Goal: Task Accomplishment & Management: Manage account settings

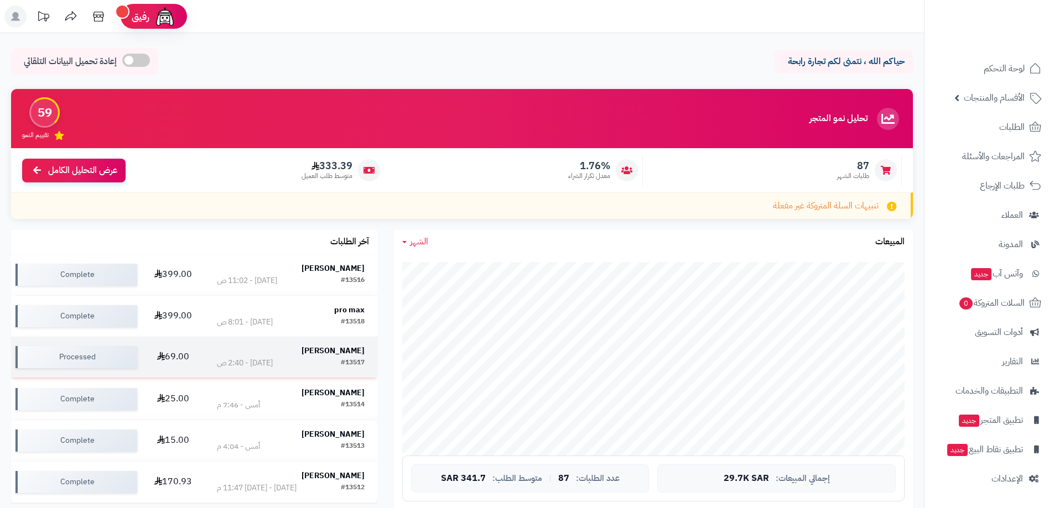
click at [340, 347] on strong "[PERSON_NAME]" at bounding box center [332, 351] width 63 height 12
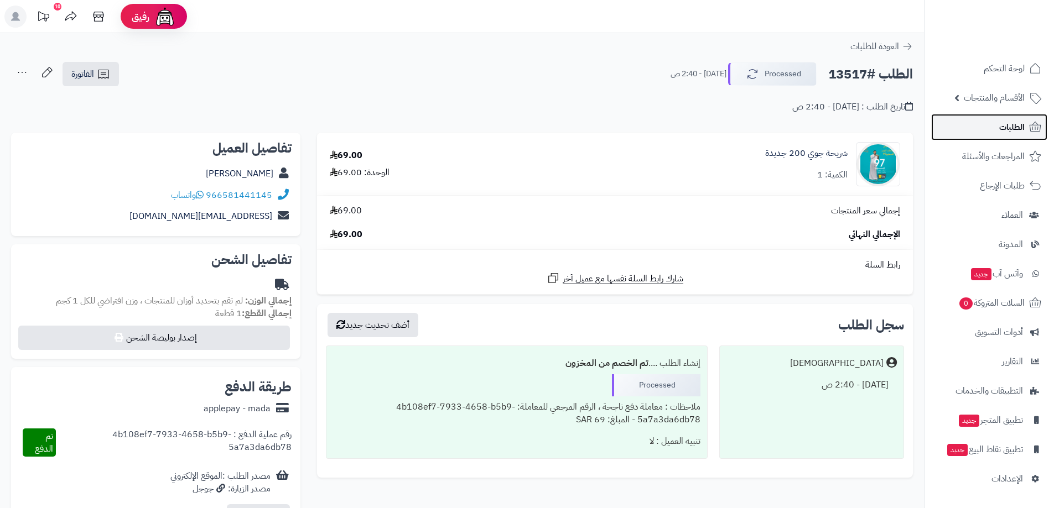
click at [1008, 130] on span "الطلبات" at bounding box center [1011, 126] width 25 height 15
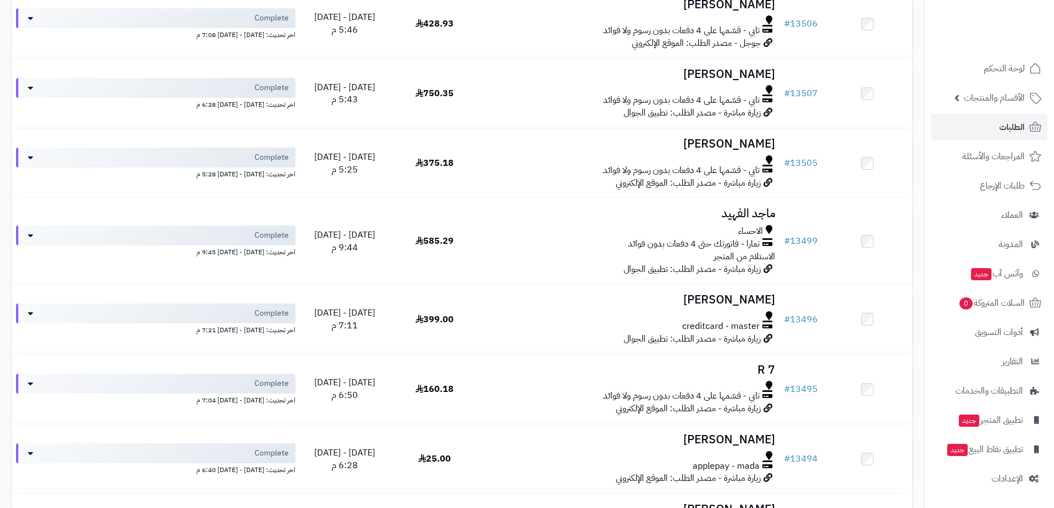
scroll to position [1211, 0]
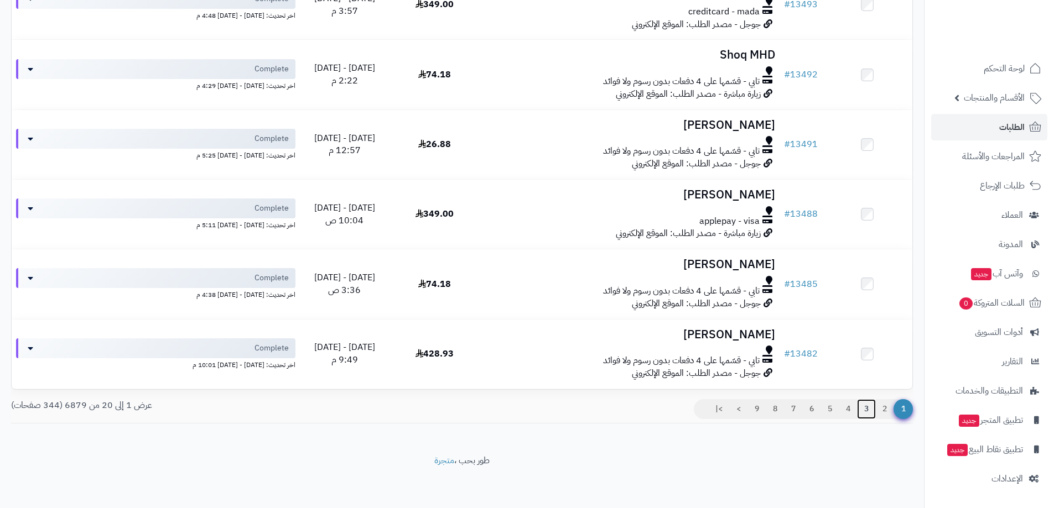
click at [866, 407] on link "3" at bounding box center [866, 409] width 19 height 20
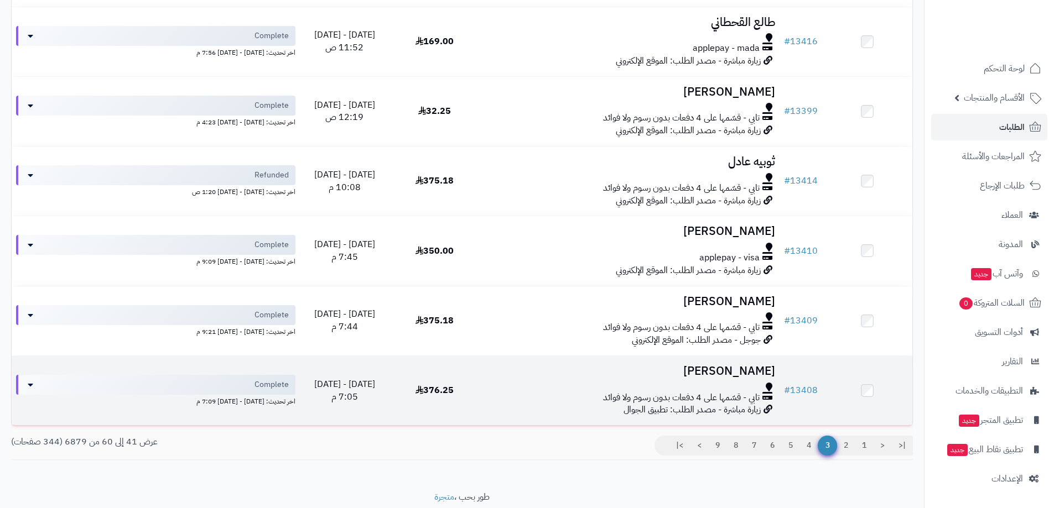
scroll to position [1195, 0]
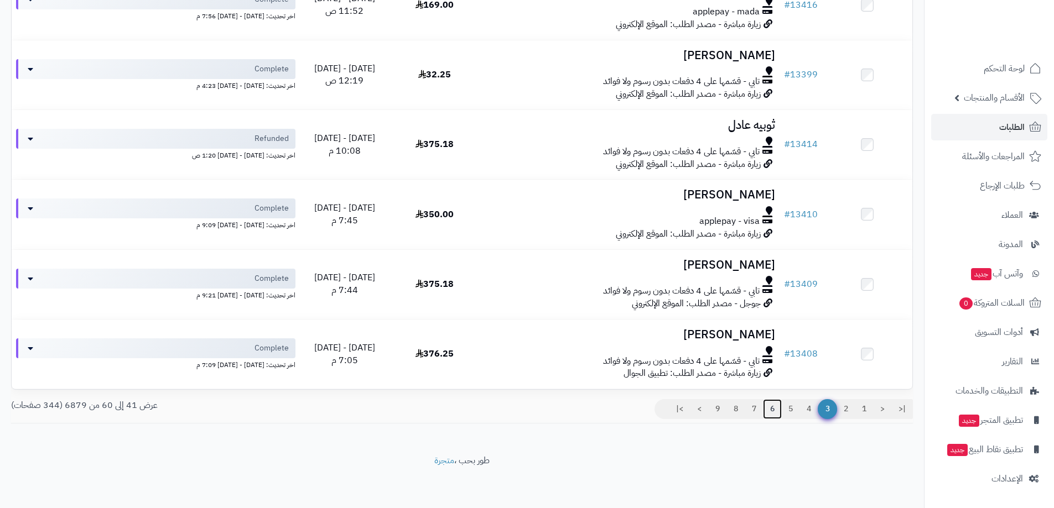
click at [772, 406] on link "6" at bounding box center [772, 409] width 19 height 20
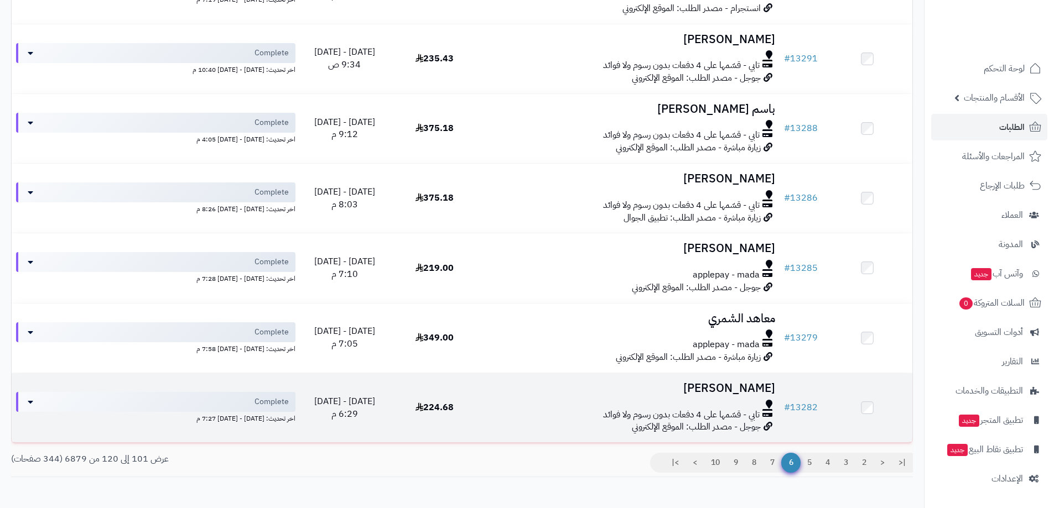
scroll to position [1195, 0]
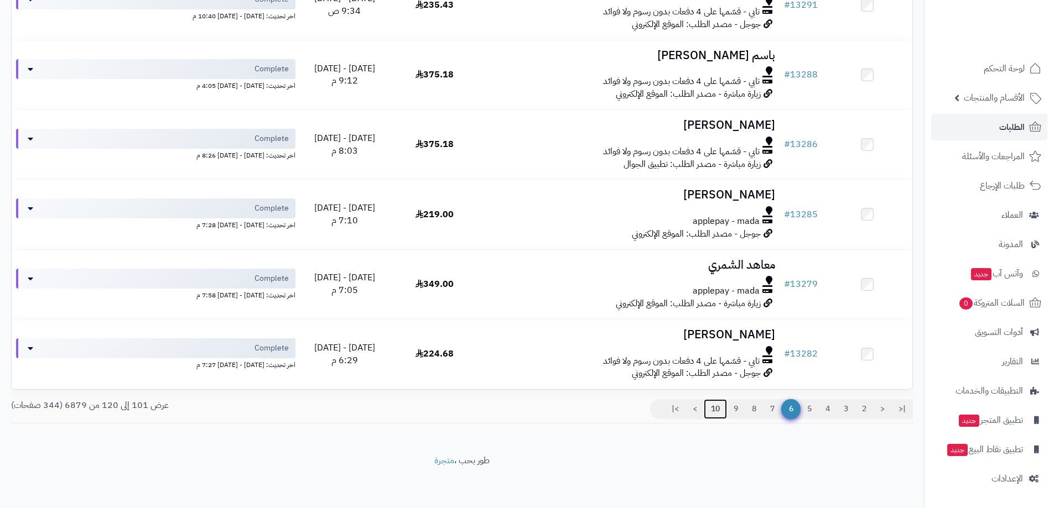
click at [717, 407] on link "10" at bounding box center [714, 409] width 23 height 20
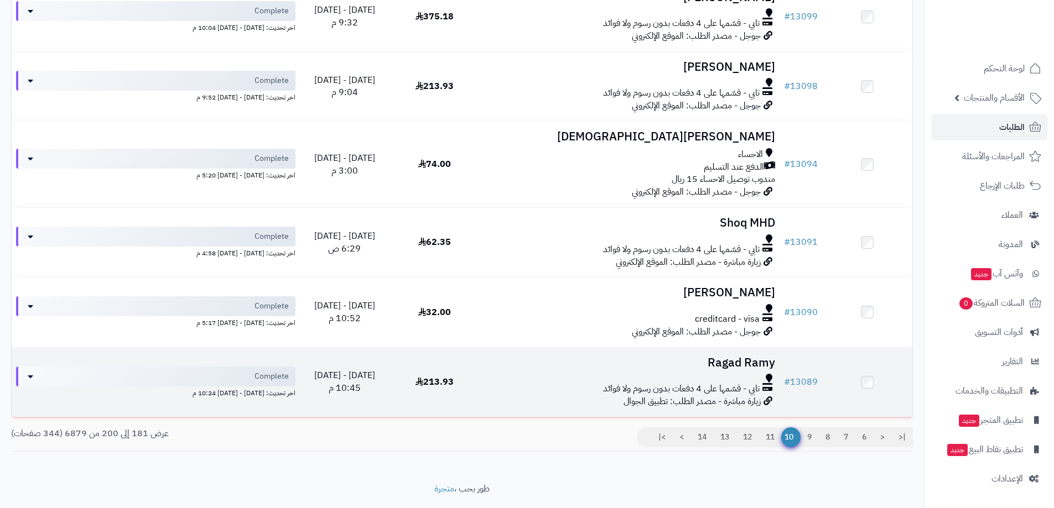
scroll to position [1205, 0]
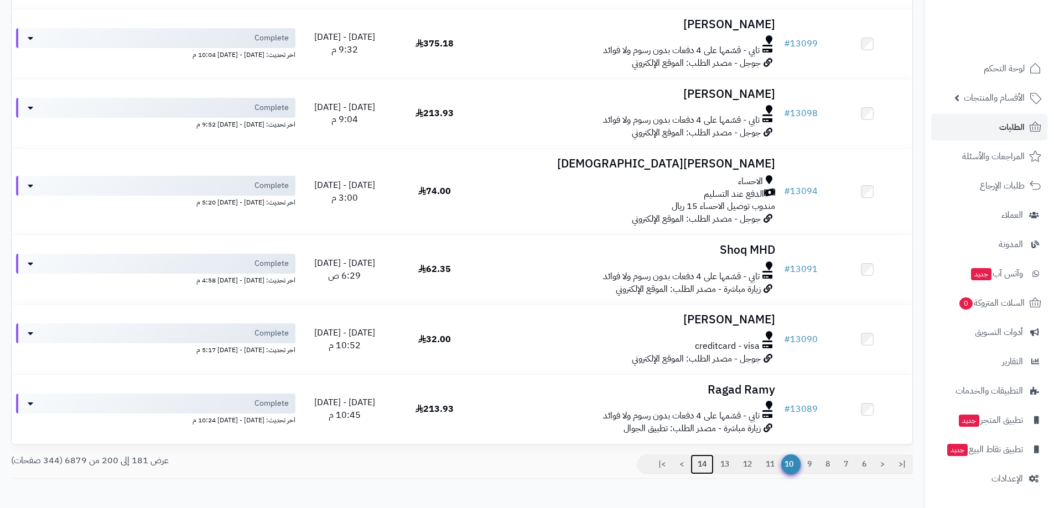
click at [701, 460] on link "14" at bounding box center [701, 465] width 23 height 20
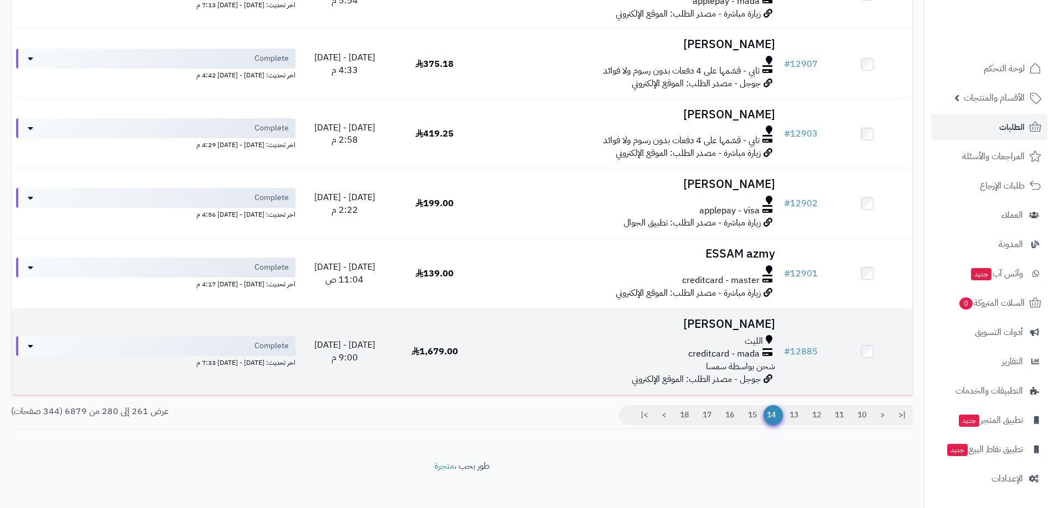
scroll to position [1227, 0]
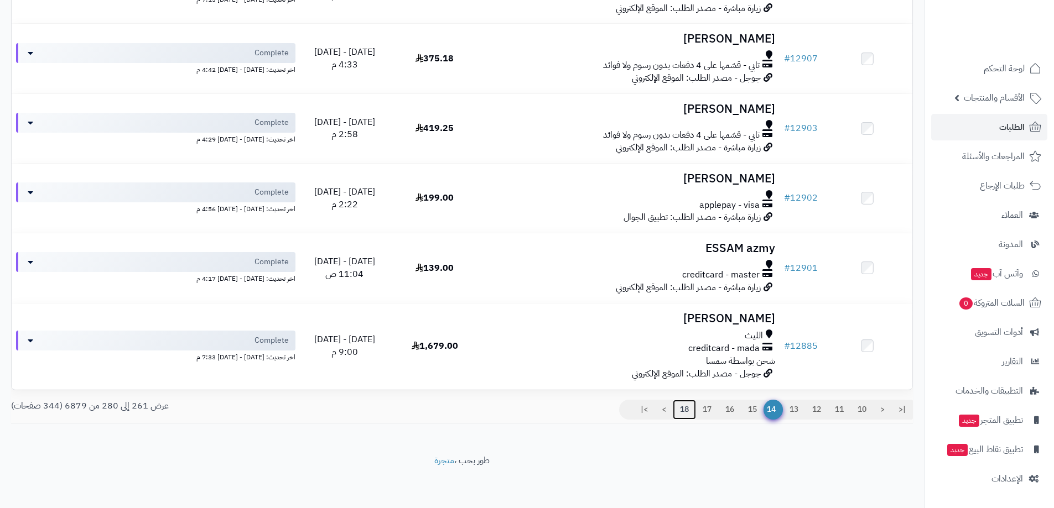
click at [684, 406] on link "18" at bounding box center [684, 410] width 23 height 20
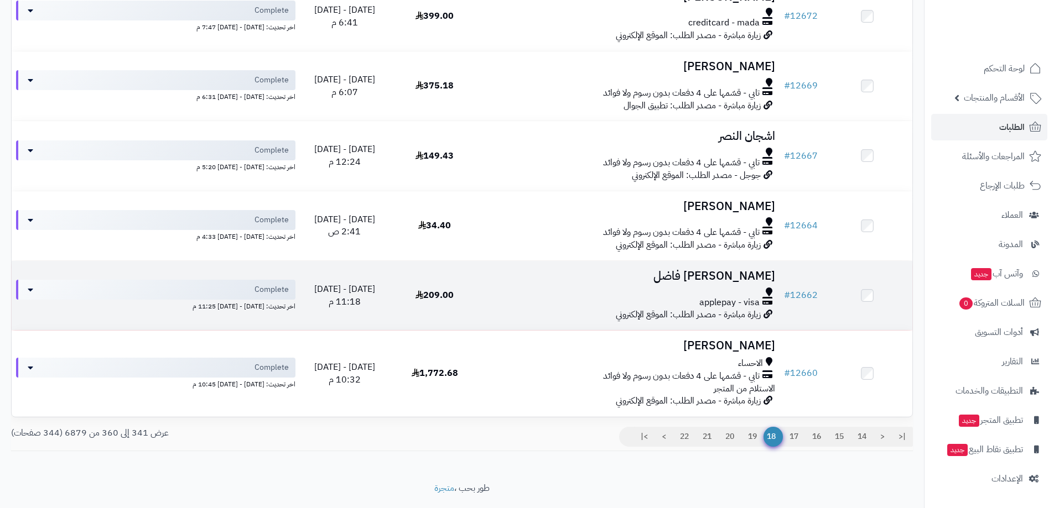
scroll to position [1217, 0]
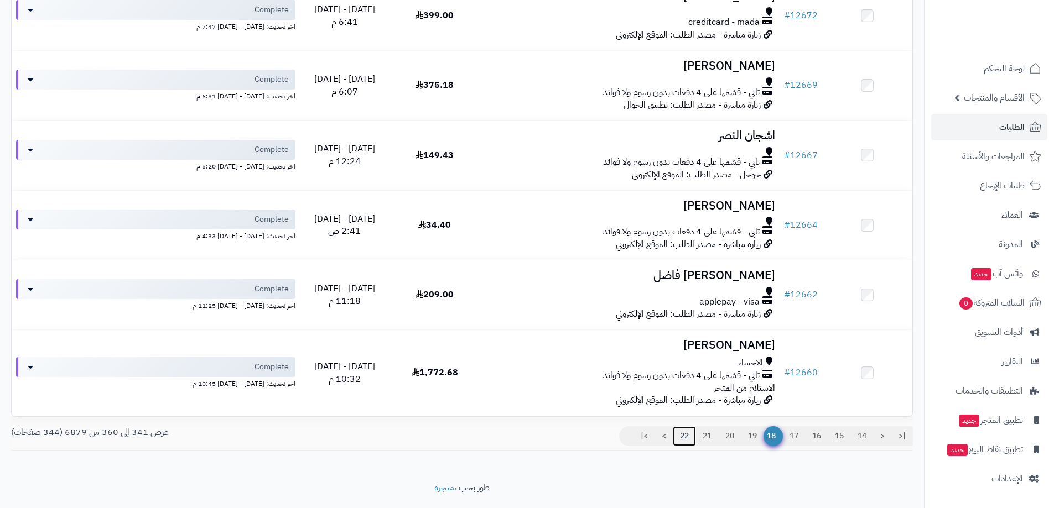
click at [677, 437] on link "22" at bounding box center [684, 436] width 23 height 20
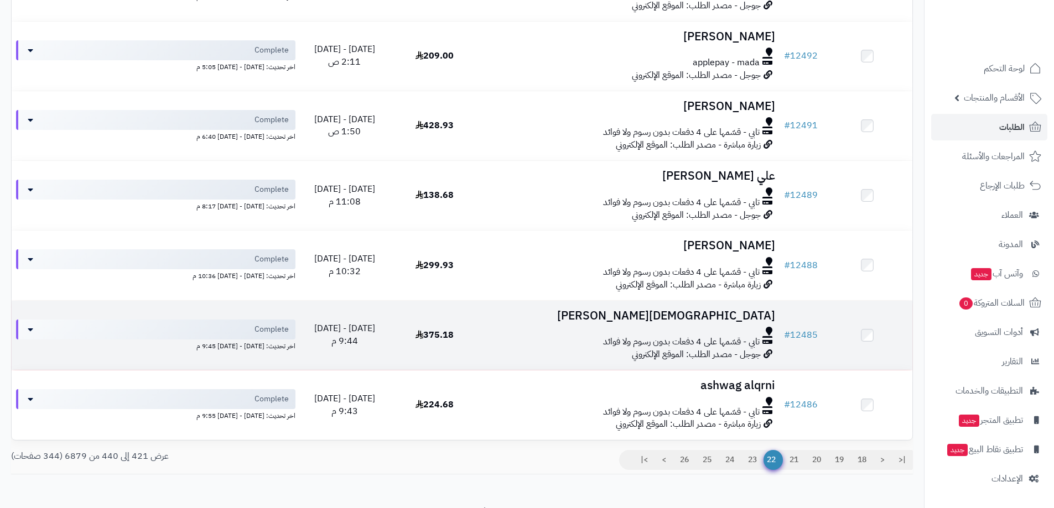
scroll to position [1195, 0]
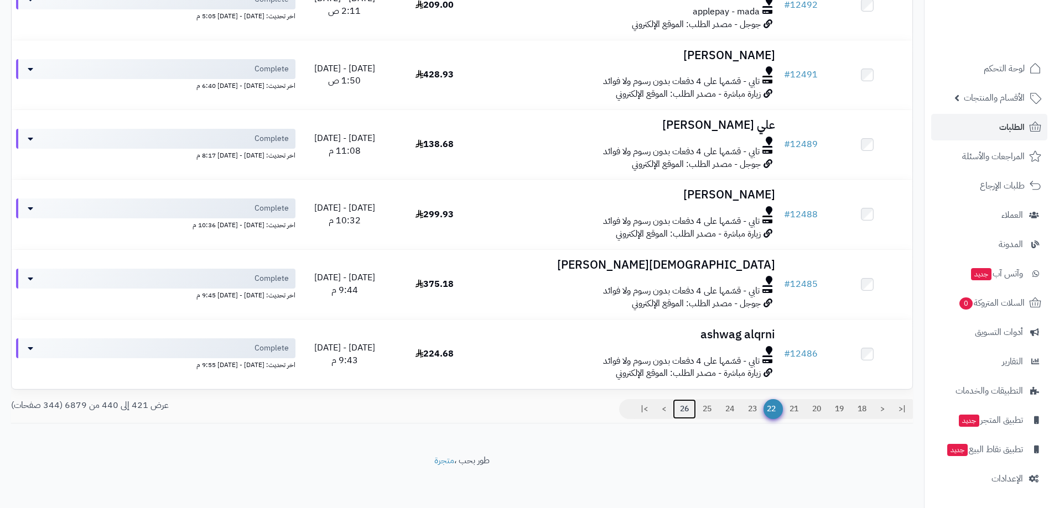
click at [679, 408] on link "26" at bounding box center [684, 409] width 23 height 20
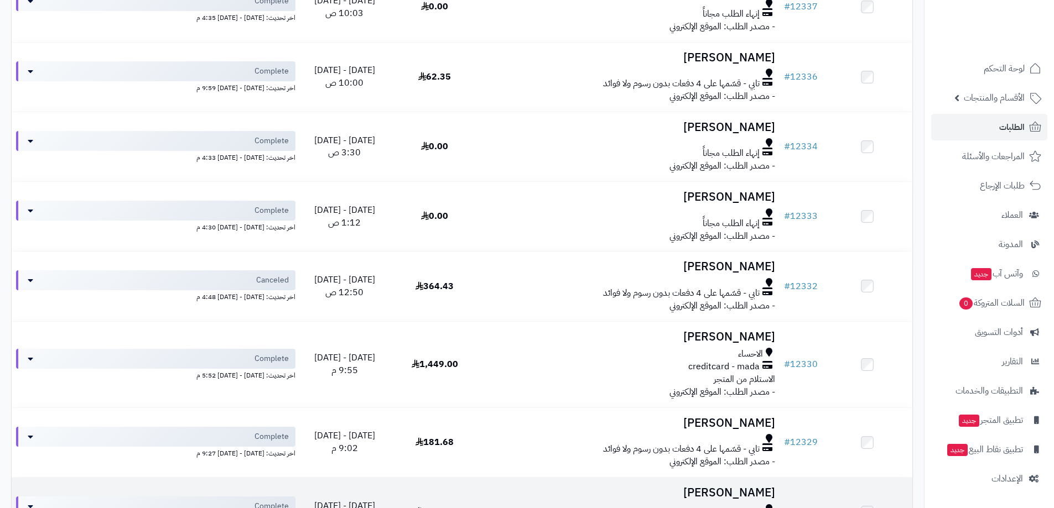
scroll to position [1195, 0]
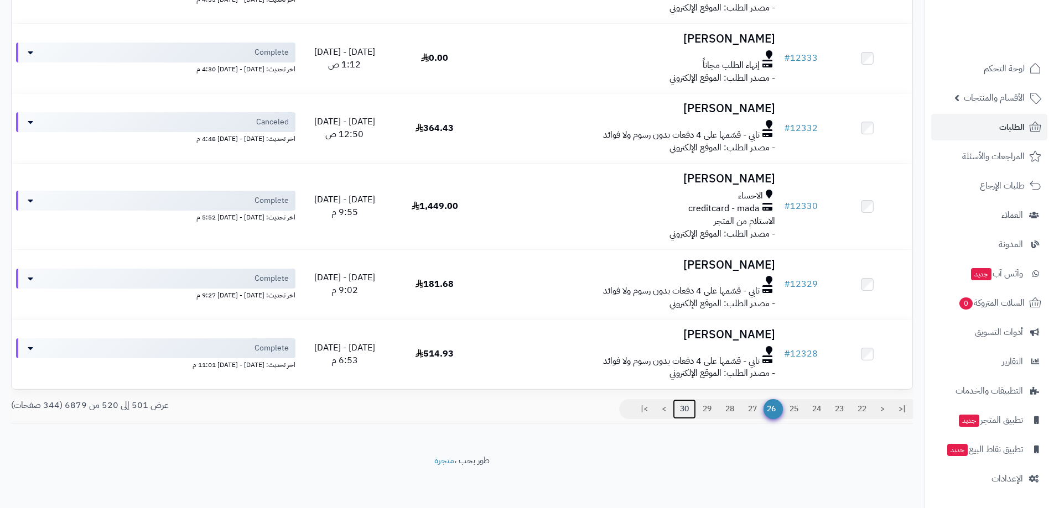
click at [685, 410] on link "30" at bounding box center [684, 409] width 23 height 20
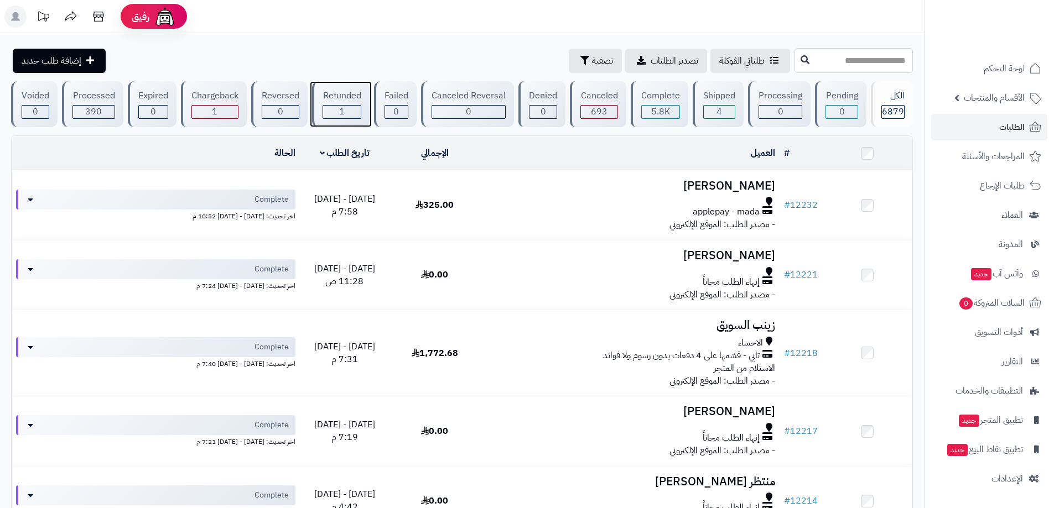
click at [350, 96] on div "Refunded" at bounding box center [341, 96] width 38 height 13
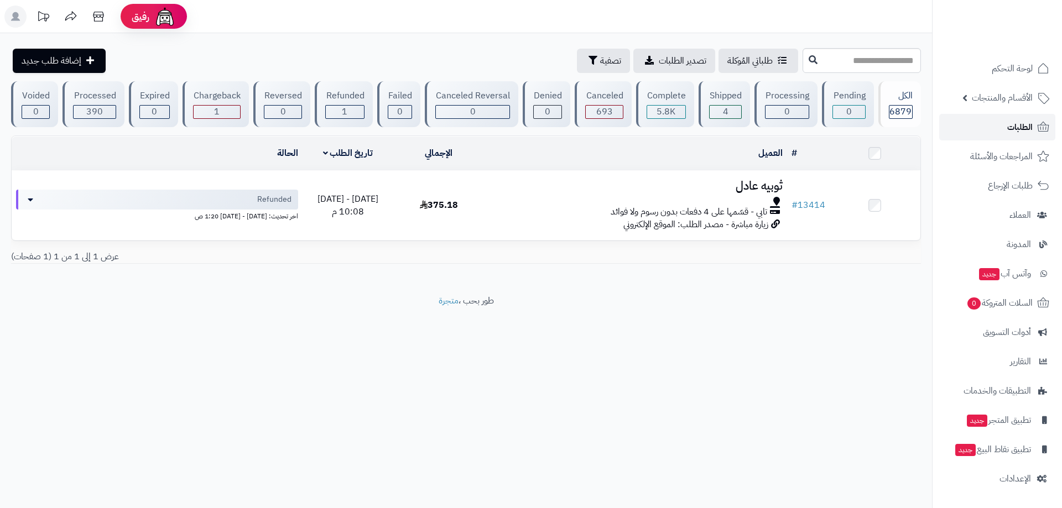
click at [1014, 124] on span "الطلبات" at bounding box center [1019, 126] width 25 height 15
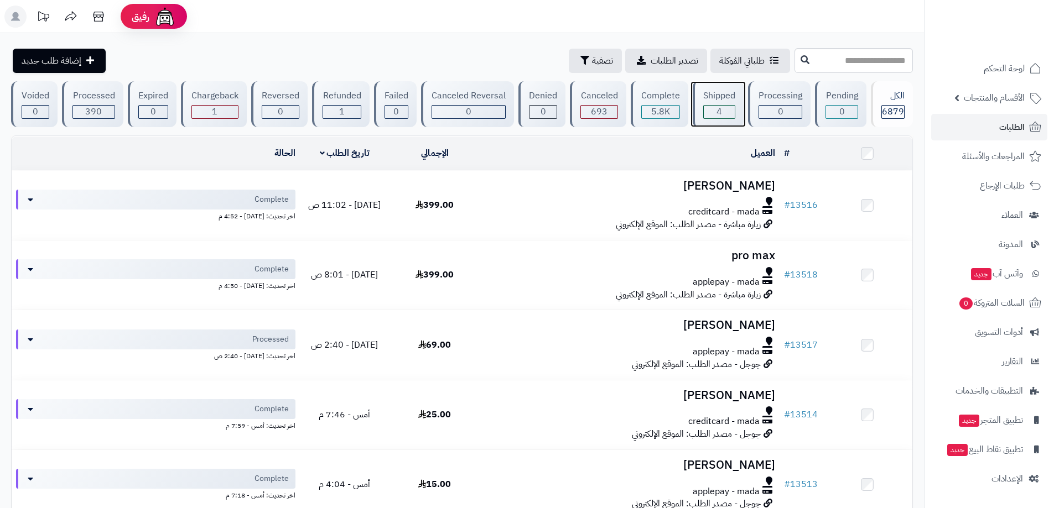
click at [720, 93] on div "Shipped" at bounding box center [719, 96] width 32 height 13
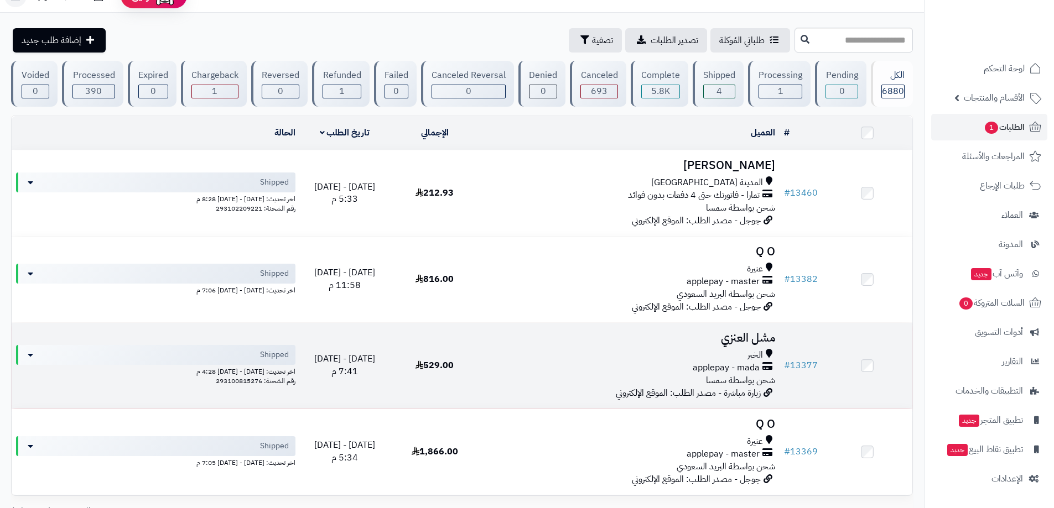
scroll to position [115, 0]
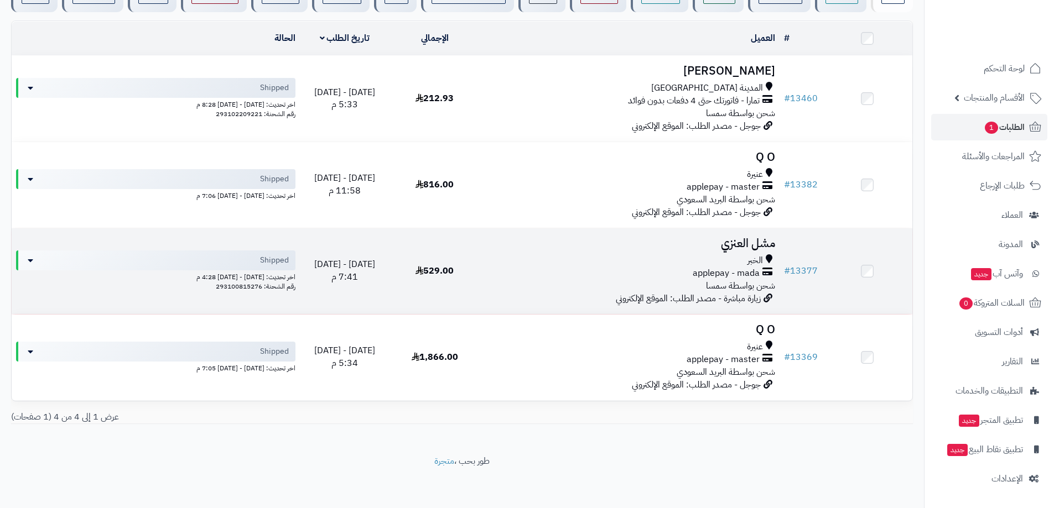
click at [739, 242] on h3 "مشل العنزي" at bounding box center [629, 243] width 291 height 13
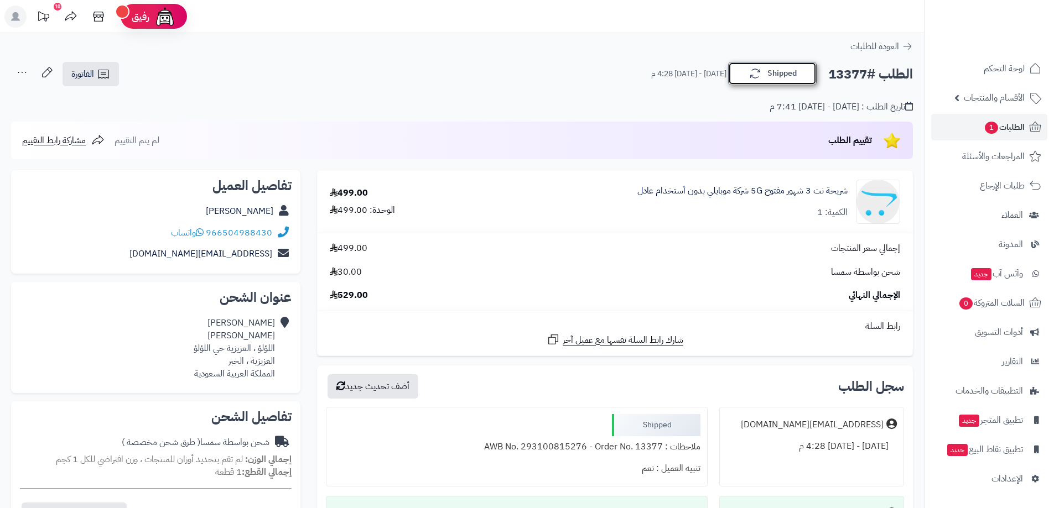
click at [771, 72] on button "Shipped" at bounding box center [772, 73] width 88 height 23
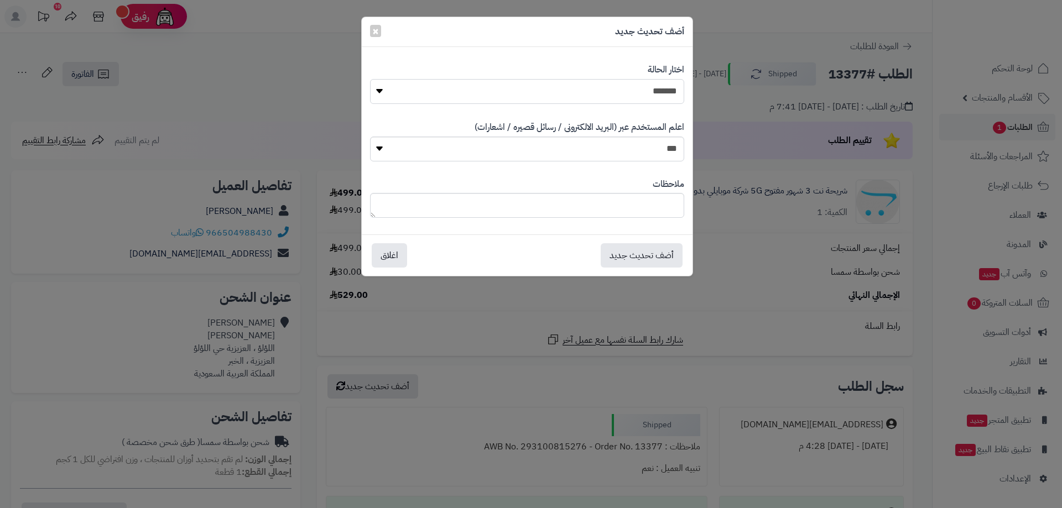
click at [647, 96] on select "**********" at bounding box center [527, 91] width 314 height 25
select select "*"
click at [370, 79] on select "**********" at bounding box center [527, 91] width 314 height 25
click at [635, 258] on button "أضف تحديث جديد" at bounding box center [642, 255] width 82 height 24
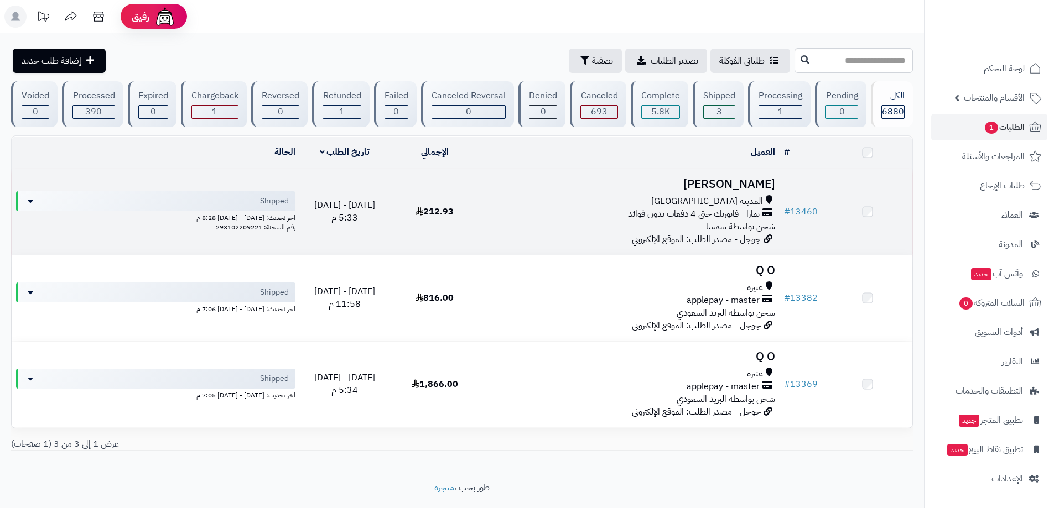
scroll to position [29, 0]
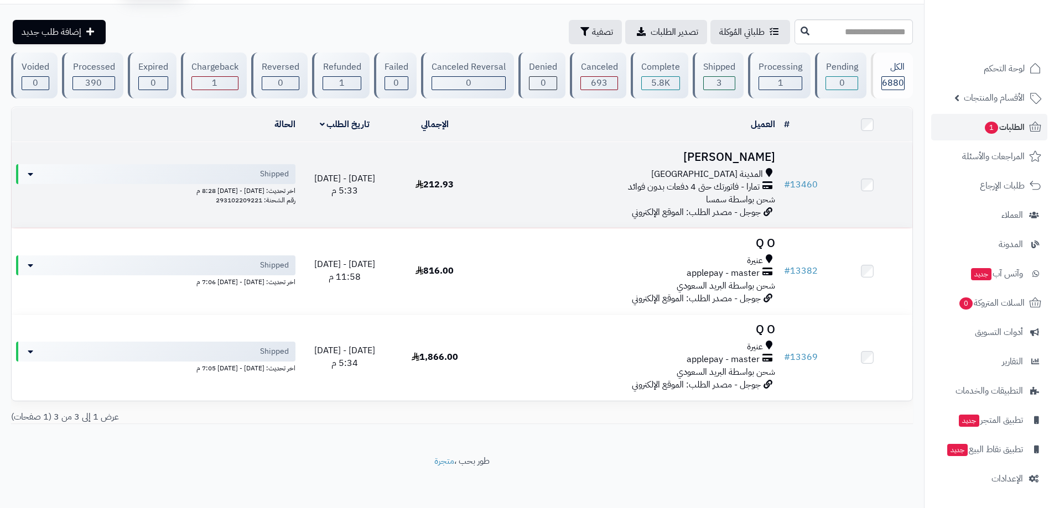
click at [731, 154] on h3 "عبدالرحيم محمود" at bounding box center [629, 157] width 291 height 13
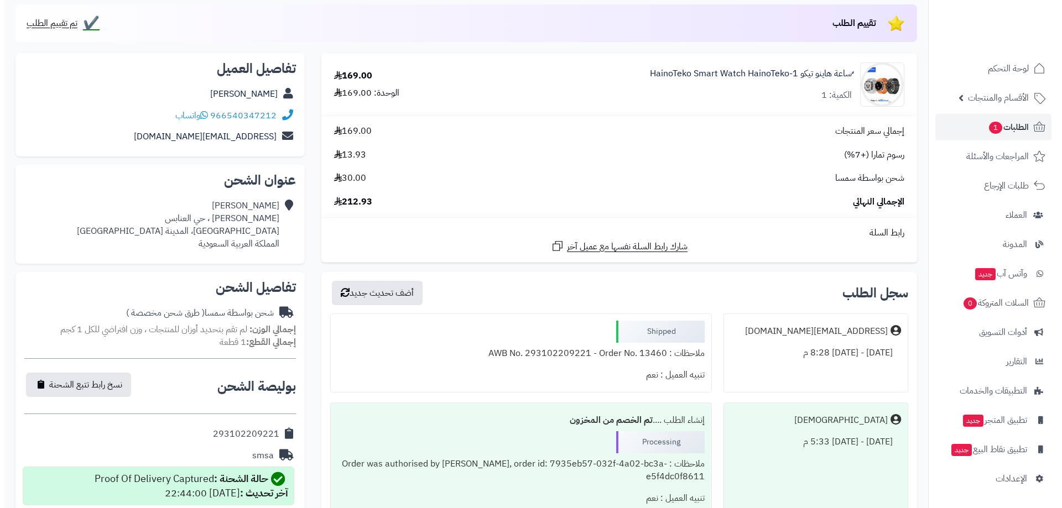
scroll to position [111, 0]
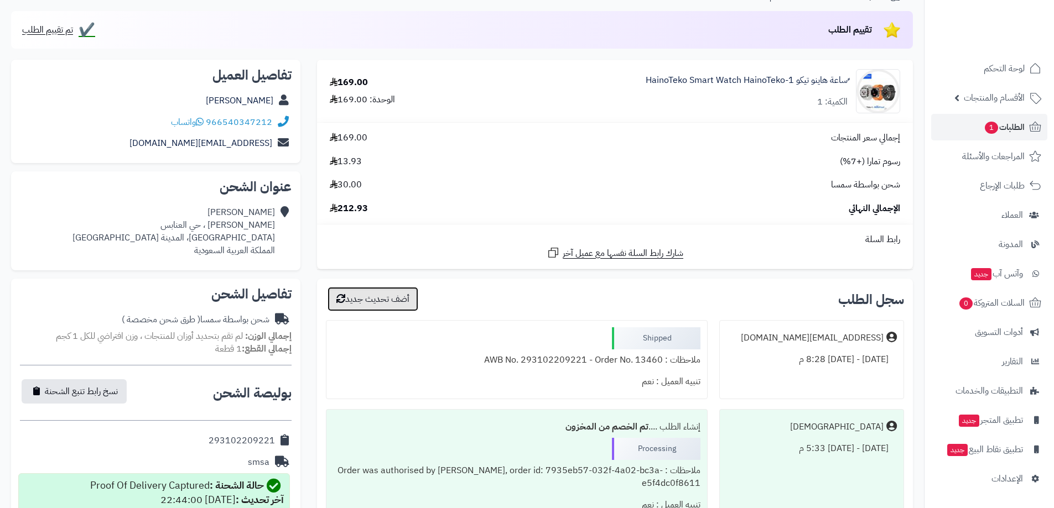
click at [395, 304] on button "أضف تحديث جديد" at bounding box center [372, 299] width 91 height 24
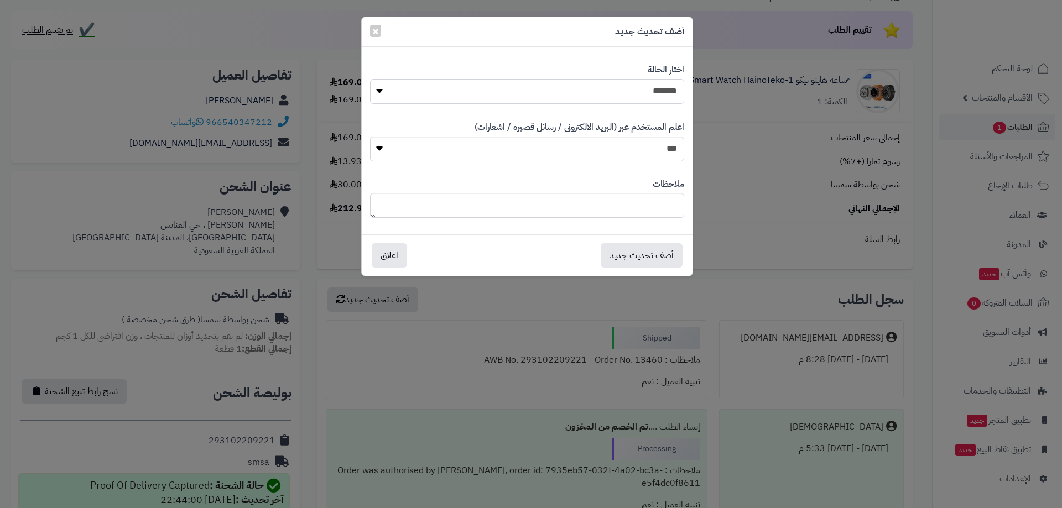
click at [635, 85] on select "**********" at bounding box center [527, 91] width 314 height 25
select select "*"
click at [370, 79] on select "**********" at bounding box center [527, 91] width 314 height 25
drag, startPoint x: 663, startPoint y: 153, endPoint x: 662, endPoint y: 161, distance: 7.8
click at [663, 153] on select "*** **" at bounding box center [527, 149] width 314 height 25
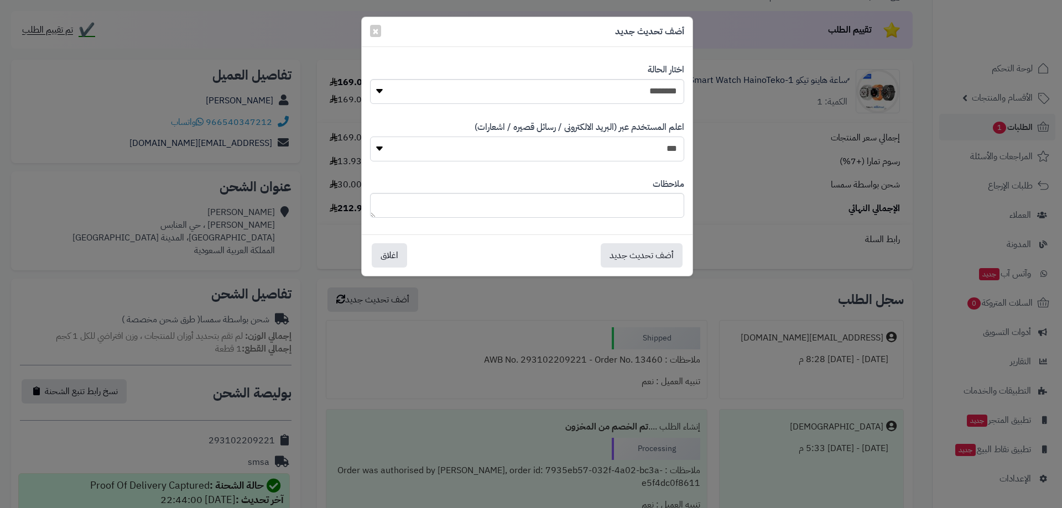
select select "*"
click at [370, 137] on select "*** **" at bounding box center [527, 149] width 314 height 25
click at [634, 257] on button "أضف تحديث جديد" at bounding box center [642, 255] width 82 height 24
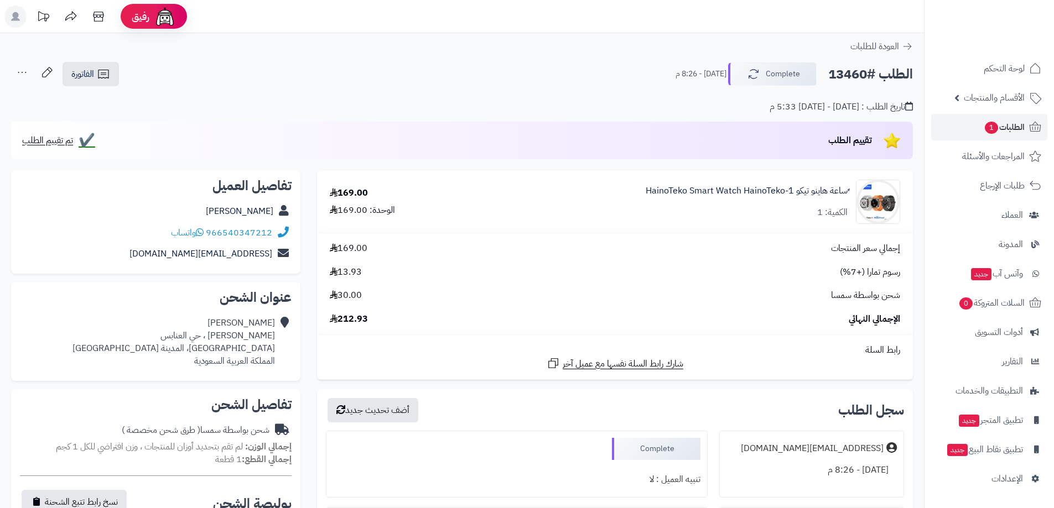
scroll to position [111, 0]
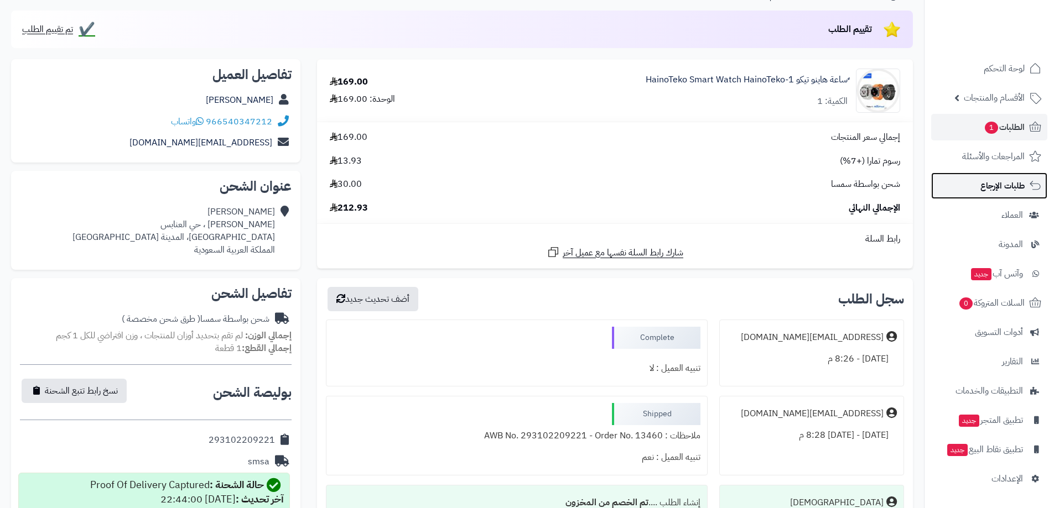
click at [1007, 187] on span "طلبات الإرجاع" at bounding box center [1002, 185] width 44 height 15
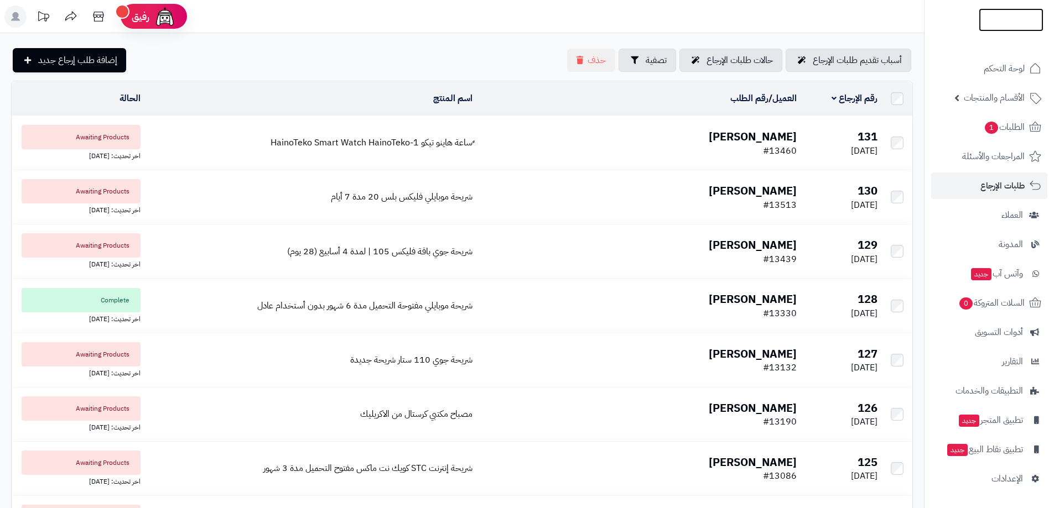
click at [1012, 22] on img at bounding box center [1010, 28] width 65 height 23
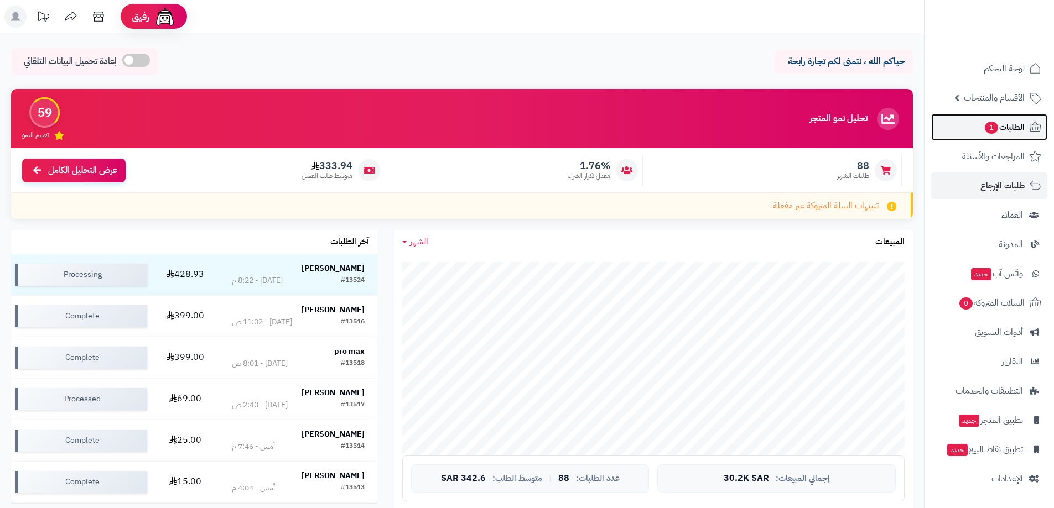
click at [1005, 123] on span "الطلبات 1" at bounding box center [1003, 126] width 41 height 15
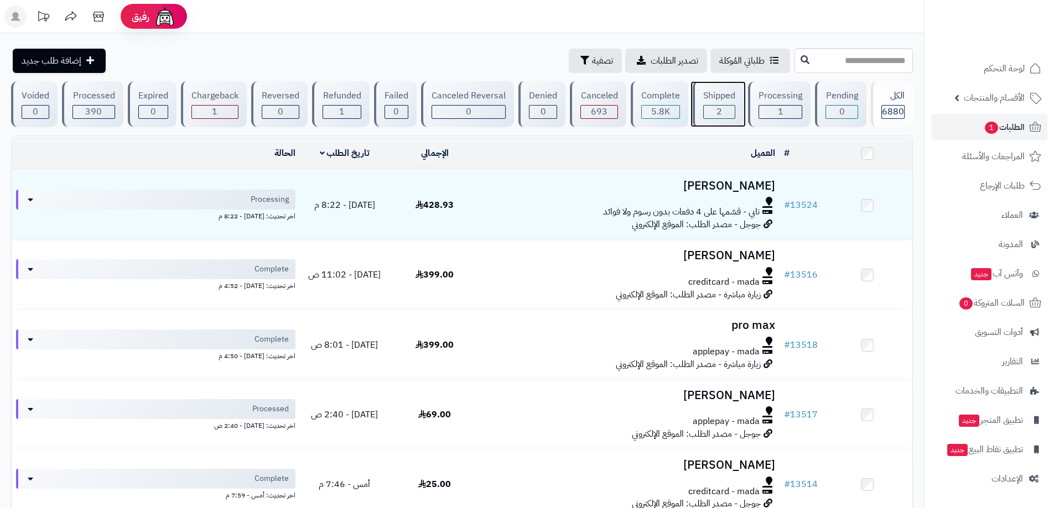
click at [718, 100] on div "Shipped" at bounding box center [719, 96] width 32 height 13
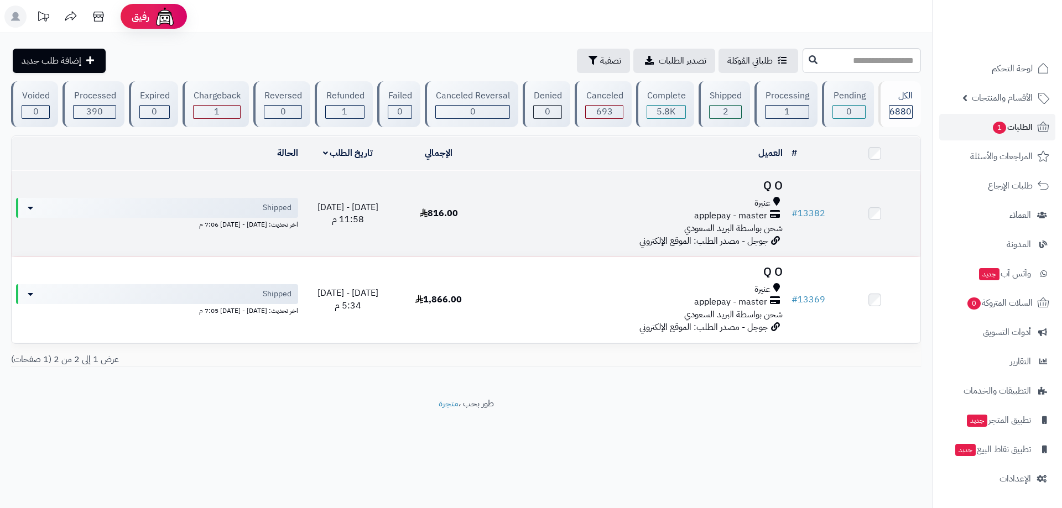
click at [719, 214] on span "applepay - master" at bounding box center [730, 216] width 73 height 13
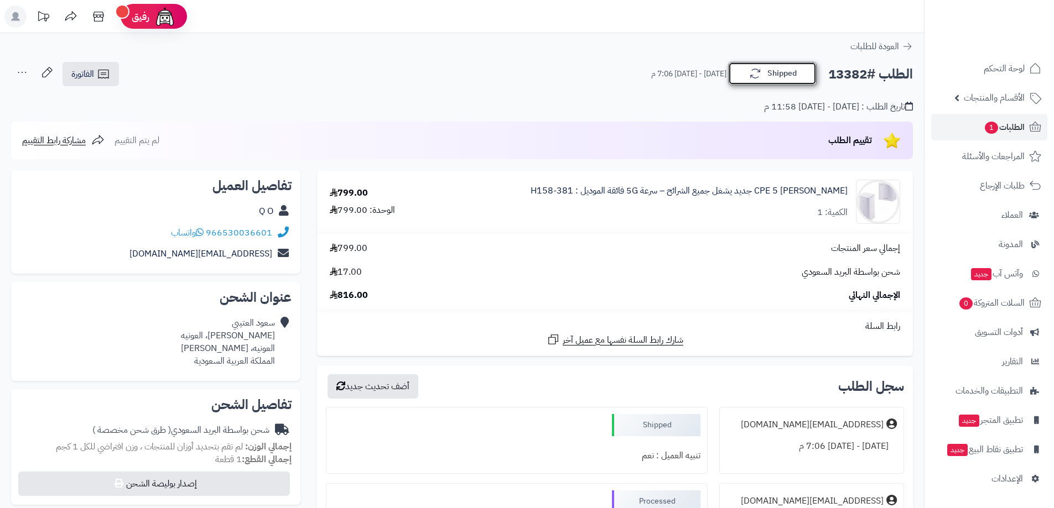
click at [797, 73] on button "Shipped" at bounding box center [772, 73] width 88 height 23
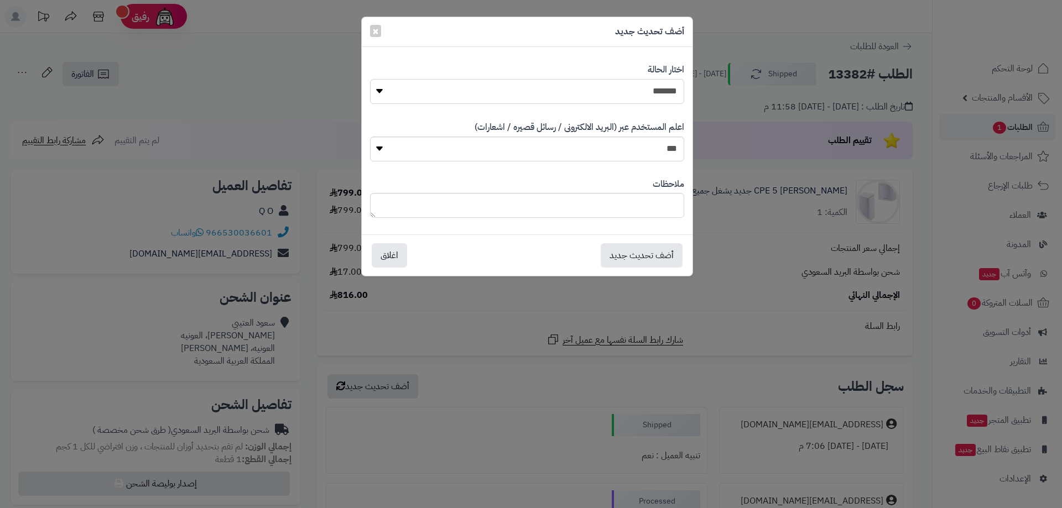
click at [652, 90] on select "**********" at bounding box center [527, 91] width 314 height 25
select select "*"
click at [370, 79] on select "**********" at bounding box center [527, 91] width 314 height 25
click at [649, 254] on button "أضف تحديث جديد" at bounding box center [642, 255] width 82 height 24
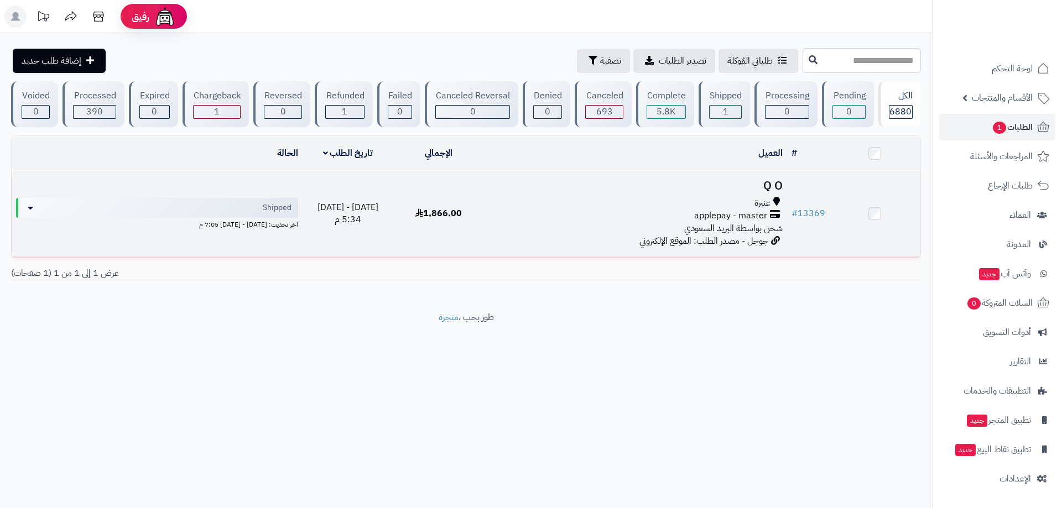
click at [744, 189] on h3 "Q O" at bounding box center [636, 186] width 294 height 13
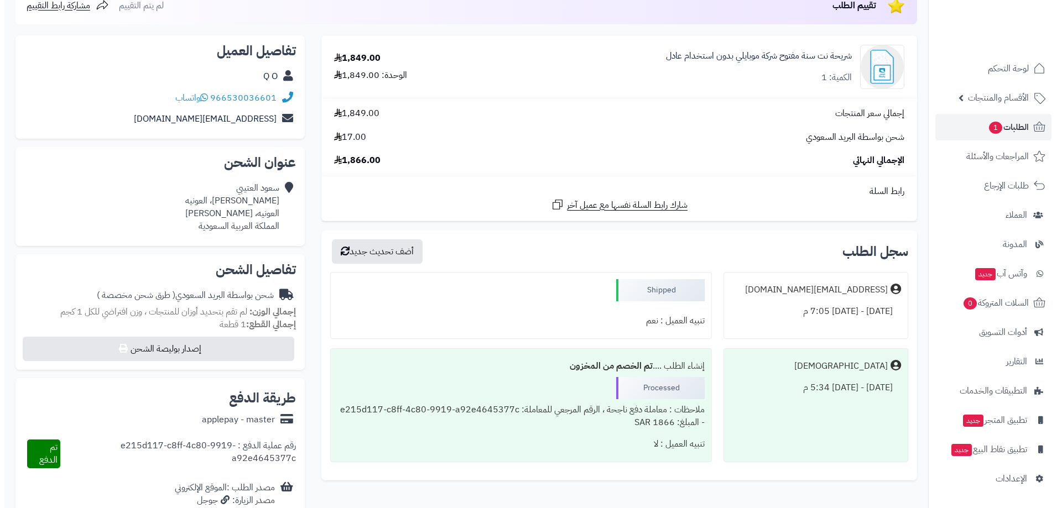
scroll to position [166, 0]
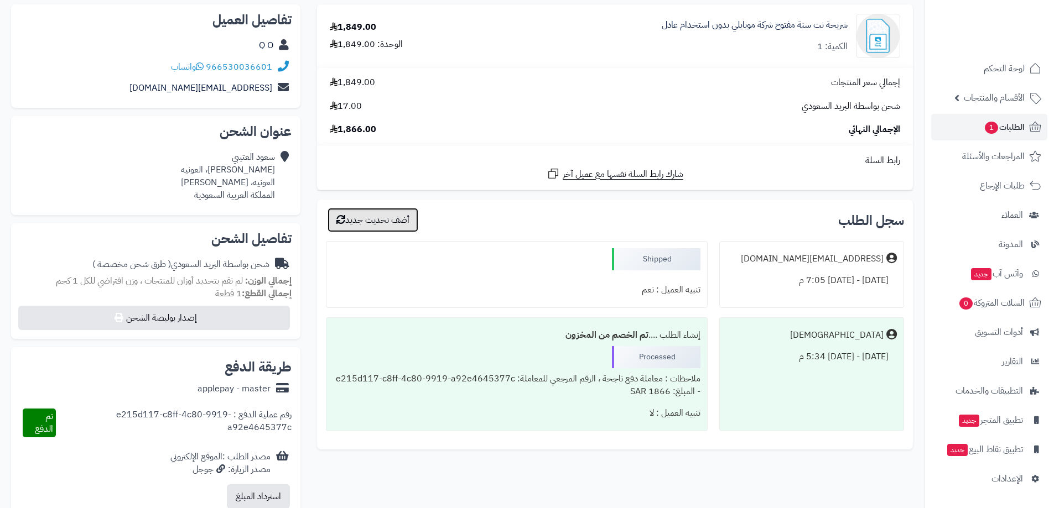
click at [384, 217] on button "أضف تحديث جديد" at bounding box center [372, 220] width 91 height 24
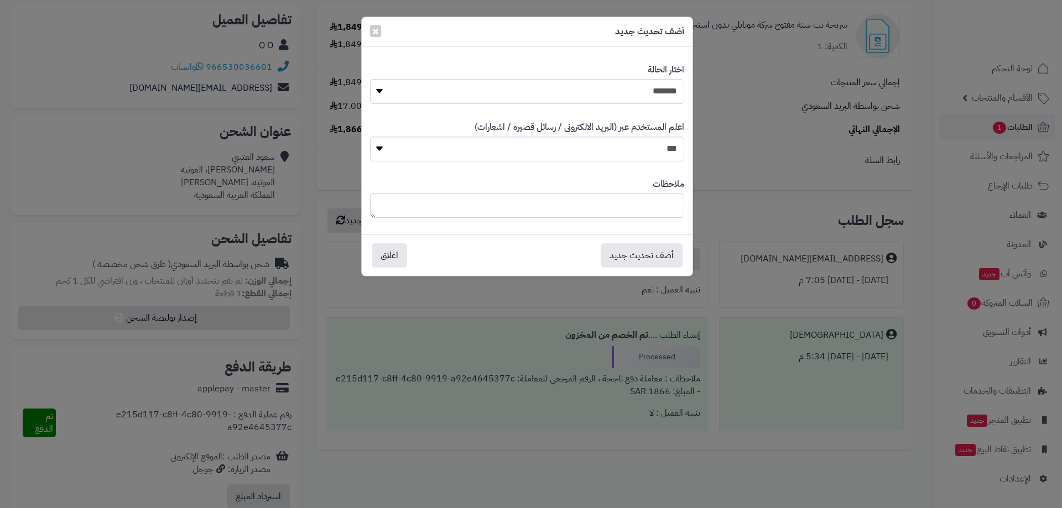
click at [649, 92] on select "**********" at bounding box center [527, 91] width 314 height 25
select select "*"
click at [370, 79] on select "**********" at bounding box center [527, 91] width 314 height 25
click at [663, 254] on button "أضف تحديث جديد" at bounding box center [642, 255] width 82 height 24
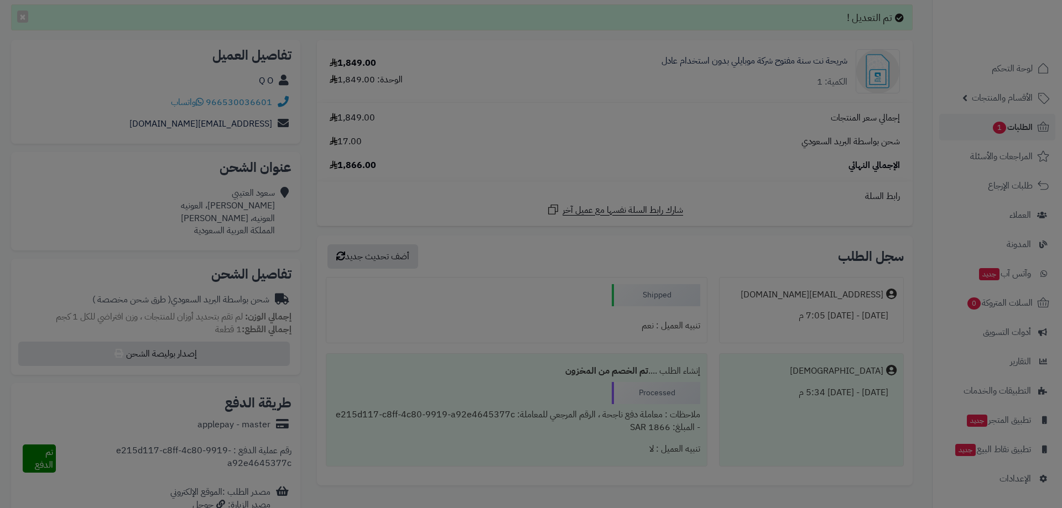
scroll to position [201, 0]
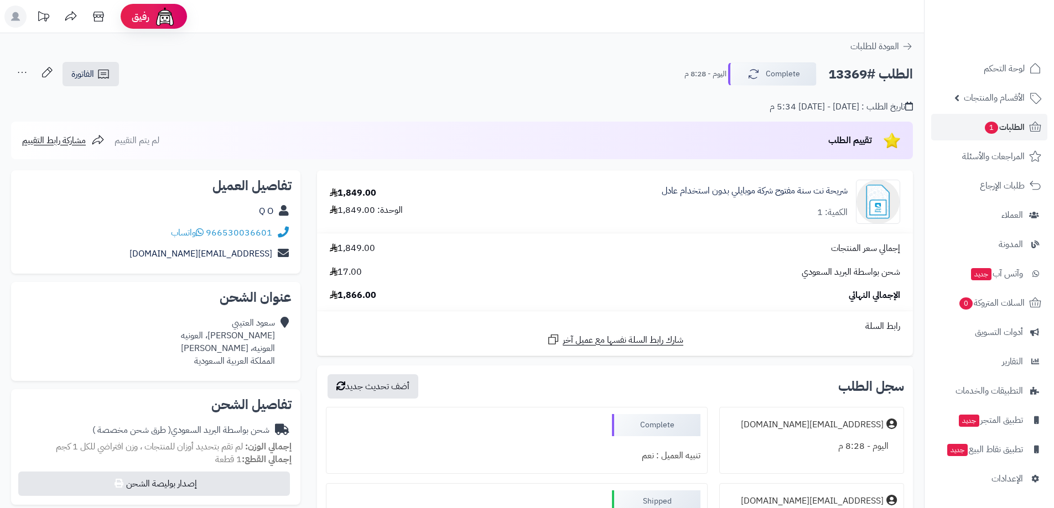
scroll to position [166, 0]
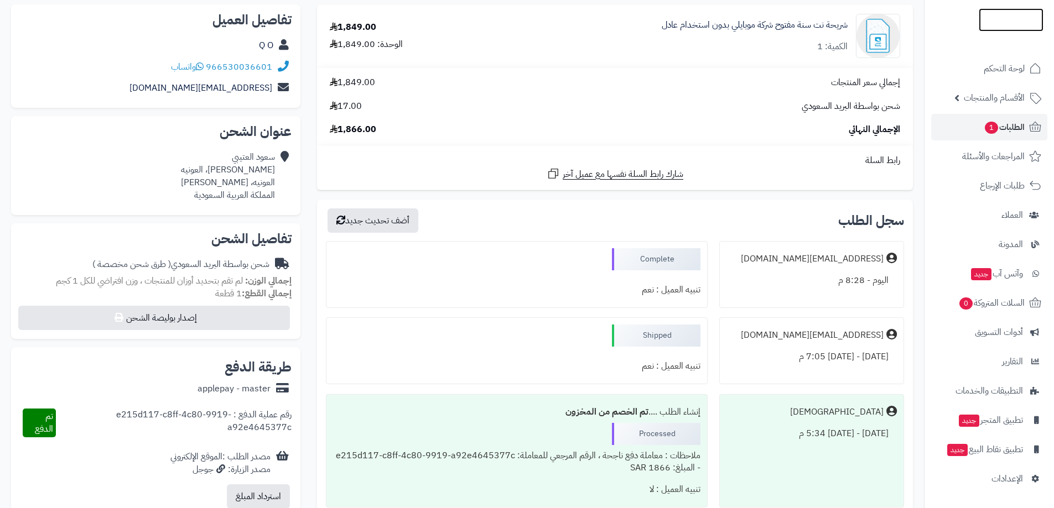
click at [996, 14] on img at bounding box center [1010, 25] width 65 height 23
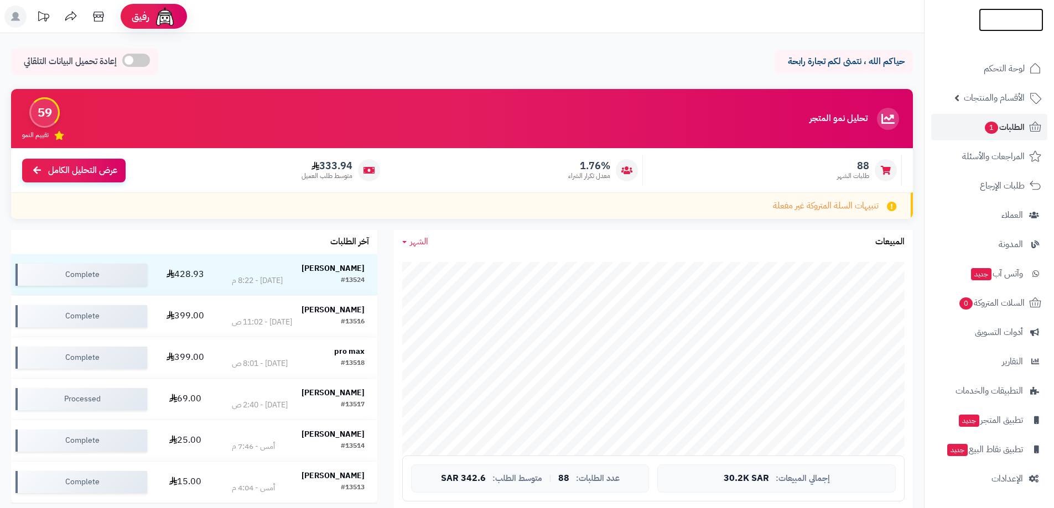
click at [1013, 30] on img at bounding box center [1010, 41] width 65 height 23
click at [1010, 121] on span "الطلبات 1" at bounding box center [1003, 126] width 41 height 15
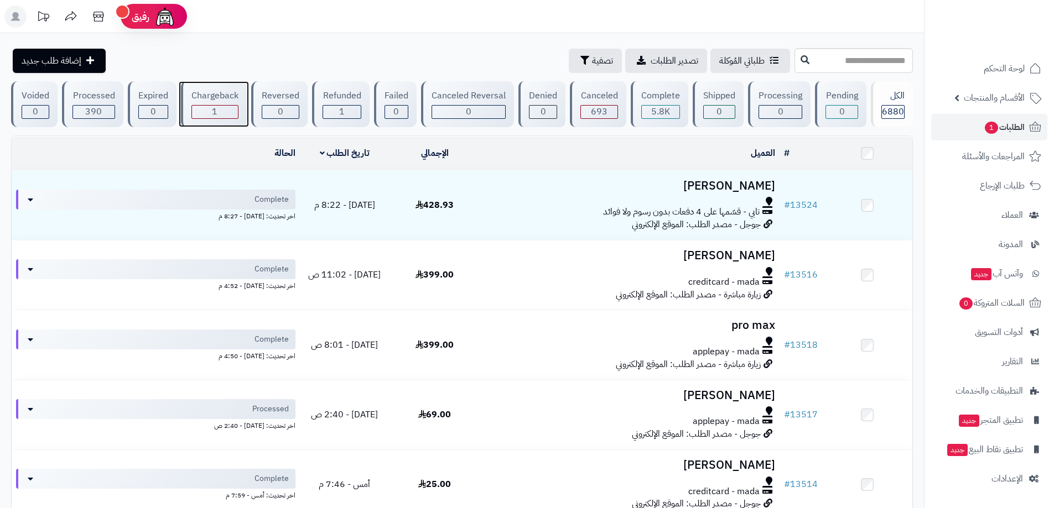
click at [222, 98] on div "Chargeback" at bounding box center [214, 96] width 47 height 13
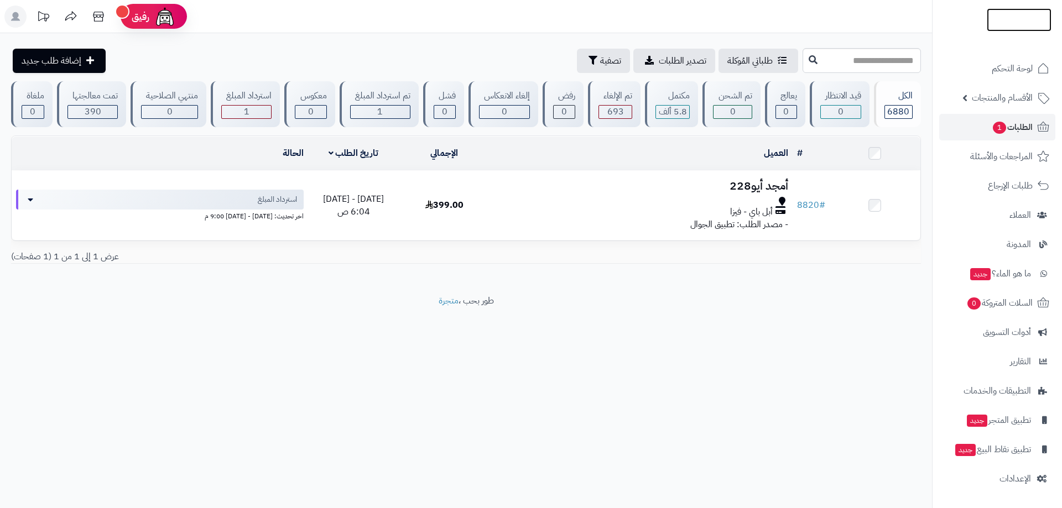
click at [1015, 31] on img at bounding box center [1019, 42] width 65 height 23
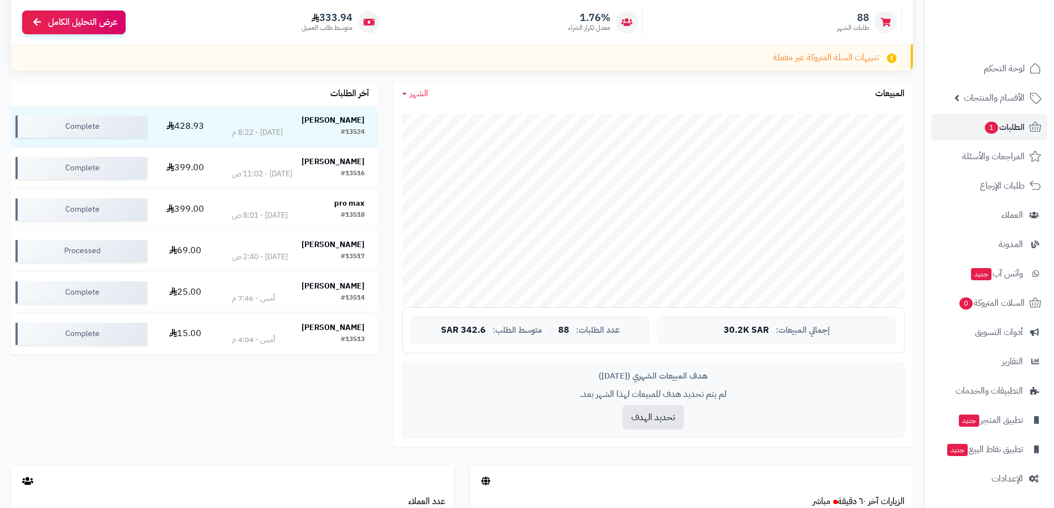
scroll to position [111, 0]
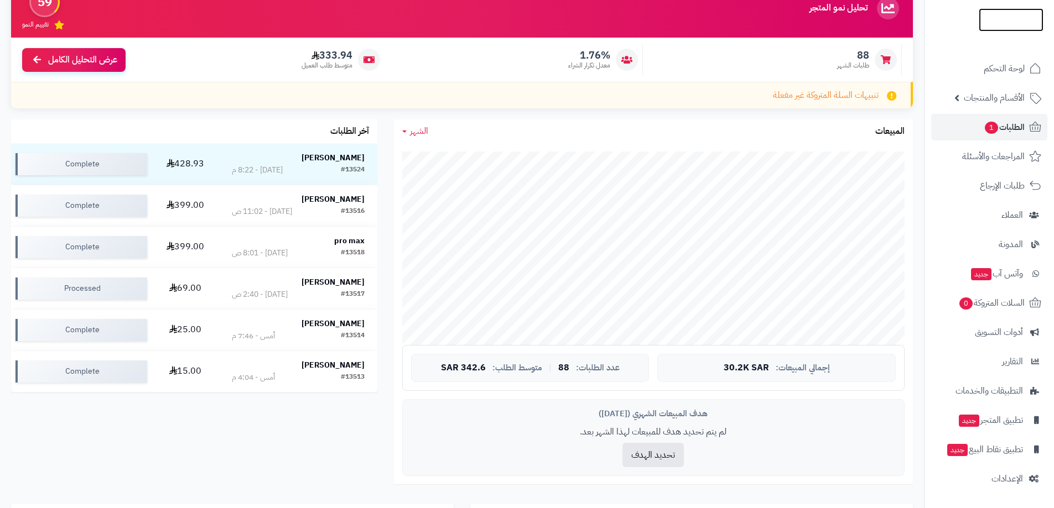
click at [1008, 25] on img at bounding box center [1010, 20] width 65 height 23
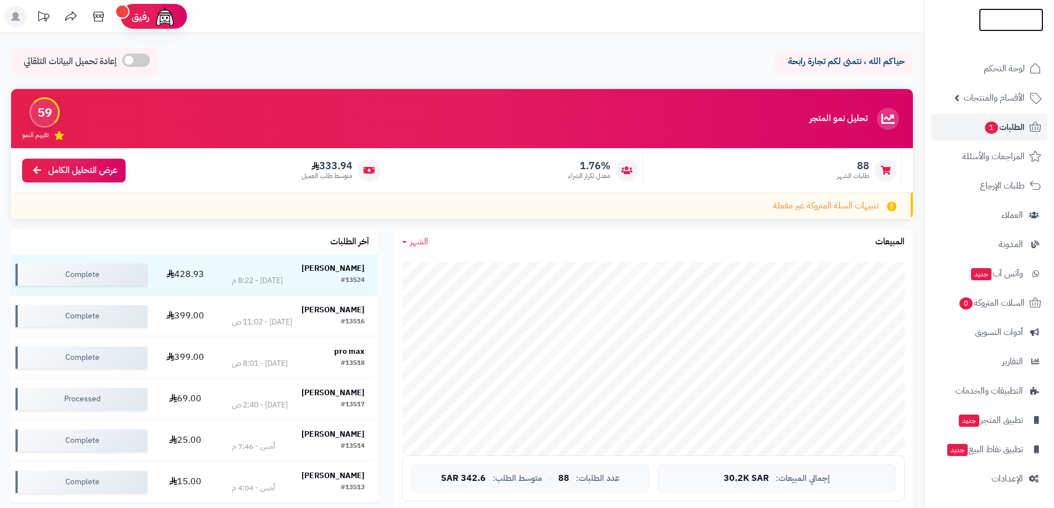
click at [1008, 23] on img at bounding box center [1010, 34] width 65 height 23
click at [1007, 95] on span "الأقسام والمنتجات" at bounding box center [993, 97] width 61 height 15
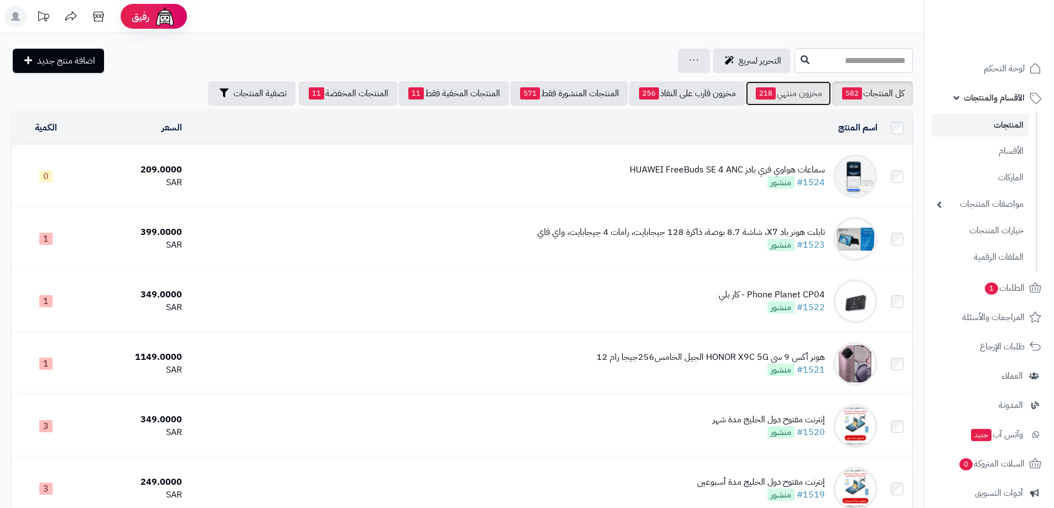
click at [773, 92] on link "مخزون منتهي 218" at bounding box center [788, 93] width 85 height 24
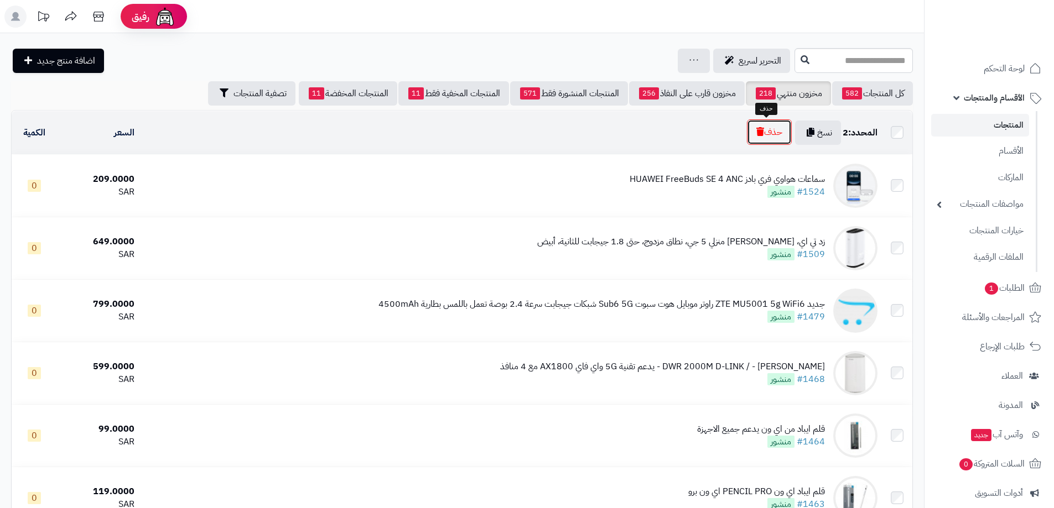
click at [767, 131] on button "حذف" at bounding box center [769, 131] width 45 height 25
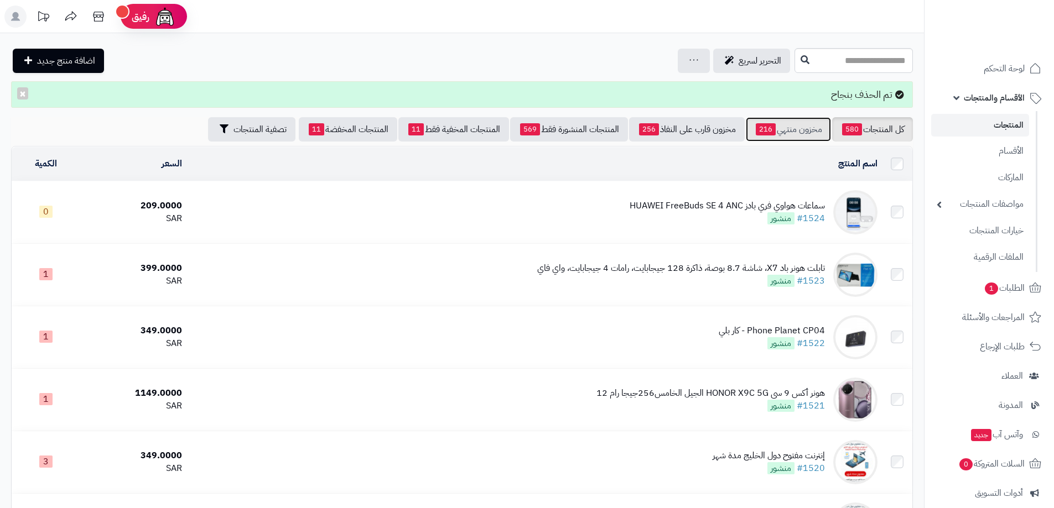
click at [792, 124] on link "مخزون منتهي 216" at bounding box center [788, 129] width 85 height 24
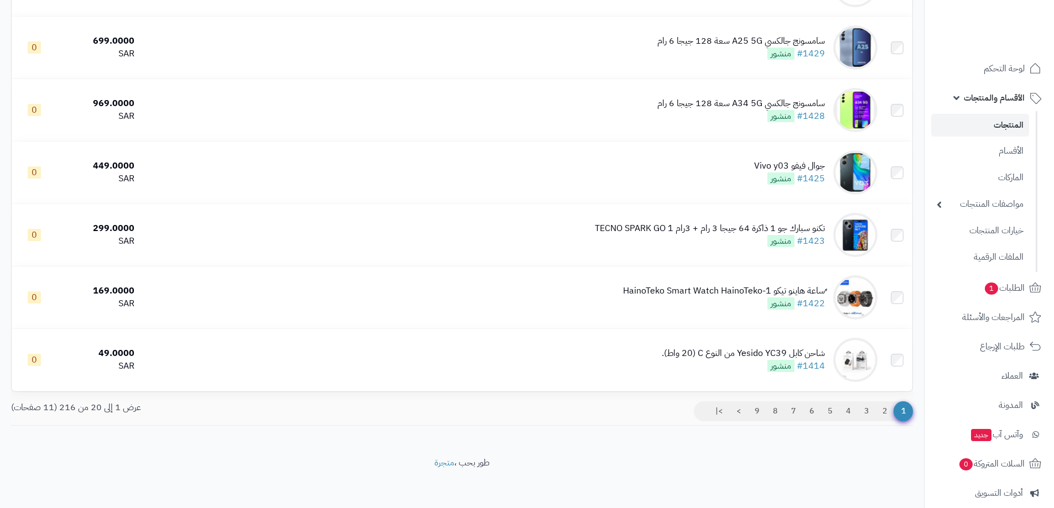
scroll to position [1006, 0]
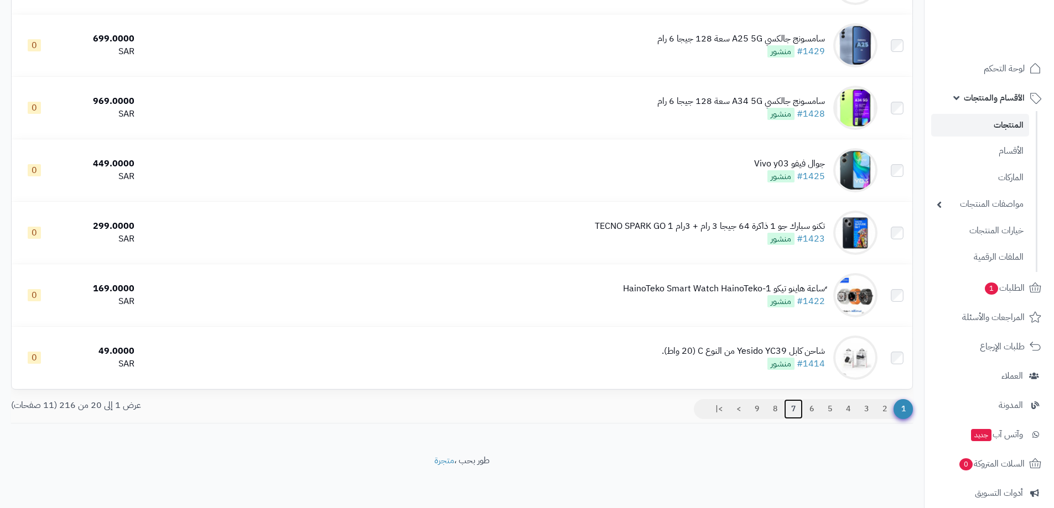
click at [789, 405] on link "7" at bounding box center [793, 409] width 19 height 20
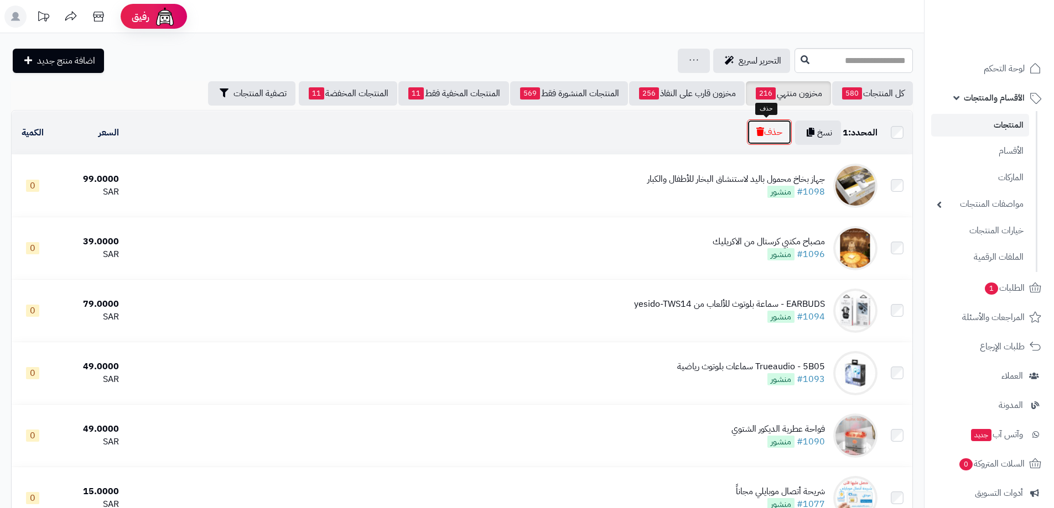
click at [758, 127] on icon "button" at bounding box center [760, 131] width 8 height 9
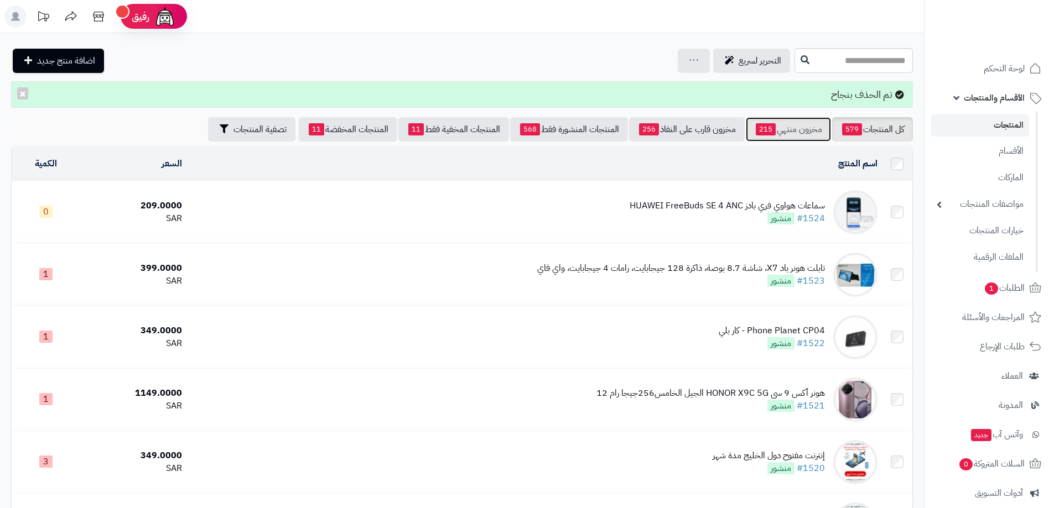
click at [802, 131] on link "مخزون منتهي 215" at bounding box center [788, 129] width 85 height 24
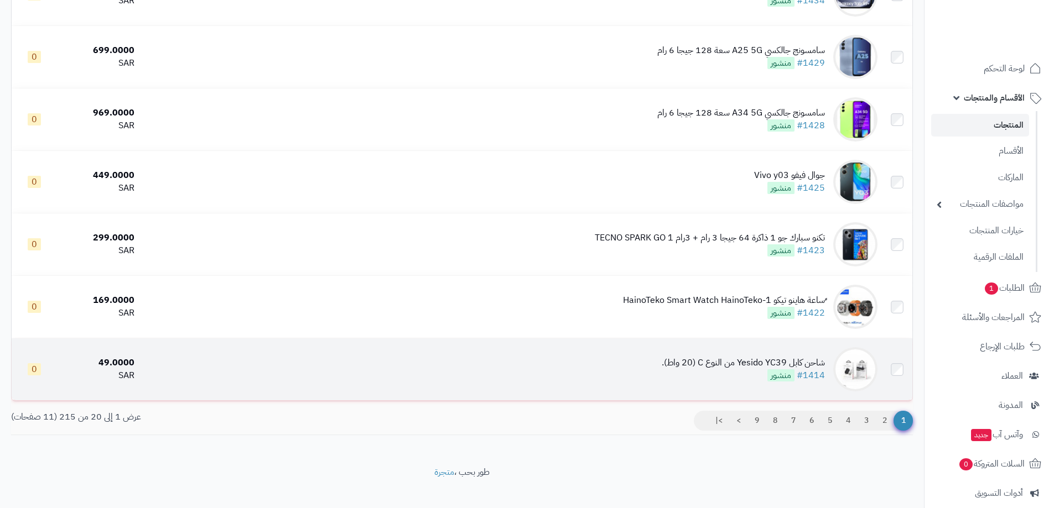
scroll to position [995, 0]
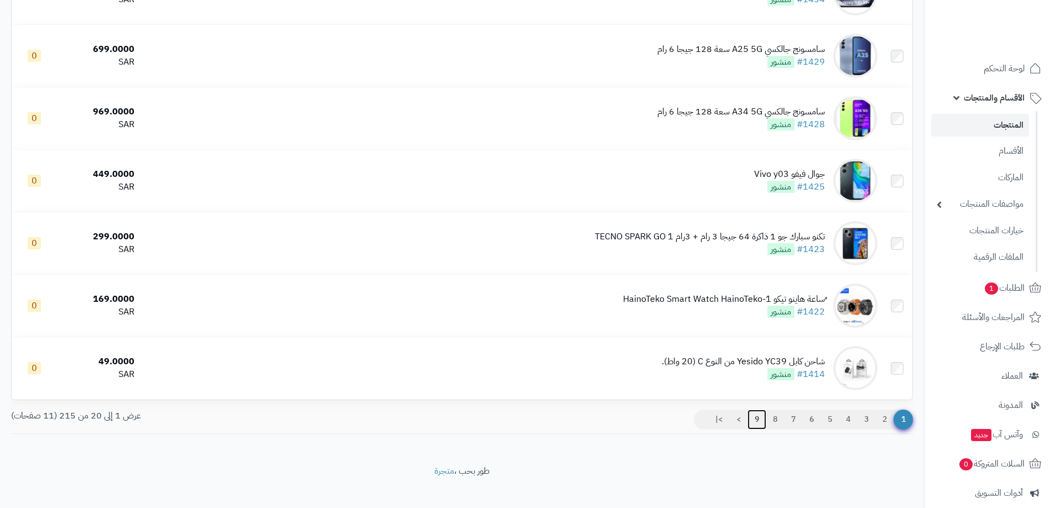
click at [758, 417] on link "9" at bounding box center [756, 420] width 19 height 20
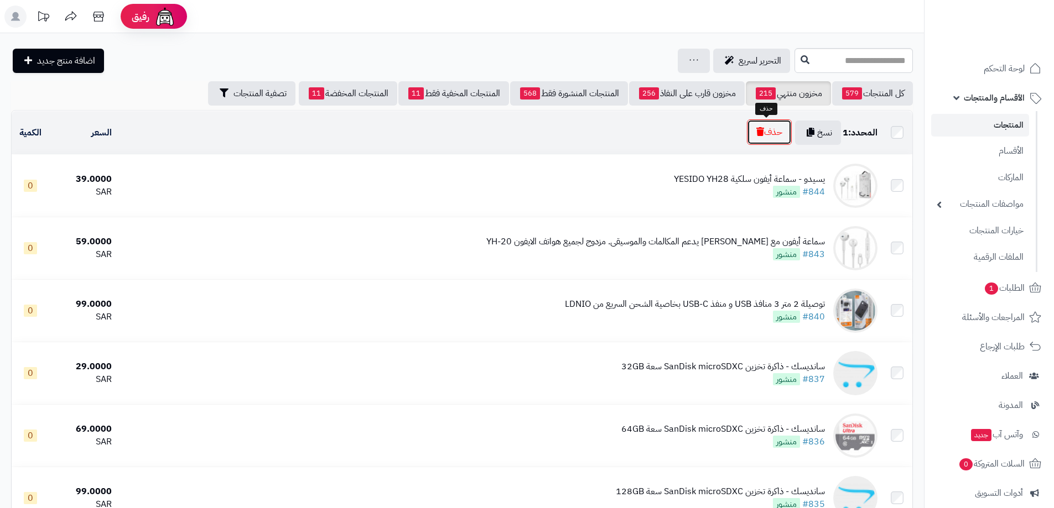
click at [769, 136] on button "حذف" at bounding box center [769, 131] width 45 height 25
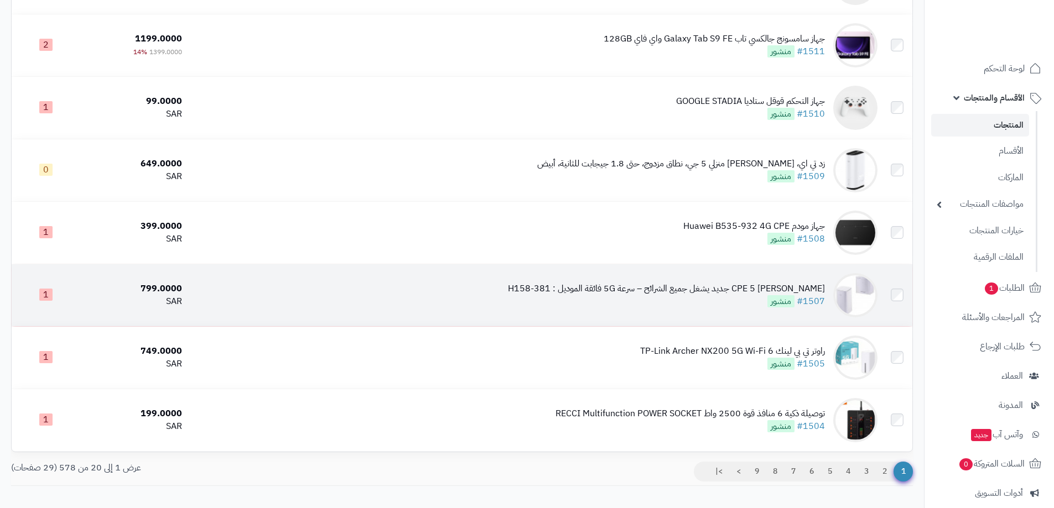
scroll to position [1042, 0]
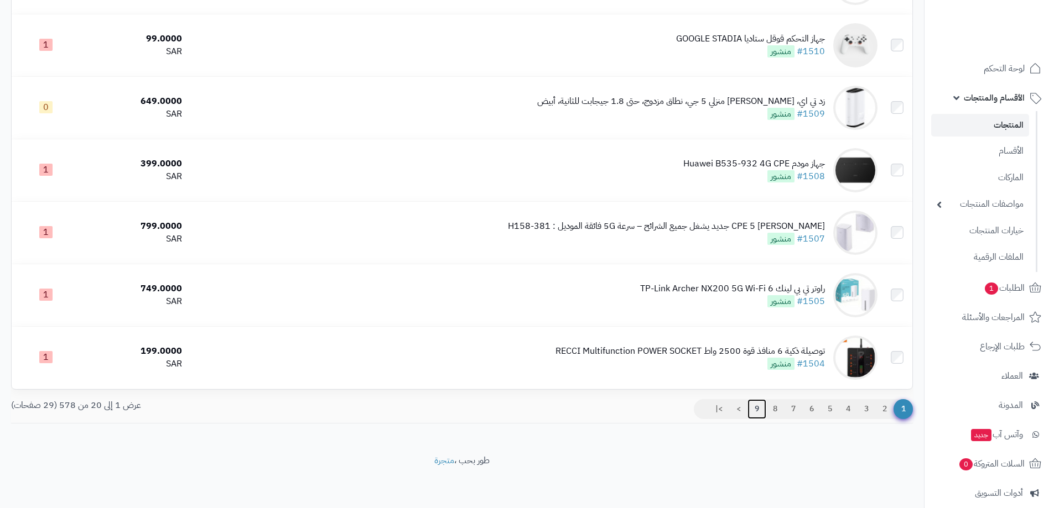
click at [759, 406] on link "9" at bounding box center [756, 409] width 19 height 20
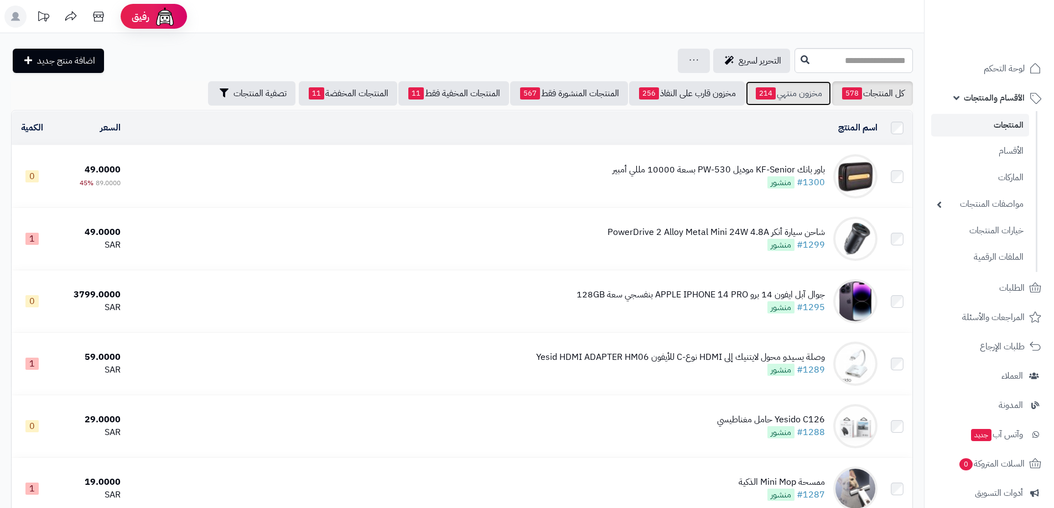
click at [791, 91] on link "مخزون منتهي 214" at bounding box center [788, 93] width 85 height 24
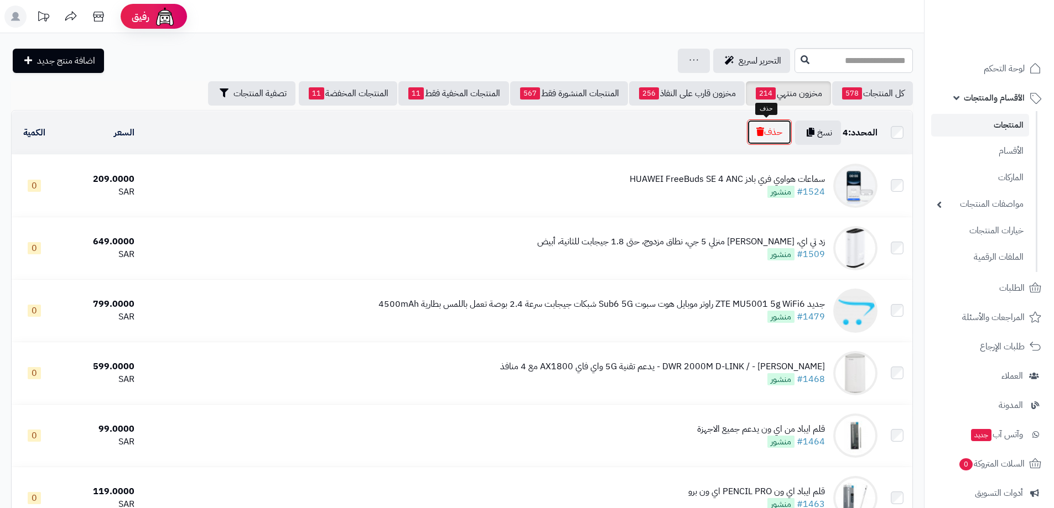
click at [763, 137] on button "حذف" at bounding box center [769, 131] width 45 height 25
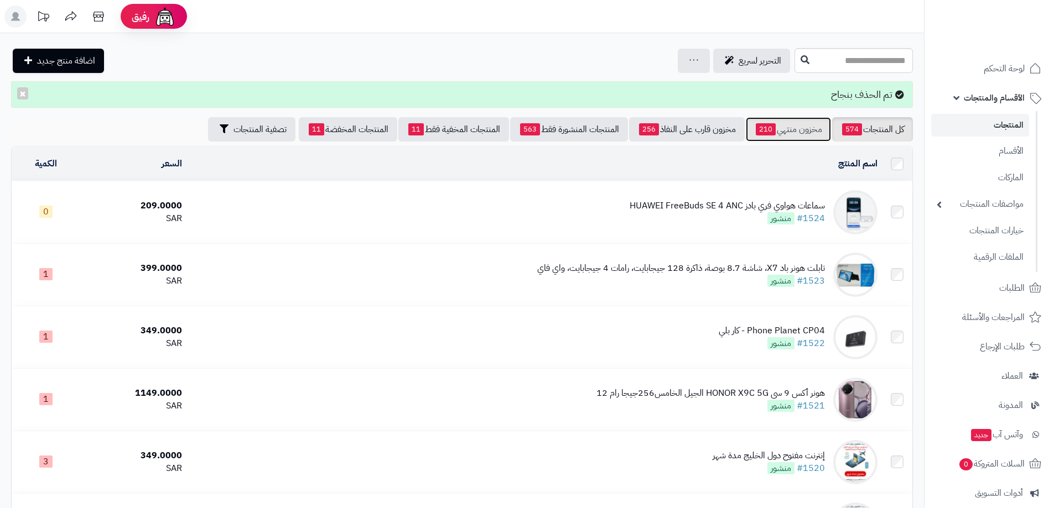
click at [785, 125] on link "مخزون منتهي 210" at bounding box center [788, 129] width 85 height 24
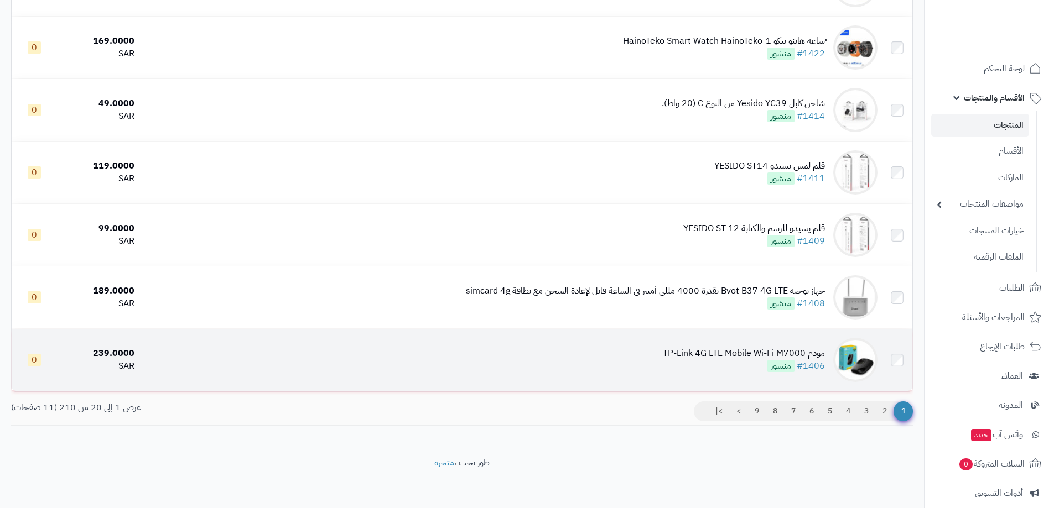
scroll to position [1006, 0]
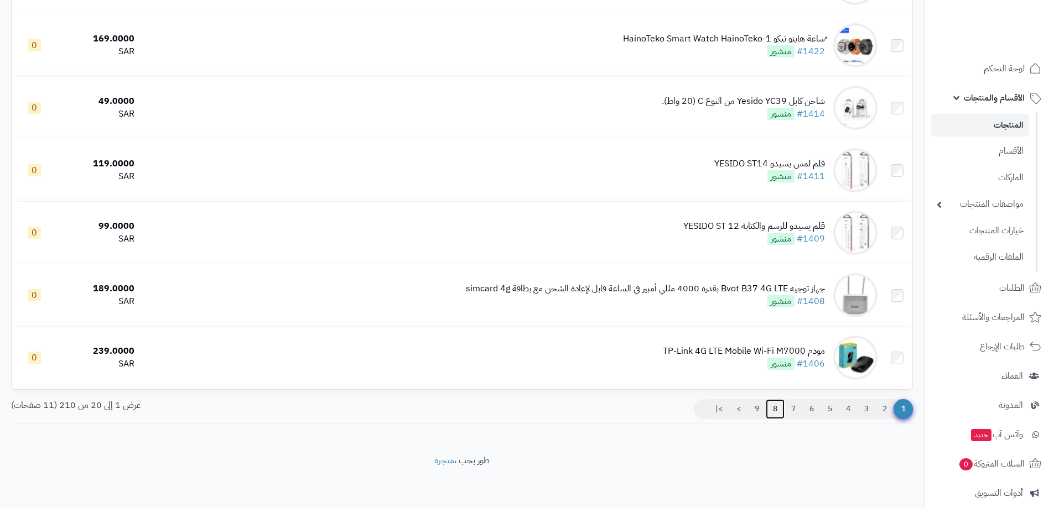
click at [770, 408] on link "8" at bounding box center [774, 409] width 19 height 20
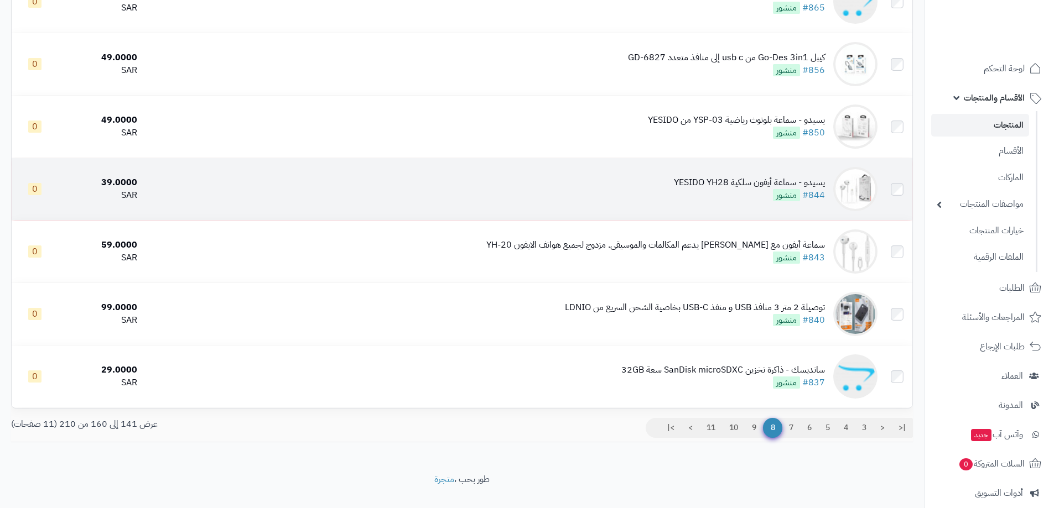
scroll to position [1006, 0]
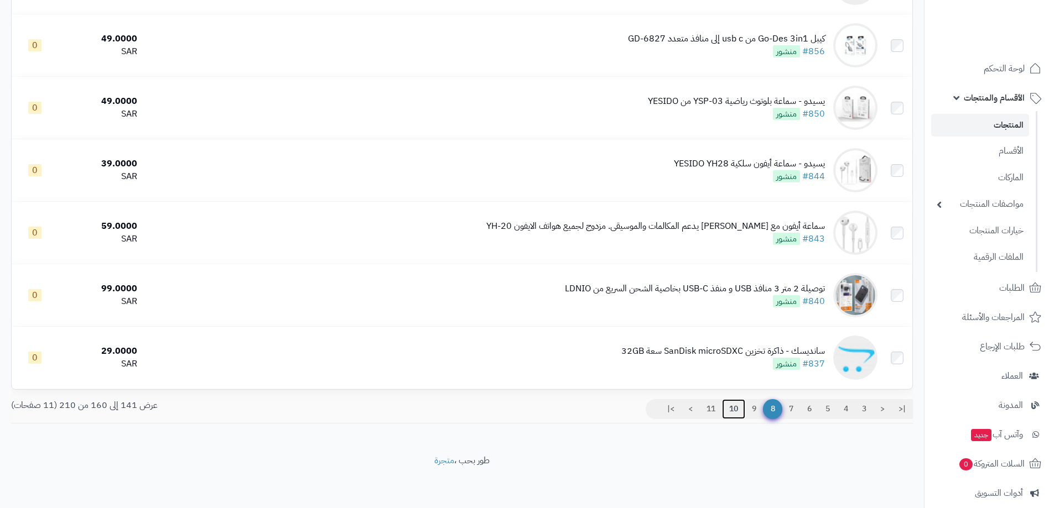
click at [733, 404] on link "10" at bounding box center [733, 409] width 23 height 20
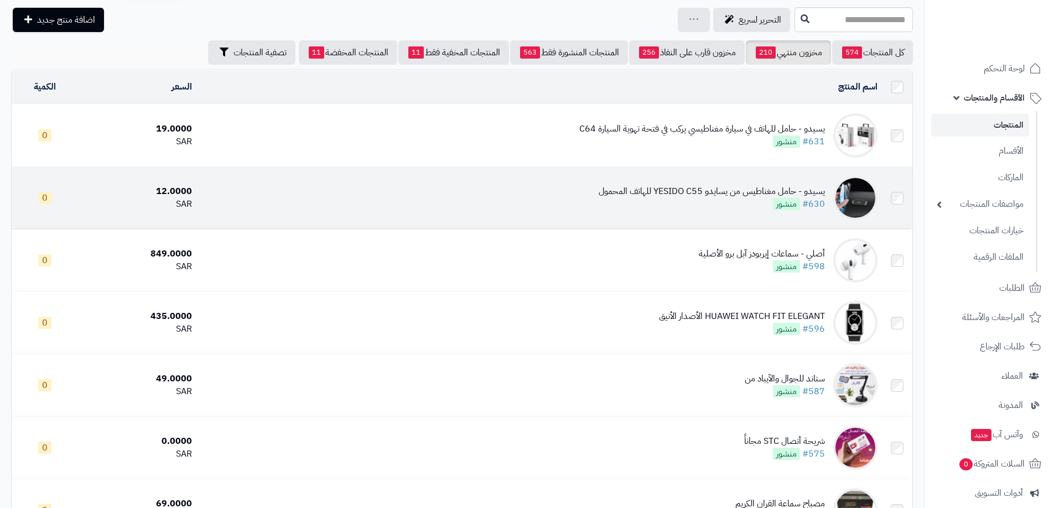
scroll to position [111, 0]
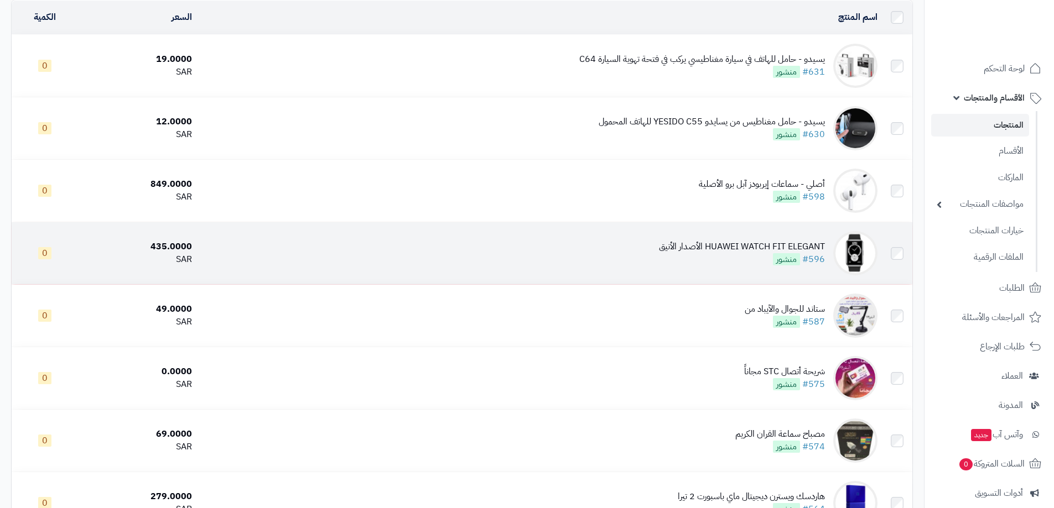
click at [885, 245] on td at bounding box center [897, 253] width 30 height 62
click at [889, 241] on td at bounding box center [897, 253] width 30 height 62
click at [882, 253] on td "HUAWEI WATCH FIT ELEGANT الأصدار الأنيق #596 منشور" at bounding box center [538, 253] width 685 height 62
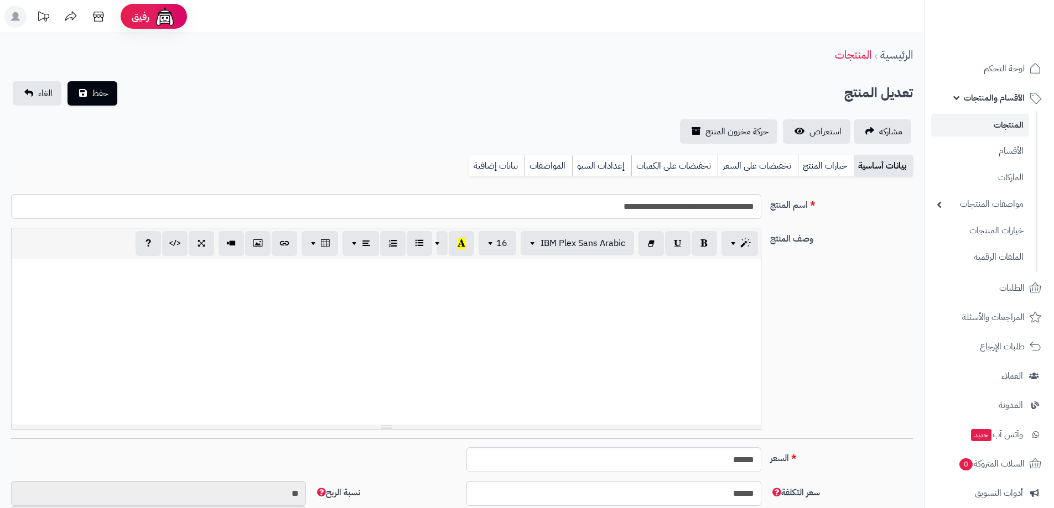
scroll to position [810, 0]
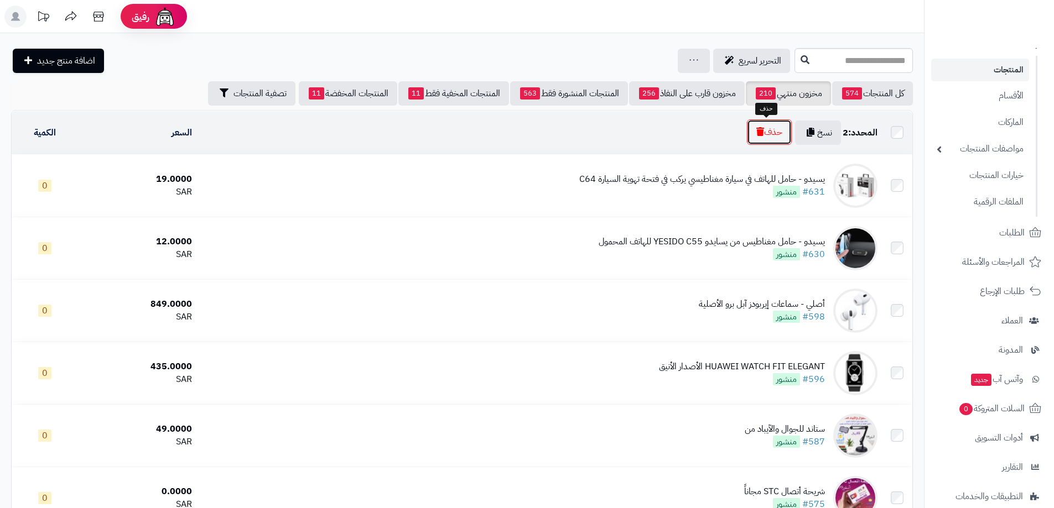
click at [772, 124] on button "حذف" at bounding box center [769, 131] width 45 height 25
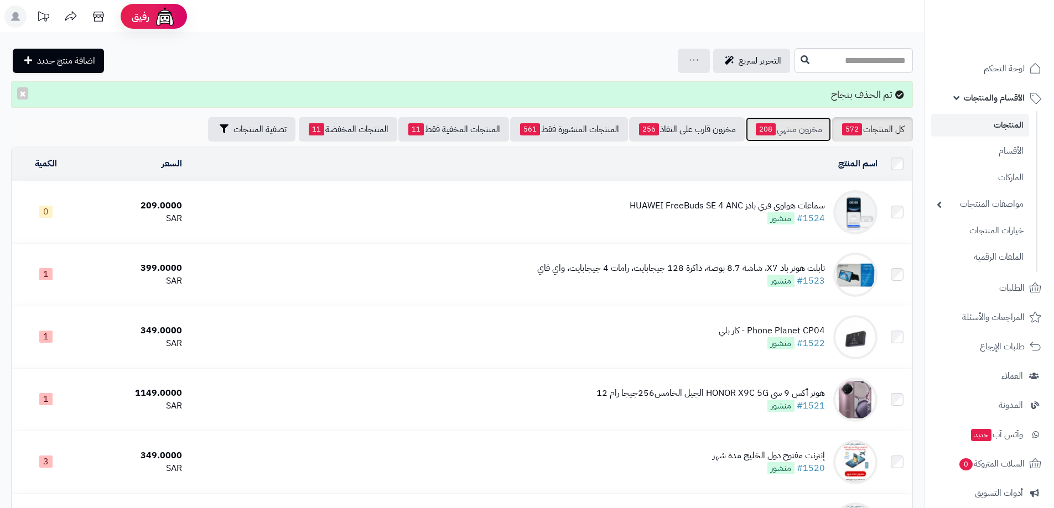
click at [769, 128] on span "208" at bounding box center [765, 129] width 20 height 12
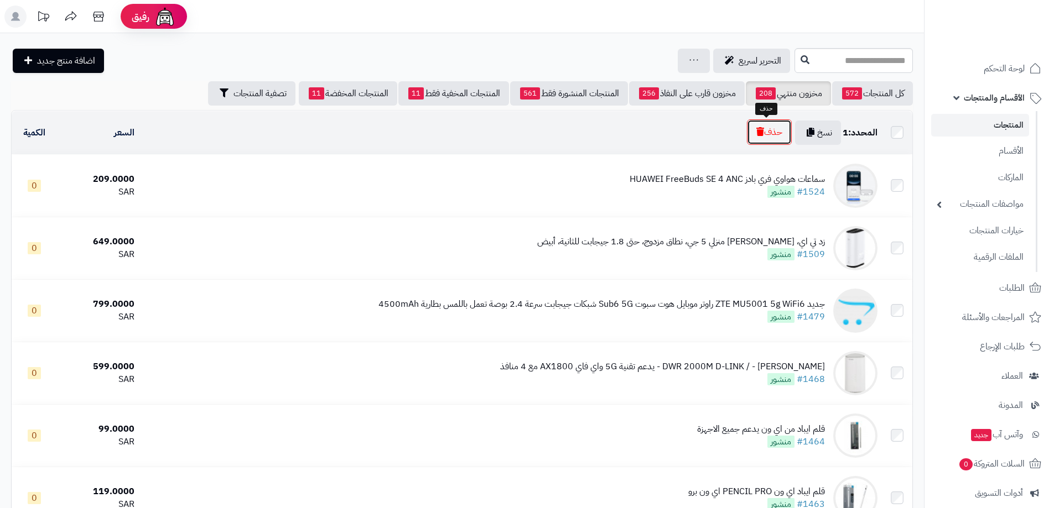
click at [758, 131] on icon "button" at bounding box center [760, 131] width 8 height 9
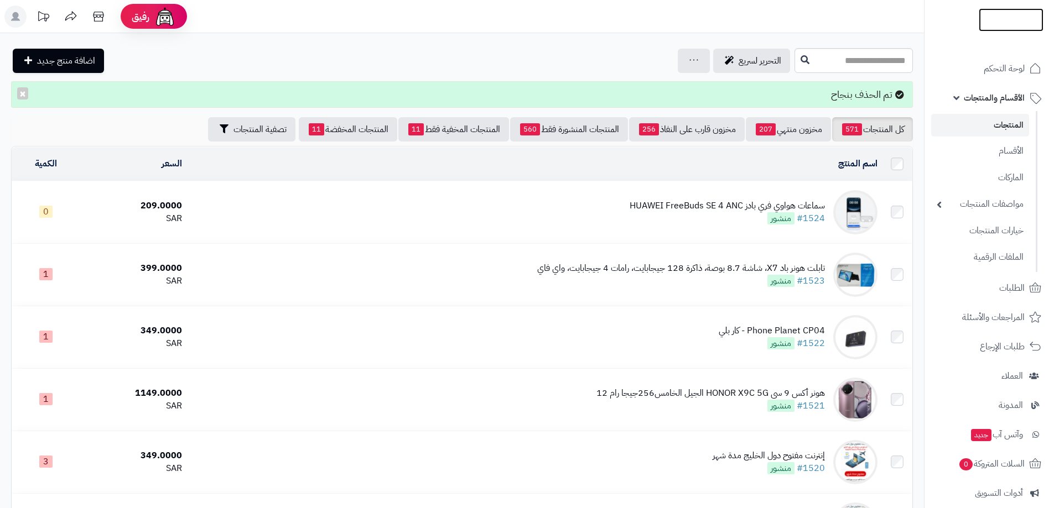
click at [1003, 13] on li at bounding box center [1010, 19] width 65 height 23
click at [1001, 23] on img at bounding box center [1010, 34] width 65 height 23
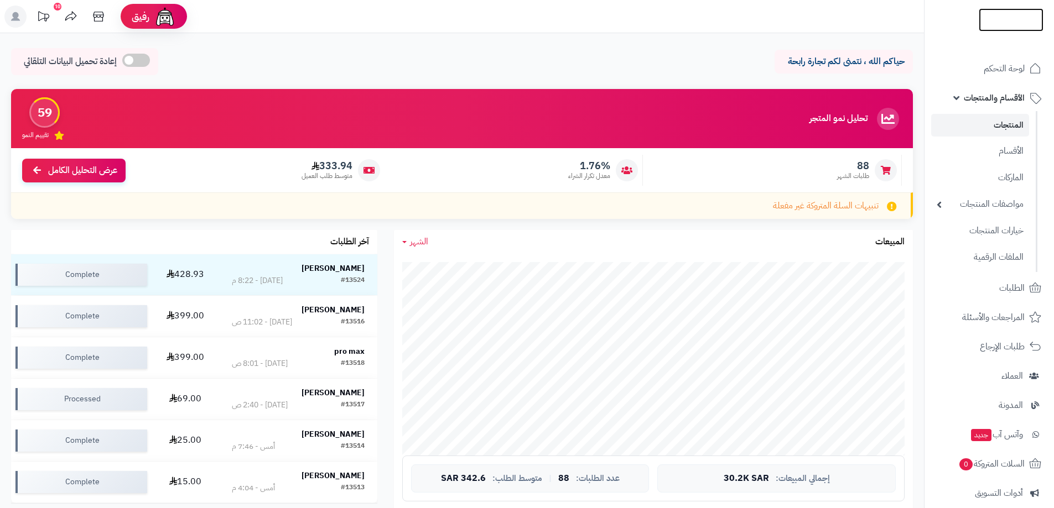
click at [994, 32] on img at bounding box center [1010, 43] width 65 height 23
click at [999, 32] on img at bounding box center [1010, 43] width 65 height 23
click at [997, 31] on img at bounding box center [1010, 42] width 65 height 23
click at [999, 12] on img at bounding box center [1010, 20] width 65 height 23
click at [1004, 32] on img at bounding box center [1010, 43] width 65 height 23
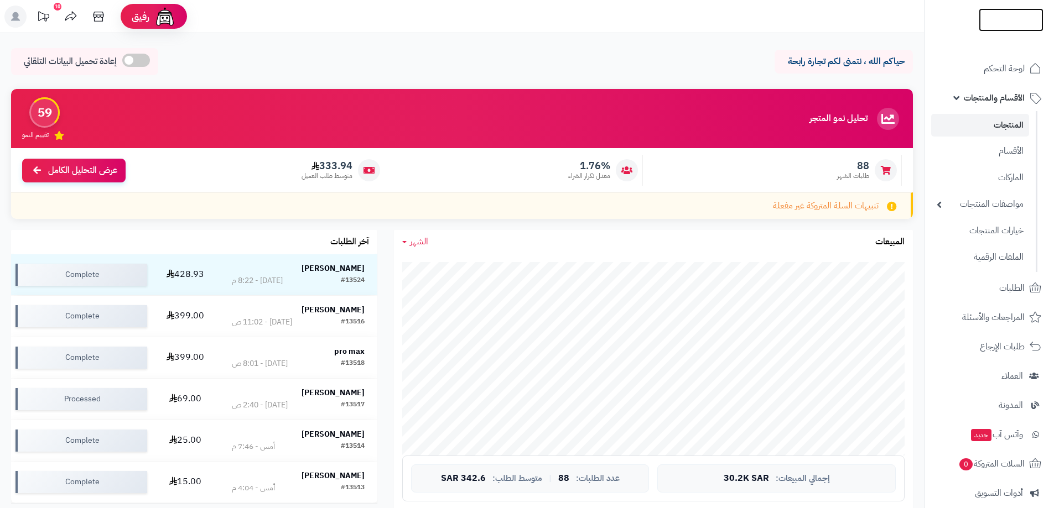
click at [998, 31] on img at bounding box center [1010, 42] width 65 height 23
click at [144, 19] on span "رفيق" at bounding box center [141, 16] width 18 height 13
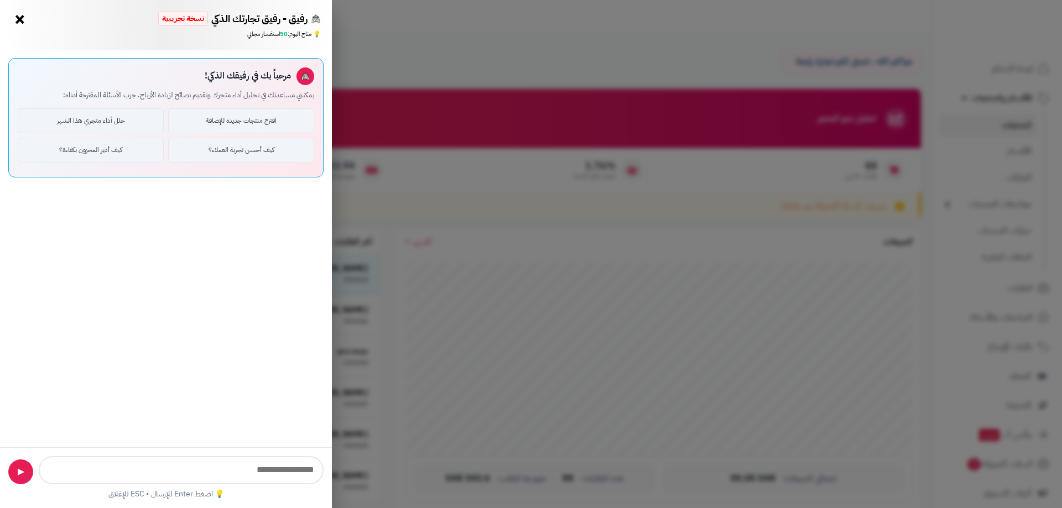
click at [14, 22] on button "×" at bounding box center [20, 20] width 18 height 18
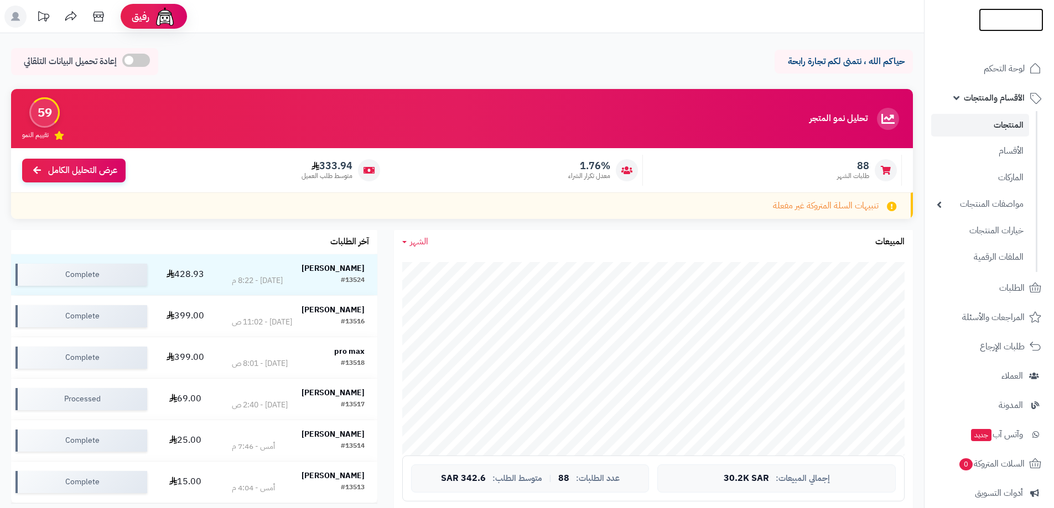
click at [1003, 20] on img at bounding box center [1010, 31] width 65 height 23
click at [1005, 121] on link "المنتجات" at bounding box center [980, 125] width 98 height 23
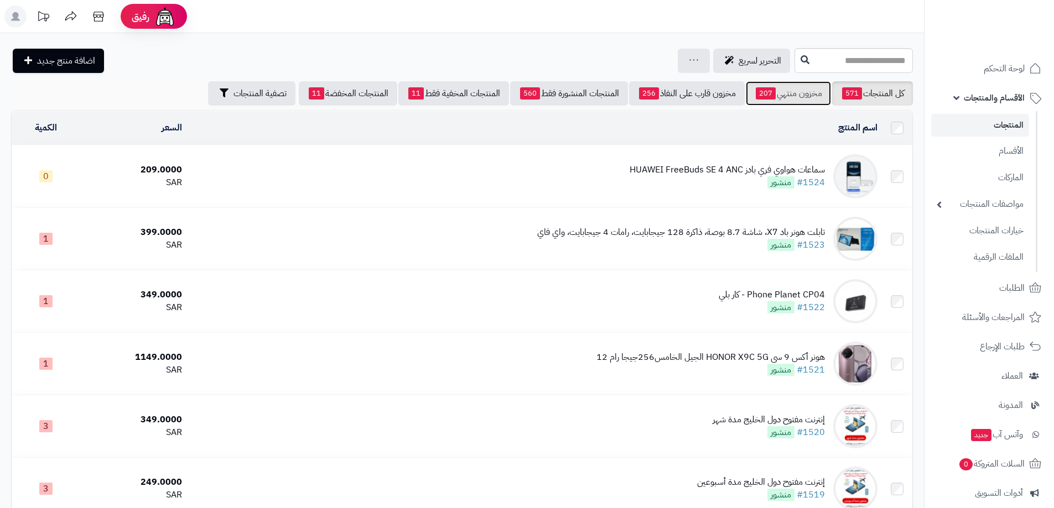
click at [802, 93] on link "مخزون منتهي 207" at bounding box center [788, 93] width 85 height 24
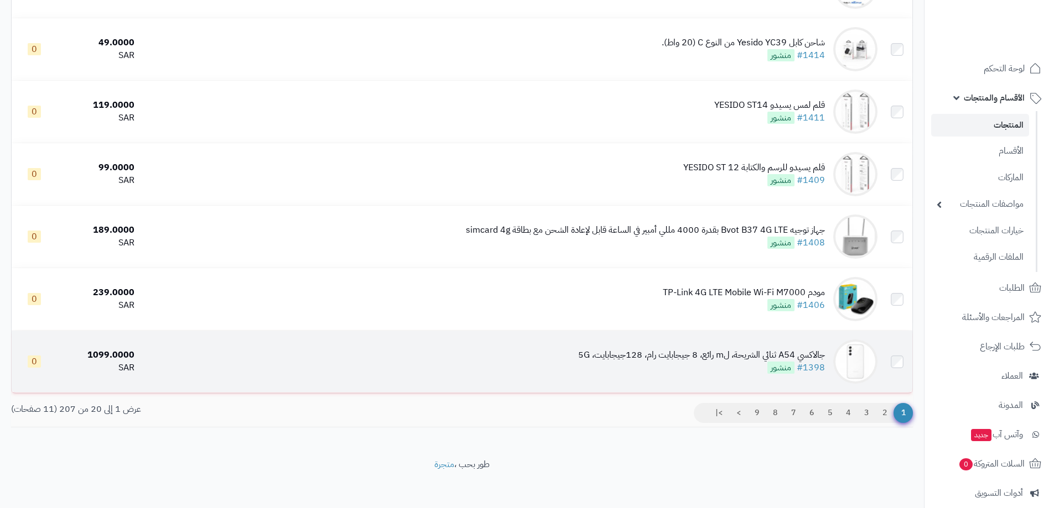
scroll to position [1006, 0]
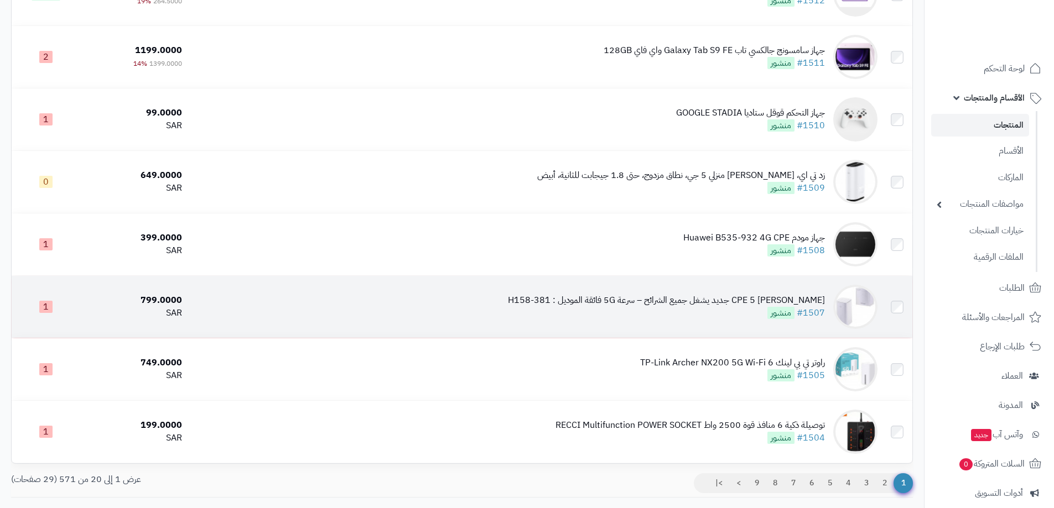
scroll to position [1006, 0]
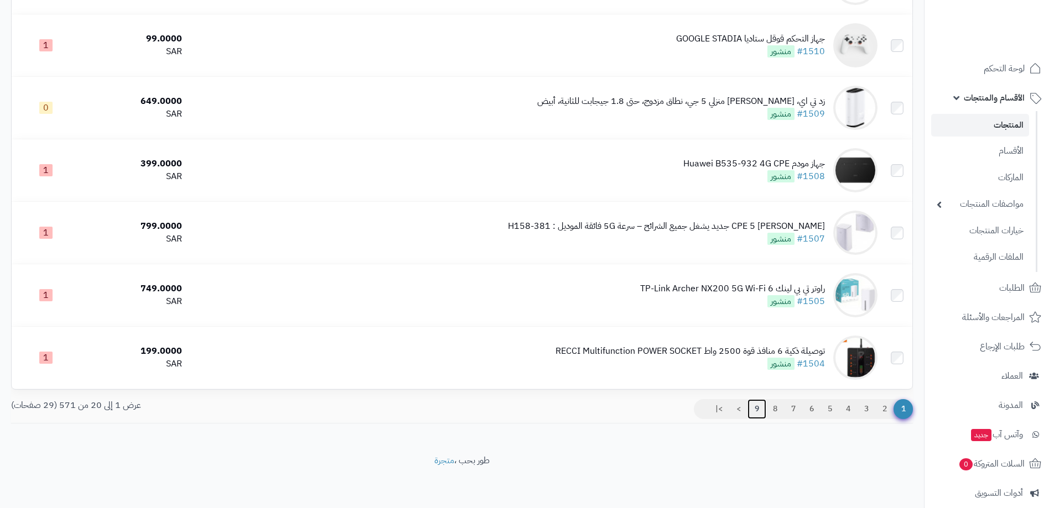
click at [753, 408] on link "9" at bounding box center [756, 409] width 19 height 20
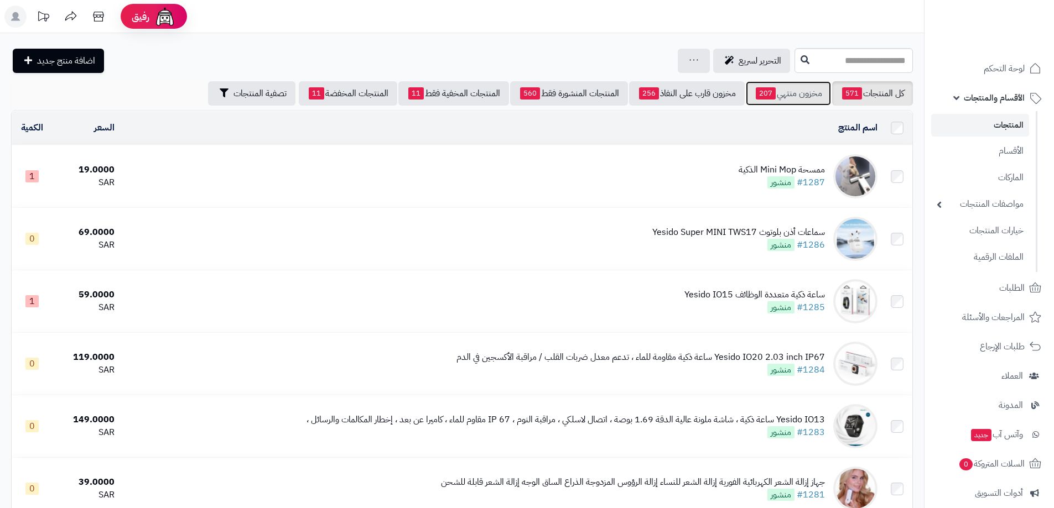
click at [781, 87] on link "مخزون منتهي 207" at bounding box center [788, 93] width 85 height 24
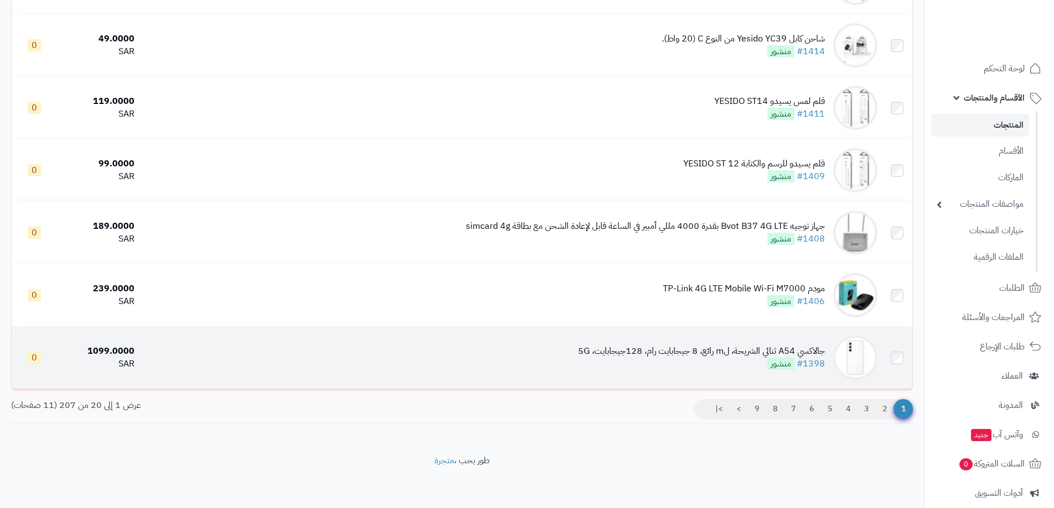
scroll to position [1006, 0]
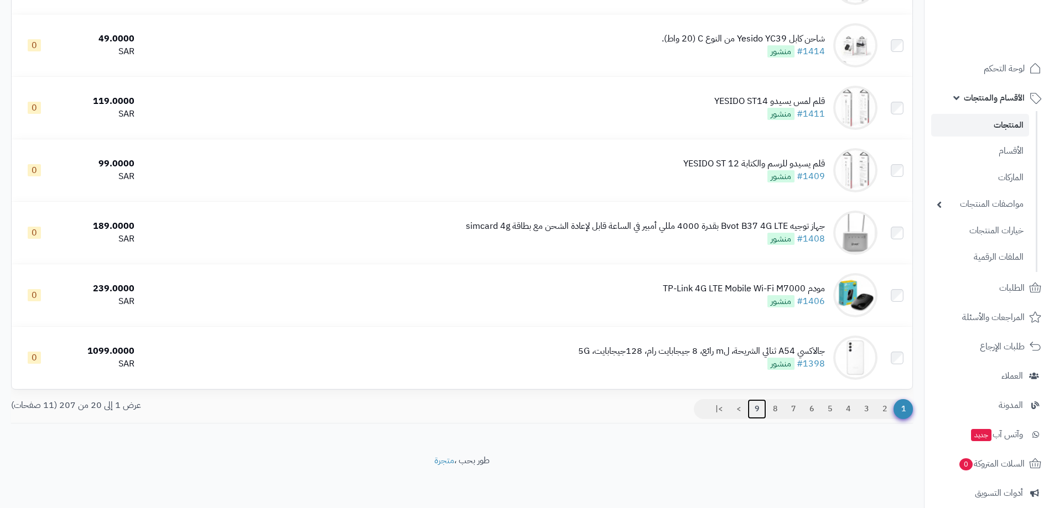
click at [752, 404] on link "9" at bounding box center [756, 409] width 19 height 20
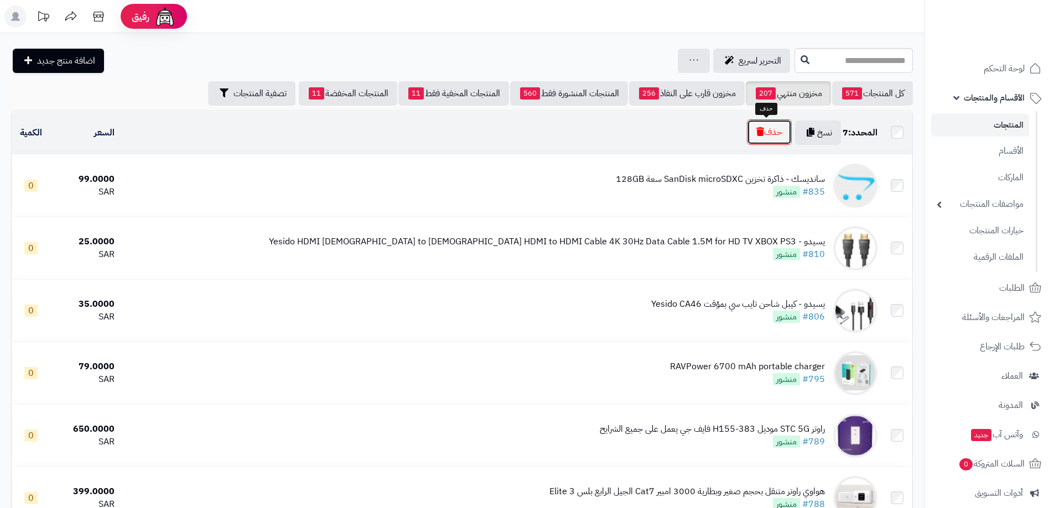
click at [769, 134] on button "حذف" at bounding box center [769, 131] width 45 height 25
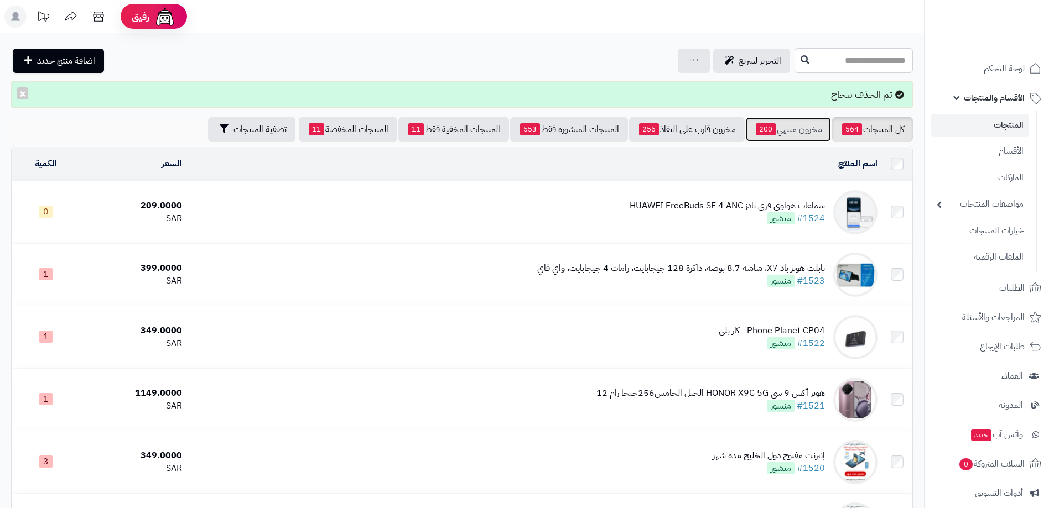
click at [791, 127] on link "مخزون منتهي 200" at bounding box center [788, 129] width 85 height 24
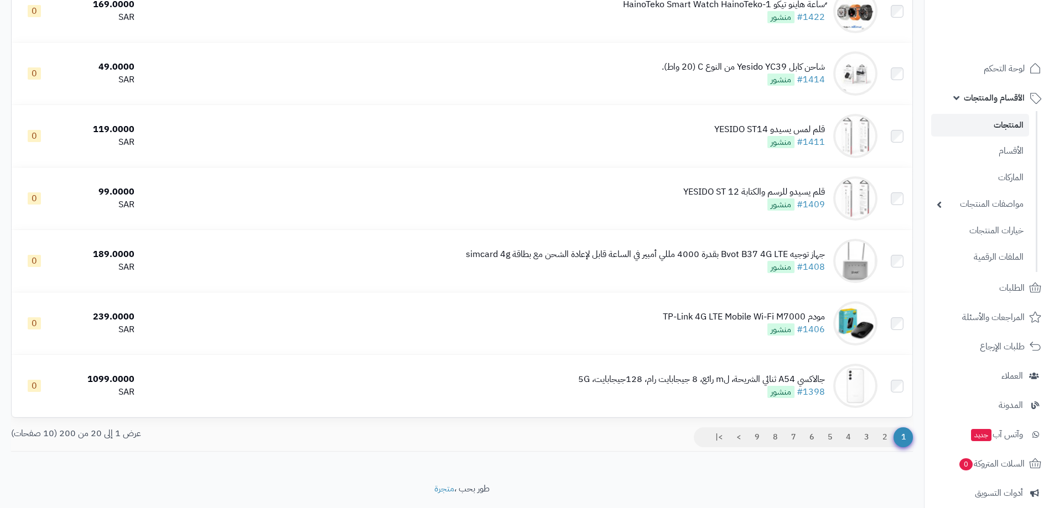
scroll to position [1006, 0]
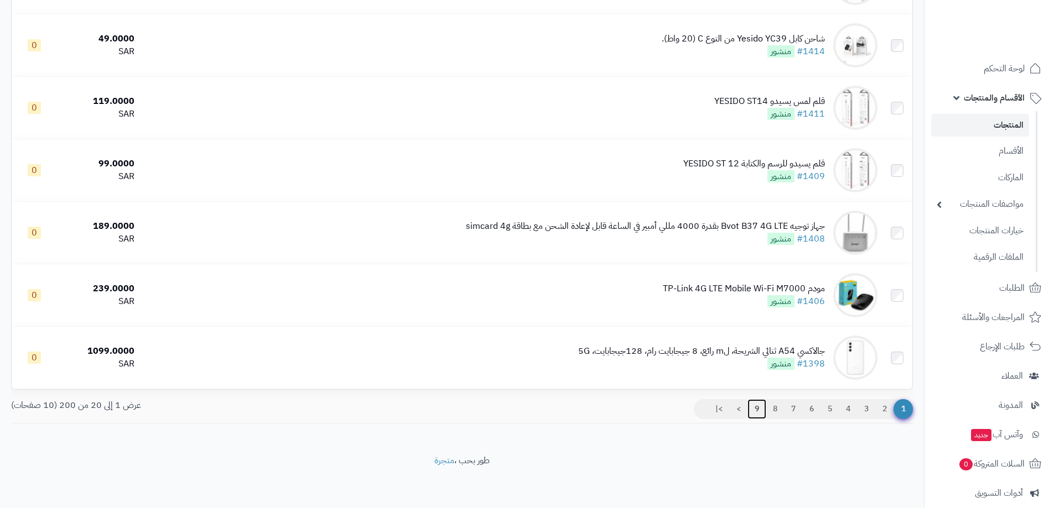
click at [758, 404] on link "9" at bounding box center [756, 409] width 19 height 20
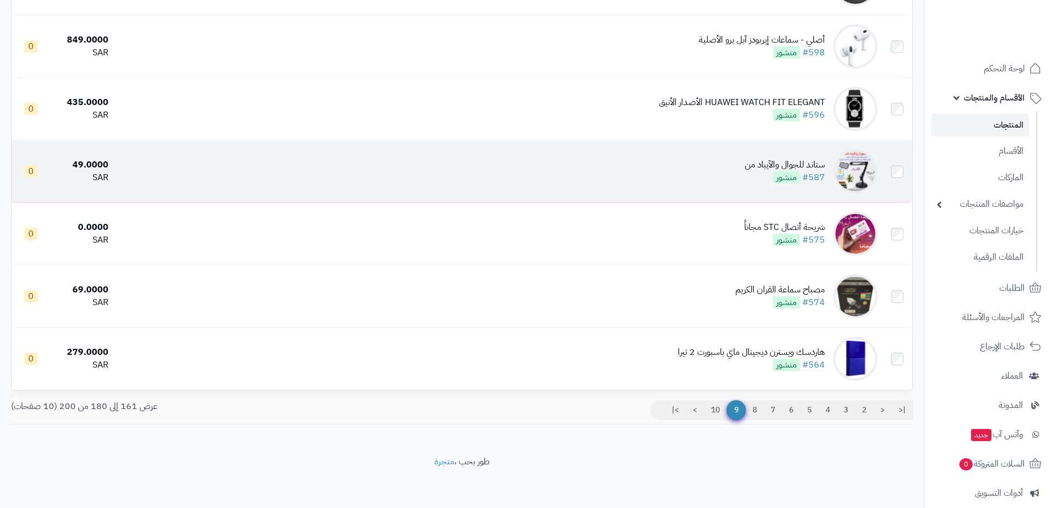
scroll to position [1006, 0]
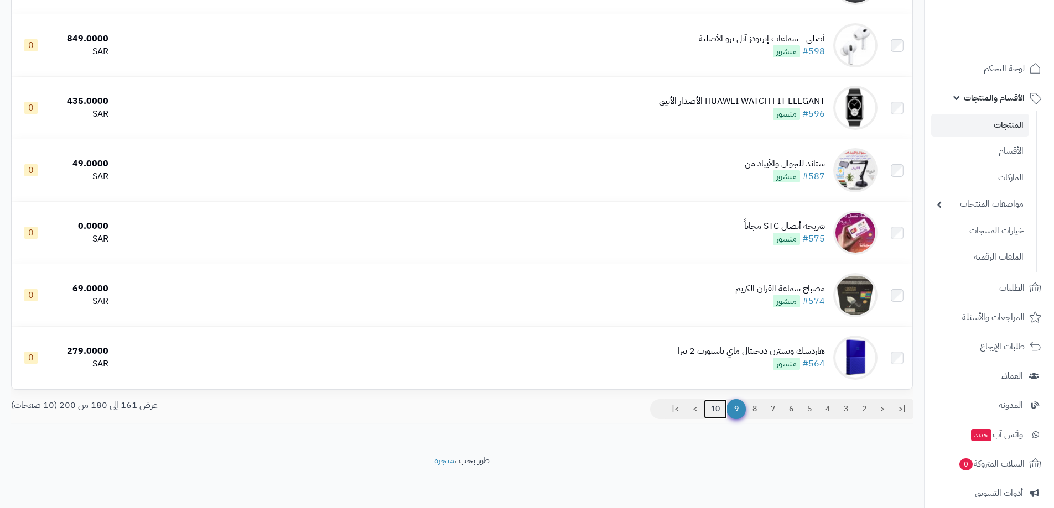
click at [713, 408] on link "10" at bounding box center [714, 409] width 23 height 20
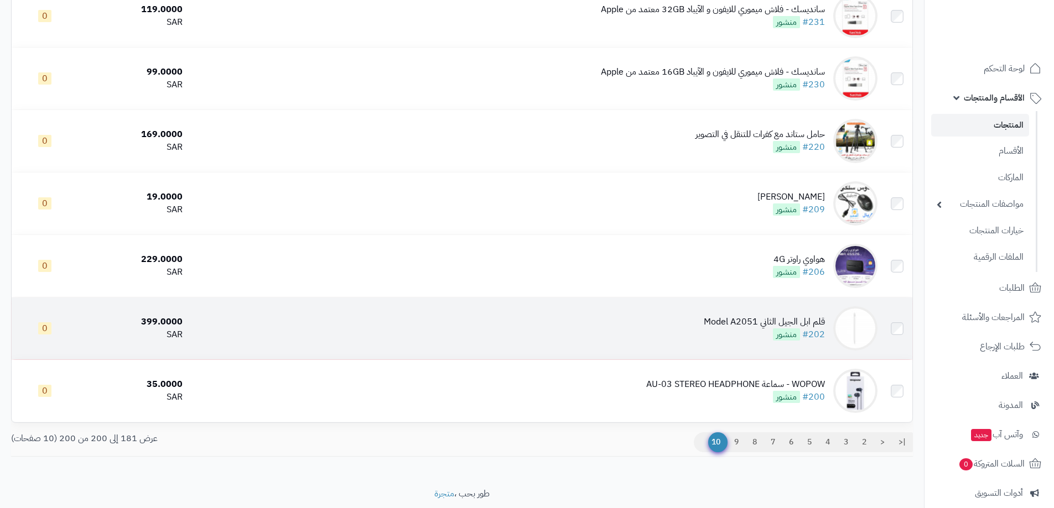
scroll to position [1006, 0]
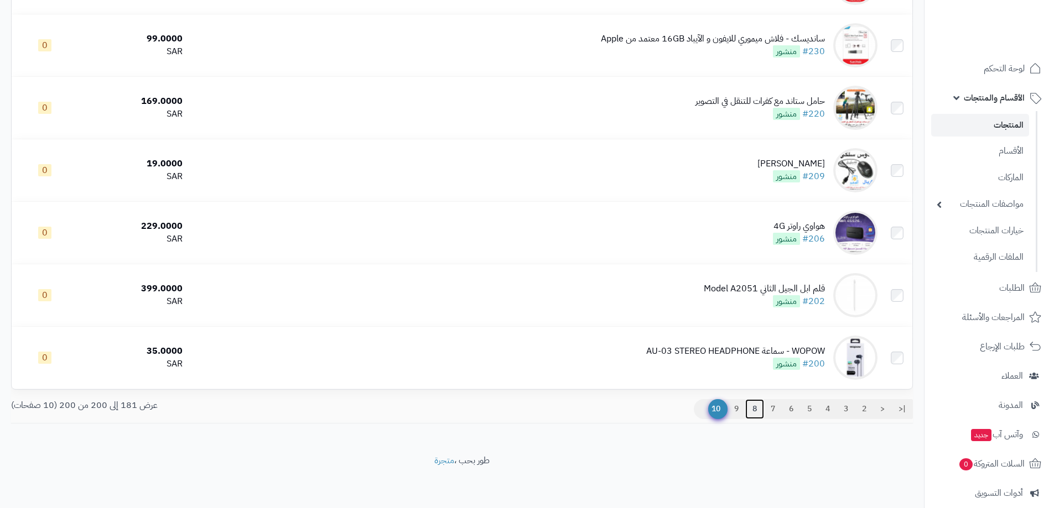
click at [753, 406] on link "8" at bounding box center [754, 409] width 19 height 20
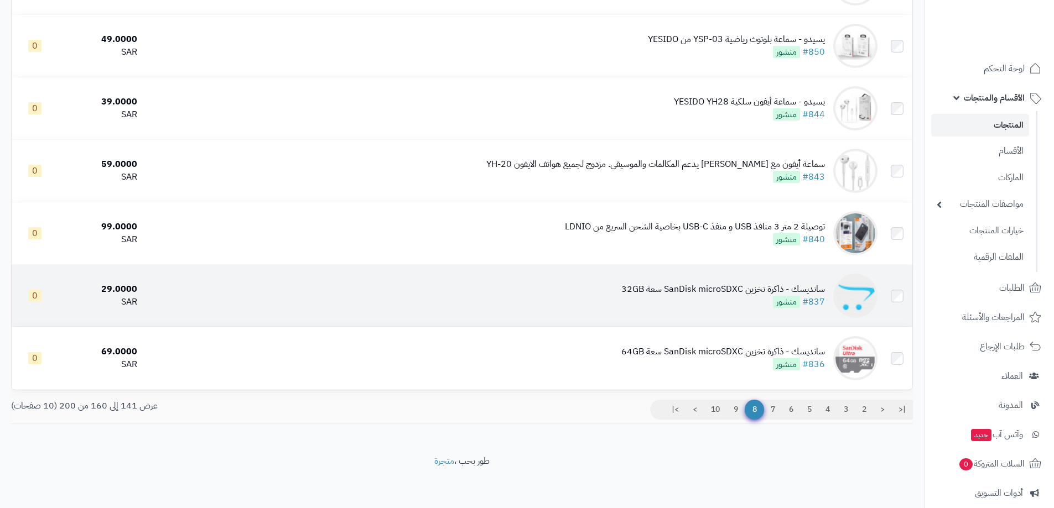
scroll to position [1006, 0]
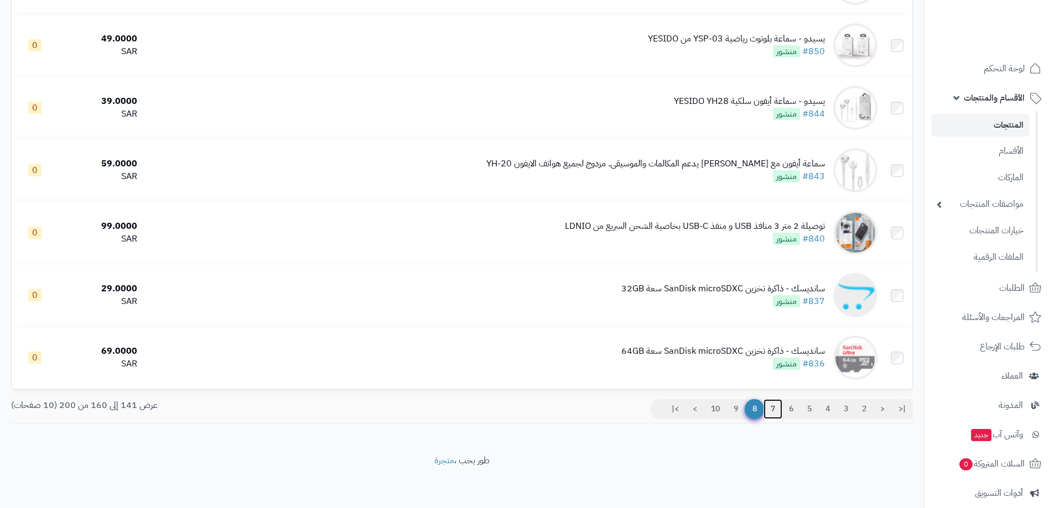
click at [773, 405] on link "7" at bounding box center [772, 409] width 19 height 20
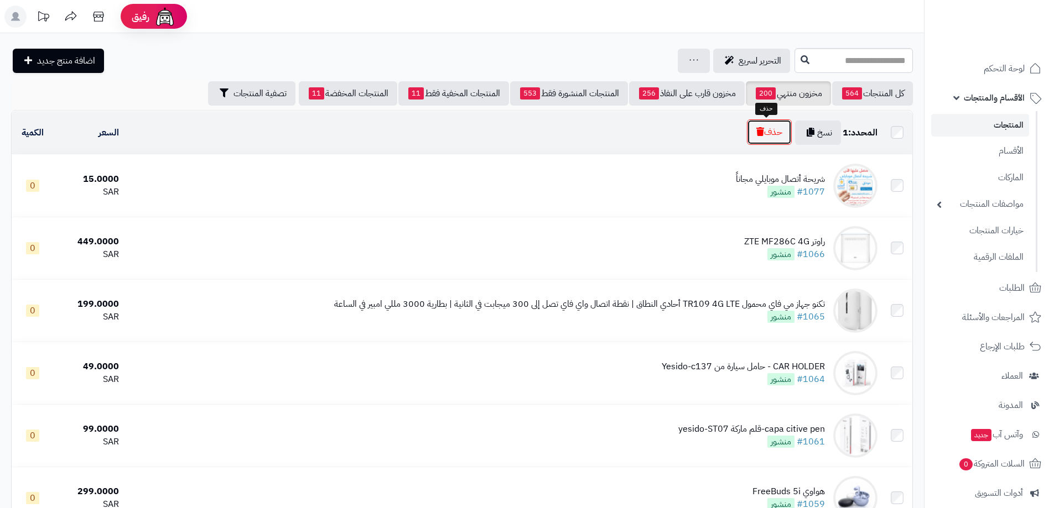
click at [764, 131] on button "حذف" at bounding box center [769, 131] width 45 height 25
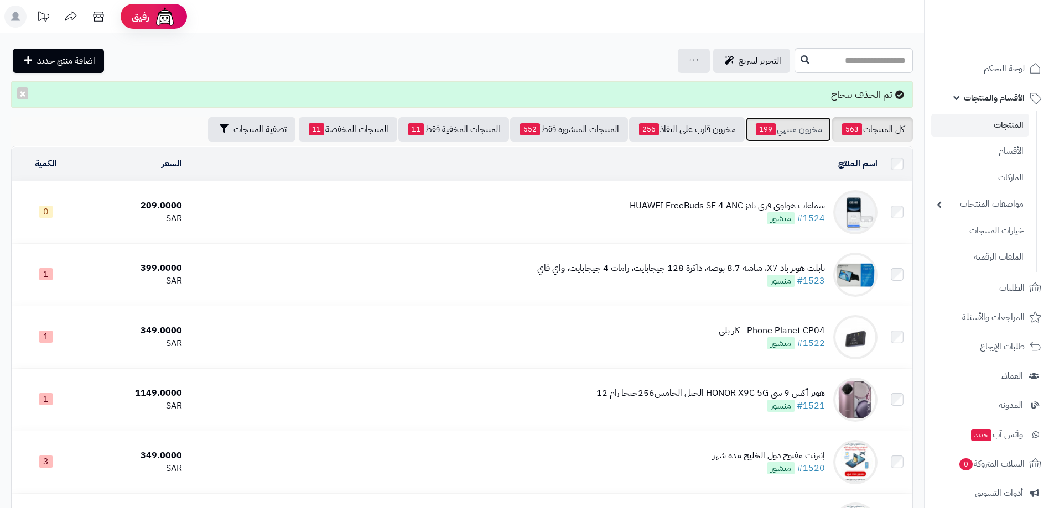
click at [793, 129] on link "مخزون منتهي 199" at bounding box center [788, 129] width 85 height 24
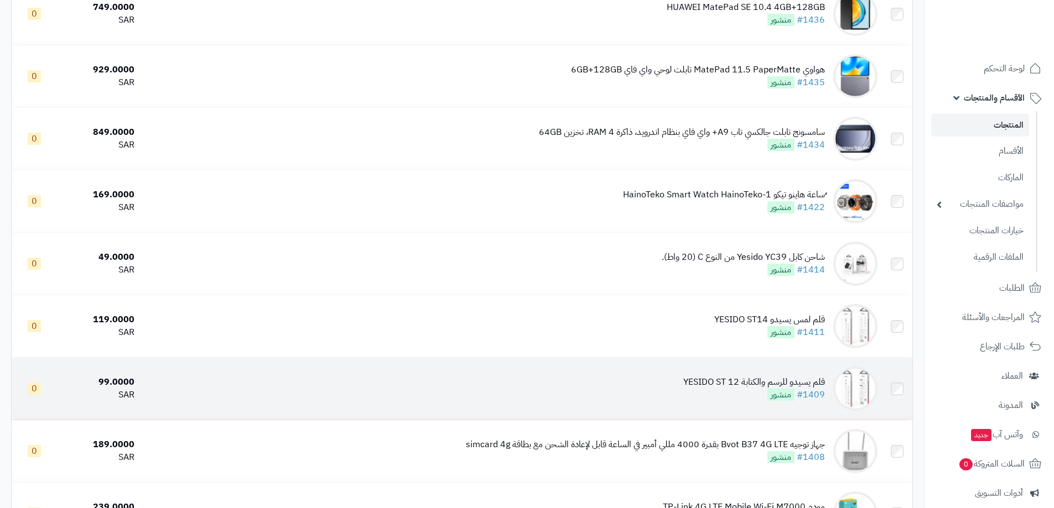
scroll to position [995, 0]
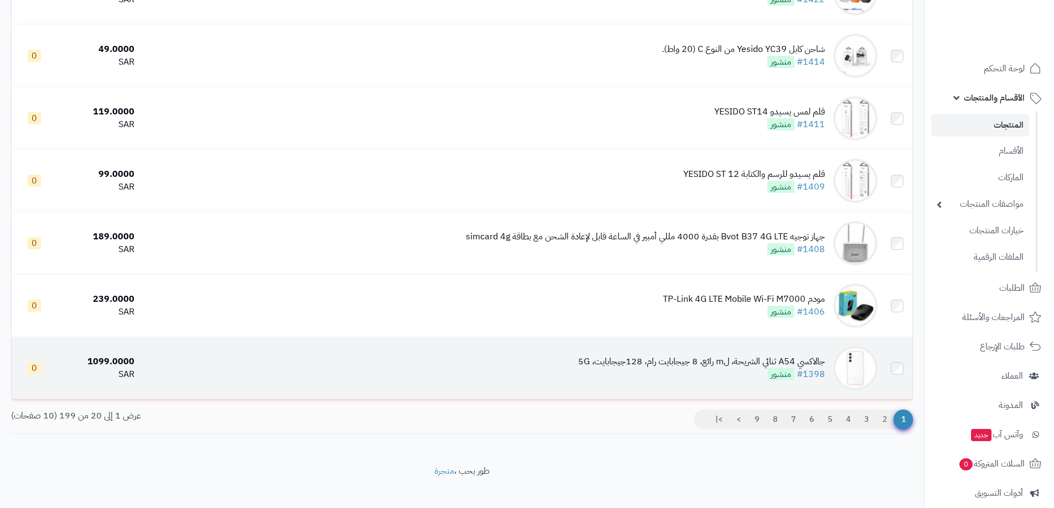
click at [905, 360] on td at bounding box center [897, 368] width 30 height 62
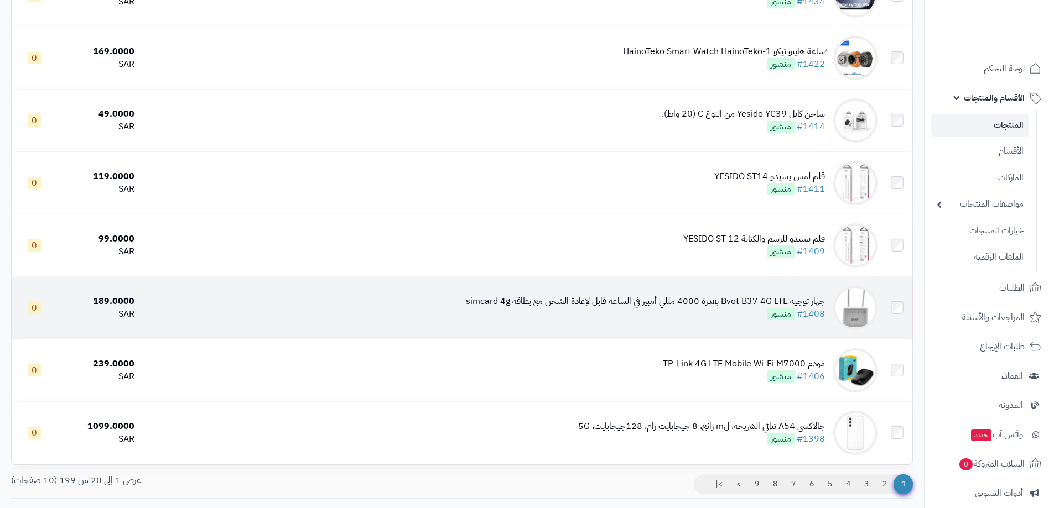
scroll to position [951, 0]
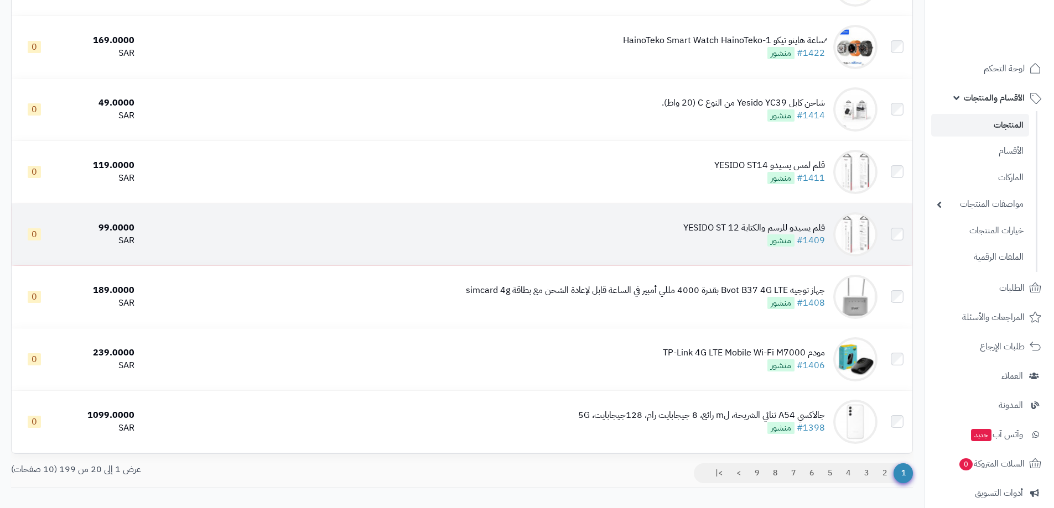
click at [903, 234] on td at bounding box center [897, 235] width 30 height 62
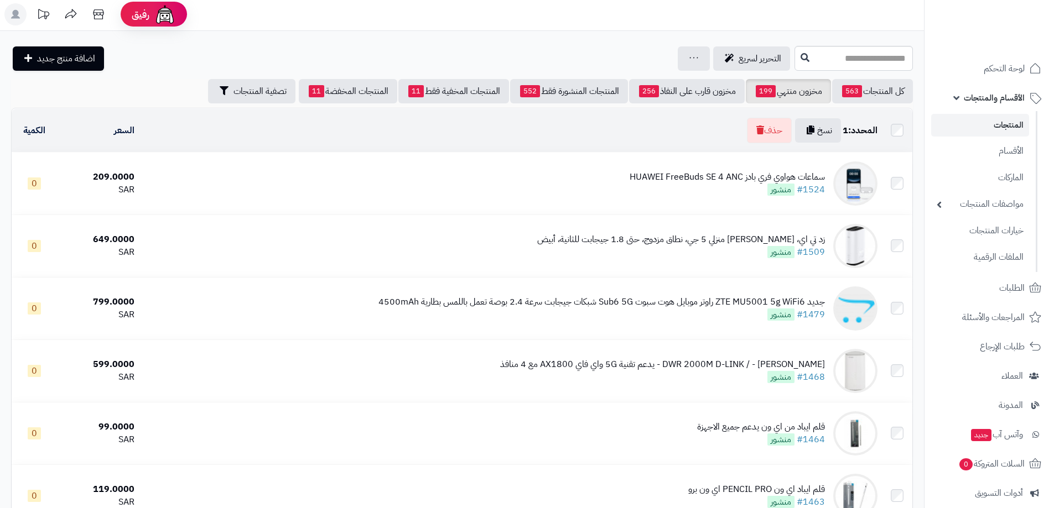
scroll to position [0, 0]
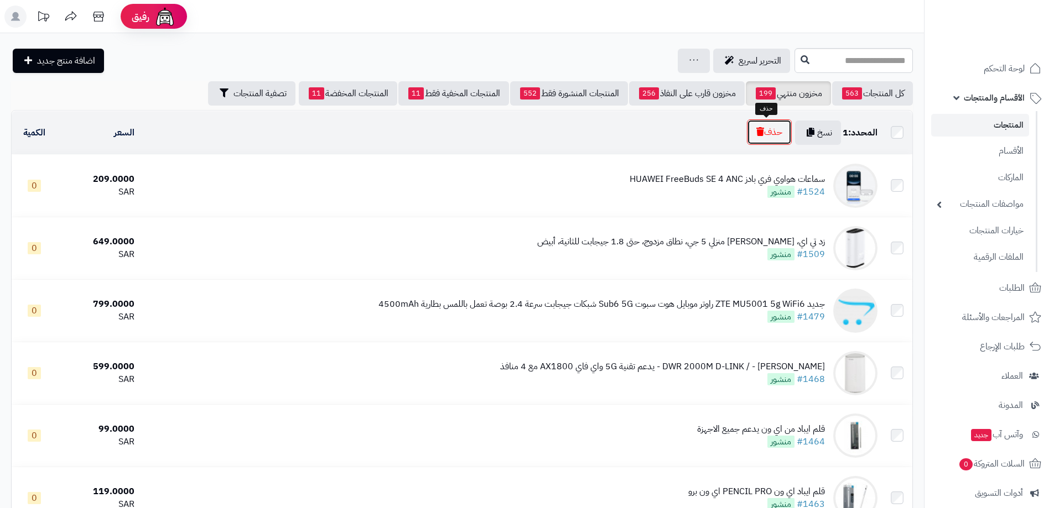
drag, startPoint x: 769, startPoint y: 132, endPoint x: 471, endPoint y: 43, distance: 311.1
click at [769, 132] on button "حذف" at bounding box center [769, 131] width 45 height 25
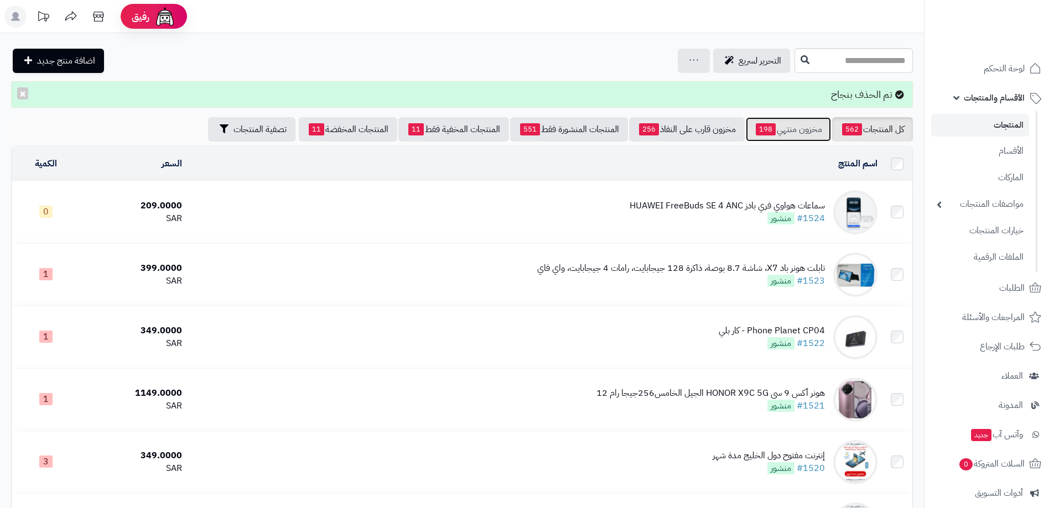
click at [795, 128] on link "مخزون منتهي 198" at bounding box center [788, 129] width 85 height 24
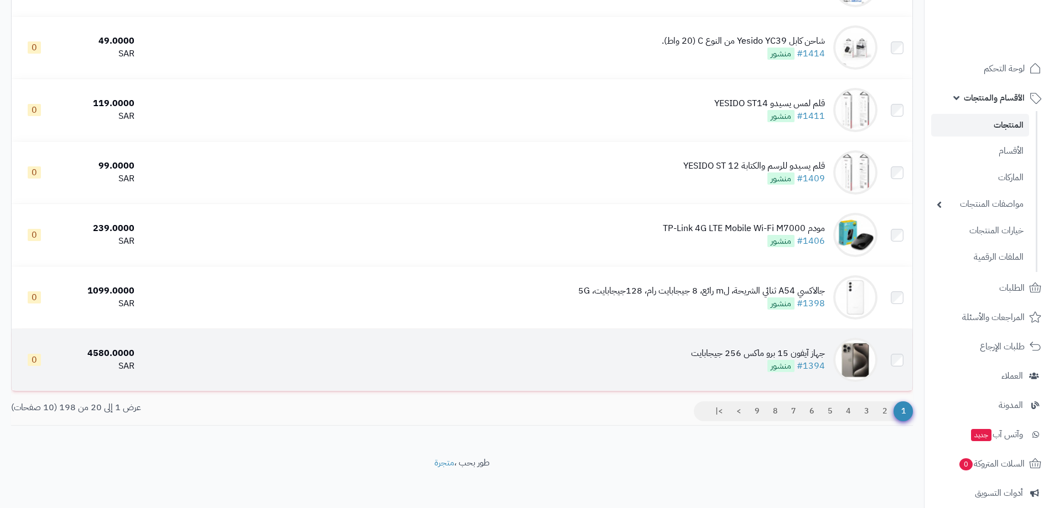
scroll to position [1006, 0]
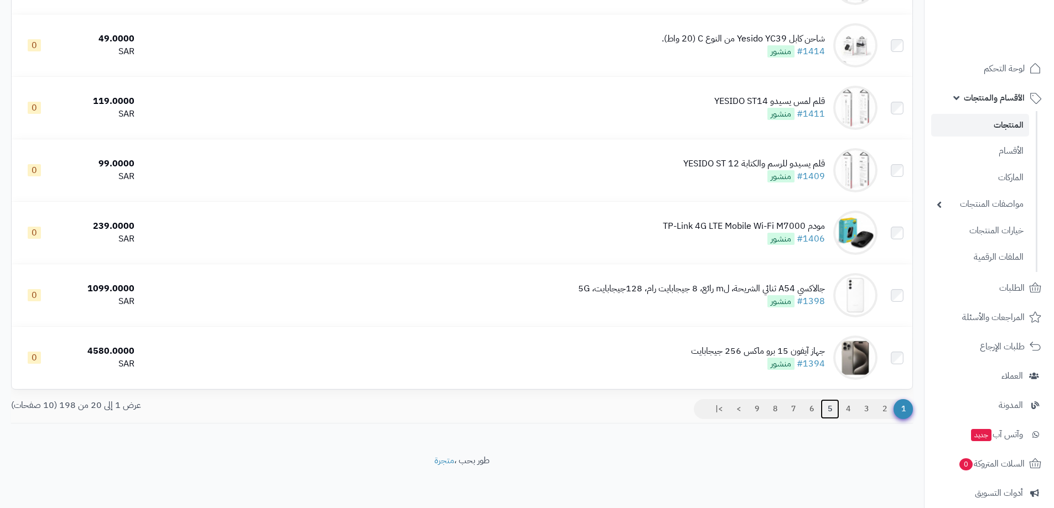
click at [828, 408] on link "5" at bounding box center [829, 409] width 19 height 20
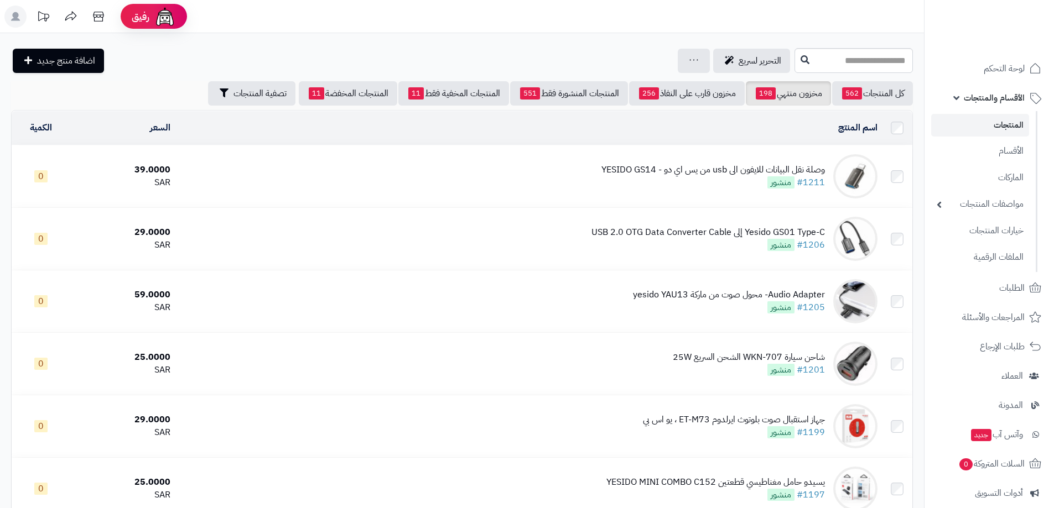
click at [1002, 128] on link "المنتجات" at bounding box center [980, 125] width 98 height 23
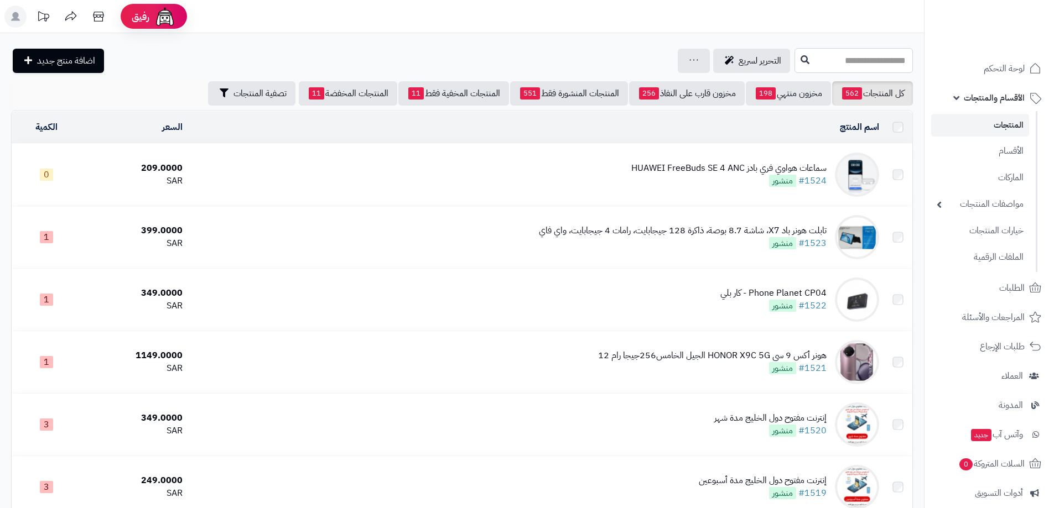
click at [834, 58] on input "text" at bounding box center [853, 60] width 118 height 25
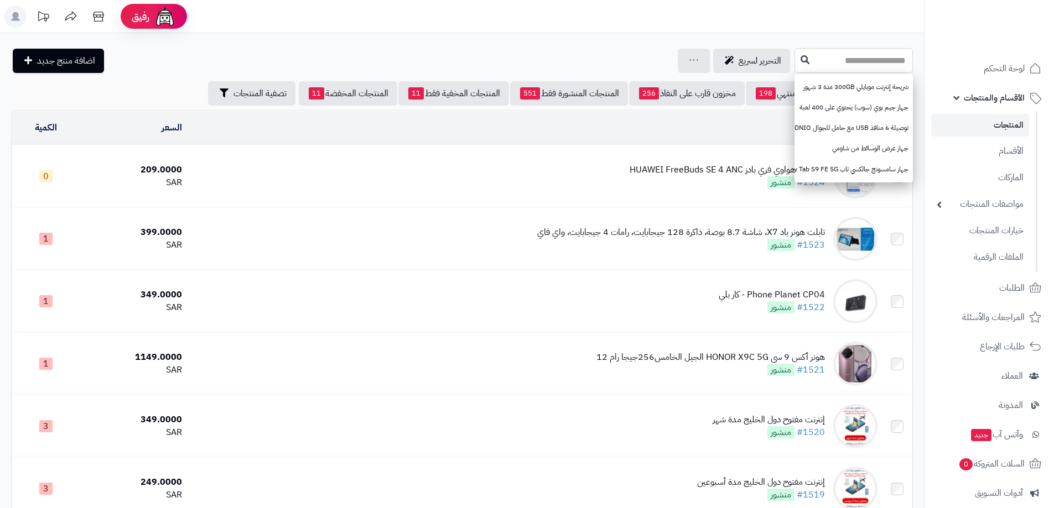
type input "*"
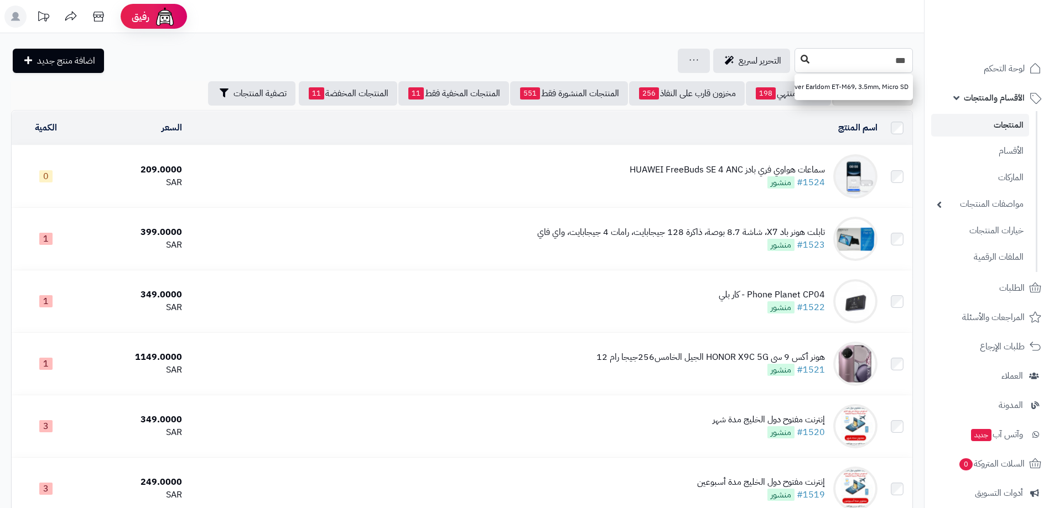
type input "***"
click at [796, 54] on button at bounding box center [804, 59] width 17 height 21
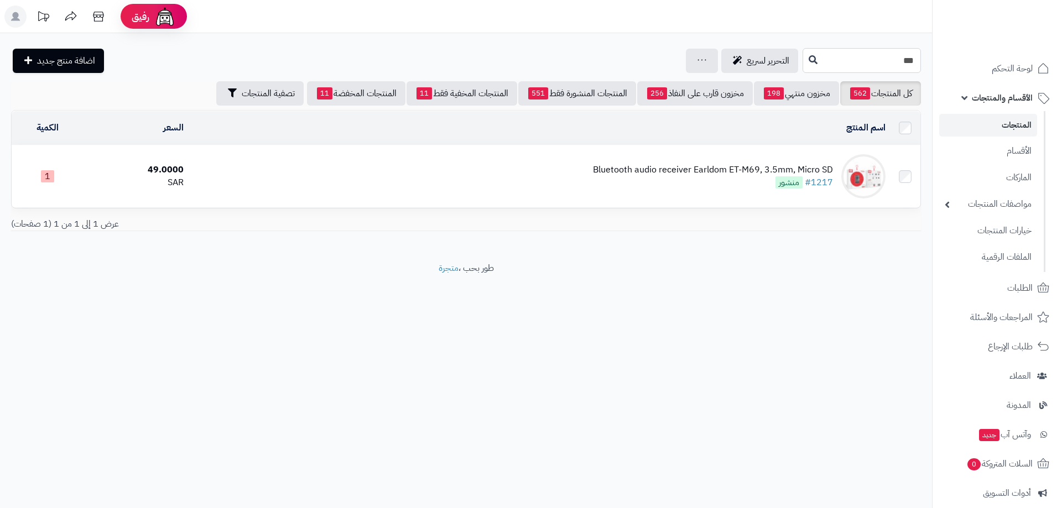
click at [889, 56] on input "***" at bounding box center [861, 60] width 118 height 25
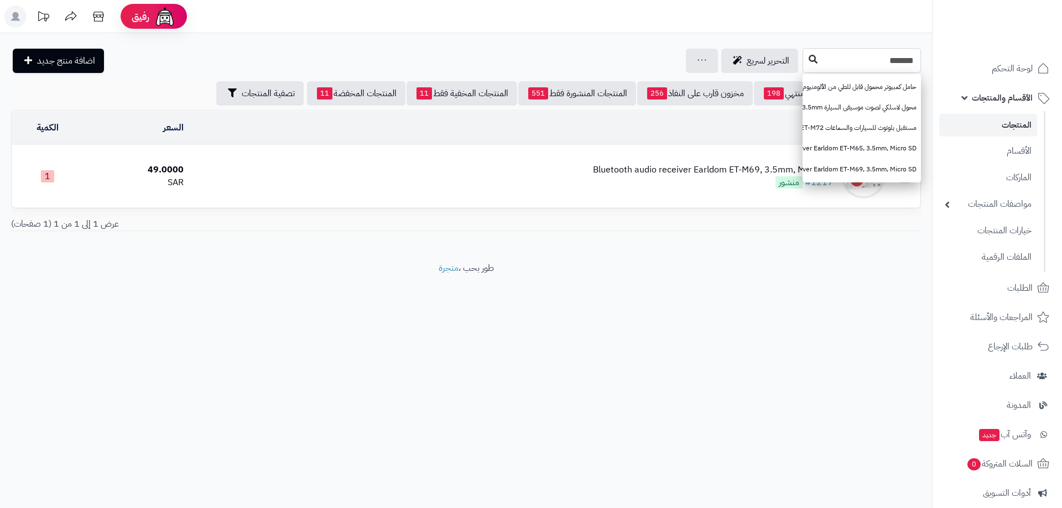
type input "*******"
click at [809, 61] on icon at bounding box center [813, 59] width 9 height 9
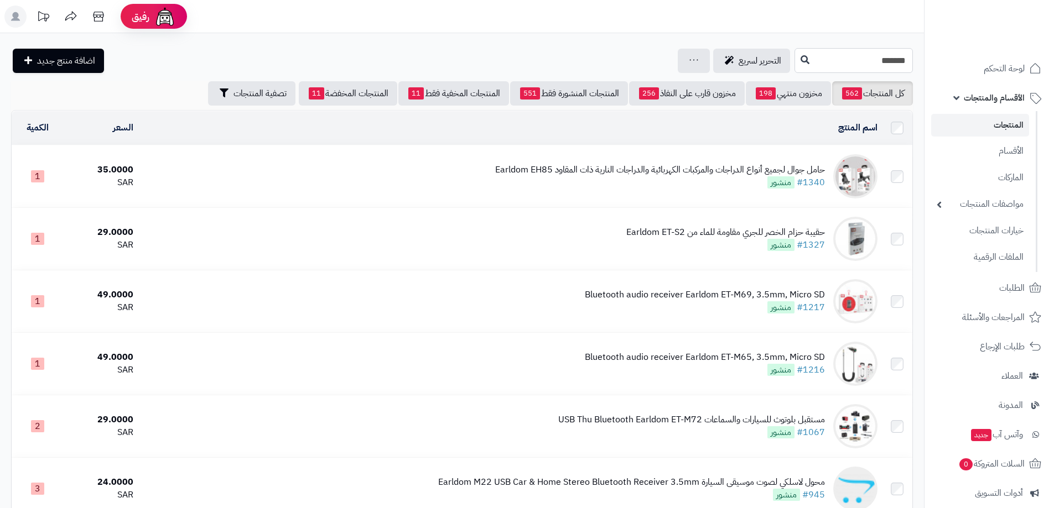
click at [838, 59] on input "*******" at bounding box center [853, 60] width 118 height 25
type input "****"
click at [800, 57] on icon at bounding box center [804, 59] width 9 height 9
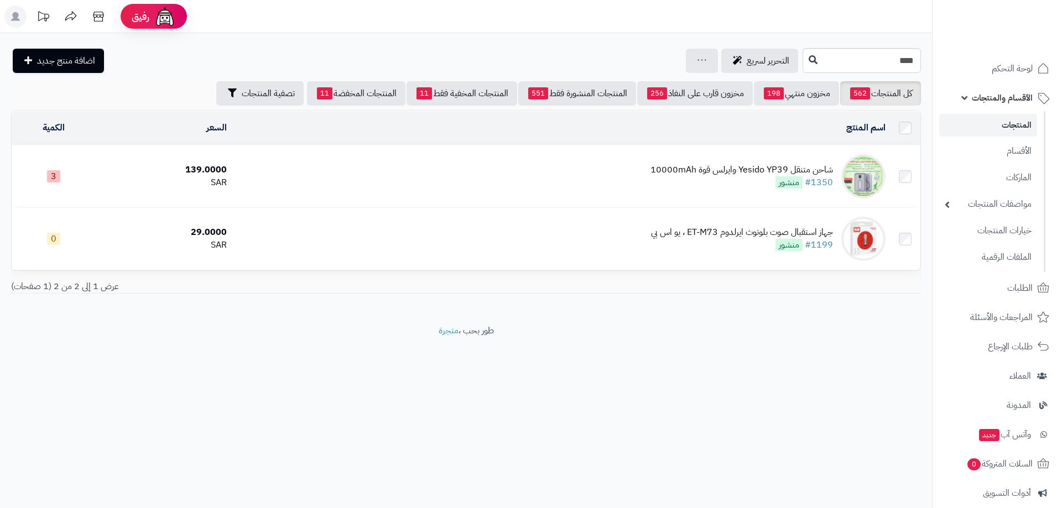
click at [752, 164] on div "شاحن متنقل Yesido YP39 وايرلس قوة 10000mAh" at bounding box center [741, 170] width 183 height 13
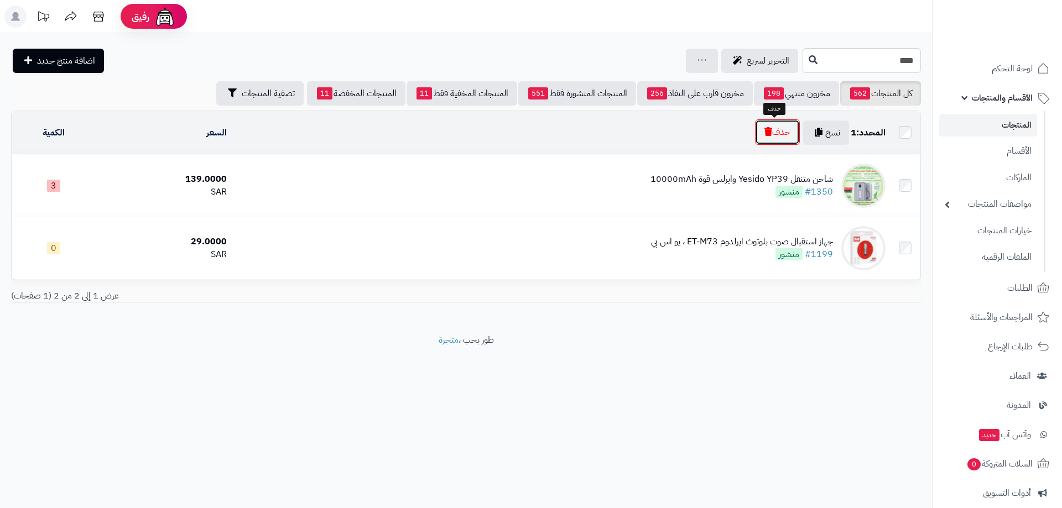
click at [764, 131] on icon "button" at bounding box center [768, 131] width 8 height 9
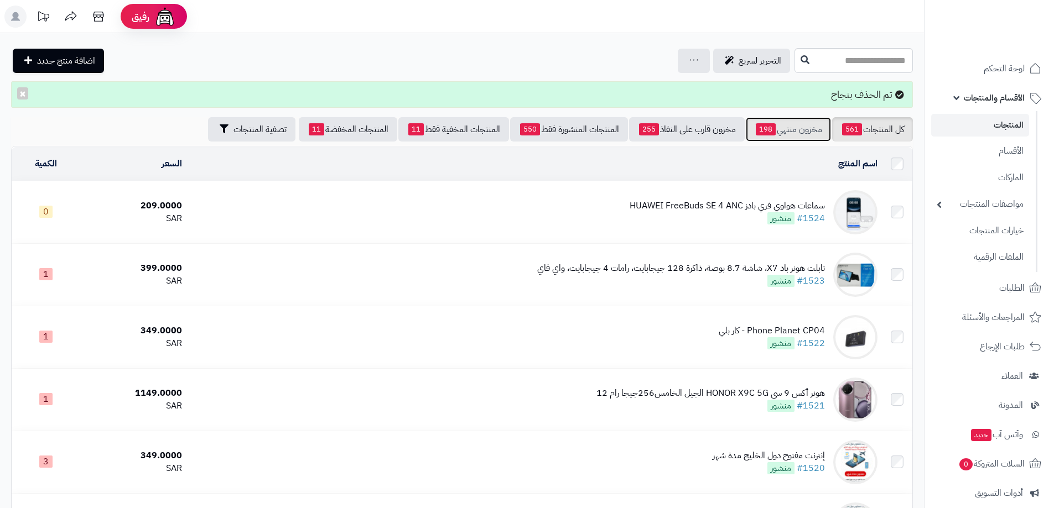
click at [768, 126] on span "198" at bounding box center [765, 129] width 20 height 12
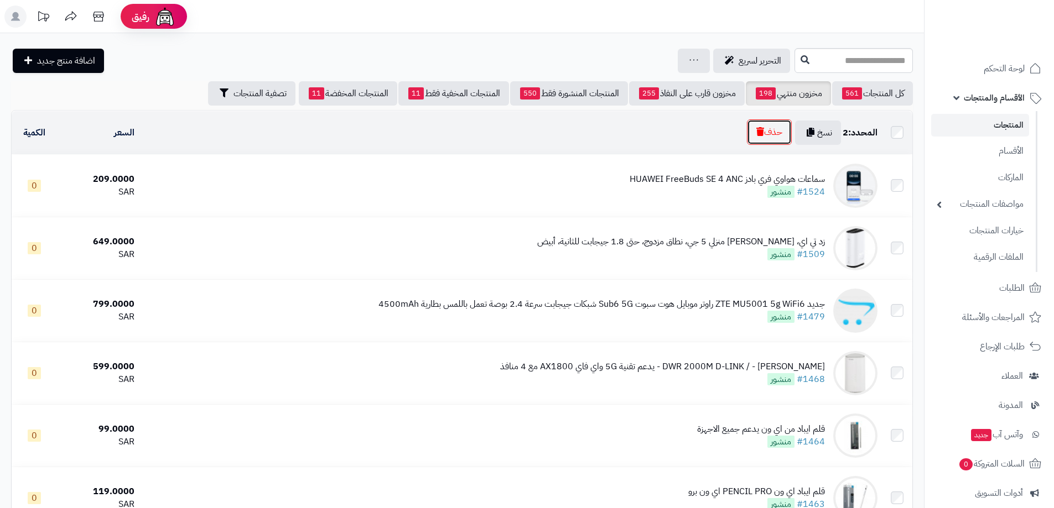
click at [770, 137] on button "حذف" at bounding box center [769, 131] width 45 height 25
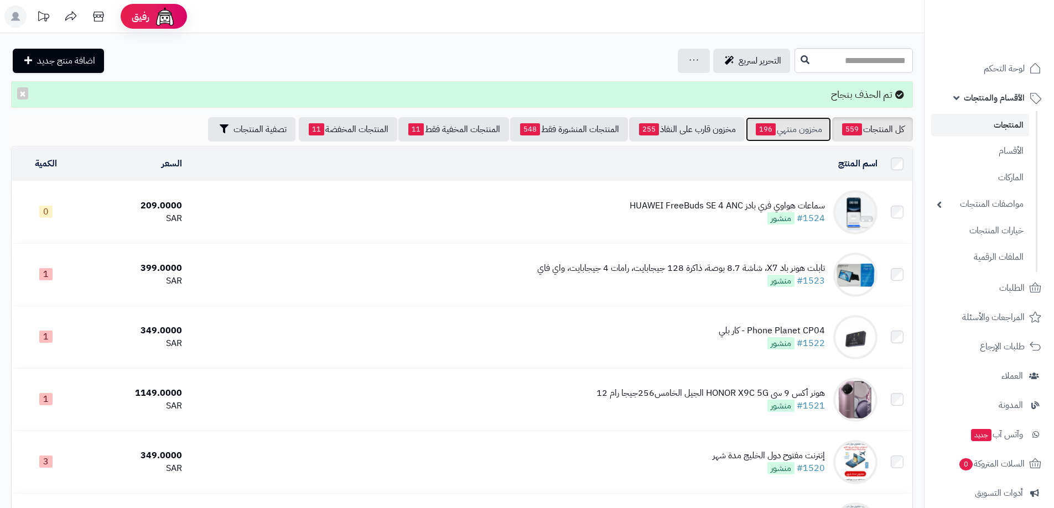
click at [787, 129] on link "مخزون منتهي 196" at bounding box center [788, 129] width 85 height 24
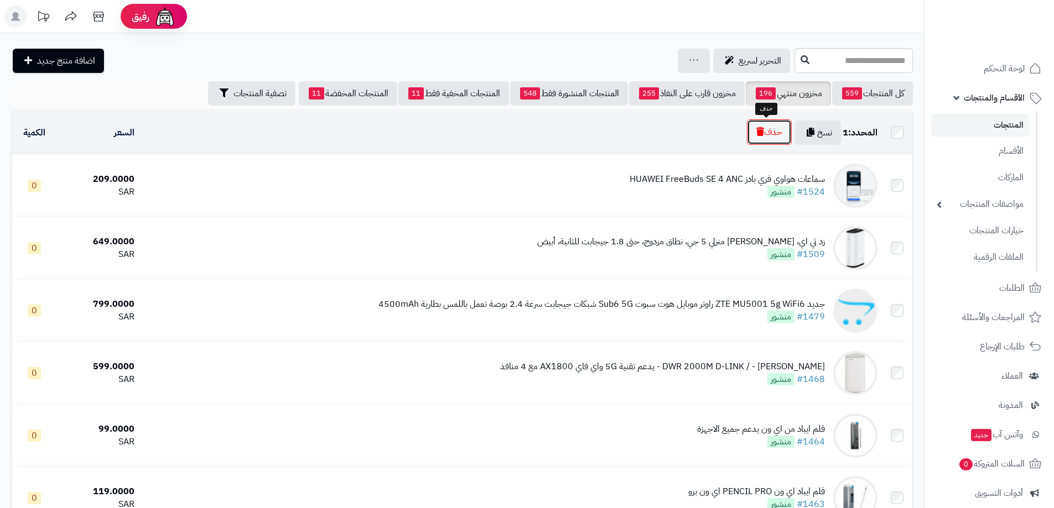
click at [762, 126] on button "حذف" at bounding box center [769, 131] width 45 height 25
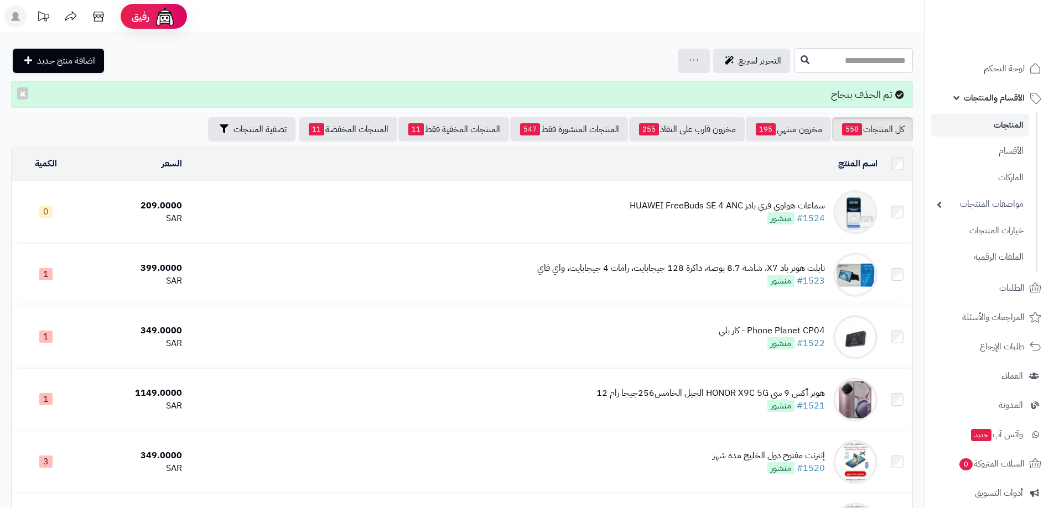
click at [867, 69] on input "text" at bounding box center [853, 60] width 118 height 25
type input "*"
type input "******"
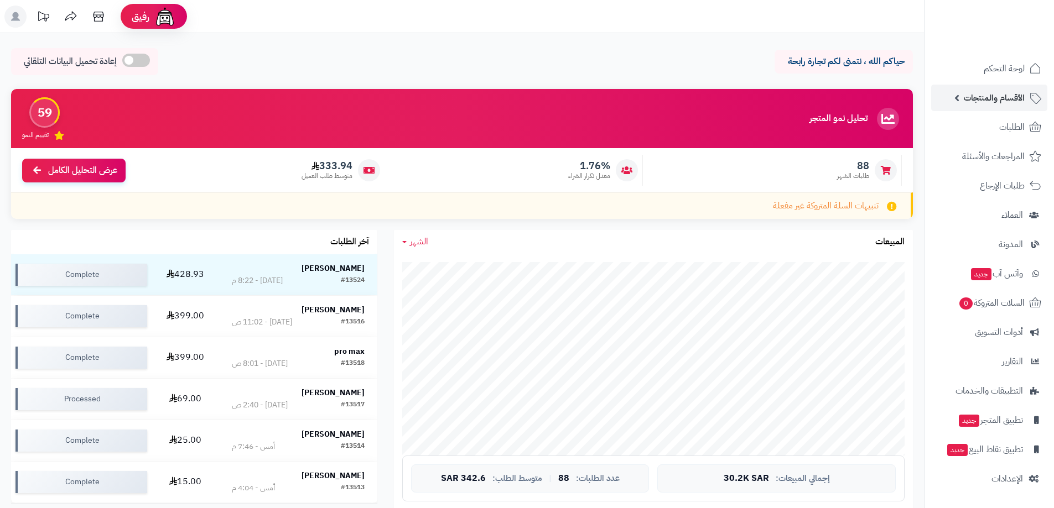
click at [979, 100] on span "الأقسام والمنتجات" at bounding box center [993, 97] width 61 height 15
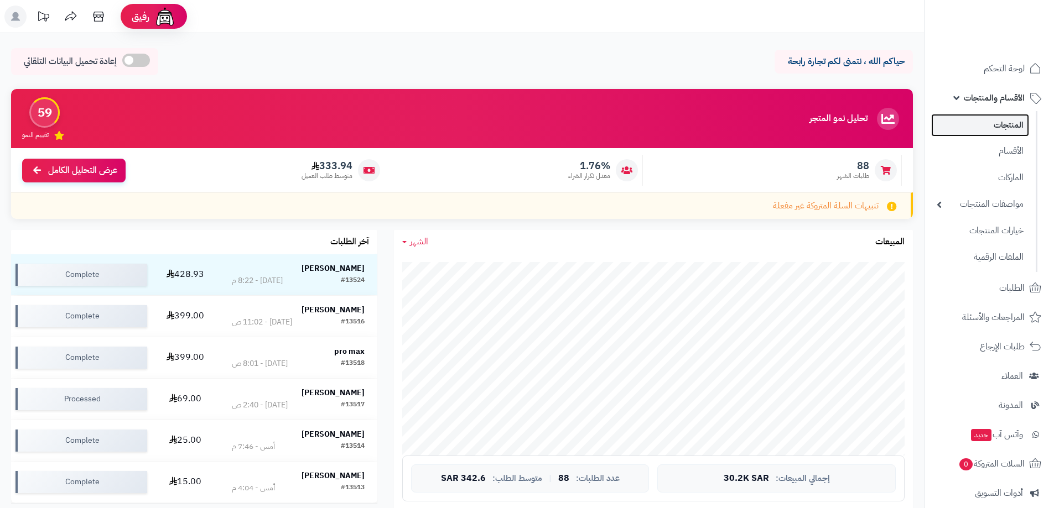
click at [995, 125] on link "المنتجات" at bounding box center [980, 125] width 98 height 23
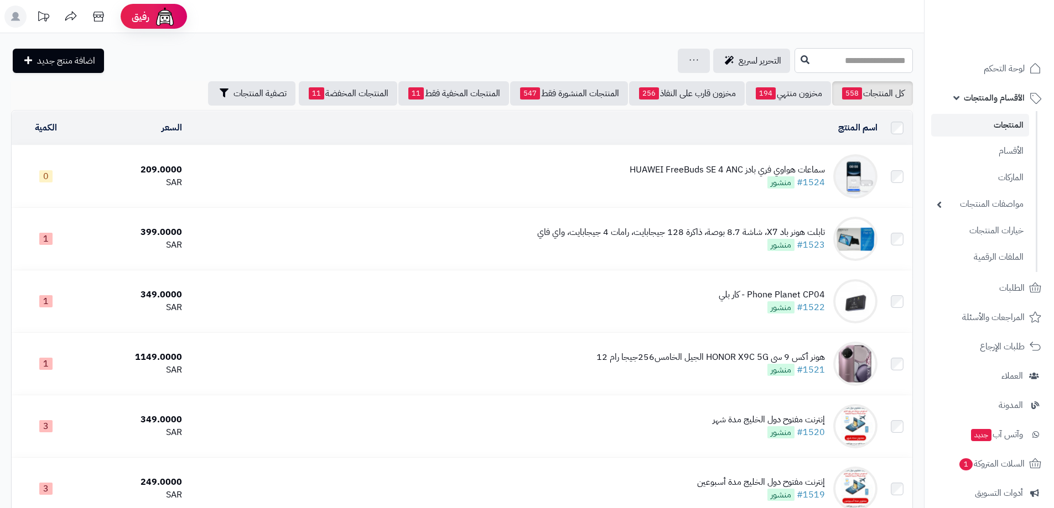
click at [800, 64] on input "text" at bounding box center [853, 60] width 118 height 25
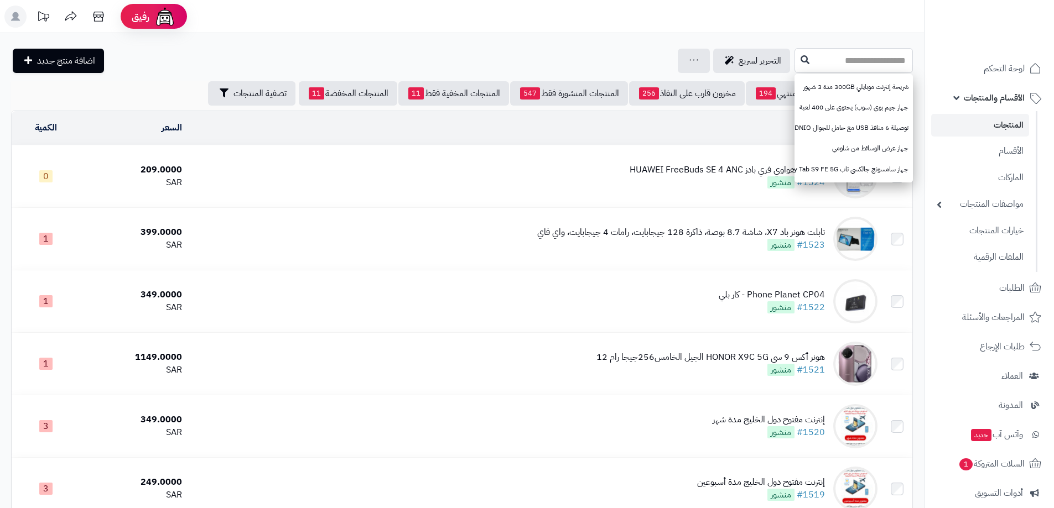
type input "*"
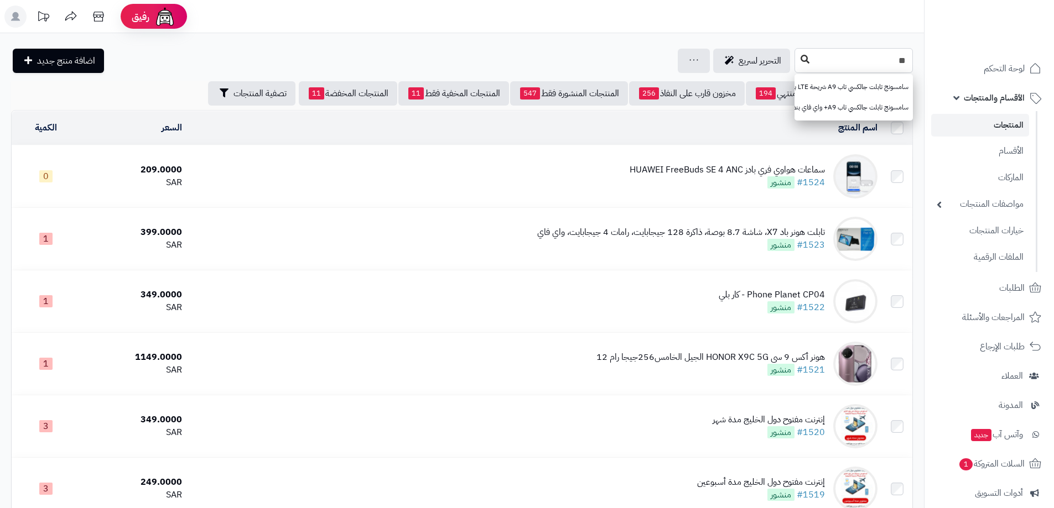
type input "**"
click at [796, 66] on button at bounding box center [804, 59] width 17 height 21
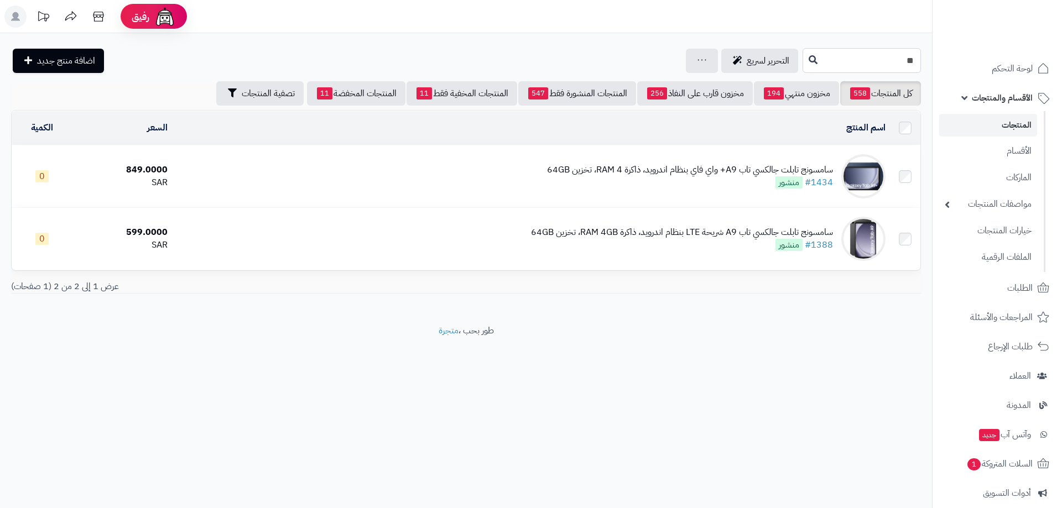
click at [848, 48] on input "**" at bounding box center [861, 60] width 118 height 25
type input "*"
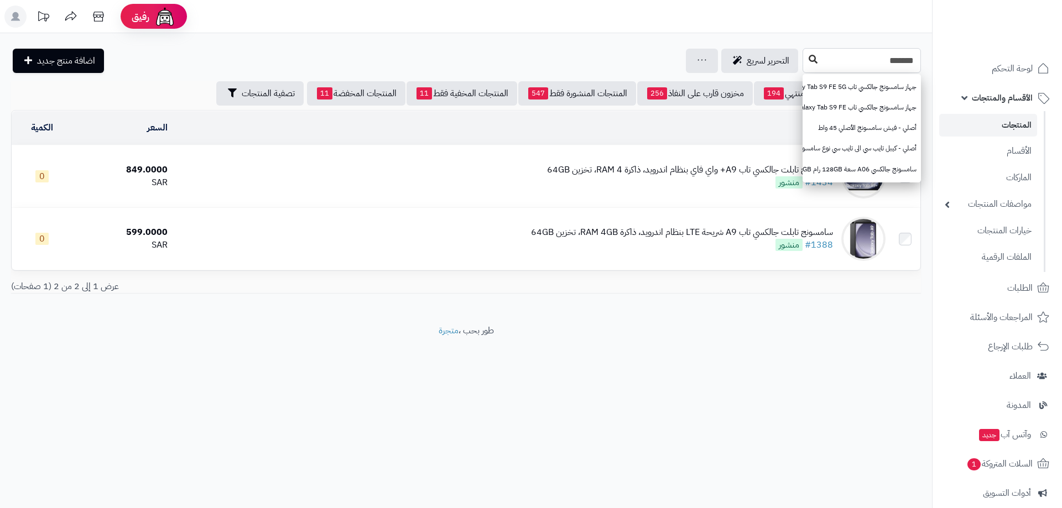
type input "*******"
click at [809, 60] on icon at bounding box center [813, 59] width 9 height 9
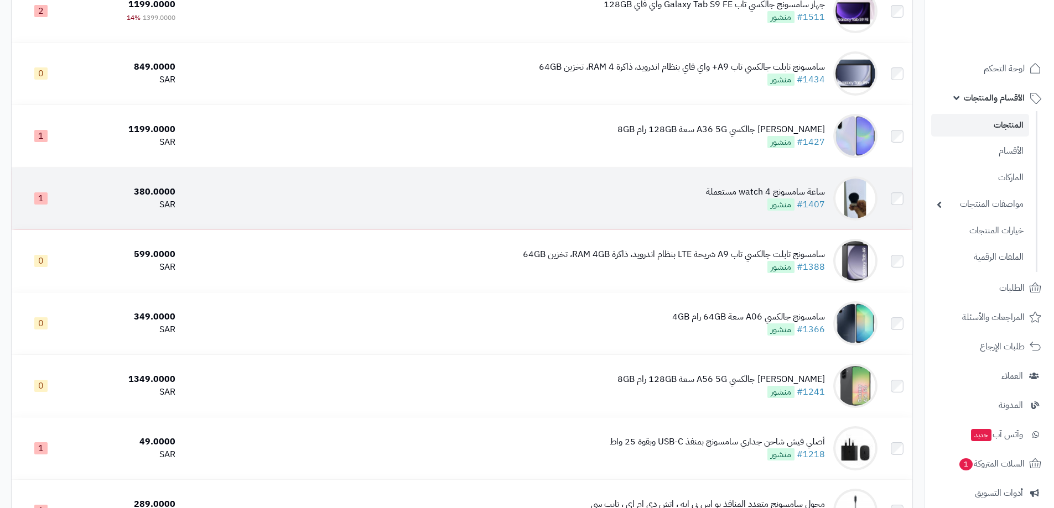
scroll to position [221, 0]
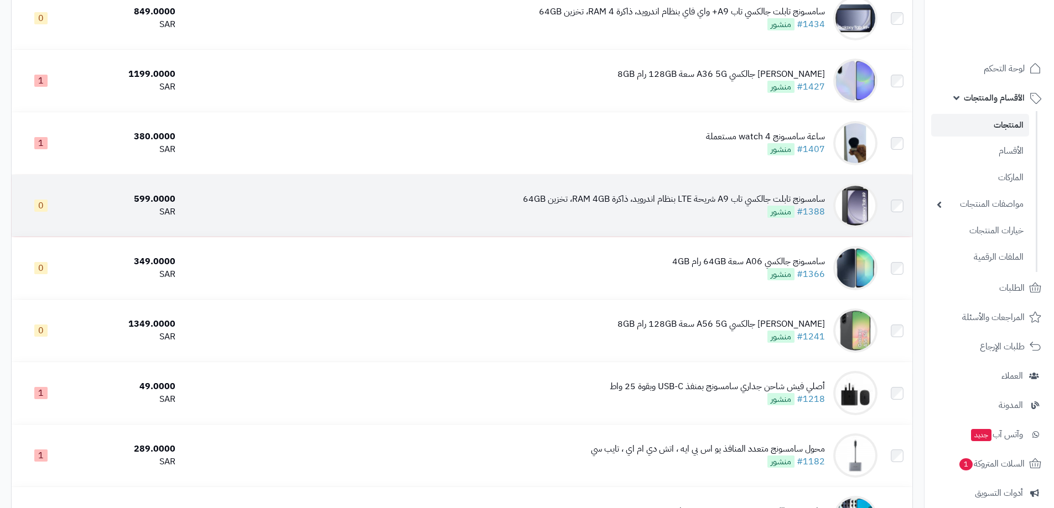
click at [729, 196] on div "سامسونج تابلت جالكسي تاب A9 شريحة LTE بنظام اندرويد، ذاكرة RAM 4GB، تخزين 64GB" at bounding box center [674, 199] width 302 height 13
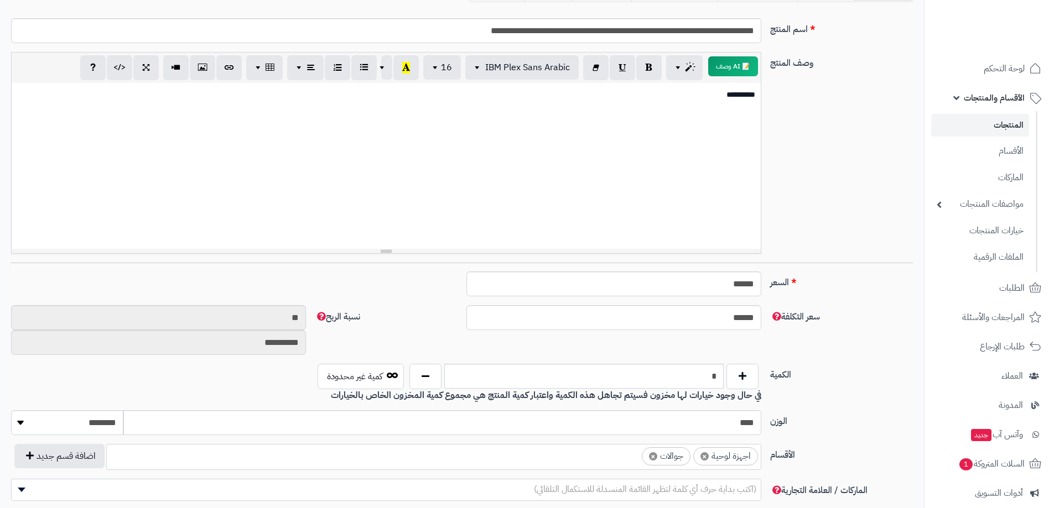
scroll to position [111, 0]
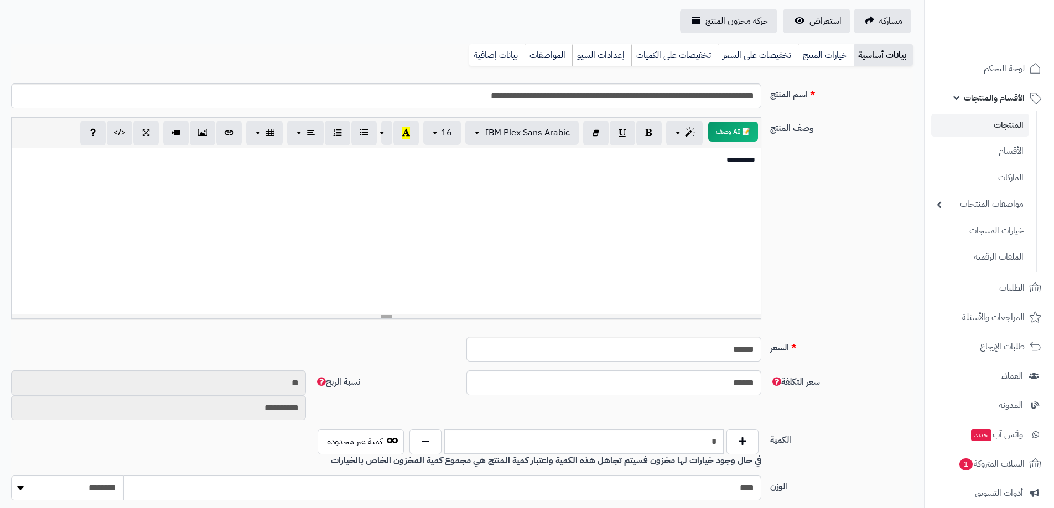
click at [758, 162] on div "**********" at bounding box center [386, 231] width 749 height 166
drag, startPoint x: 604, startPoint y: 93, endPoint x: 617, endPoint y: 93, distance: 12.7
click at [617, 93] on input "**********" at bounding box center [386, 96] width 750 height 25
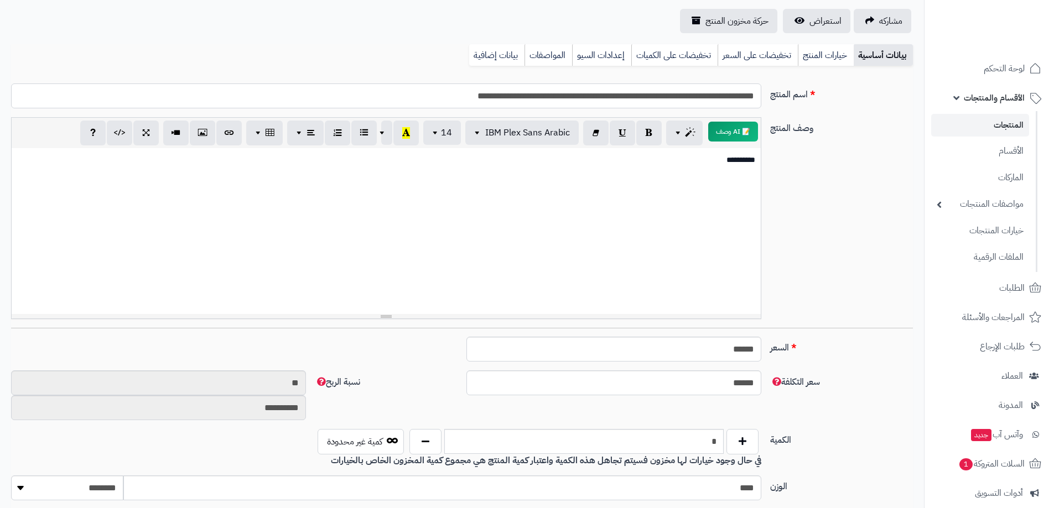
type input "**********"
click at [755, 158] on div "**********" at bounding box center [386, 231] width 749 height 166
click at [747, 159] on p at bounding box center [386, 160] width 738 height 13
drag, startPoint x: 736, startPoint y: 160, endPoint x: 729, endPoint y: 163, distance: 7.0
click at [729, 163] on span "**********" at bounding box center [735, 160] width 40 height 8
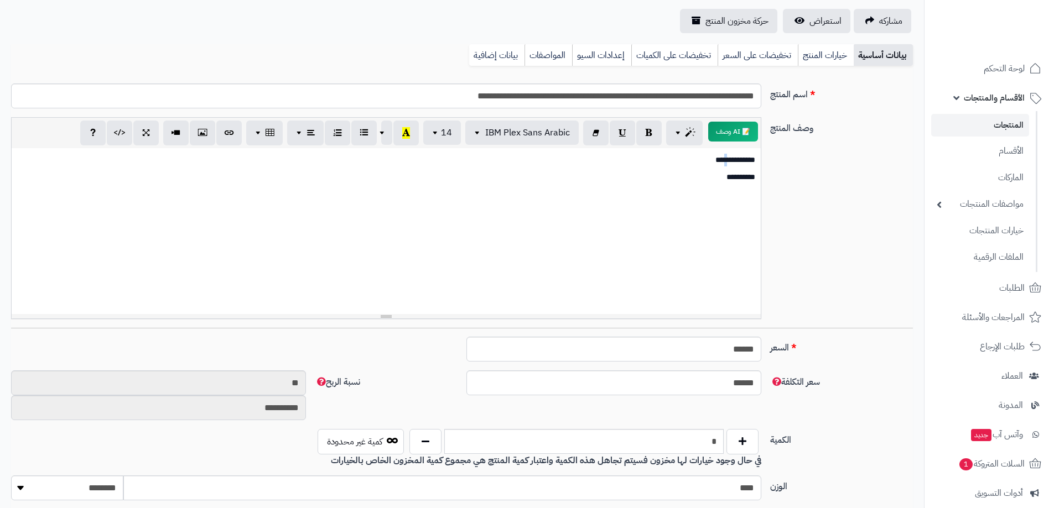
click at [739, 162] on span "**********" at bounding box center [735, 160] width 40 height 8
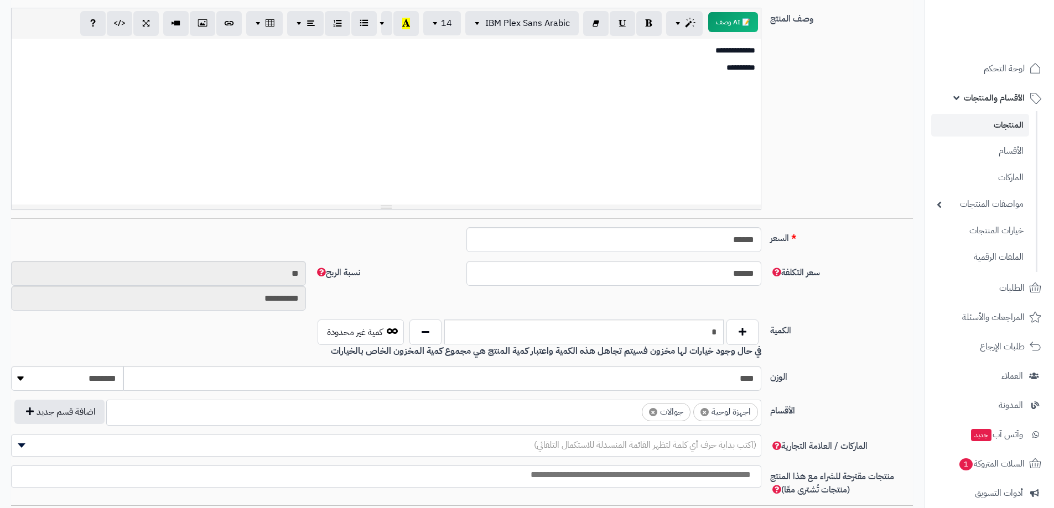
scroll to position [221, 0]
click at [730, 239] on input "******" at bounding box center [613, 238] width 295 height 25
type input "*"
type input "********"
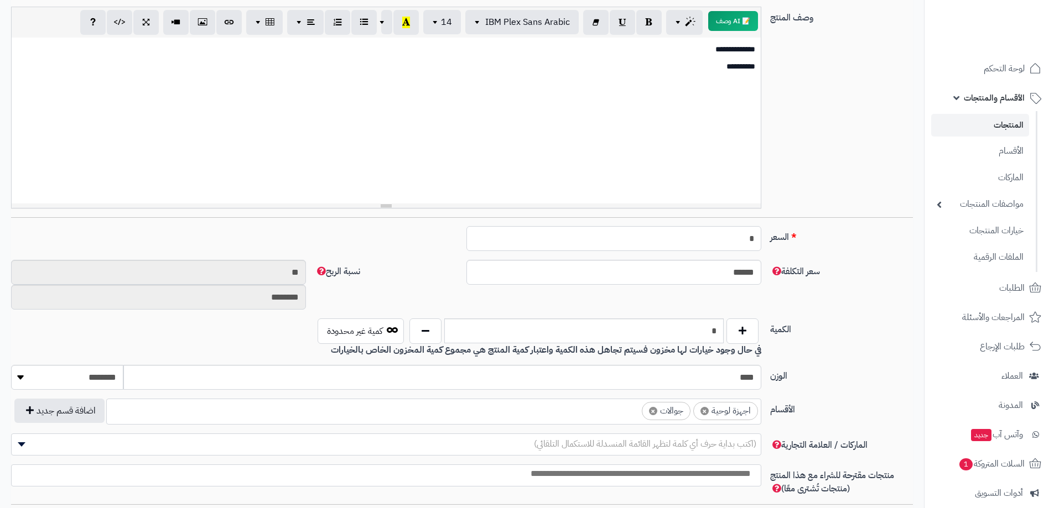
type input "**"
type input "*********"
type input "***"
type input "**********"
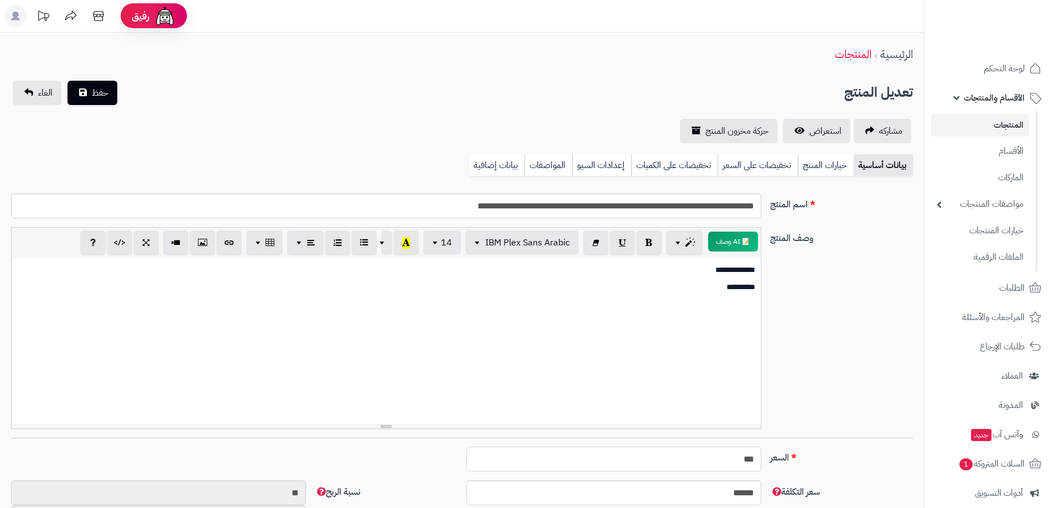
scroll to position [0, 0]
type input "***"
click at [825, 163] on link "خيارات المنتج" at bounding box center [825, 166] width 56 height 22
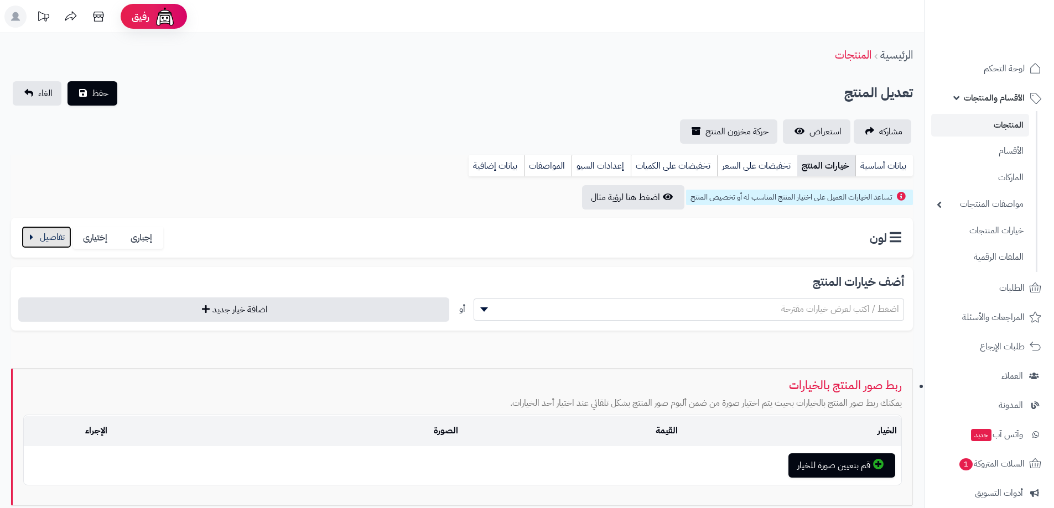
click at [49, 237] on button "button" at bounding box center [47, 237] width 50 height 22
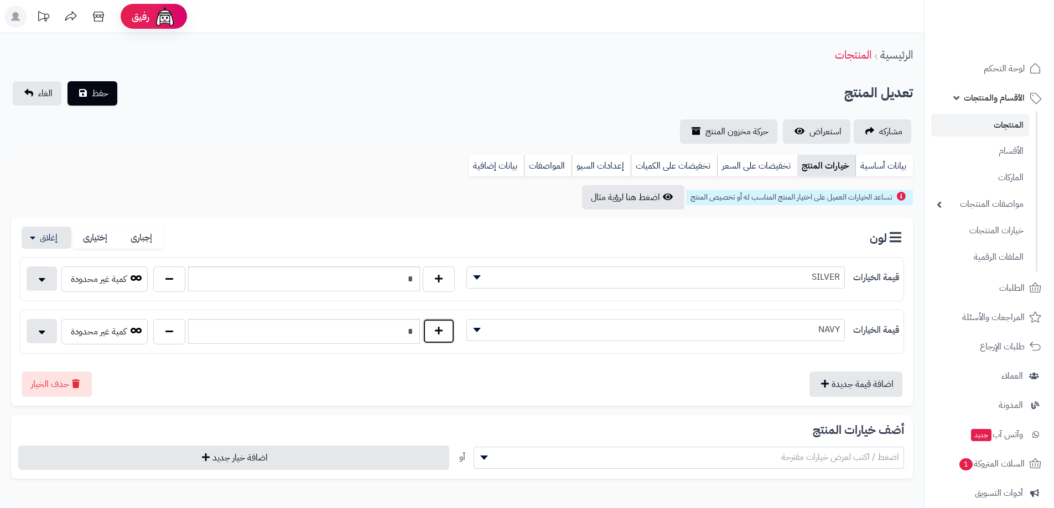
click at [441, 331] on button "button" at bounding box center [439, 331] width 32 height 25
type input "*"
click at [892, 160] on link "بيانات أساسية" at bounding box center [884, 166] width 58 height 22
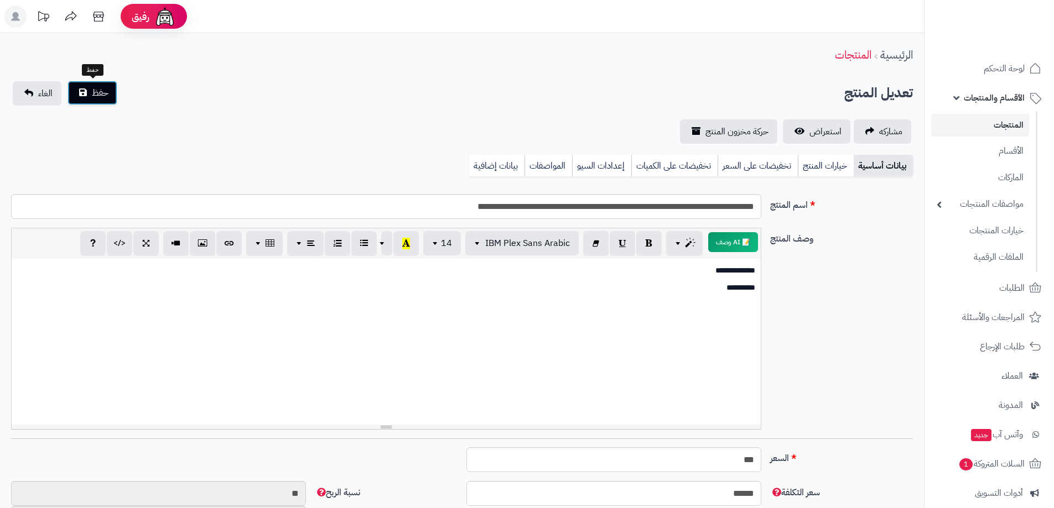
click at [95, 96] on span "حفظ" at bounding box center [100, 92] width 17 height 13
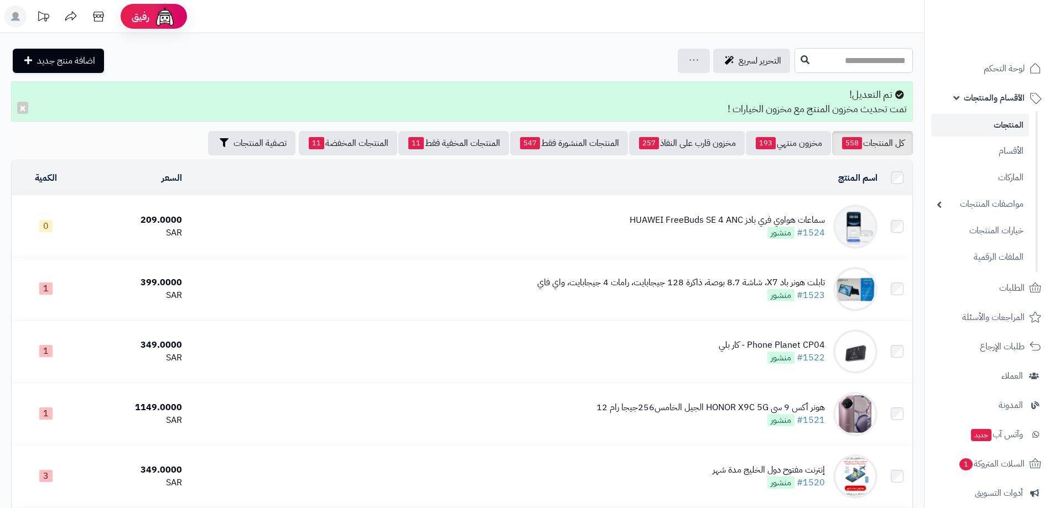
click at [841, 66] on input "text" at bounding box center [853, 60] width 118 height 25
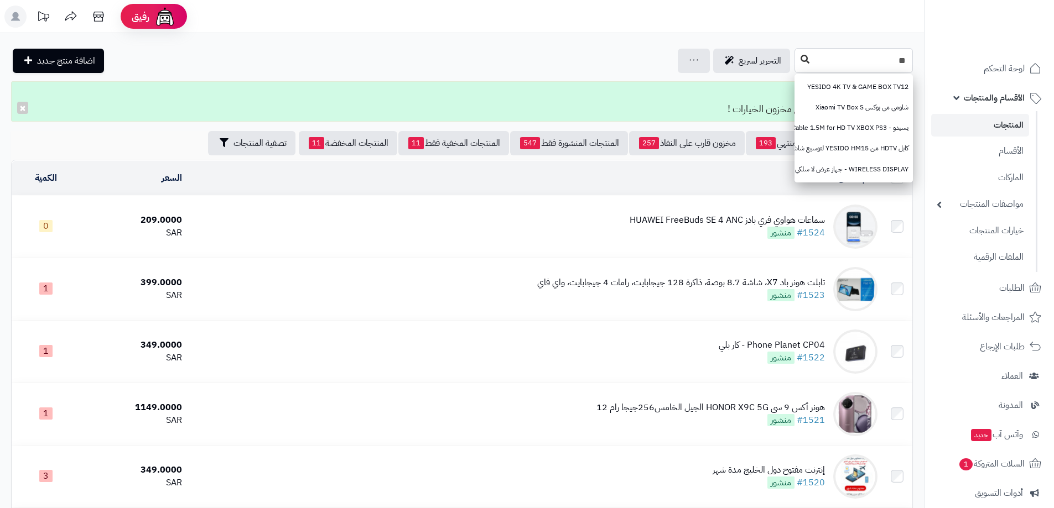
type input "**"
click at [800, 56] on icon at bounding box center [804, 59] width 9 height 9
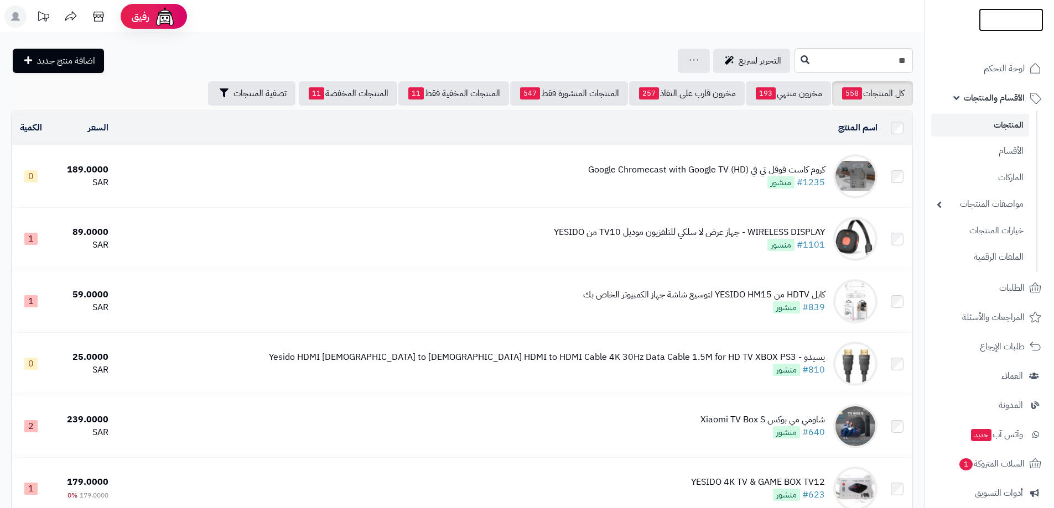
click at [1010, 31] on img at bounding box center [1010, 42] width 65 height 23
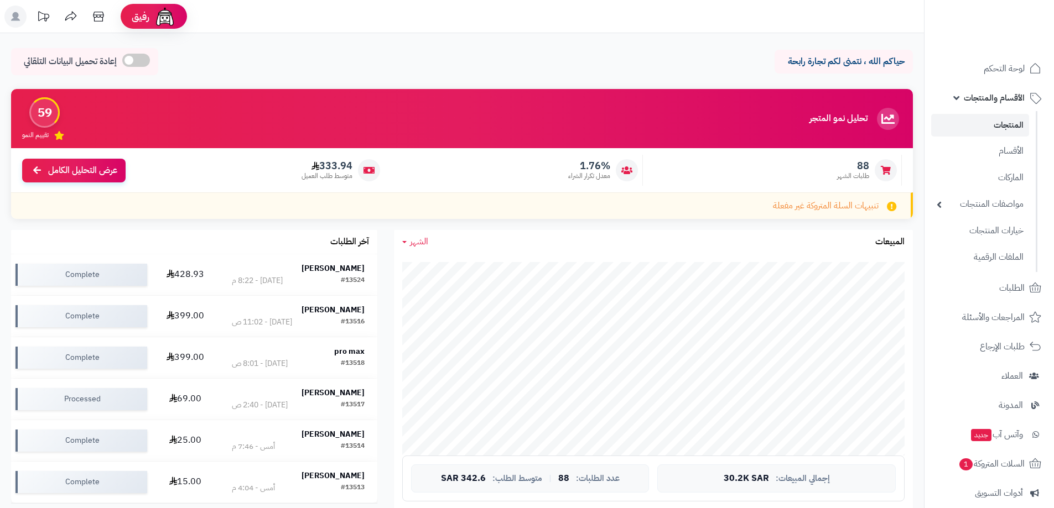
click at [998, 122] on link "المنتجات" at bounding box center [980, 125] width 98 height 23
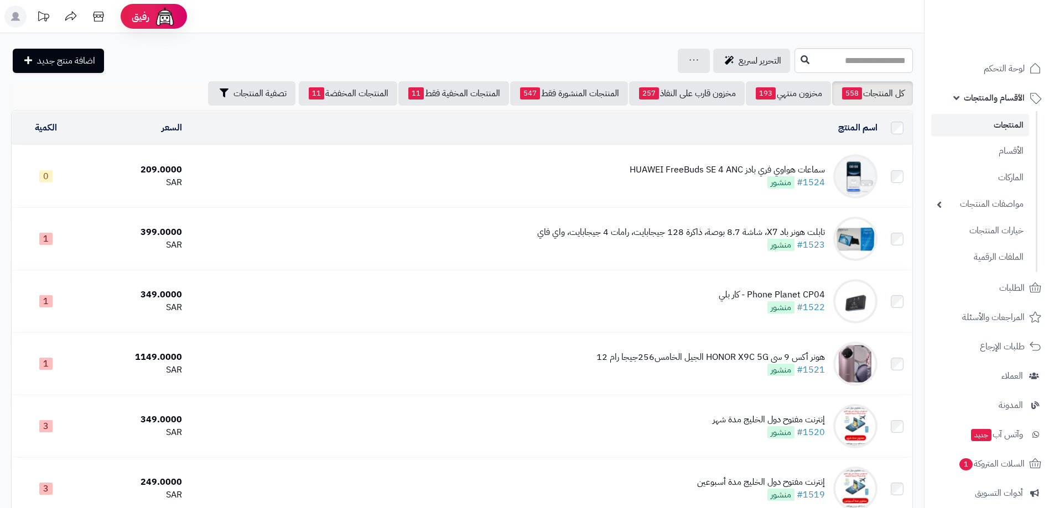
click at [1008, 125] on link "المنتجات" at bounding box center [980, 125] width 98 height 23
click at [786, 93] on link "مخزون منتهي 193" at bounding box center [788, 93] width 85 height 24
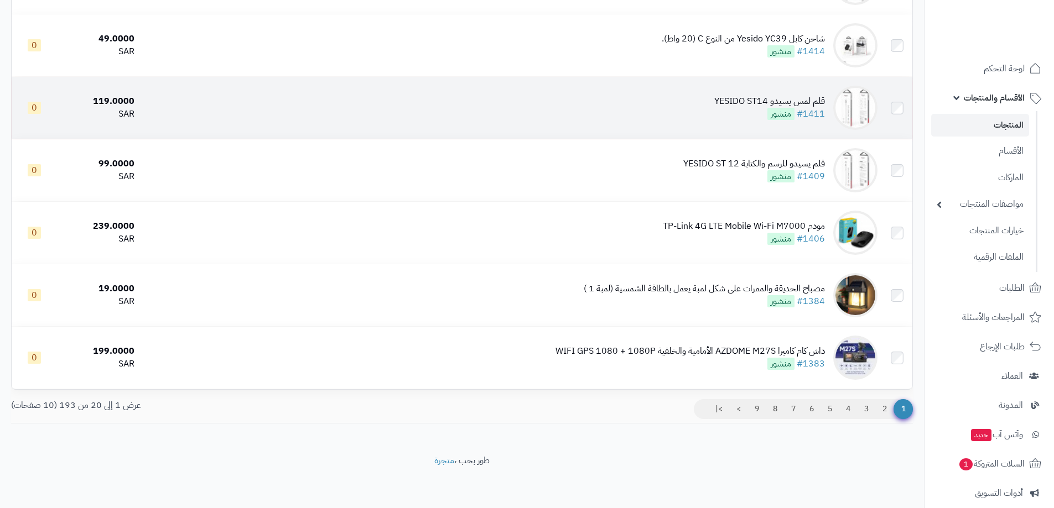
scroll to position [1017, 0]
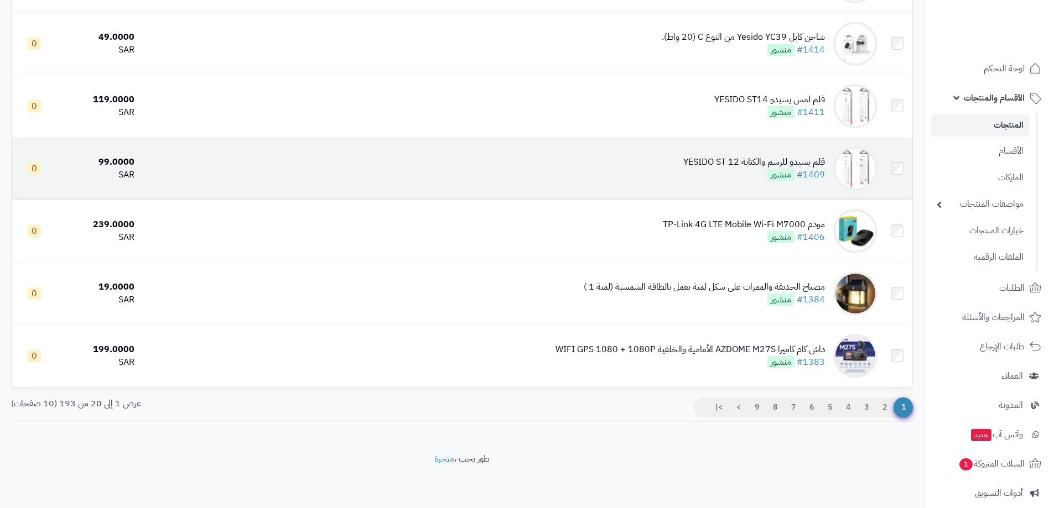
click at [893, 160] on td at bounding box center [897, 169] width 30 height 62
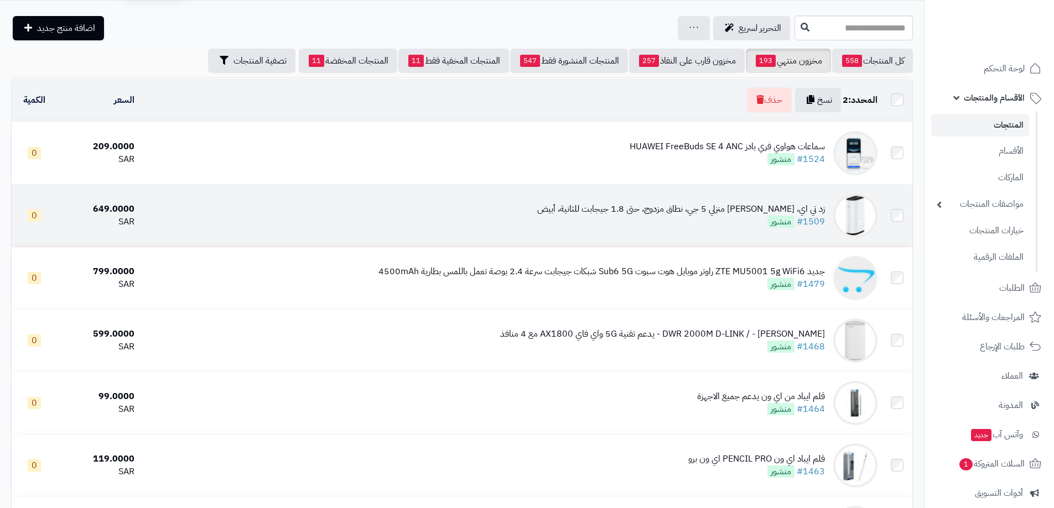
scroll to position [0, 0]
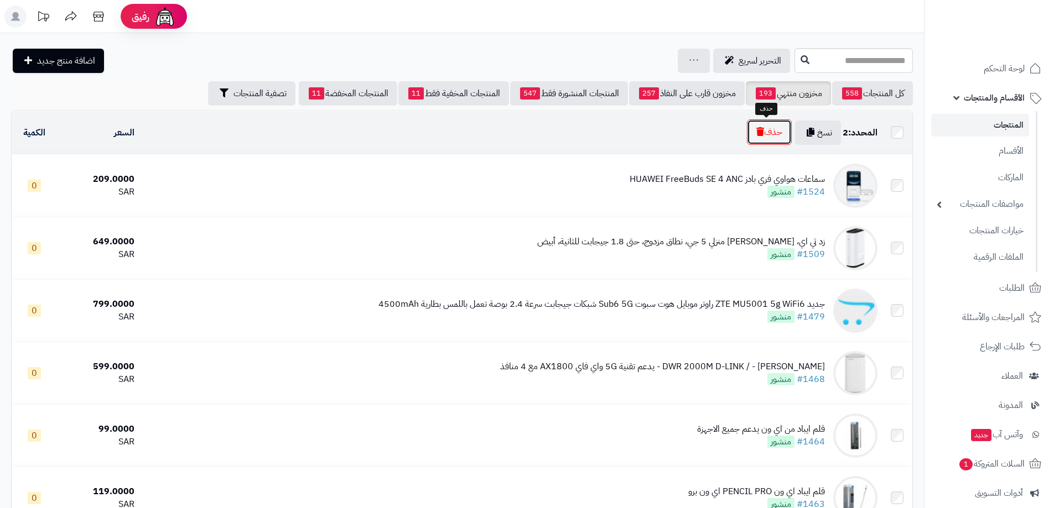
click at [764, 130] on button "حذف" at bounding box center [769, 131] width 45 height 25
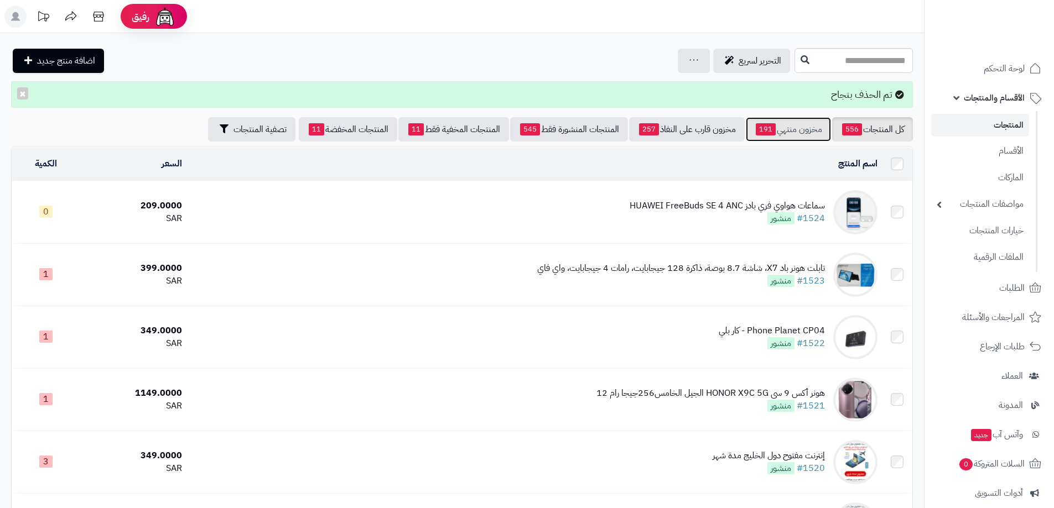
click at [778, 132] on link "مخزون منتهي 191" at bounding box center [788, 129] width 85 height 24
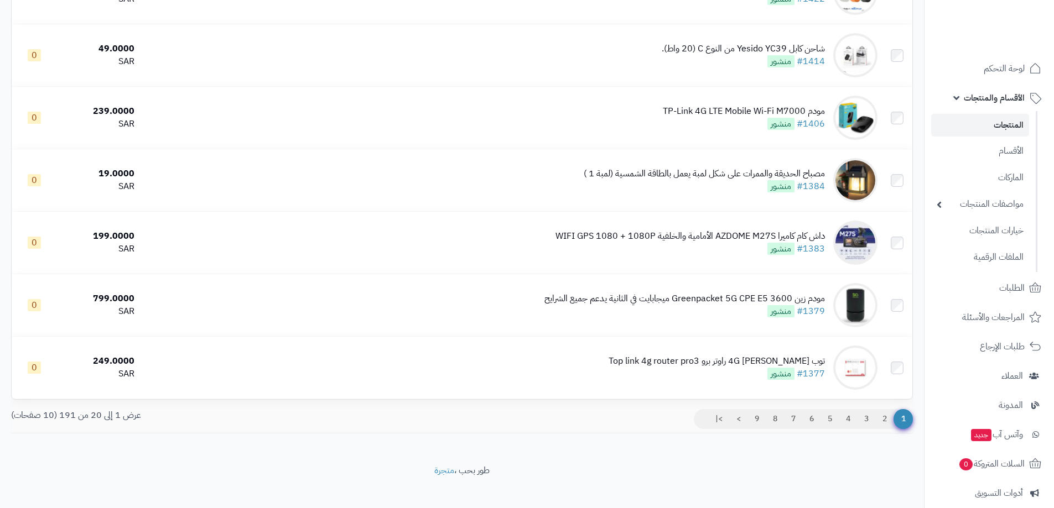
scroll to position [1006, 0]
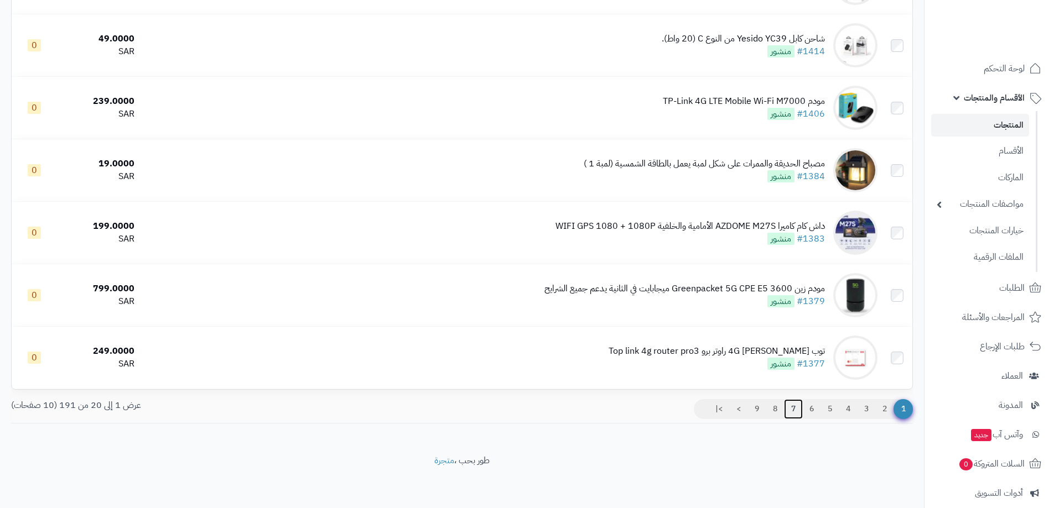
click at [794, 405] on link "7" at bounding box center [793, 409] width 19 height 20
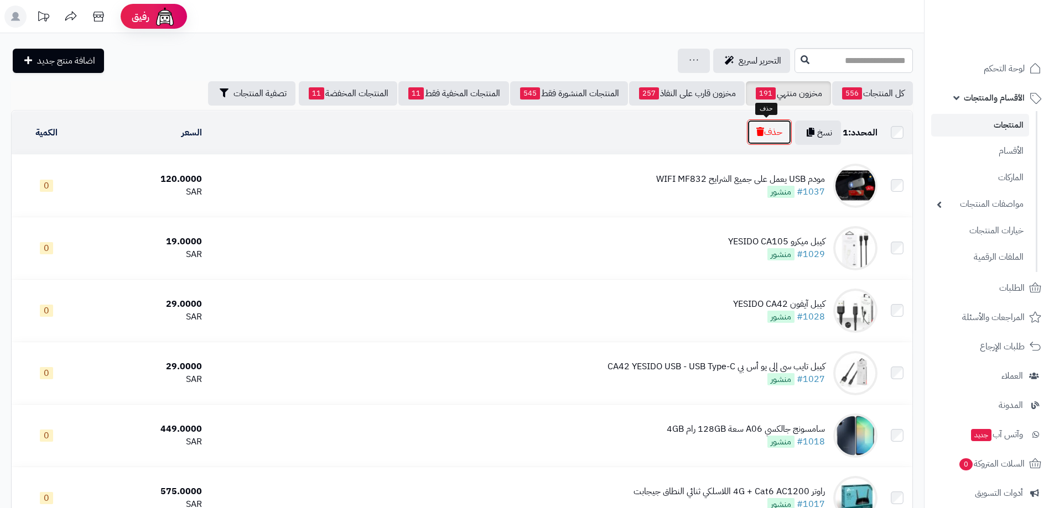
click at [767, 135] on button "حذف" at bounding box center [769, 131] width 45 height 25
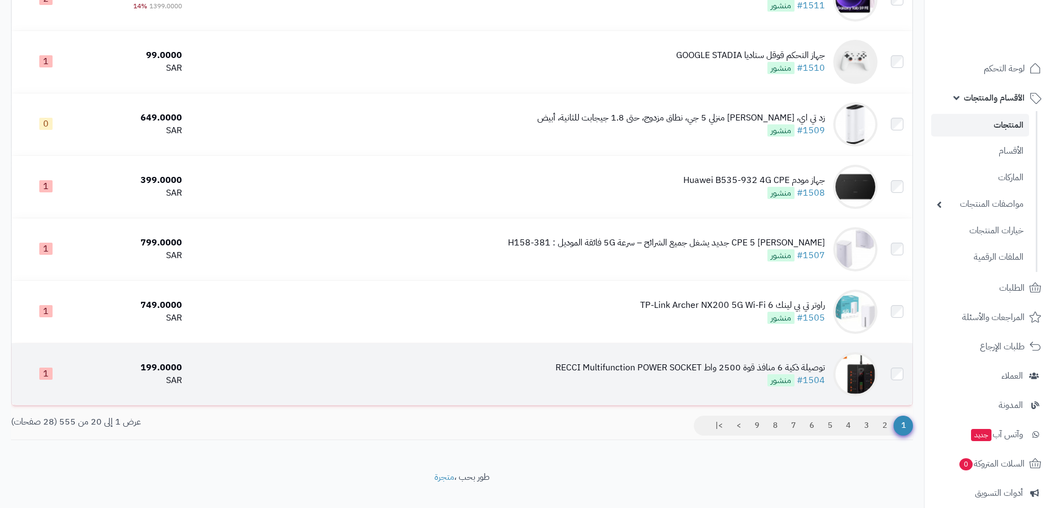
scroll to position [1042, 0]
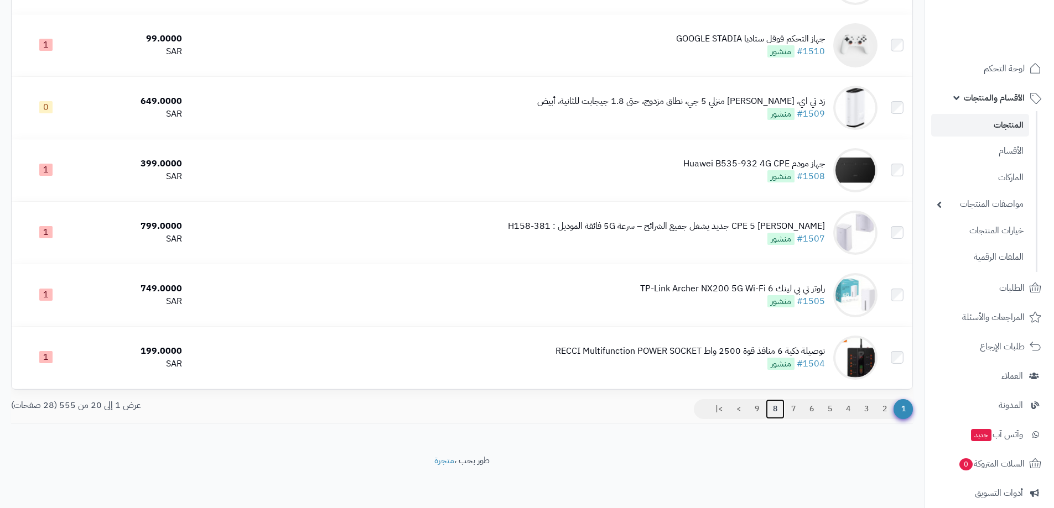
click at [772, 409] on link "8" at bounding box center [774, 409] width 19 height 20
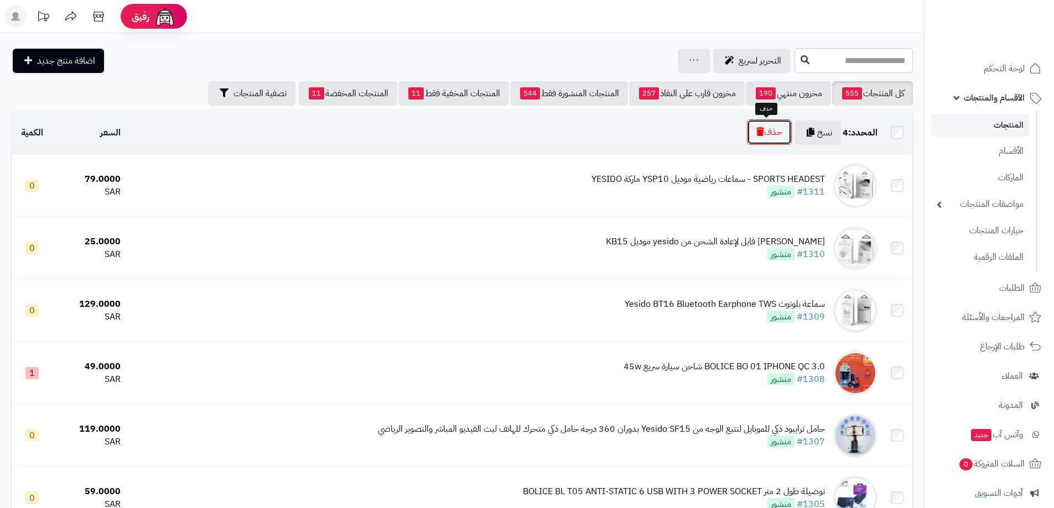
click at [777, 133] on button "حذف" at bounding box center [769, 131] width 45 height 25
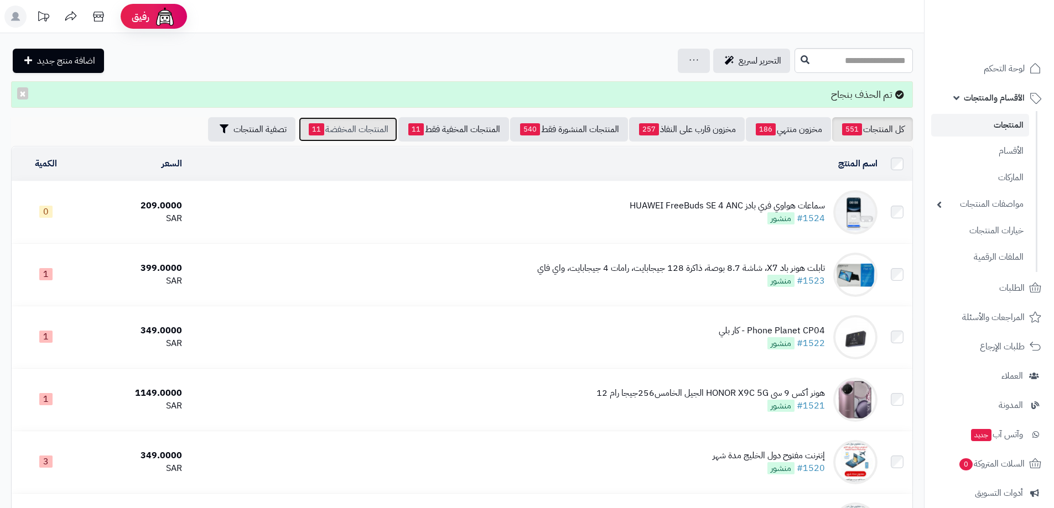
click at [345, 130] on link "المنتجات المخفضة 11" at bounding box center [348, 129] width 98 height 24
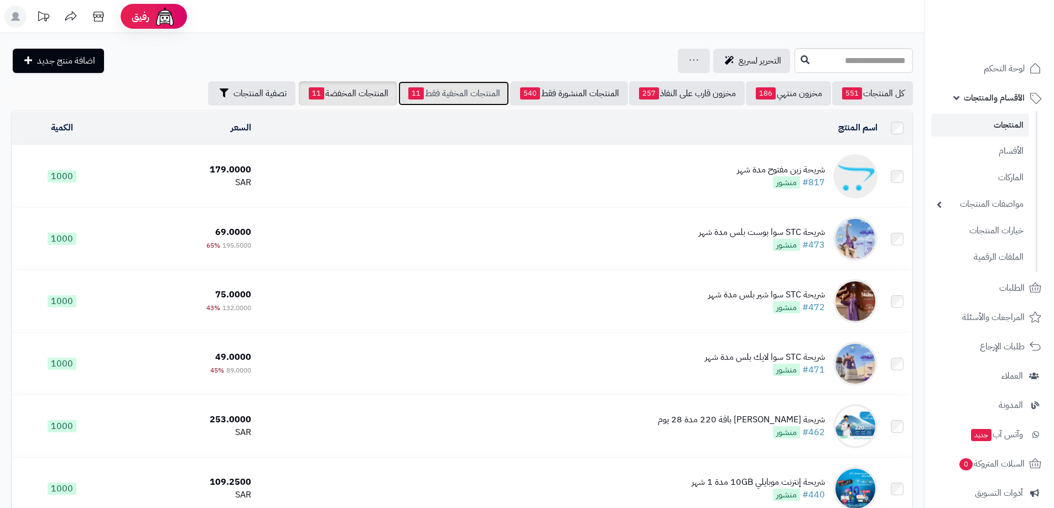
click at [460, 94] on link "المنتجات المخفية فقط 11" at bounding box center [453, 93] width 111 height 24
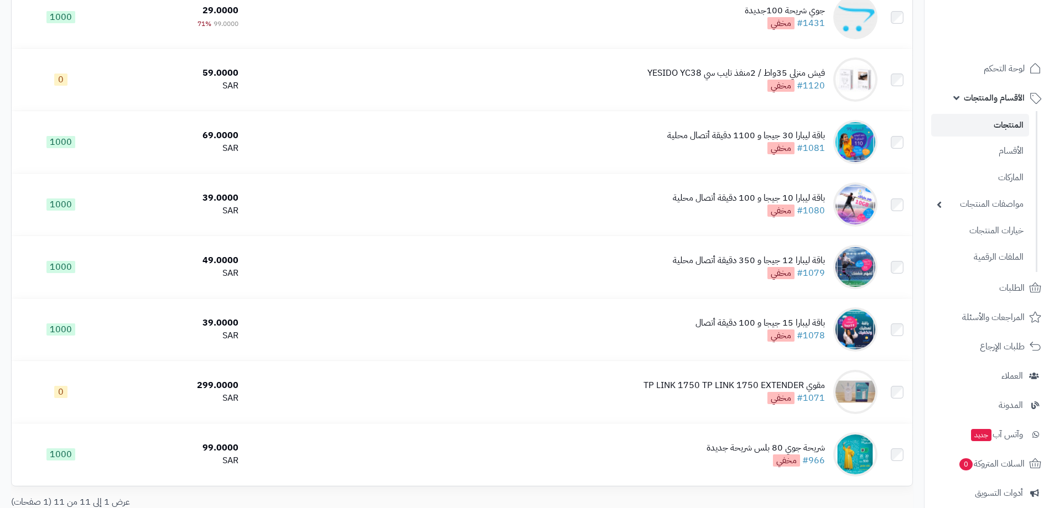
scroll to position [432, 0]
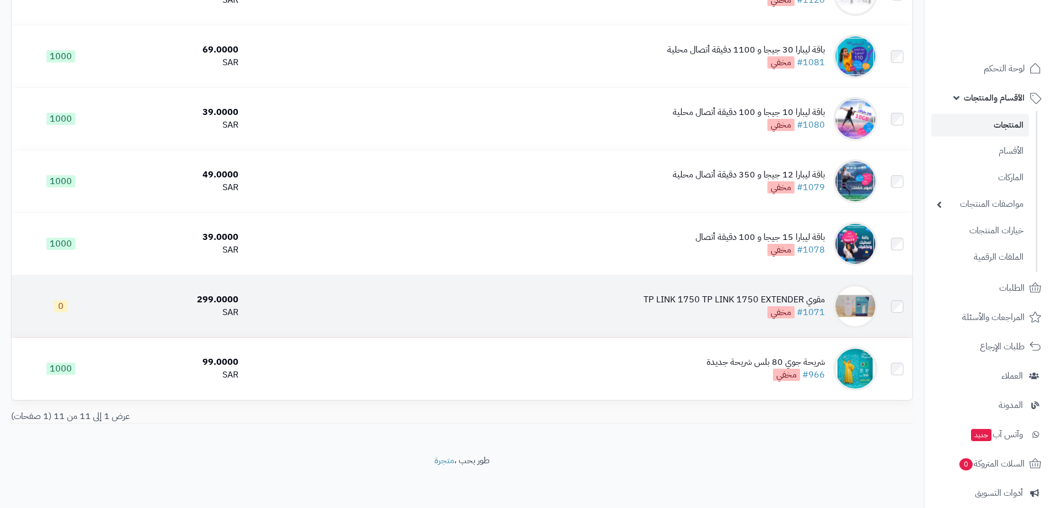
click at [752, 301] on div "مقوي TP LINK 1750 TP LINK 1750 EXTENDER" at bounding box center [733, 300] width 181 height 13
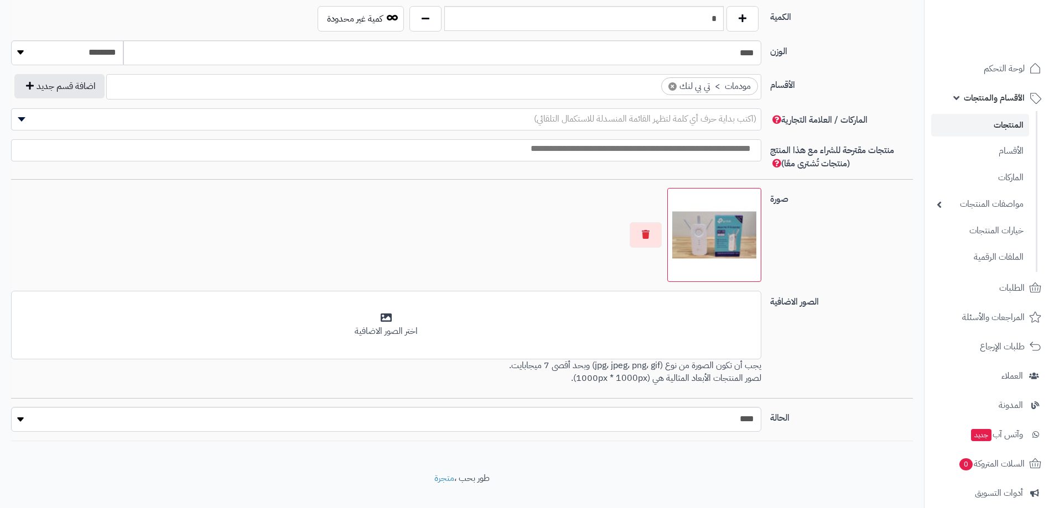
scroll to position [553, 0]
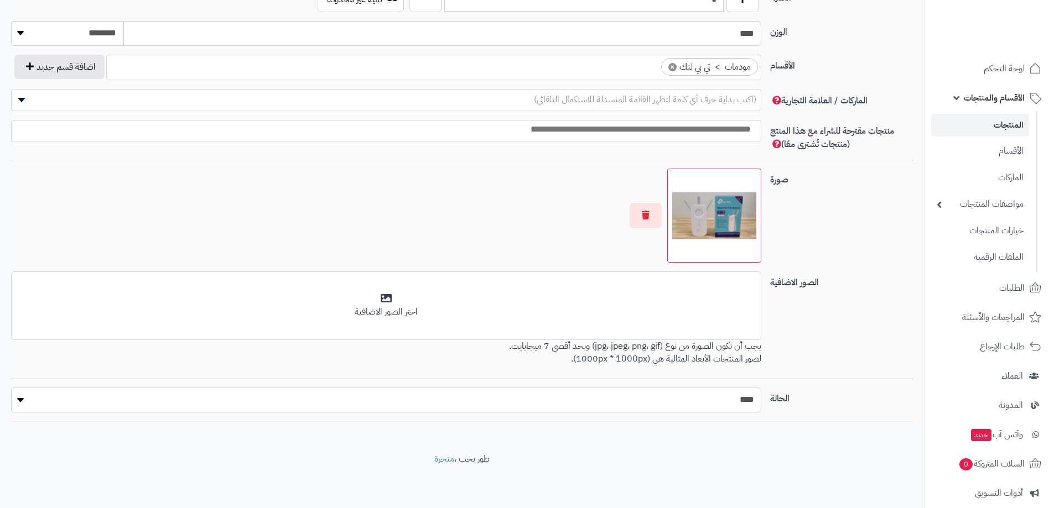
click at [735, 397] on select "***** ****" at bounding box center [386, 400] width 750 height 25
select select "*"
click at [11, 388] on select "***** ****" at bounding box center [386, 400] width 750 height 25
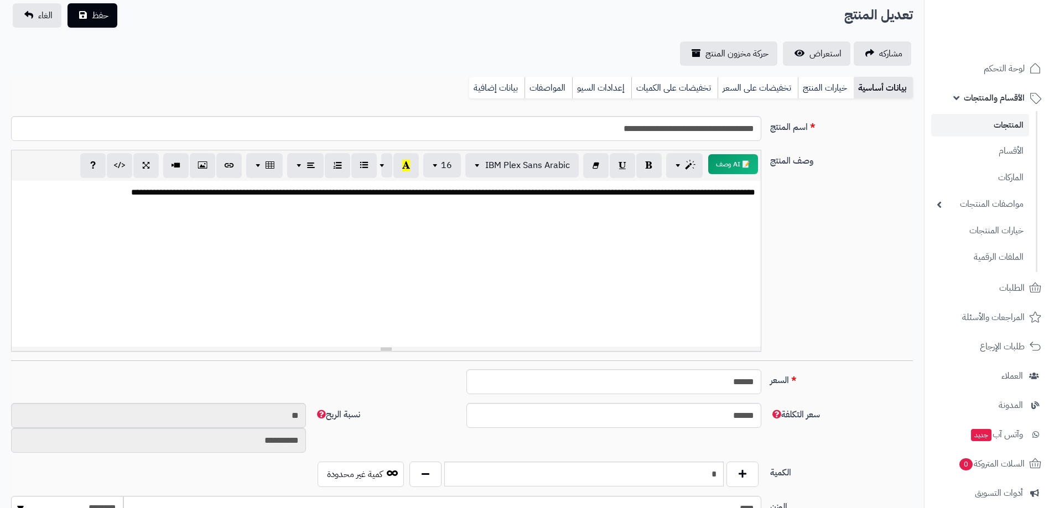
scroll to position [0, 0]
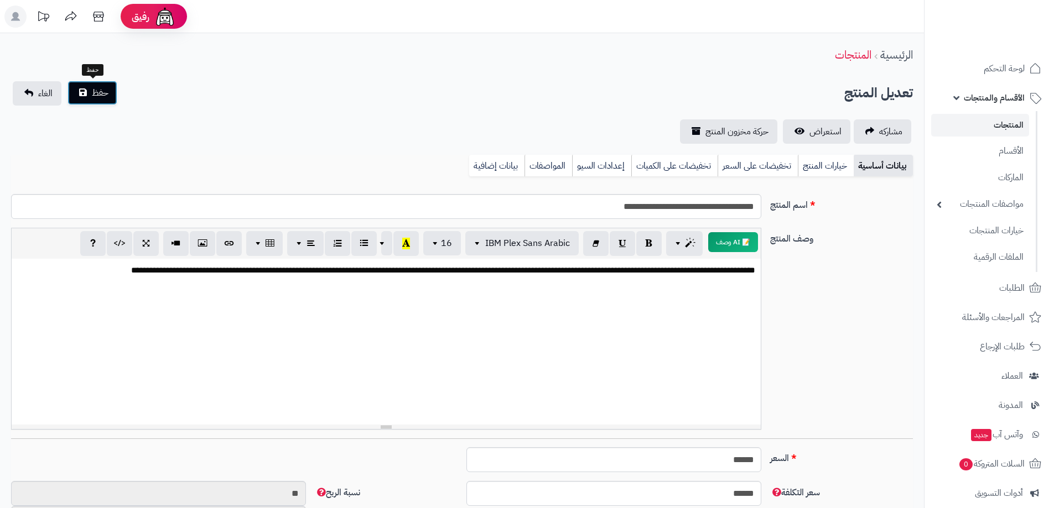
click at [93, 91] on span "حفظ" at bounding box center [100, 92] width 17 height 13
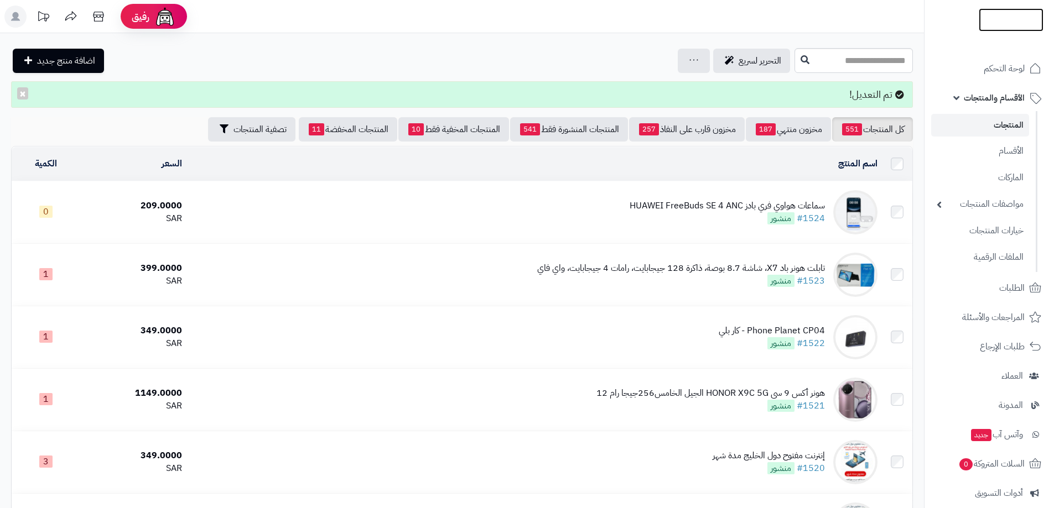
click at [1000, 32] on img at bounding box center [1010, 43] width 65 height 23
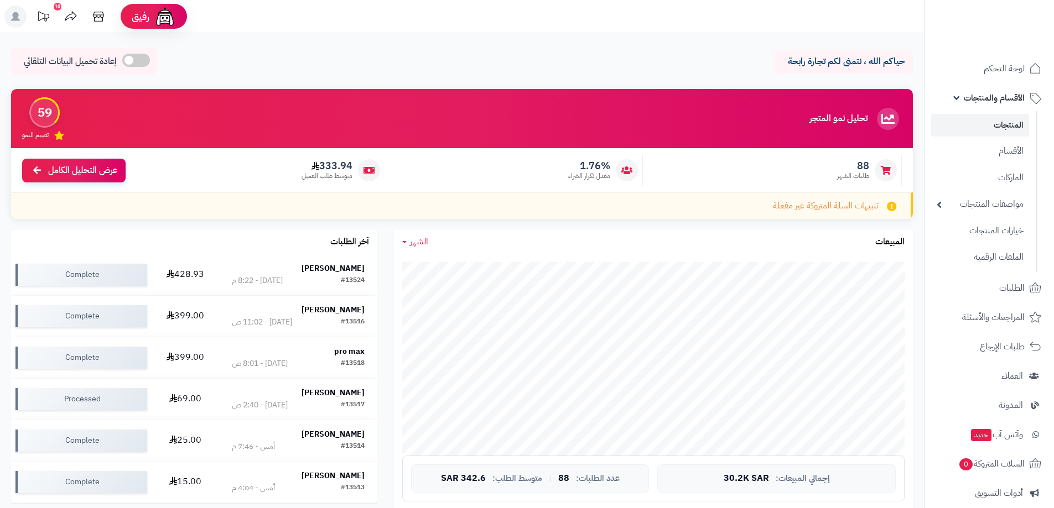
click at [1000, 97] on span "الأقسام والمنتجات" at bounding box center [993, 97] width 61 height 15
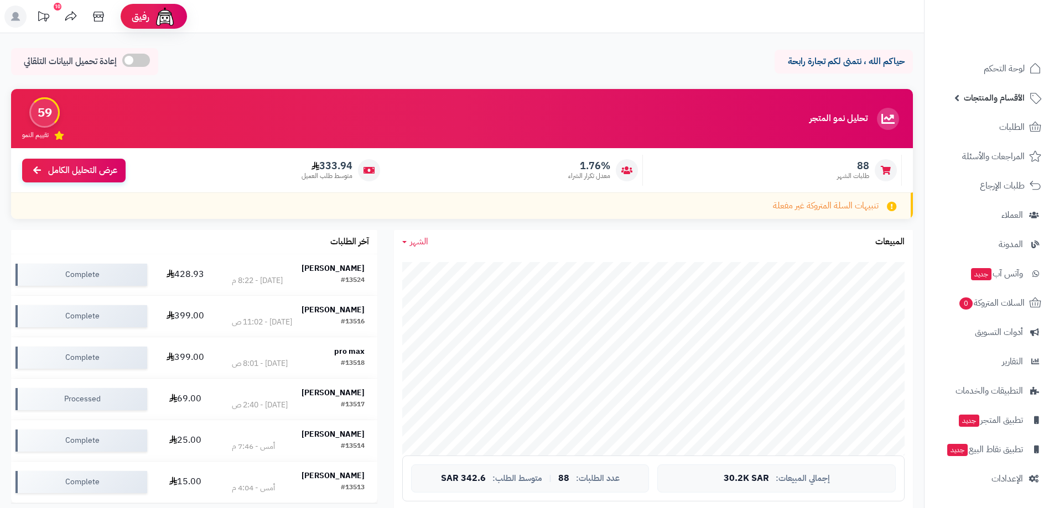
click at [1002, 97] on span "الأقسام والمنتجات" at bounding box center [993, 97] width 61 height 15
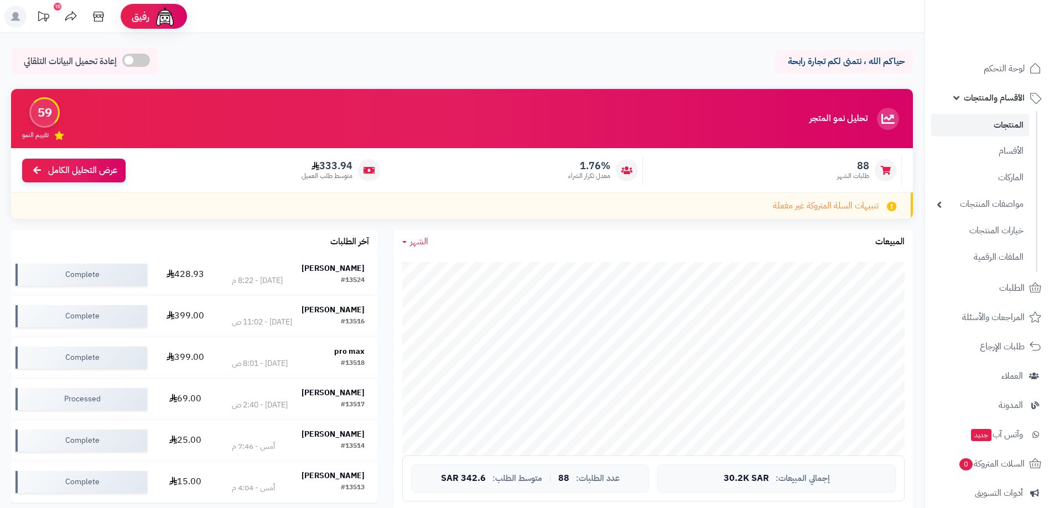
click at [1008, 128] on link "المنتجات" at bounding box center [980, 125] width 98 height 23
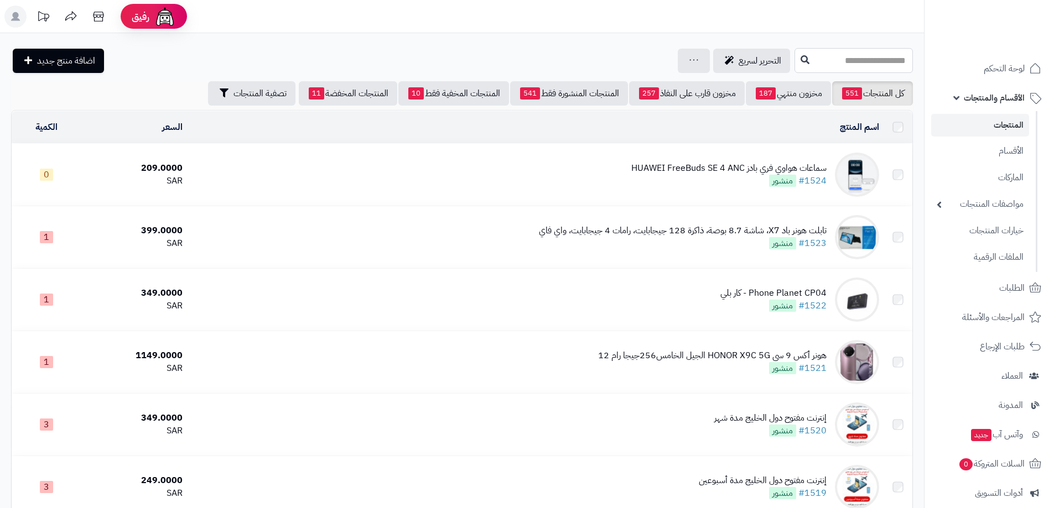
click at [834, 64] on input "text" at bounding box center [853, 60] width 118 height 25
type input "*"
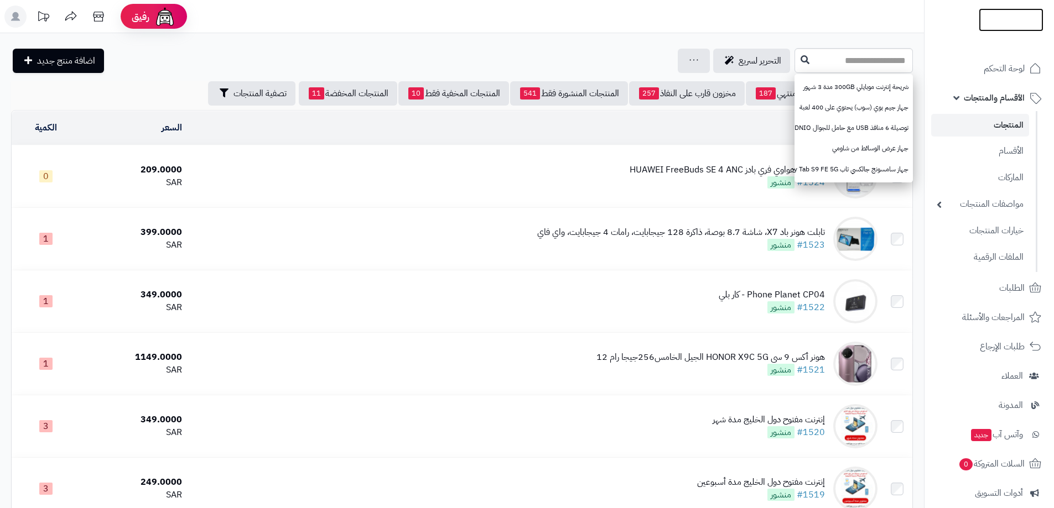
click at [1010, 22] on img at bounding box center [1010, 19] width 65 height 23
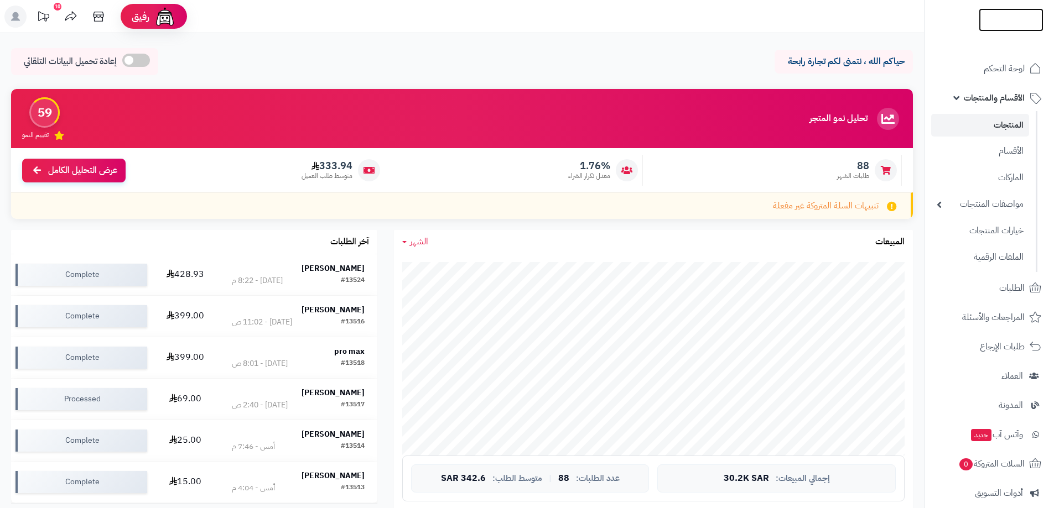
click at [1005, 28] on img at bounding box center [1010, 39] width 65 height 23
click at [1008, 28] on img at bounding box center [1010, 39] width 65 height 23
click at [1009, 19] on img at bounding box center [1010, 29] width 65 height 23
click at [1008, 121] on link "المنتجات" at bounding box center [980, 125] width 98 height 23
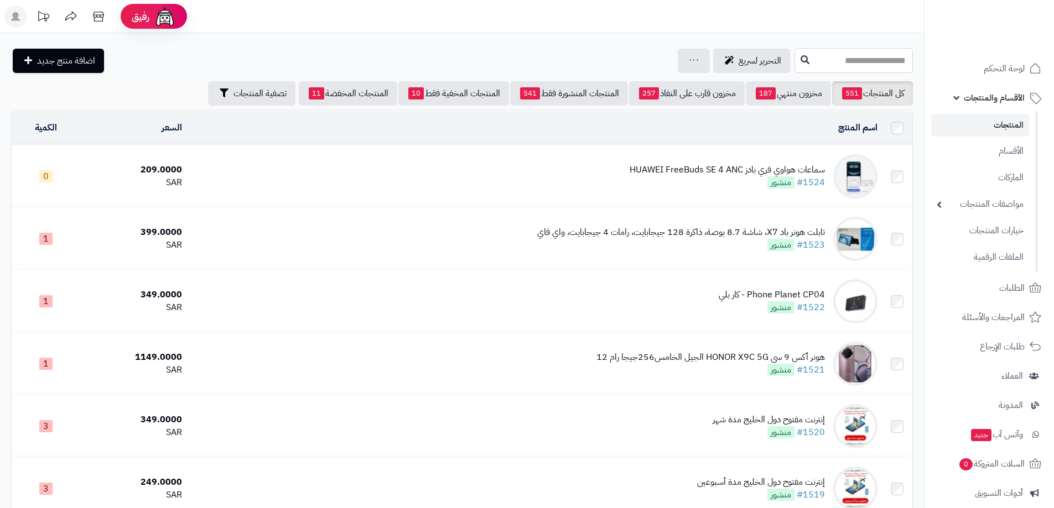
click at [847, 59] on input "text" at bounding box center [853, 60] width 118 height 25
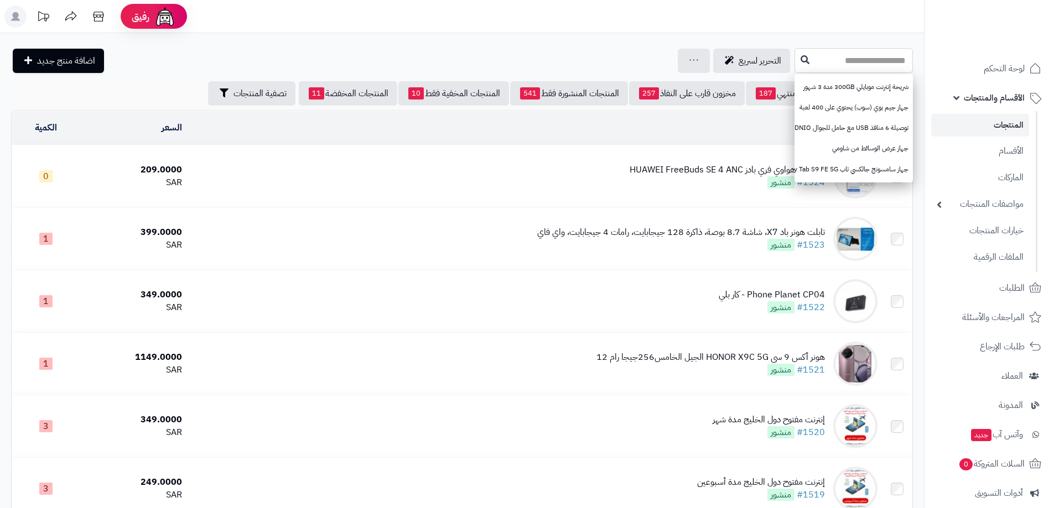
type input "*"
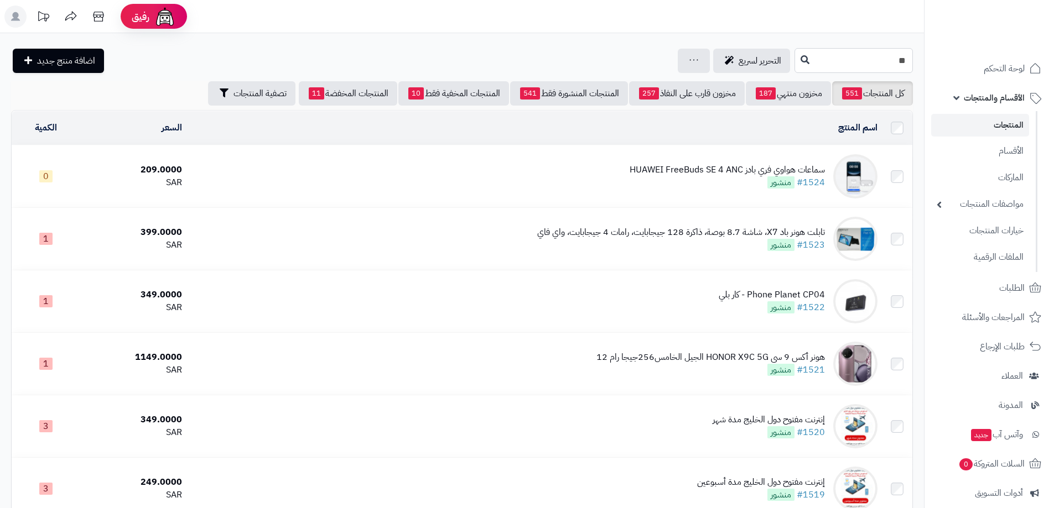
type input "*"
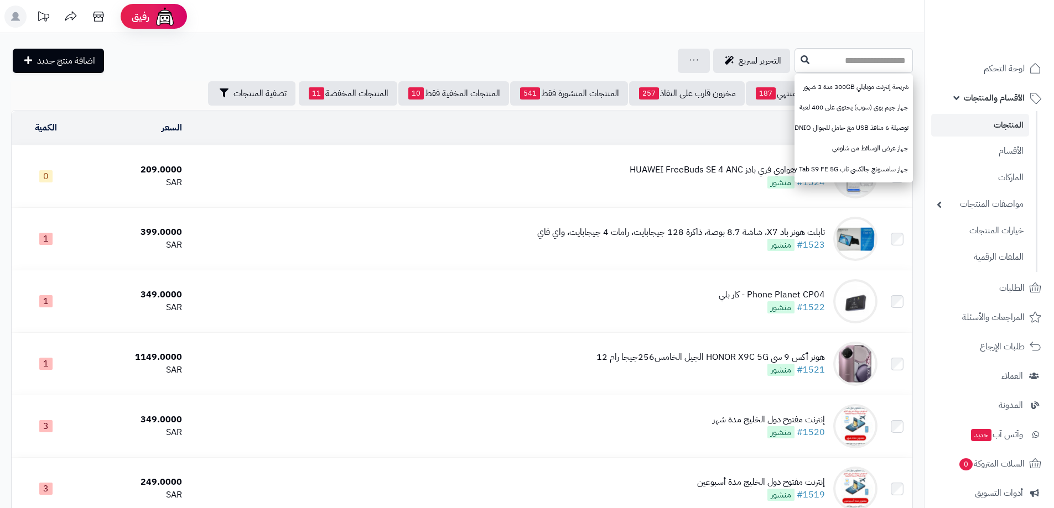
click at [1008, 124] on link "المنتجات" at bounding box center [980, 125] width 98 height 23
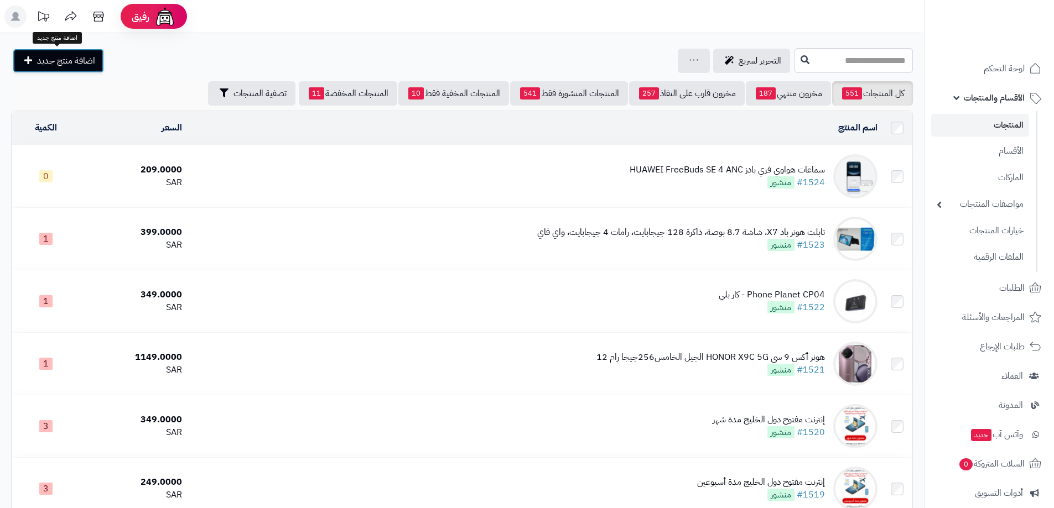
click at [88, 59] on span "اضافة منتج جديد" at bounding box center [66, 60] width 58 height 13
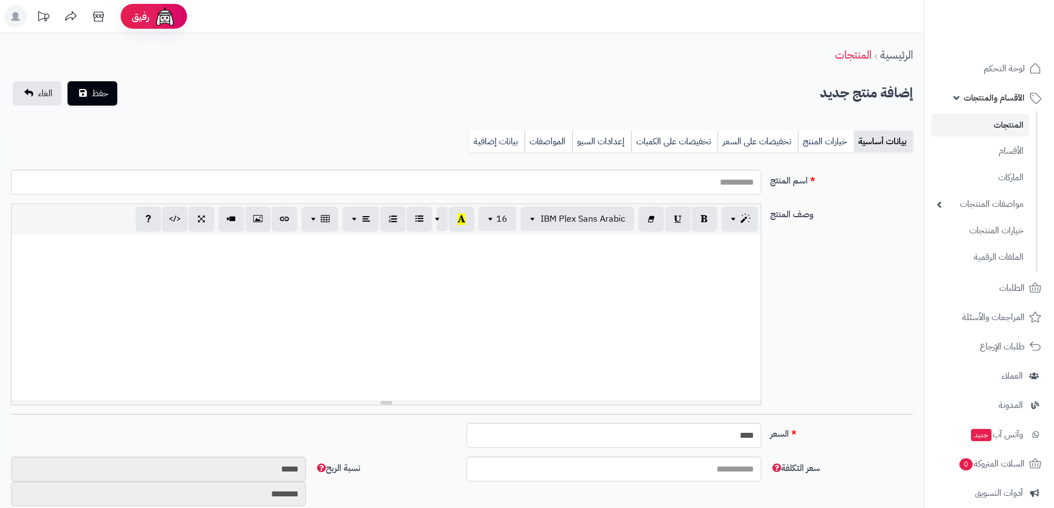
select select
click at [728, 179] on input "اسم المنتج" at bounding box center [386, 182] width 750 height 25
paste input "**********"
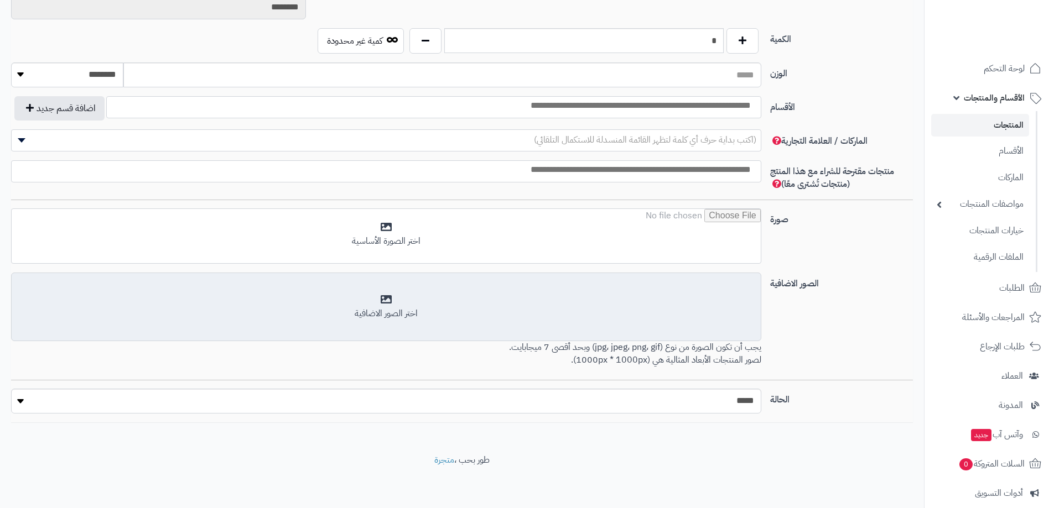
scroll to position [488, 0]
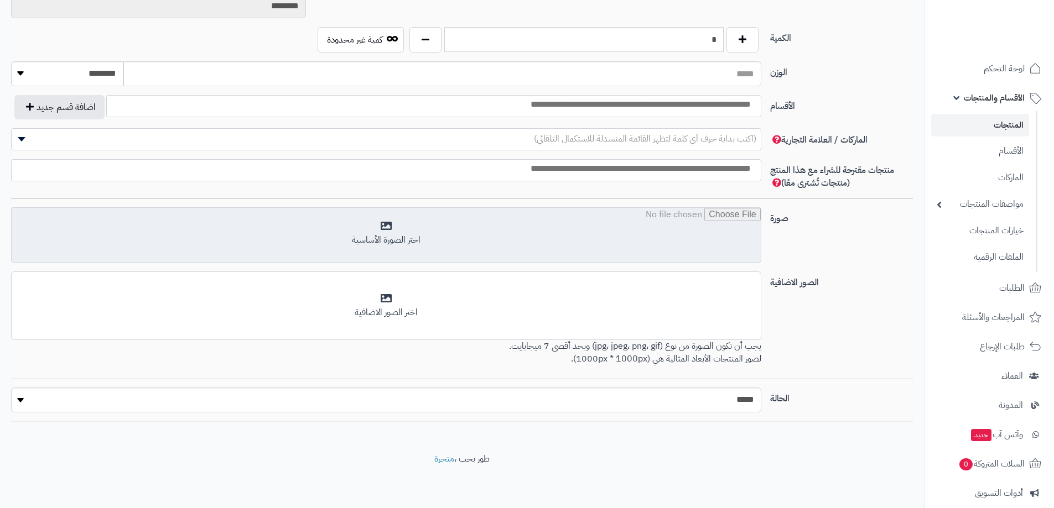
type input "**********"
click at [378, 229] on input "file" at bounding box center [386, 235] width 749 height 55
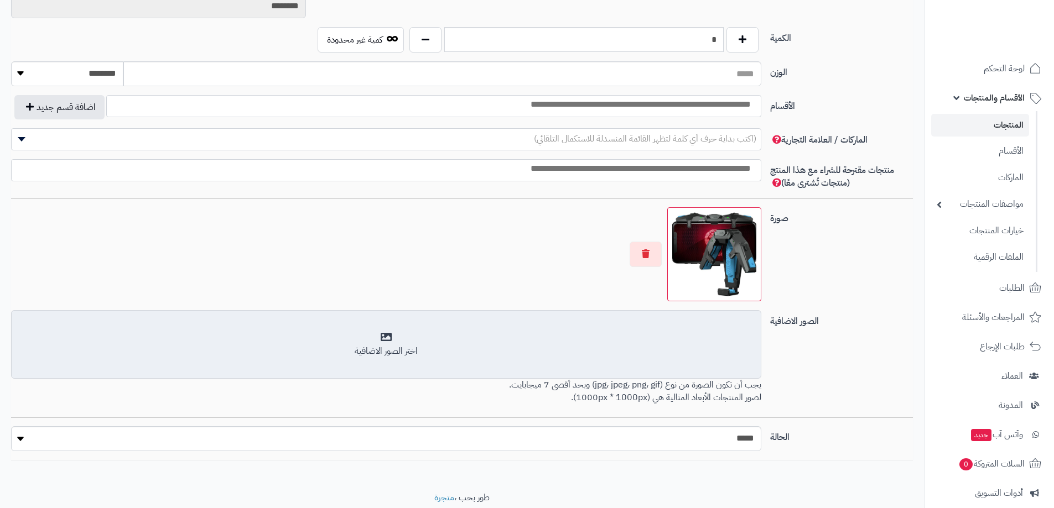
click at [417, 345] on div "اختر الصور الاضافية" at bounding box center [386, 351] width 736 height 13
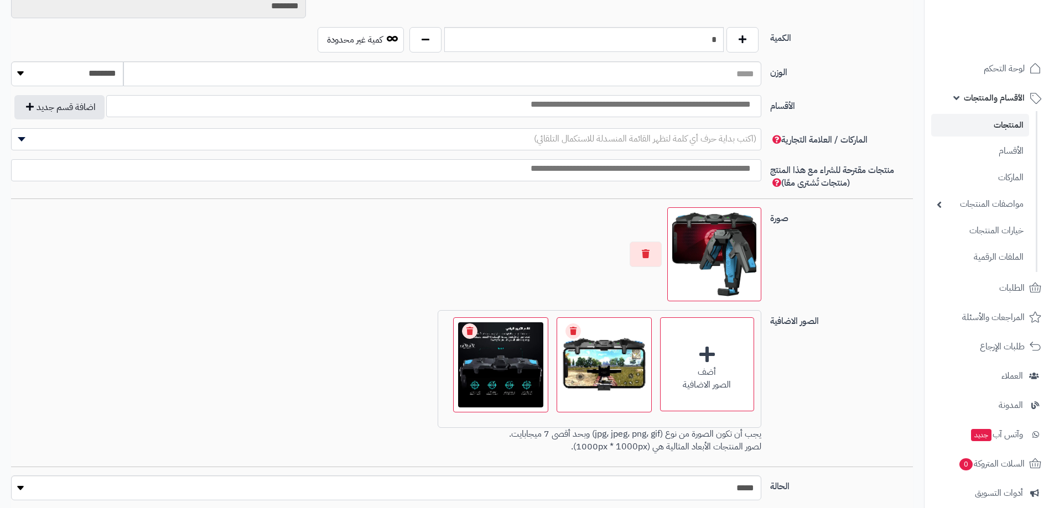
click at [684, 106] on input "search" at bounding box center [609, 104] width 298 height 13
type input "*"
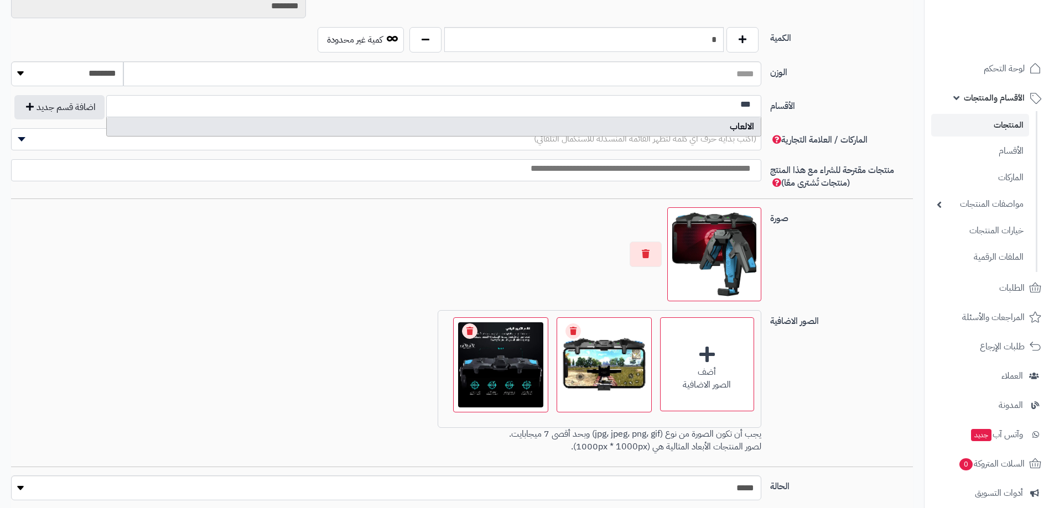
type input "***"
select select "***"
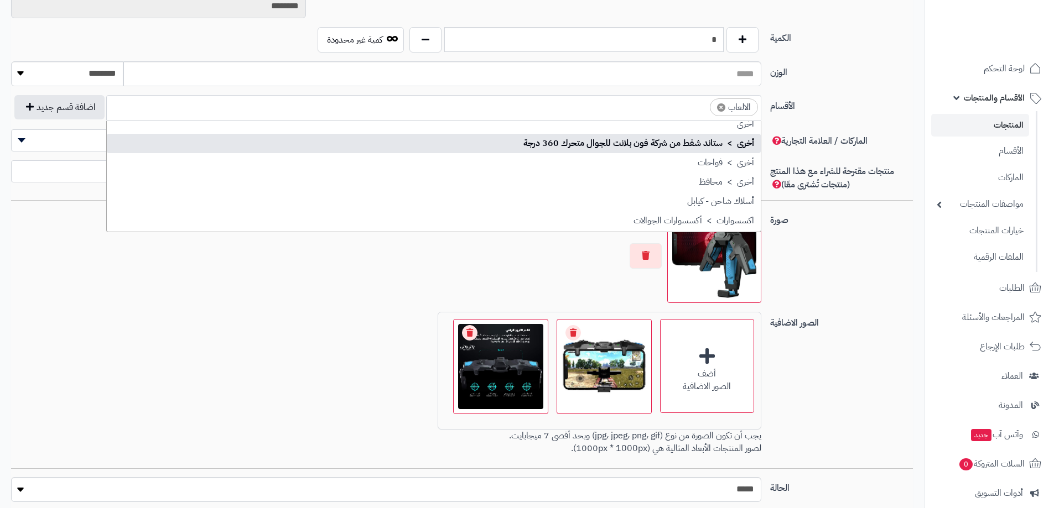
scroll to position [25, 0]
type input "*"
click at [843, 79] on div "الوزن ******** **** ***** *****" at bounding box center [462, 78] width 910 height 34
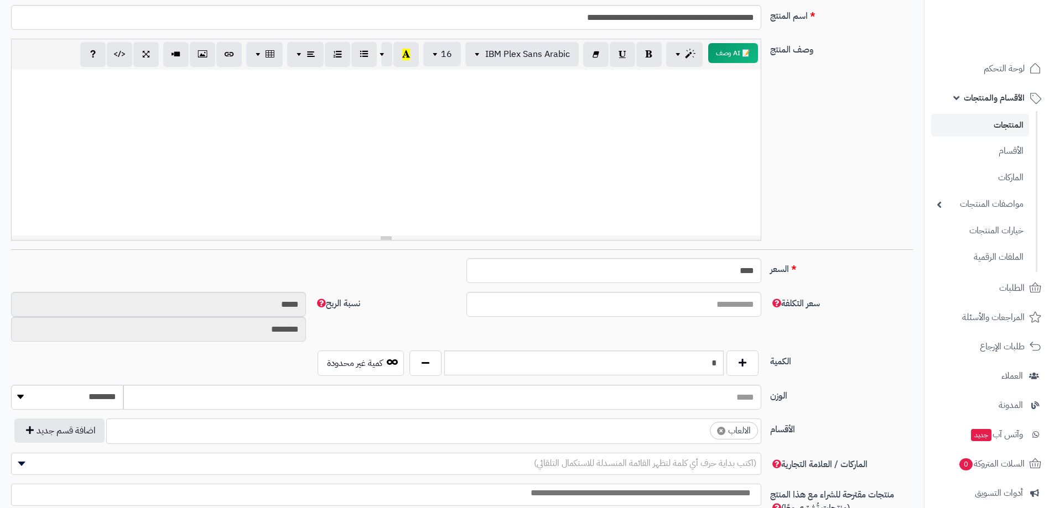
scroll to position [157, 0]
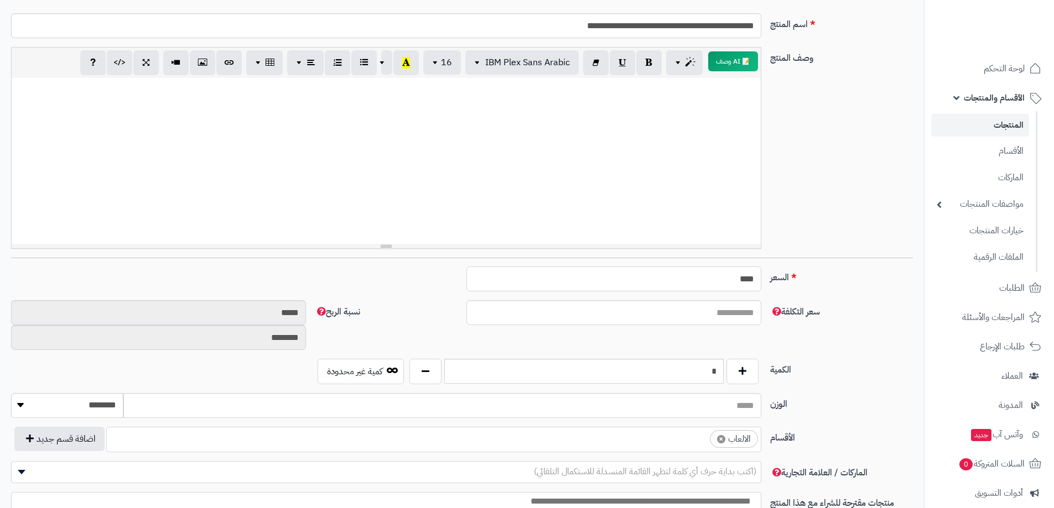
click at [721, 283] on input "****" at bounding box center [613, 279] width 295 height 25
type input "*"
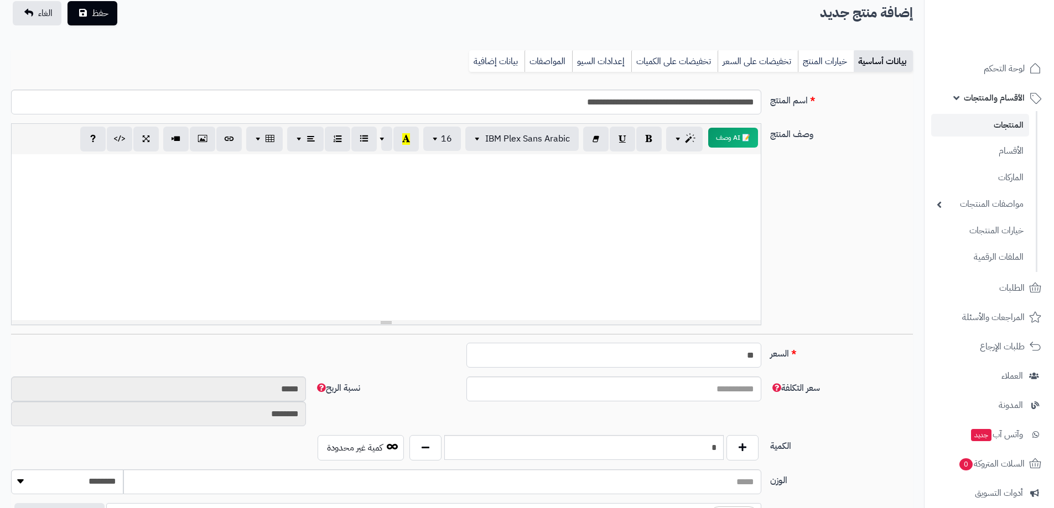
scroll to position [0, 0]
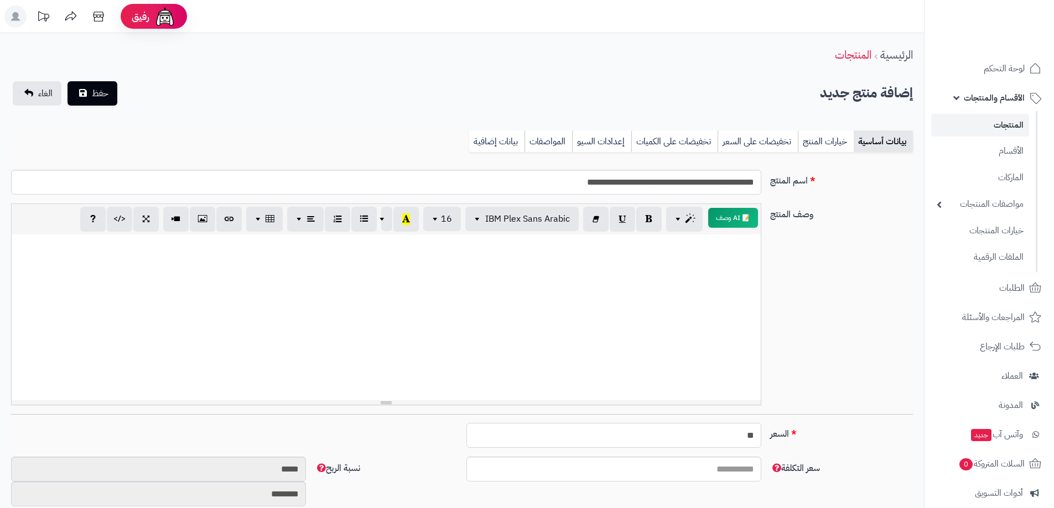
type input "**"
click at [664, 272] on div at bounding box center [386, 317] width 749 height 166
paste div
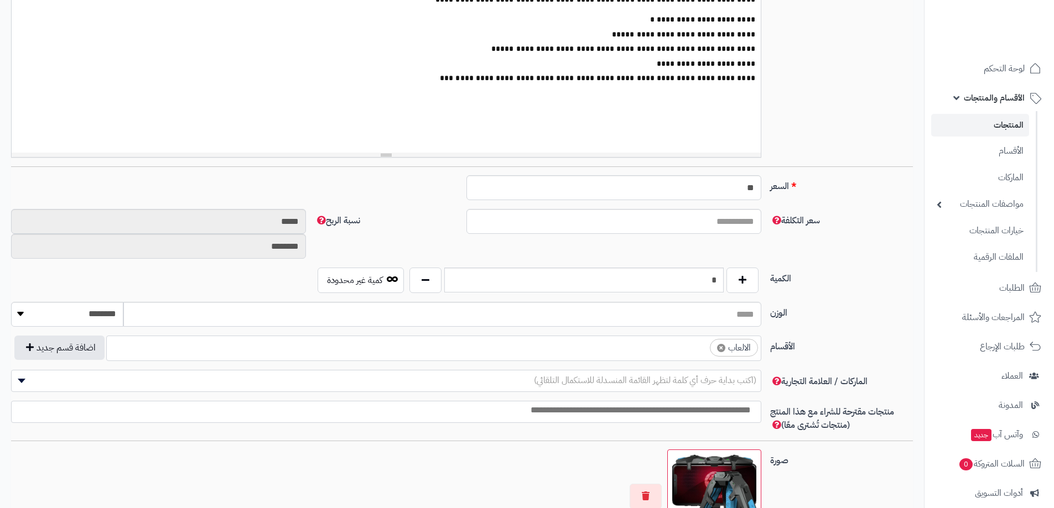
scroll to position [277, 0]
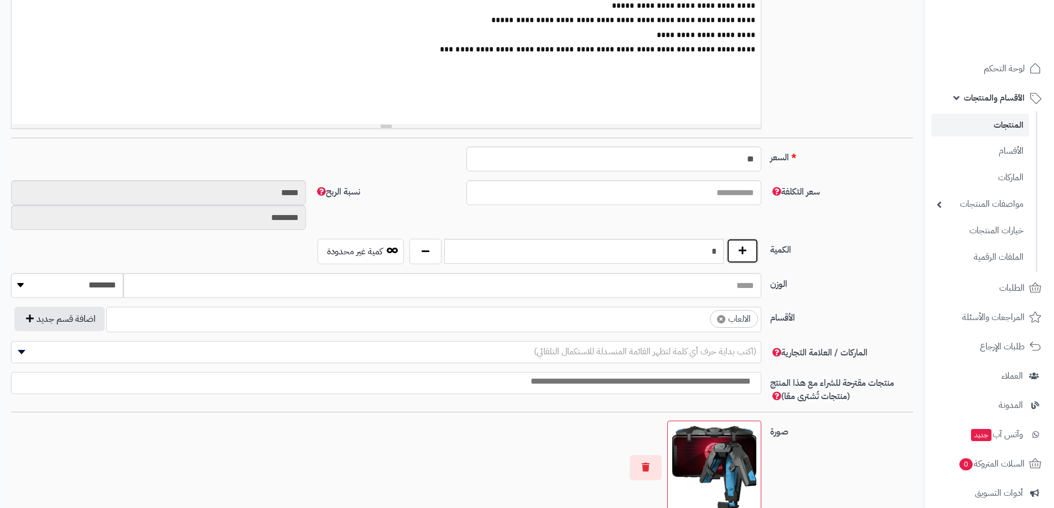
click at [742, 246] on button "button" at bounding box center [742, 250] width 32 height 25
type input "*"
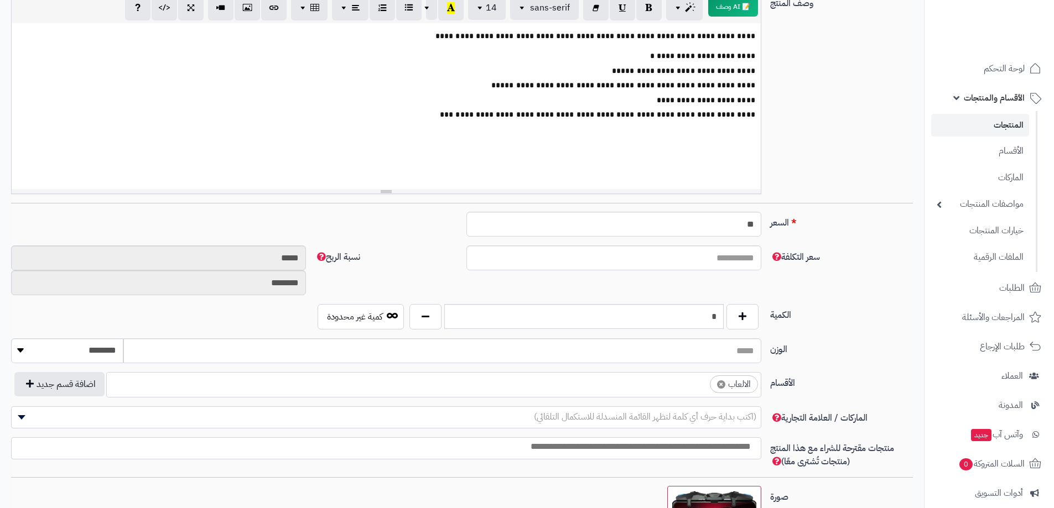
scroll to position [0, 0]
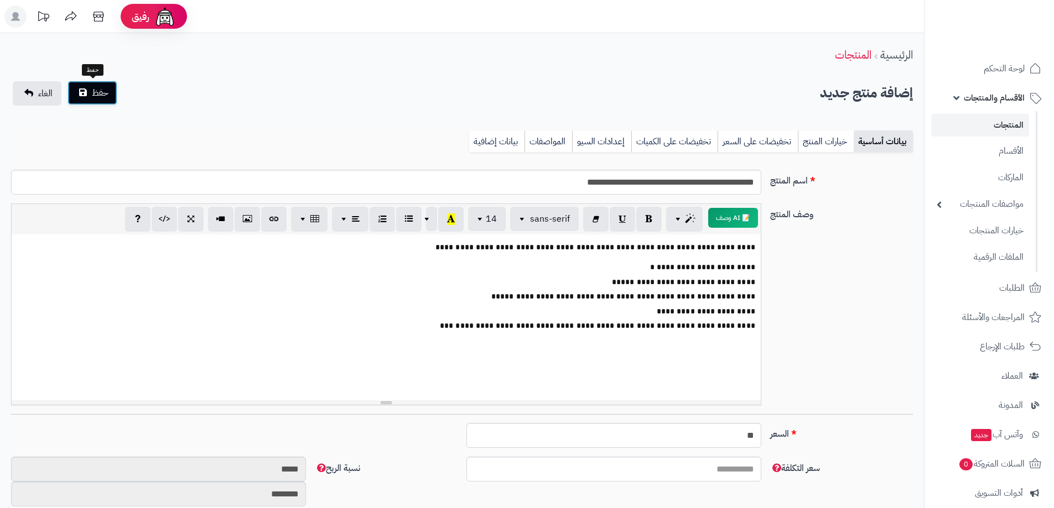
click at [104, 89] on span "حفظ" at bounding box center [100, 92] width 17 height 13
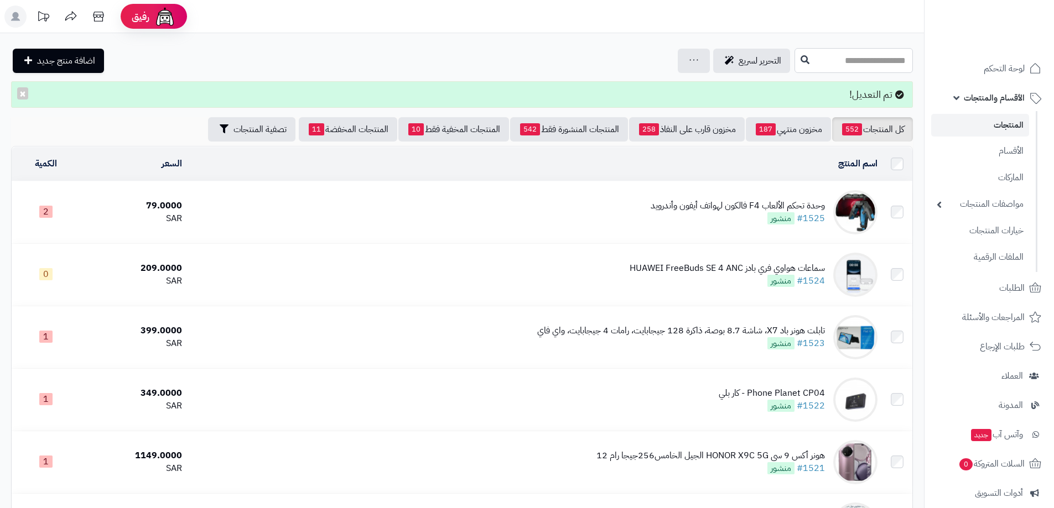
click at [880, 65] on input "text" at bounding box center [853, 60] width 118 height 25
type input "*"
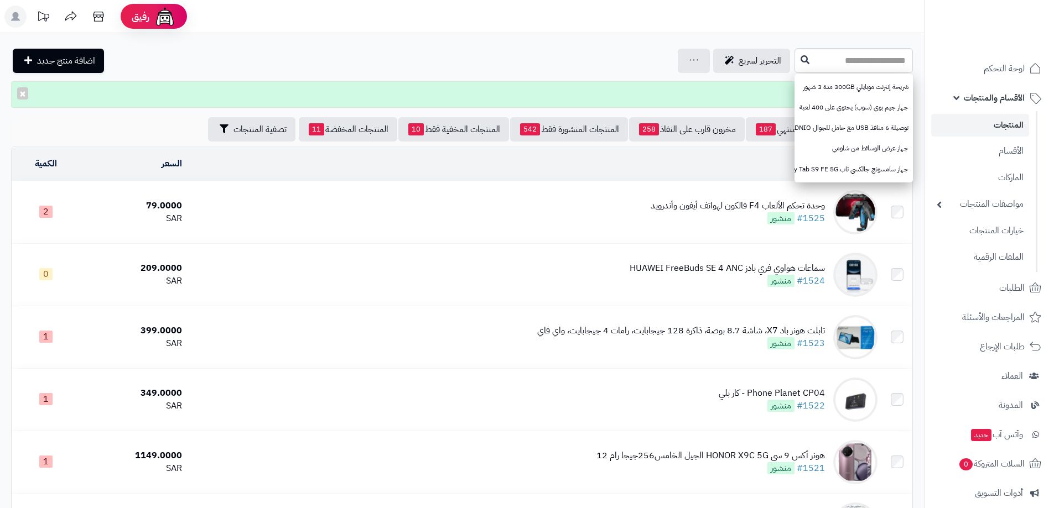
click at [1009, 121] on link "المنتجات" at bounding box center [980, 125] width 98 height 23
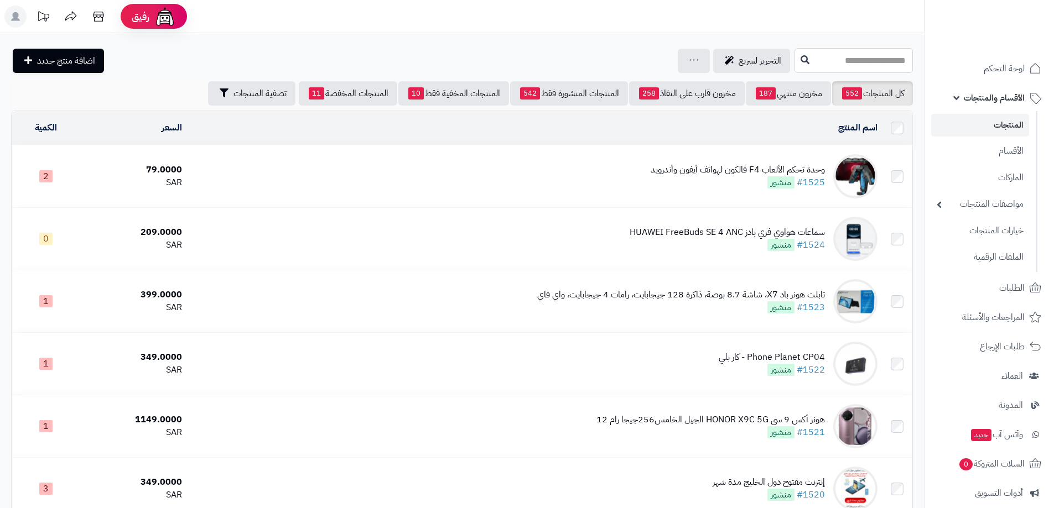
click at [848, 56] on input "text" at bounding box center [853, 60] width 118 height 25
type input "*"
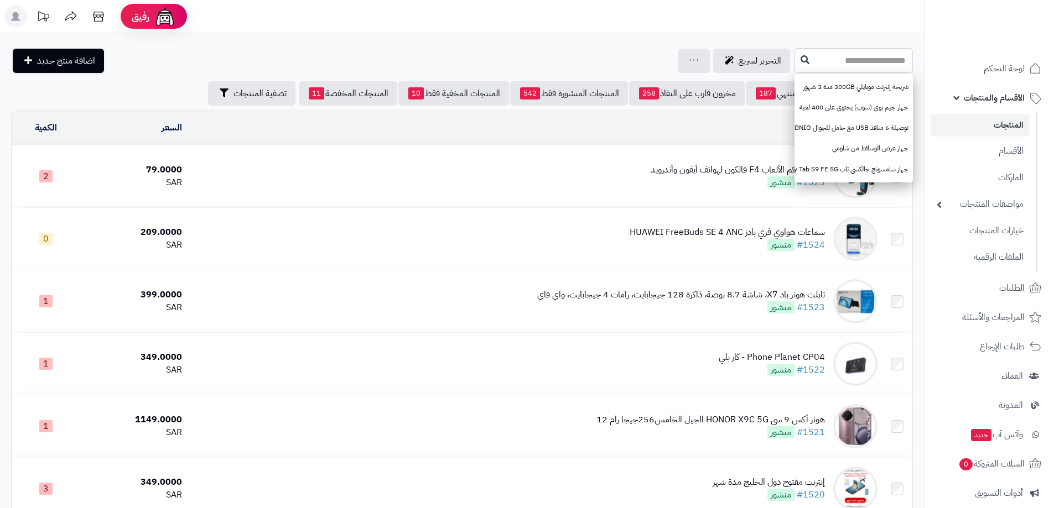
click at [757, 11] on header "رفيق ! الطلبات معالجة مكتمل إرجاع المنتجات العملاء المتواجدون الان 9157 عملاء م…" at bounding box center [527, 16] width 1054 height 33
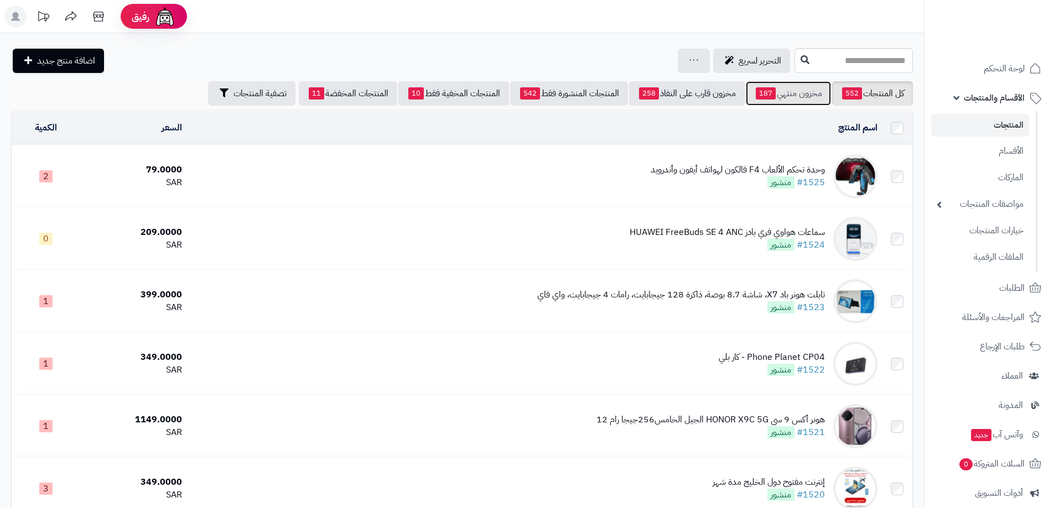
click at [797, 94] on link "مخزون منتهي 187" at bounding box center [788, 93] width 85 height 24
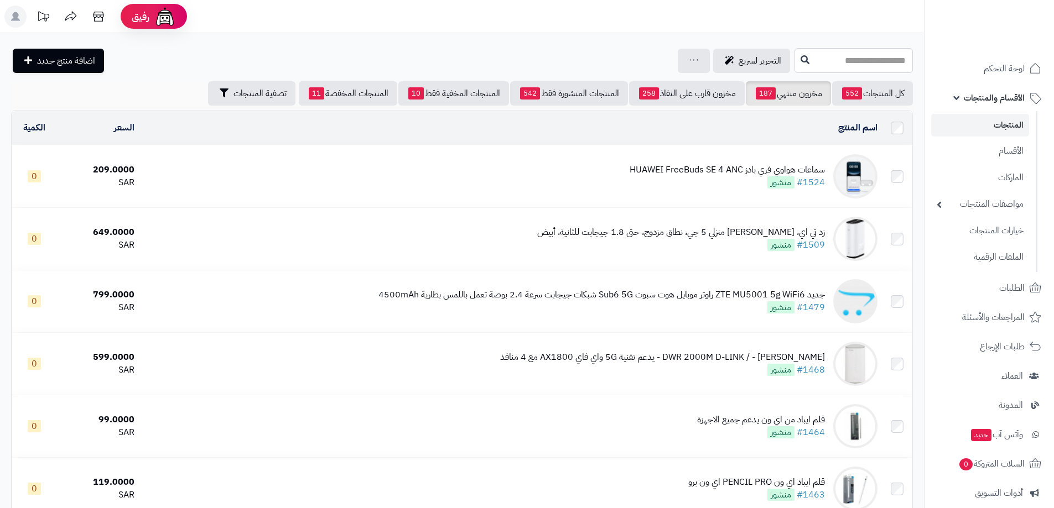
click at [763, 164] on div "سماعات هواوي فري بادز HUAWEI FreeBuds SE 4 ANC" at bounding box center [726, 170] width 195 height 13
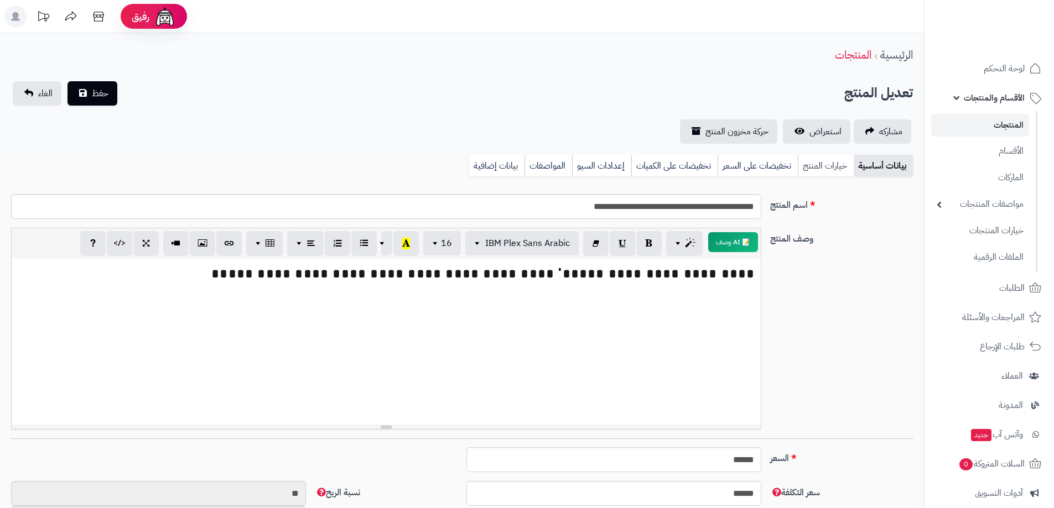
click at [800, 164] on link "خيارات المنتج" at bounding box center [825, 166] width 56 height 22
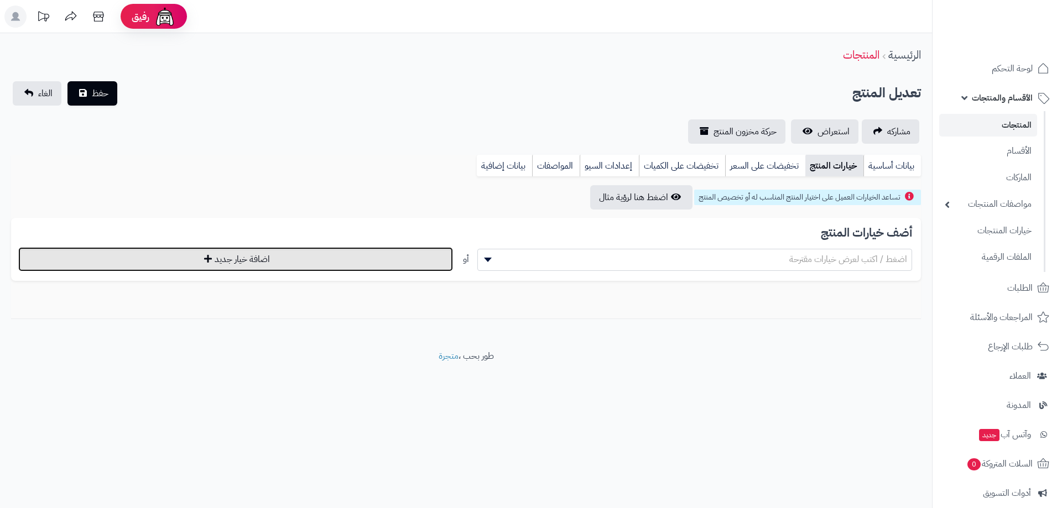
click at [220, 262] on button "اضافة خيار جديد" at bounding box center [235, 259] width 435 height 24
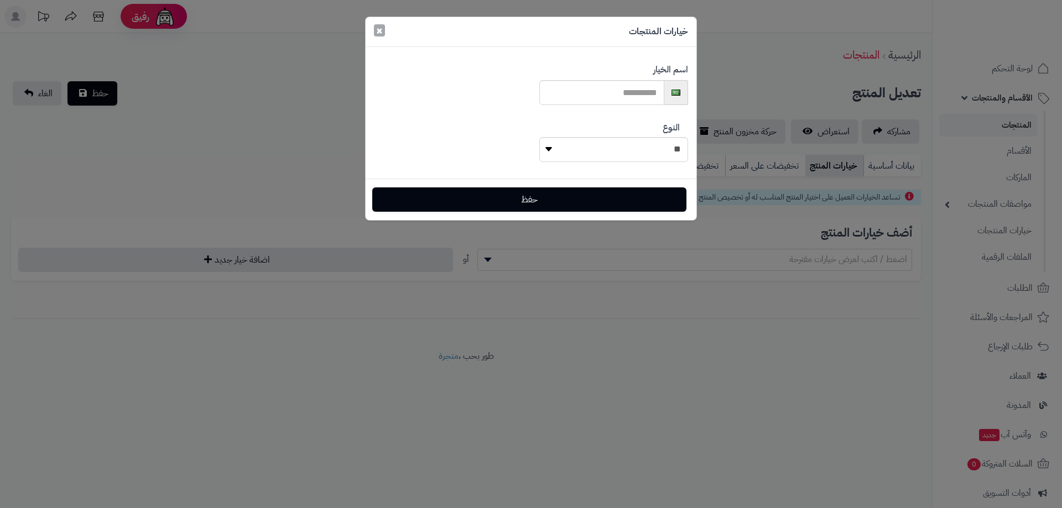
click at [378, 34] on button "×" at bounding box center [379, 30] width 11 height 12
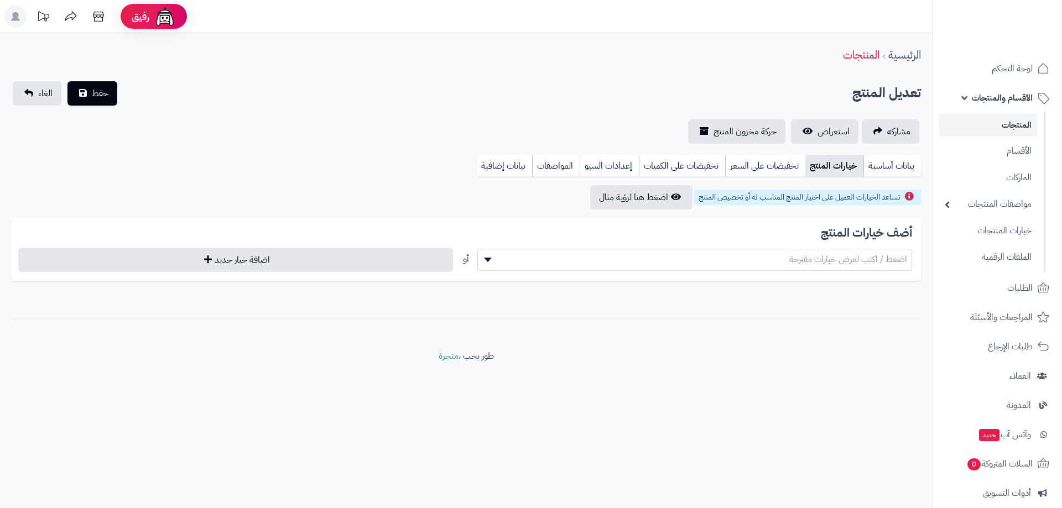
click at [839, 260] on span "اضغط / اكتب لعرض خيارات مقترحة" at bounding box center [848, 259] width 118 height 13
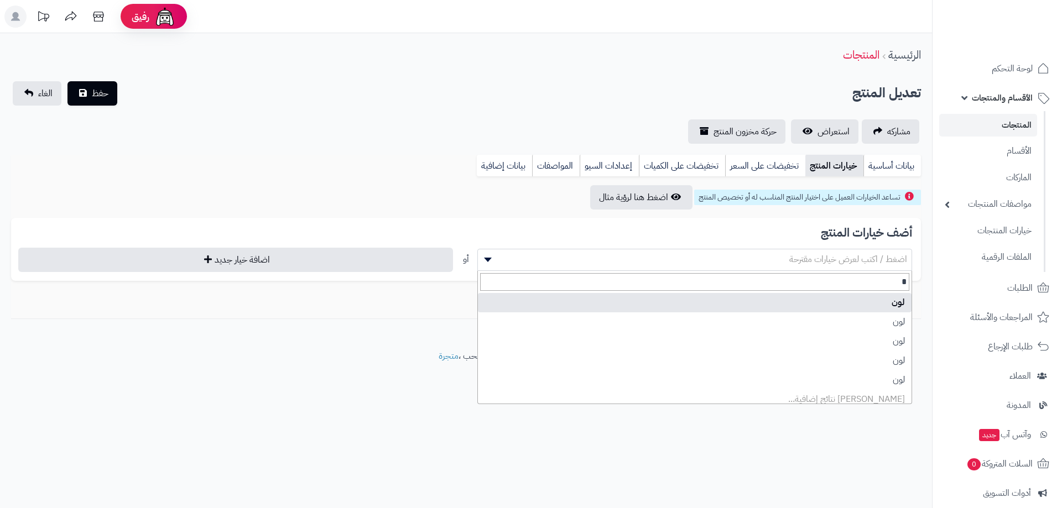
type input "*"
select select "**"
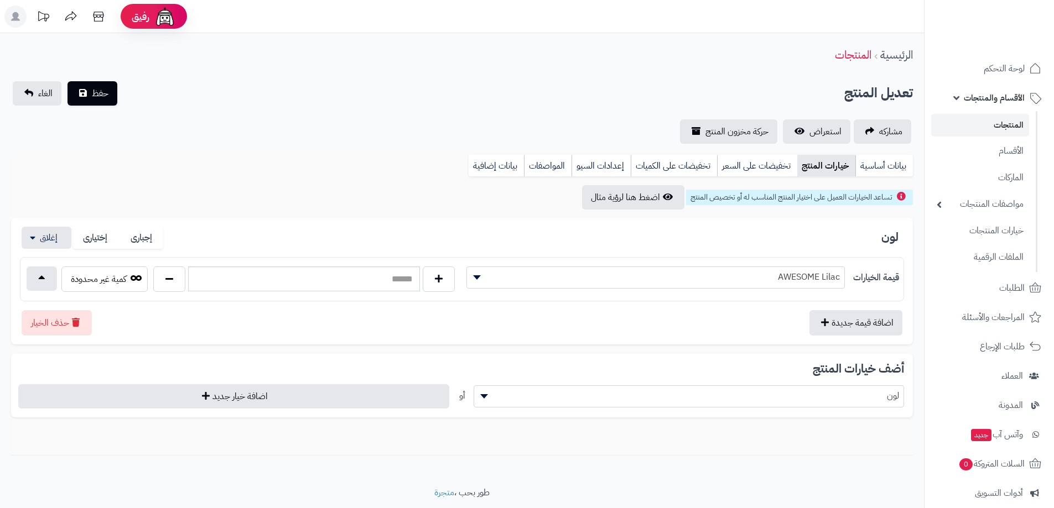
click at [796, 274] on span "AWESOME Lilac" at bounding box center [655, 277] width 377 height 17
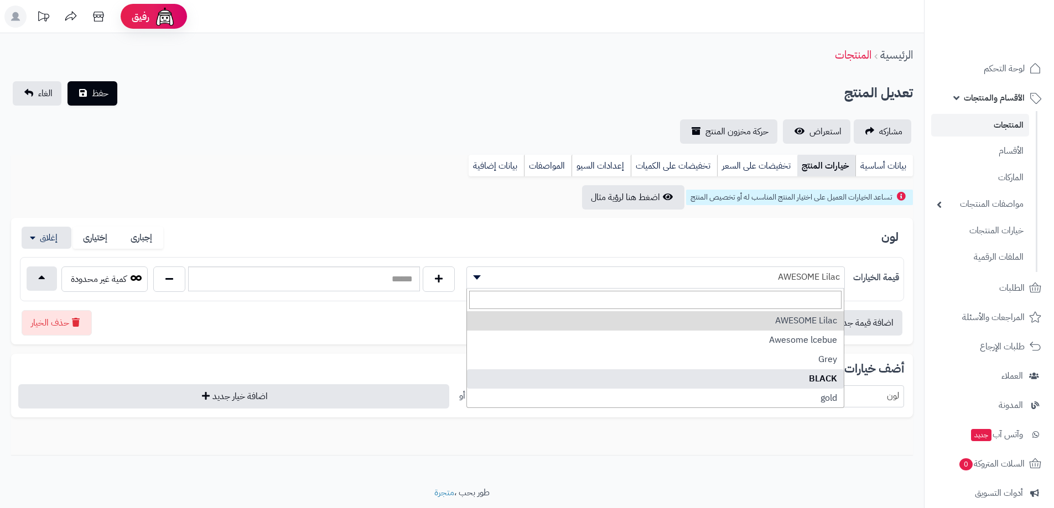
select select "***"
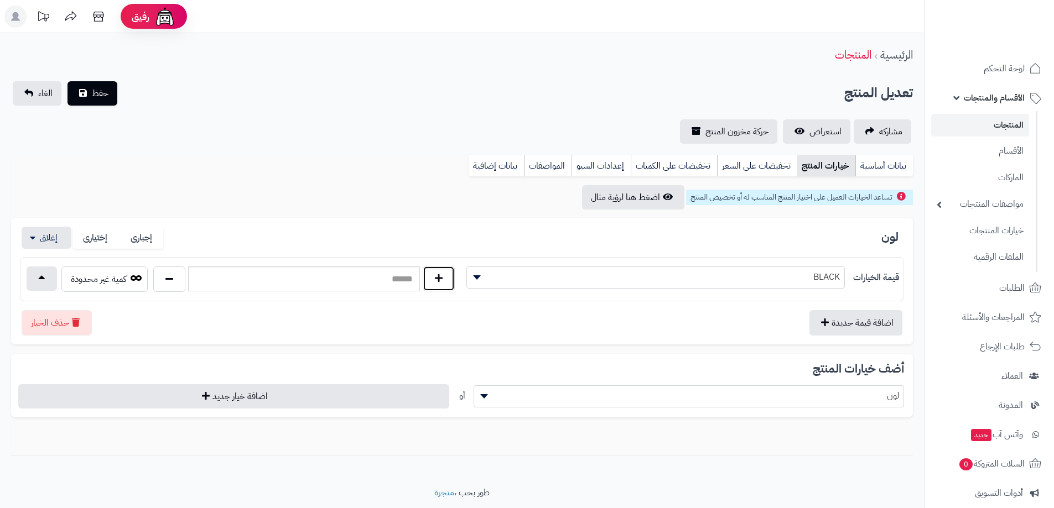
click at [431, 279] on button "button" at bounding box center [439, 278] width 32 height 25
type input "*"
click at [828, 323] on button "اضافة قيمة جديدة" at bounding box center [855, 322] width 93 height 25
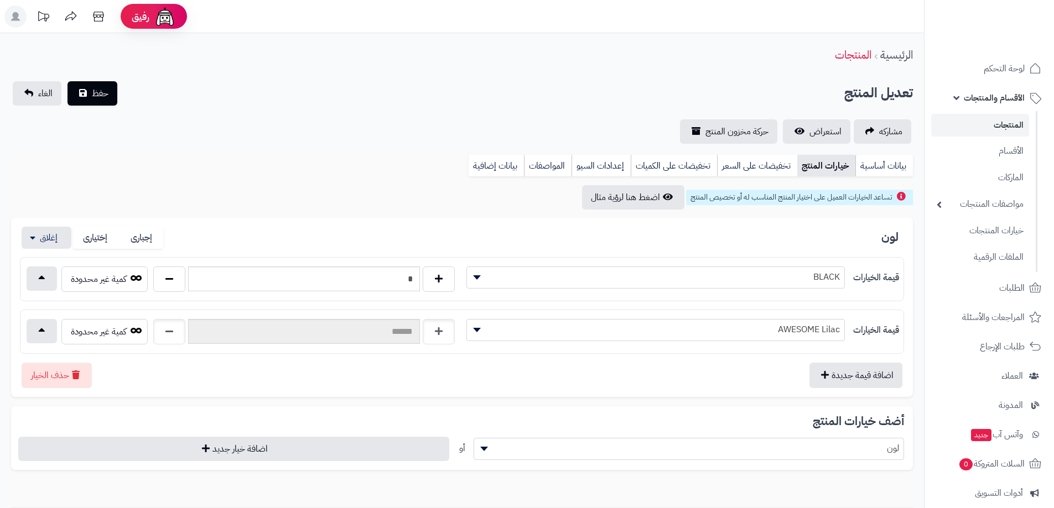
click at [785, 322] on span "AWESOME Lilac" at bounding box center [655, 329] width 377 height 17
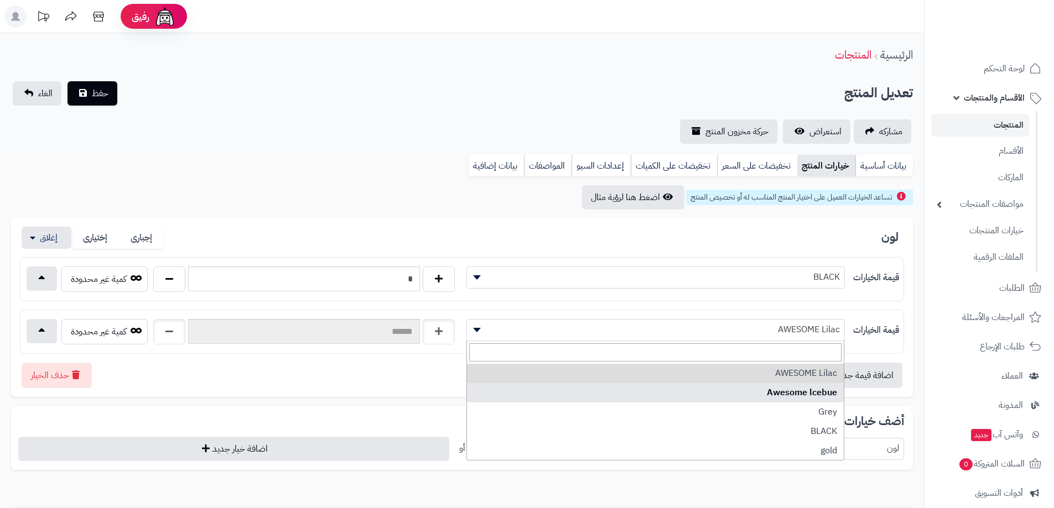
type input "*"
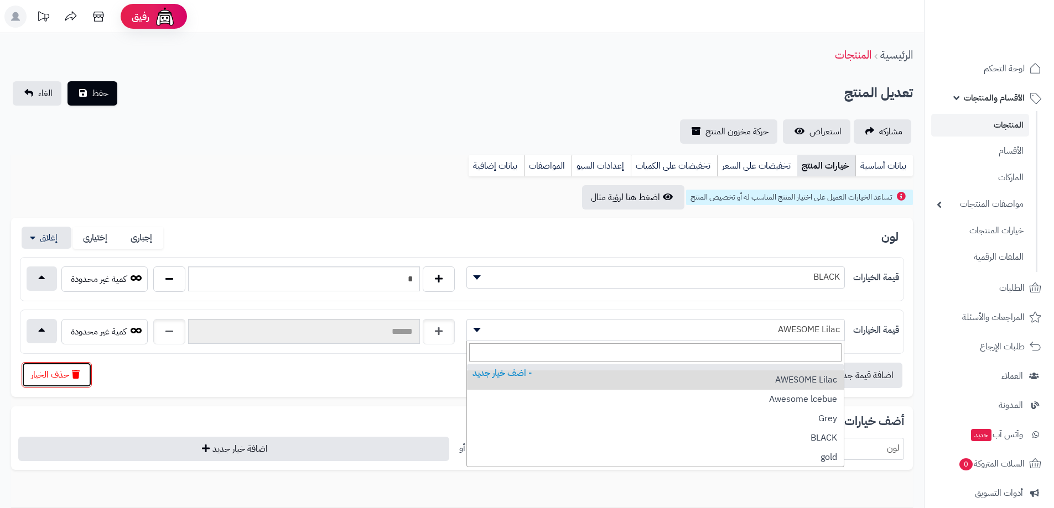
click at [57, 373] on button "حذف الخيار" at bounding box center [57, 374] width 70 height 25
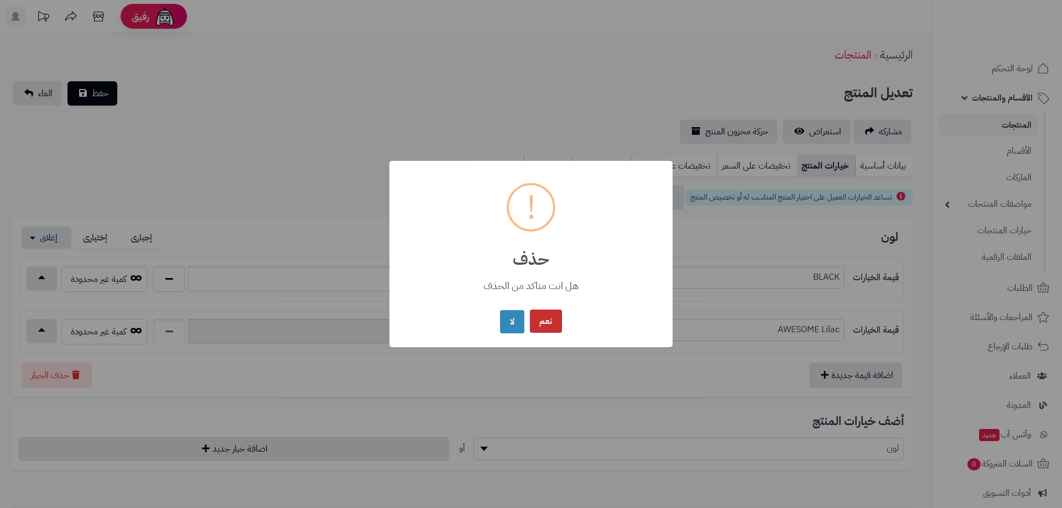
click at [549, 317] on button "نعم" at bounding box center [546, 322] width 32 height 24
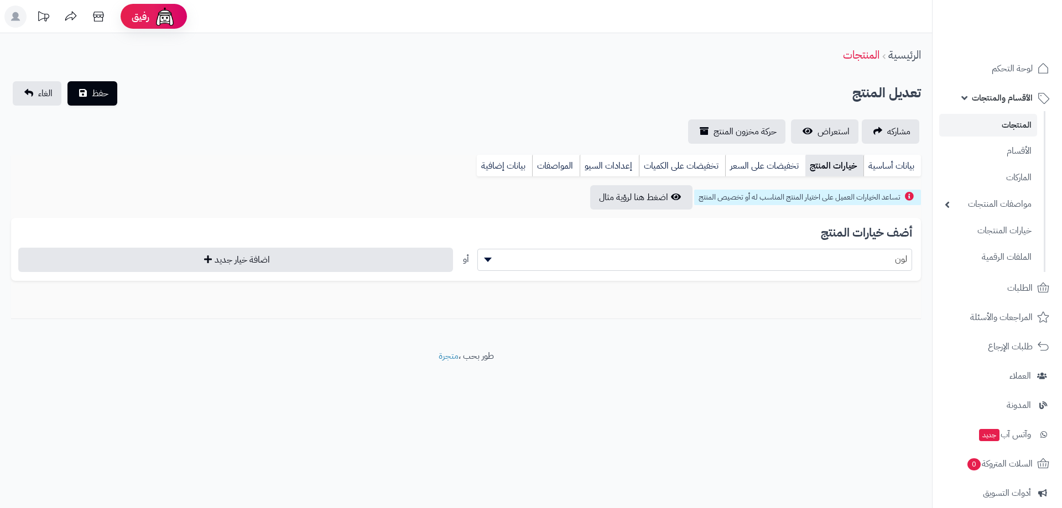
click at [778, 258] on span "لون" at bounding box center [695, 259] width 434 height 17
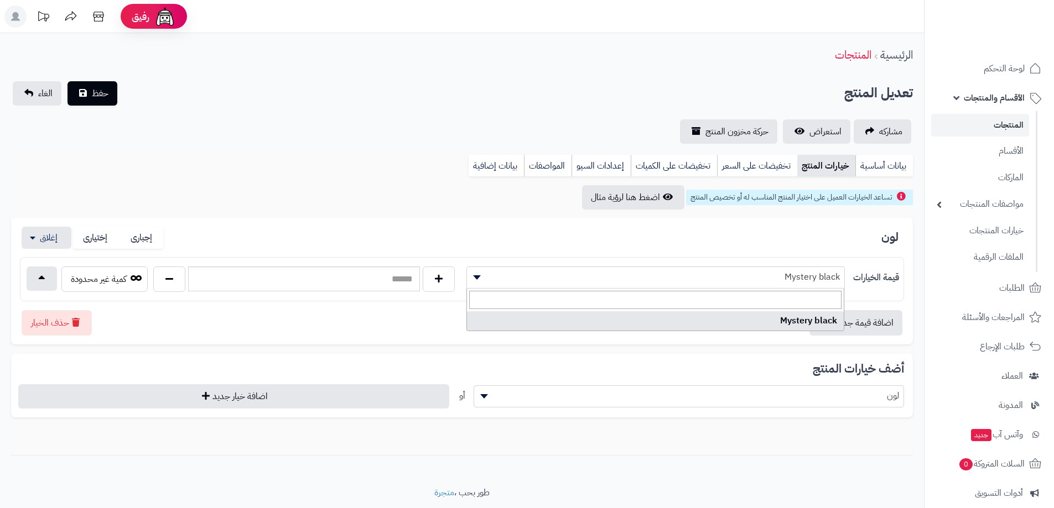
click at [746, 277] on span "Mystery black" at bounding box center [655, 277] width 377 height 17
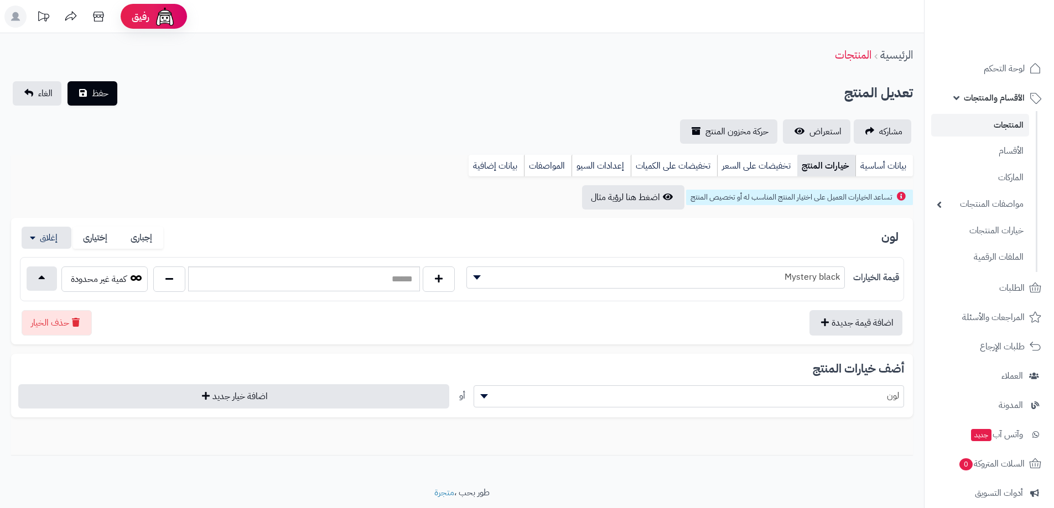
click at [757, 232] on div "لون إجبارى إختيارى" at bounding box center [462, 238] width 884 height 23
click at [65, 322] on button "حذف الخيار" at bounding box center [57, 322] width 70 height 25
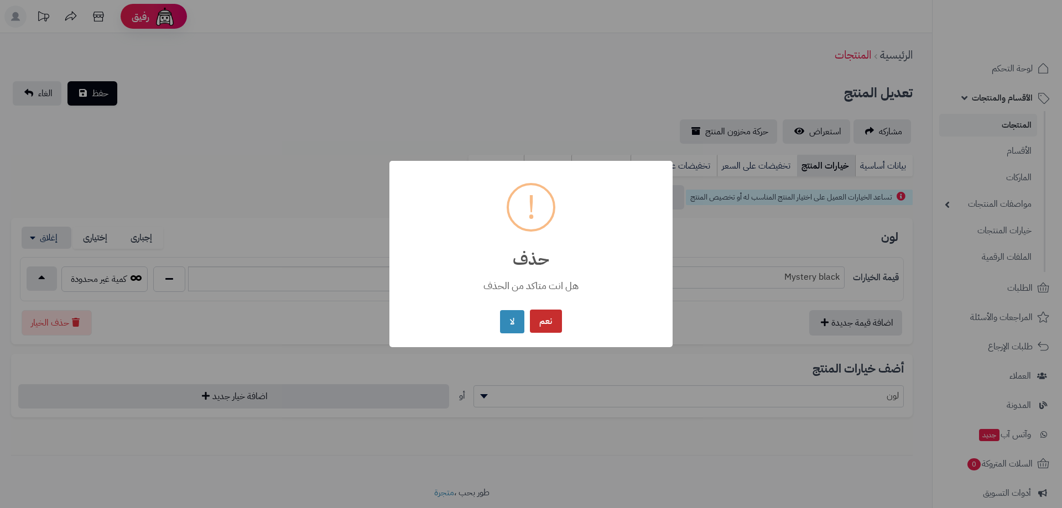
click at [545, 320] on button "نعم" at bounding box center [546, 322] width 32 height 24
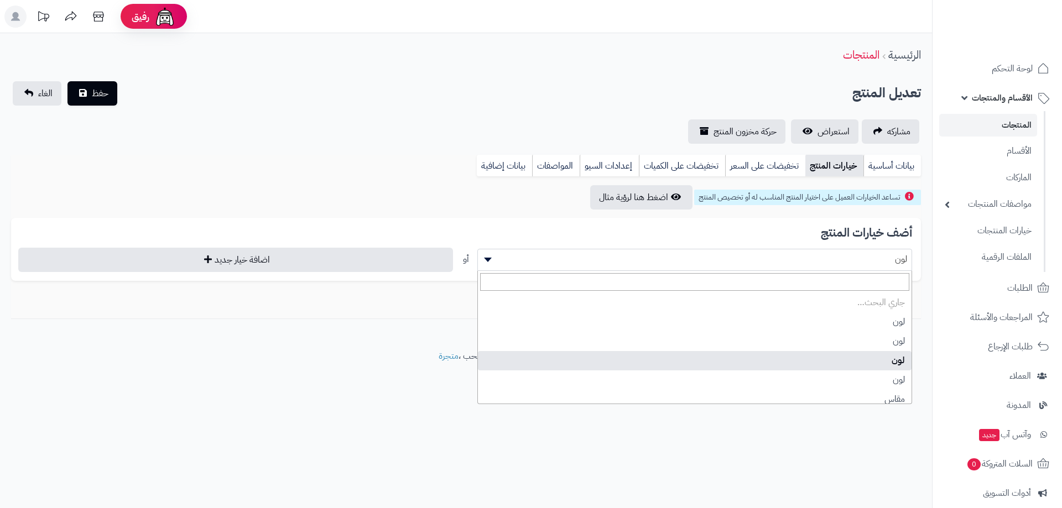
click at [826, 251] on span "لون" at bounding box center [695, 259] width 434 height 17
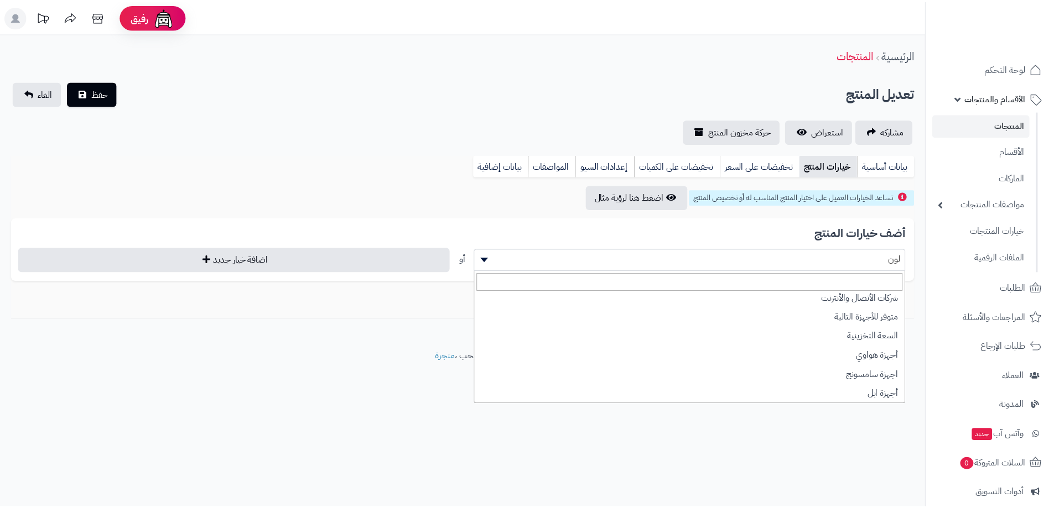
scroll to position [46, 0]
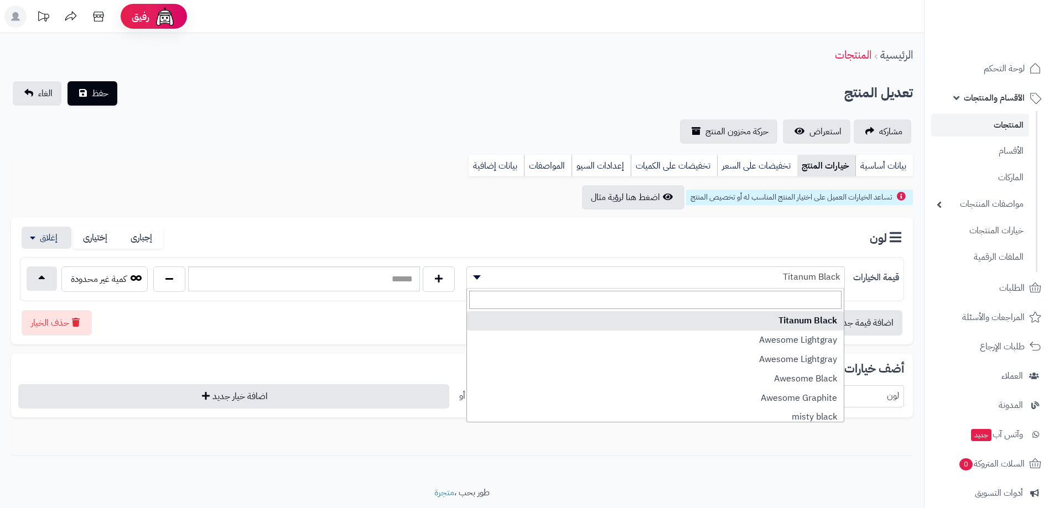
click at [737, 283] on span "Titanum Black" at bounding box center [655, 277] width 377 height 17
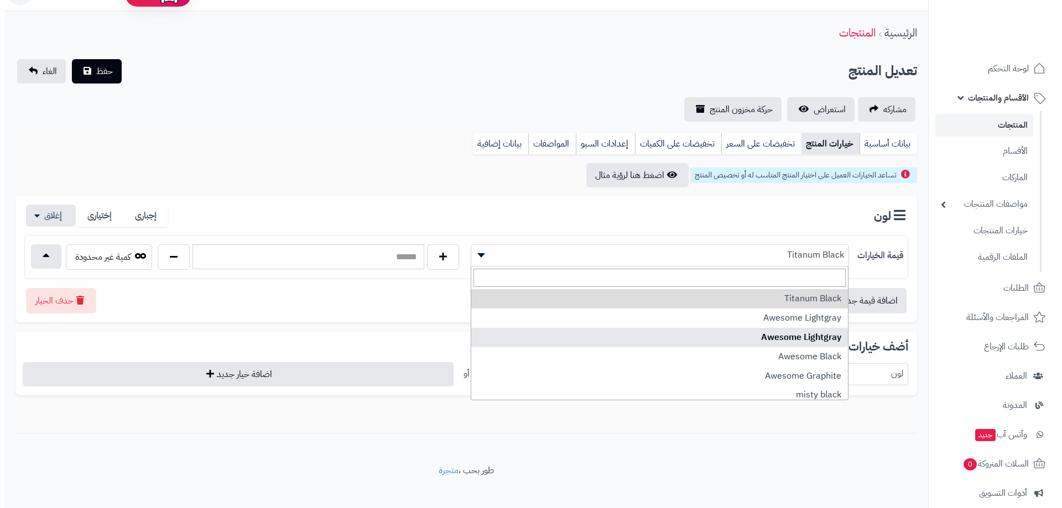
scroll to position [34, 0]
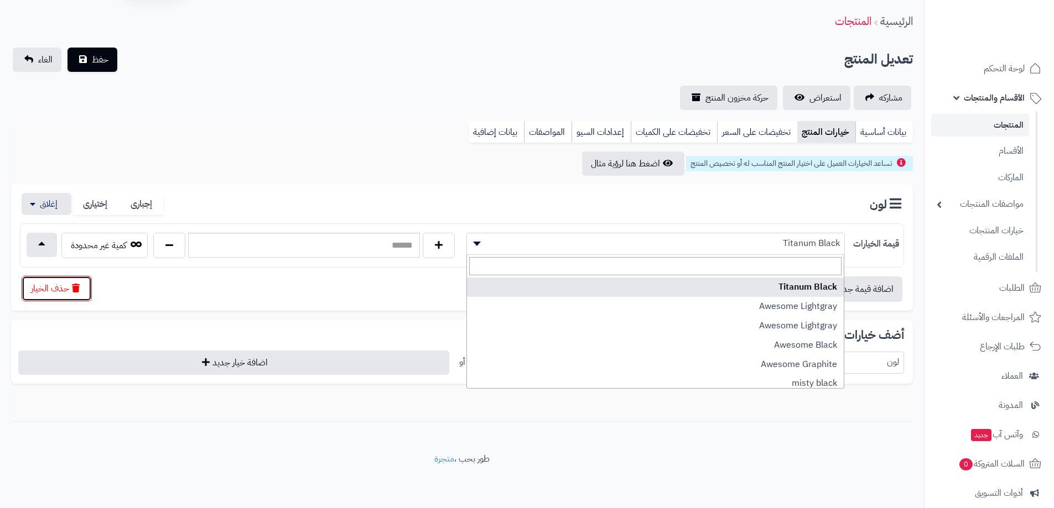
click at [61, 289] on button "حذف الخيار" at bounding box center [57, 288] width 70 height 25
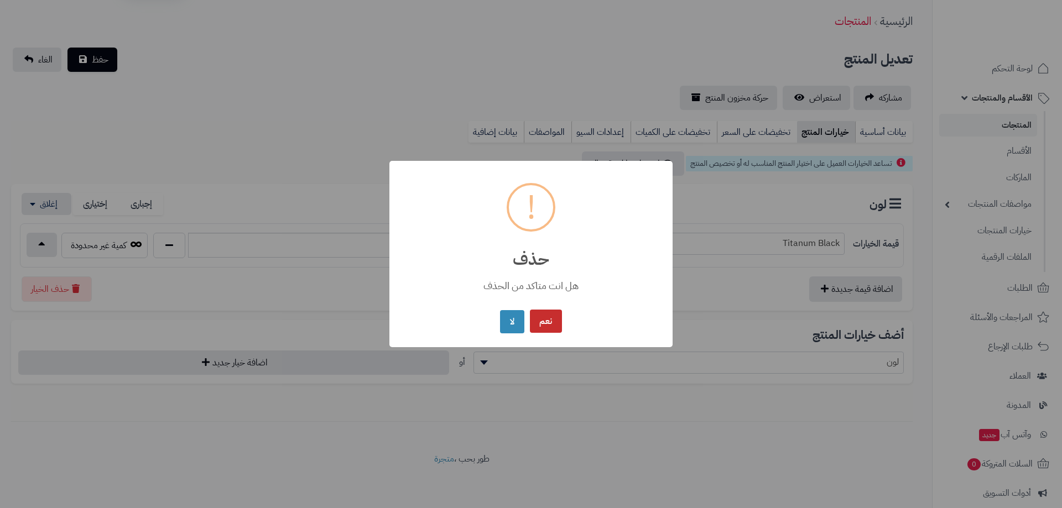
click at [545, 319] on button "نعم" at bounding box center [546, 322] width 32 height 24
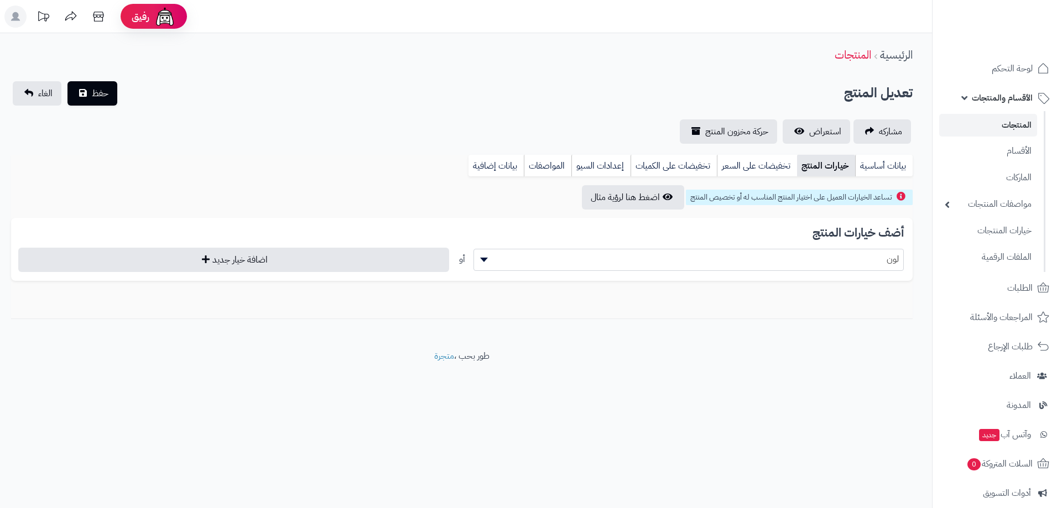
scroll to position [0, 0]
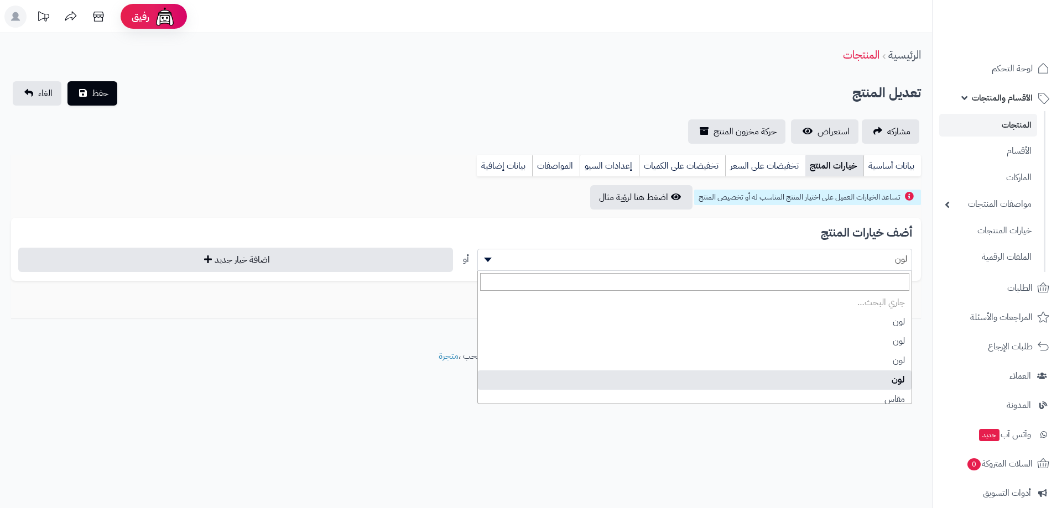
click at [788, 256] on span "لون" at bounding box center [695, 259] width 434 height 17
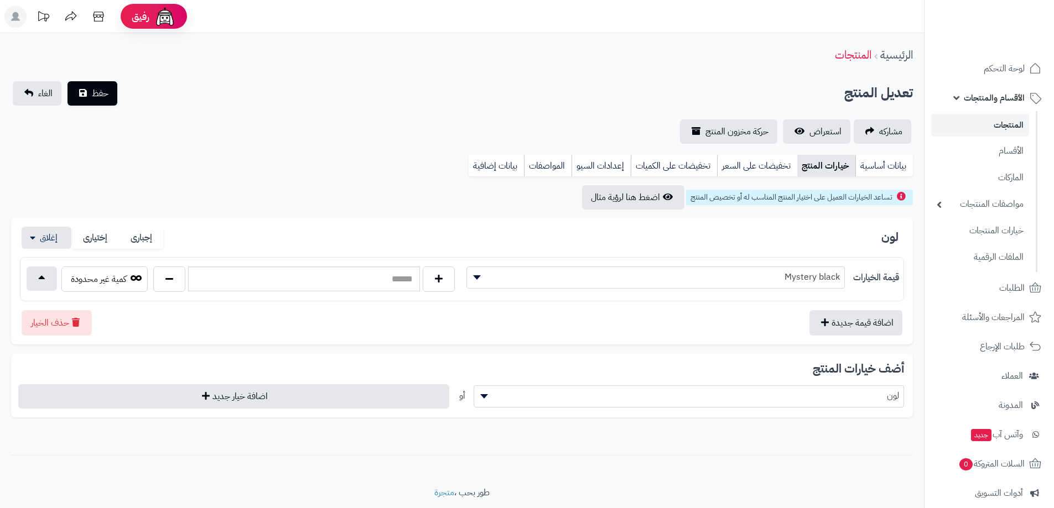
click at [783, 281] on span "Mystery black" at bounding box center [655, 277] width 377 height 17
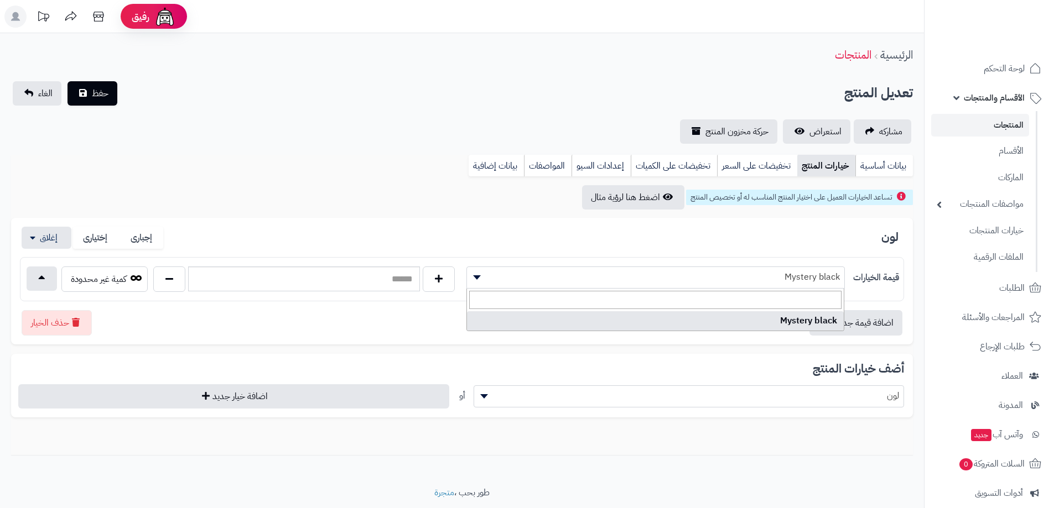
click at [717, 238] on div "لون إجبارى إختيارى" at bounding box center [462, 238] width 884 height 23
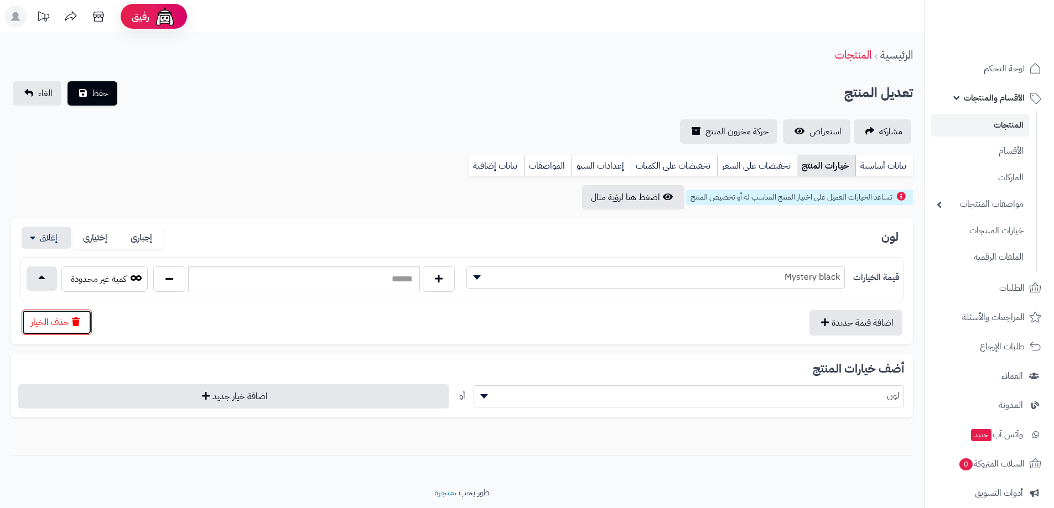
click at [55, 322] on button "حذف الخيار" at bounding box center [57, 322] width 70 height 25
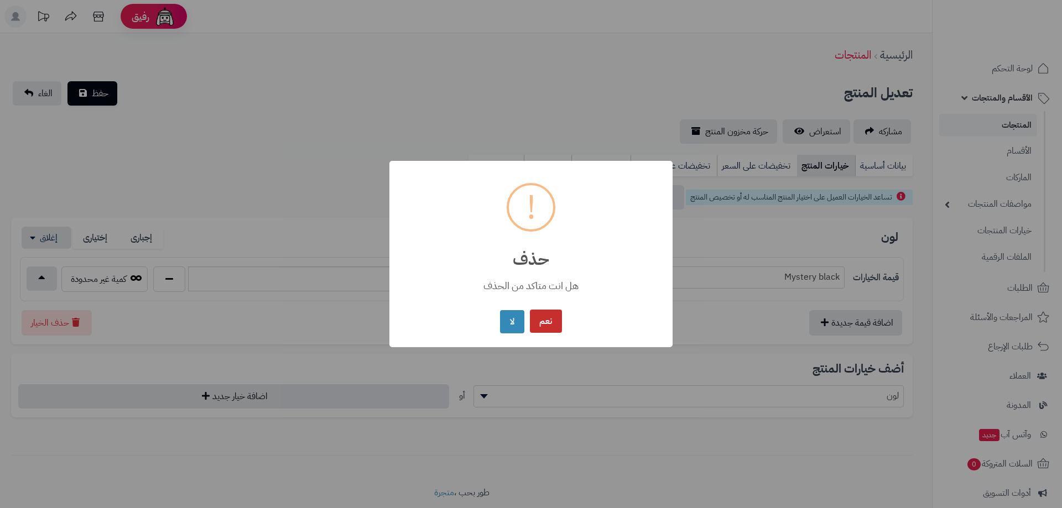
click at [548, 319] on button "نعم" at bounding box center [546, 322] width 32 height 24
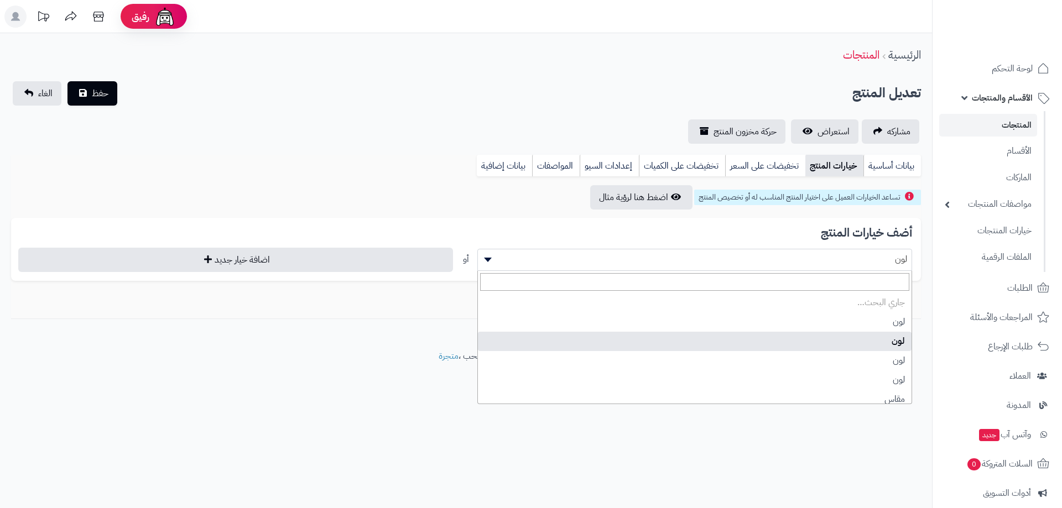
click at [794, 254] on span "لون" at bounding box center [695, 259] width 434 height 17
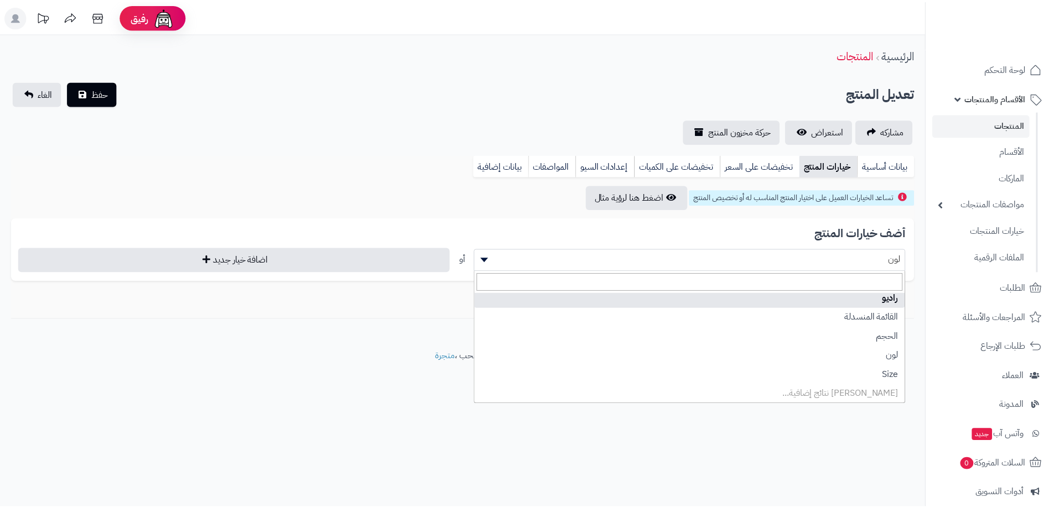
scroll to position [314, 0]
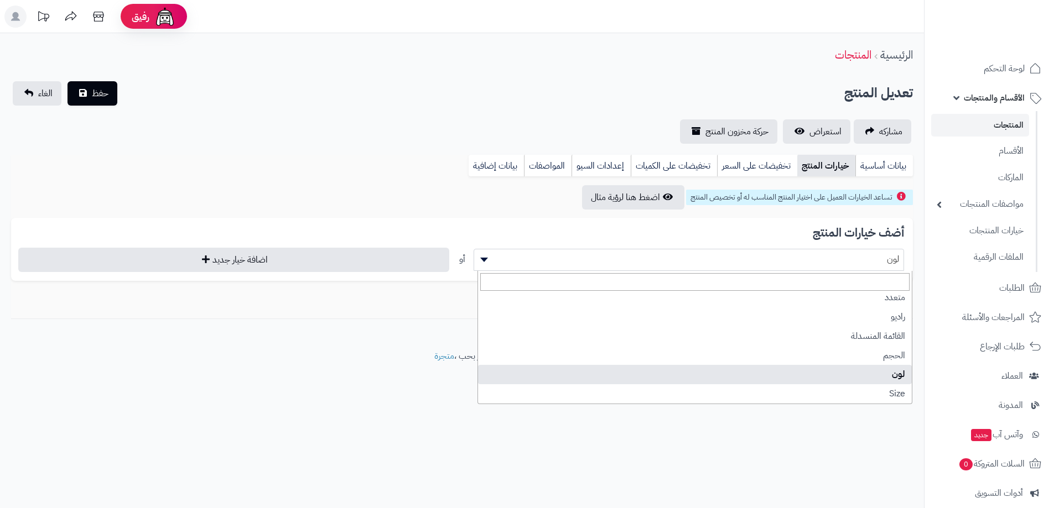
select select "**"
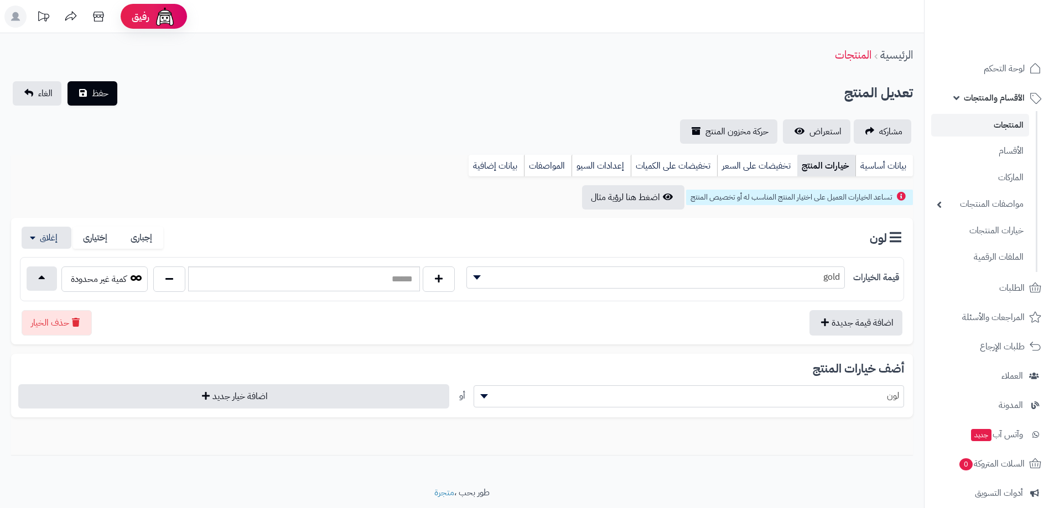
click at [789, 279] on span "gold" at bounding box center [655, 277] width 377 height 17
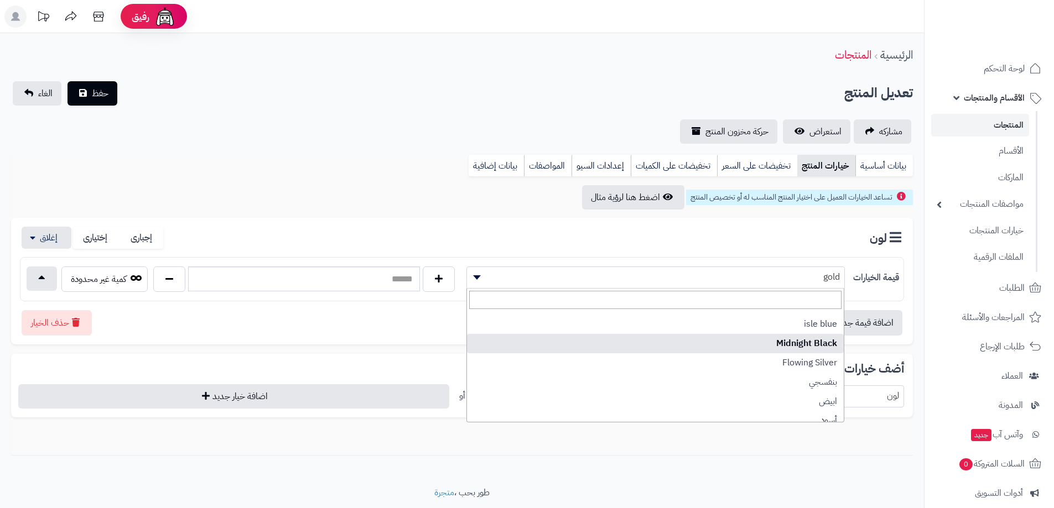
scroll to position [166, 0]
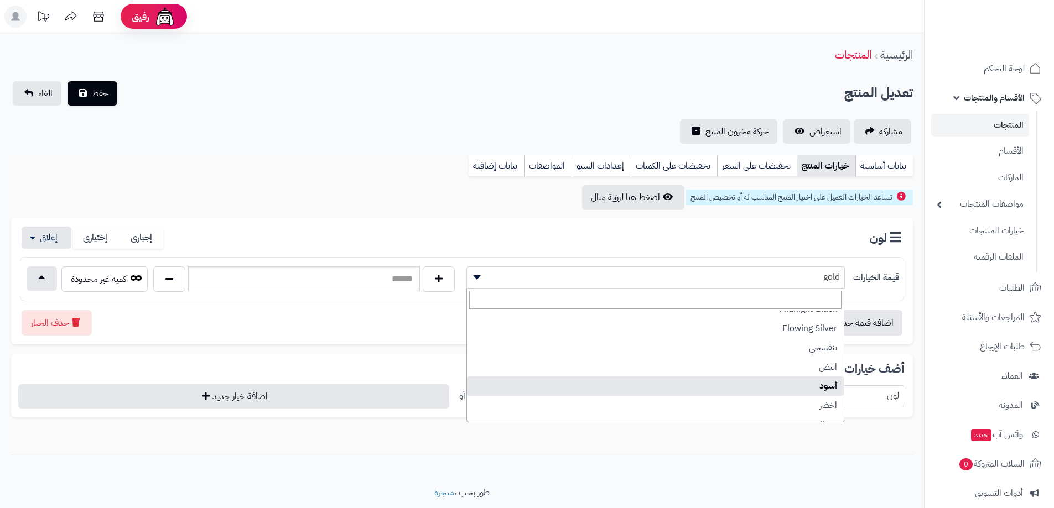
select select "***"
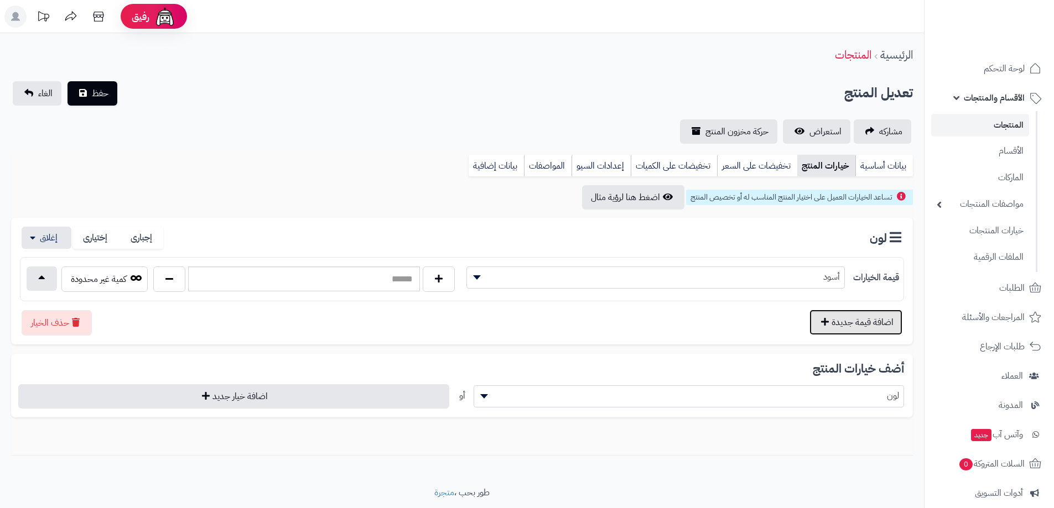
click at [818, 321] on button "اضافة قيمة جديدة" at bounding box center [855, 322] width 93 height 25
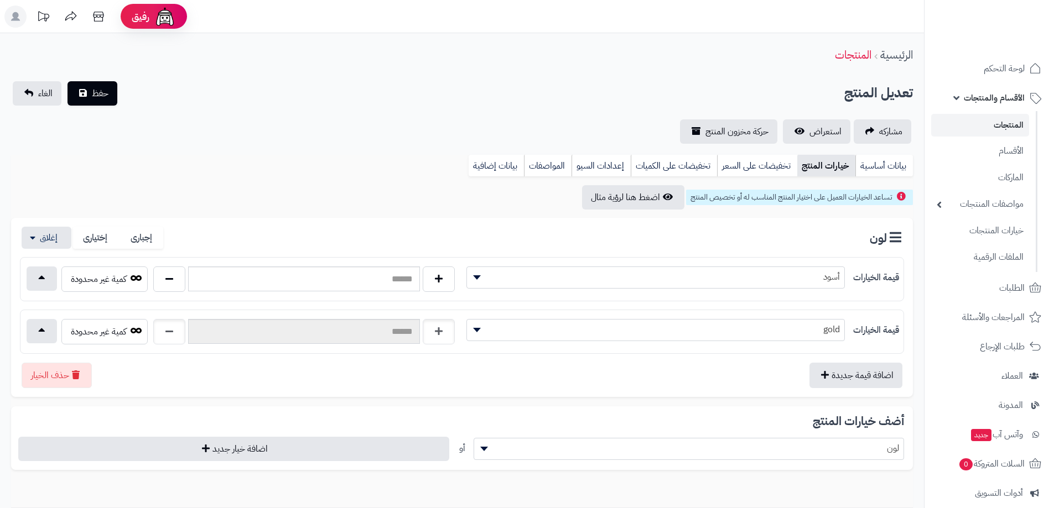
click at [805, 331] on span "gold" at bounding box center [655, 329] width 377 height 17
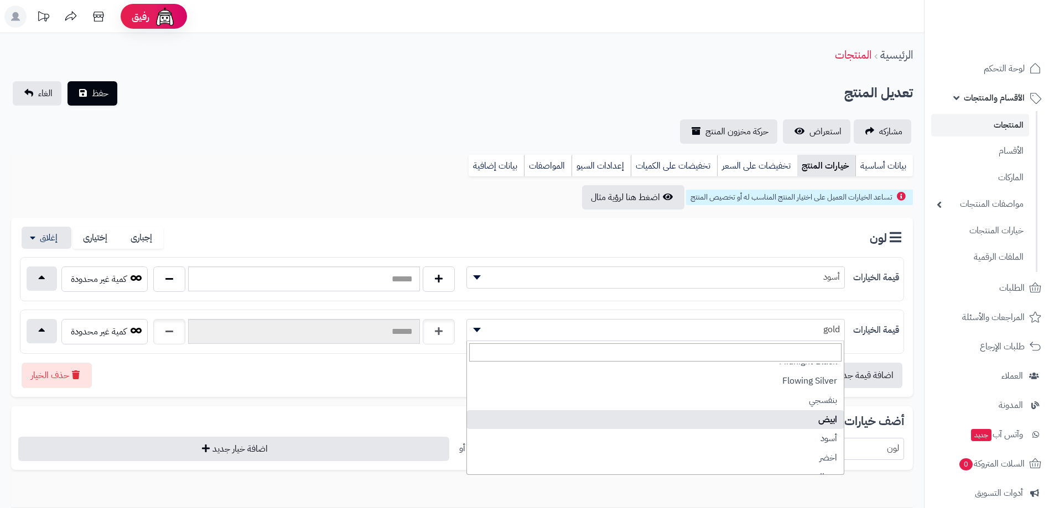
select select "***"
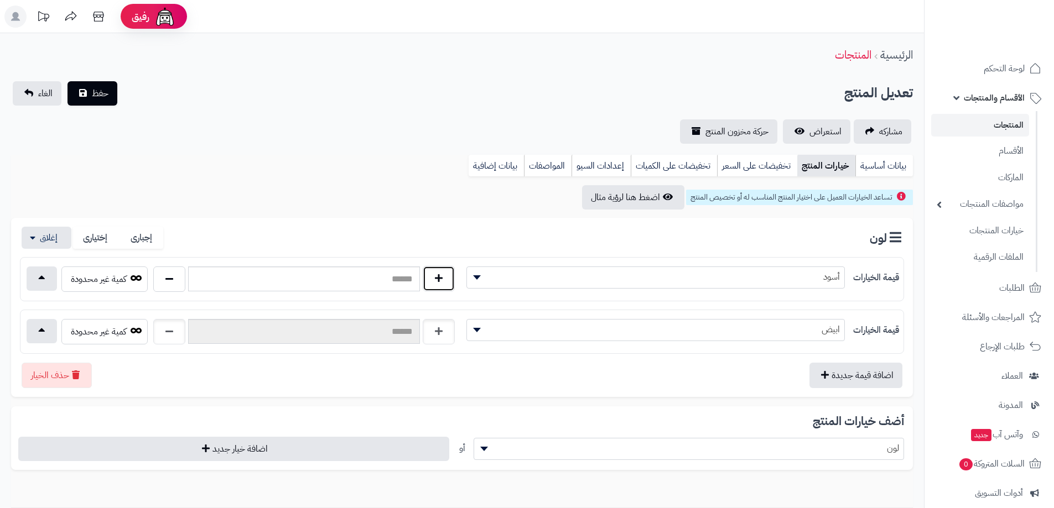
click at [432, 279] on button "button" at bounding box center [439, 278] width 32 height 25
type input "*"
click at [391, 332] on input "text" at bounding box center [304, 331] width 232 height 25
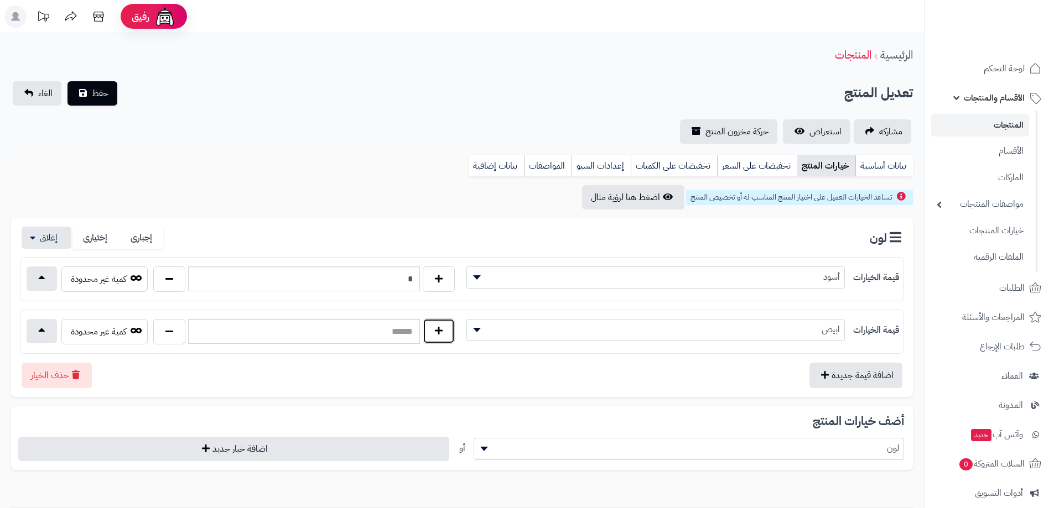
click at [433, 331] on button "button" at bounding box center [439, 331] width 32 height 25
type input "*"
click at [900, 164] on link "بيانات أساسية" at bounding box center [884, 166] width 58 height 22
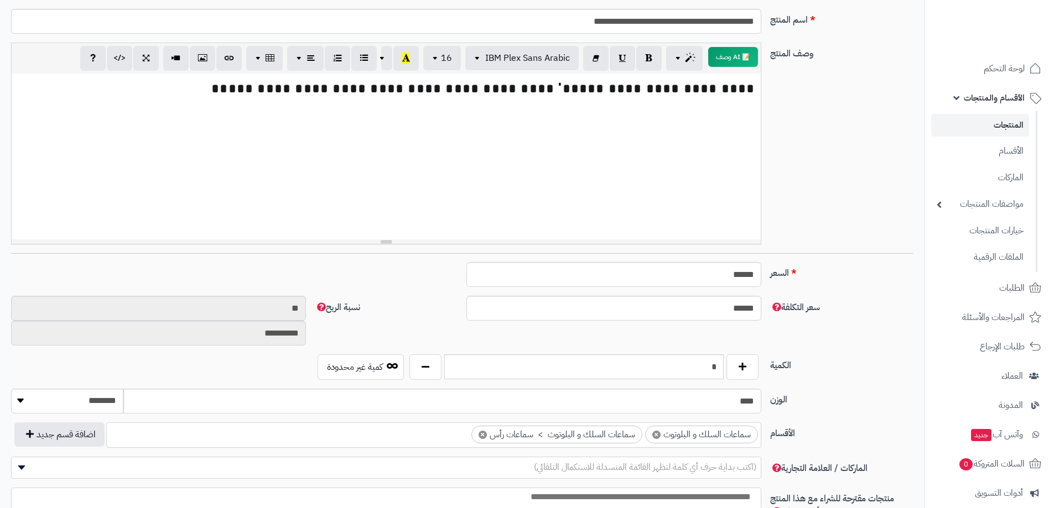
scroll to position [221, 0]
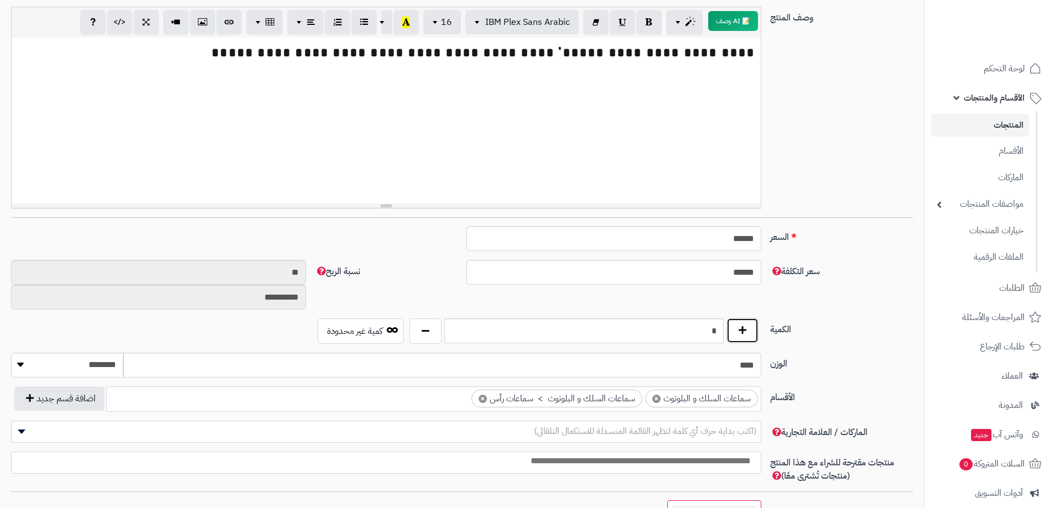
click at [743, 327] on button "button" at bounding box center [742, 330] width 32 height 25
type input "*"
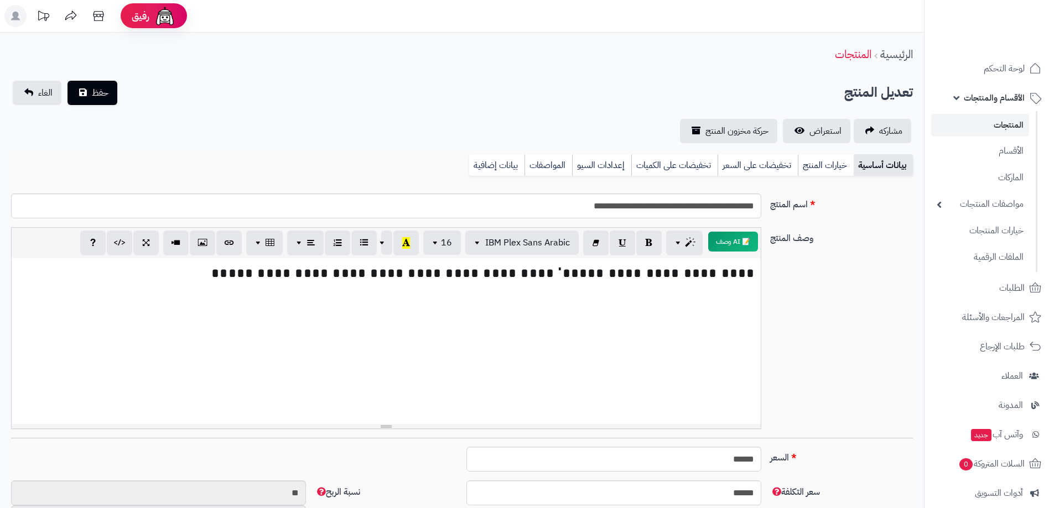
scroll to position [0, 0]
click at [93, 100] on button "حفظ" at bounding box center [92, 93] width 50 height 24
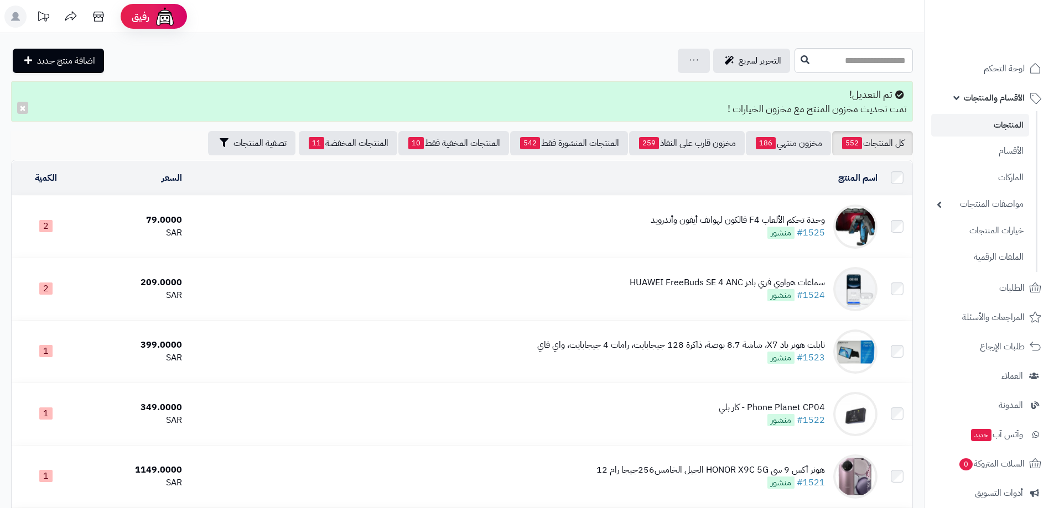
click at [821, 58] on input "text" at bounding box center [853, 60] width 118 height 25
click at [853, 60] on input "***" at bounding box center [853, 60] width 118 height 25
type input "*"
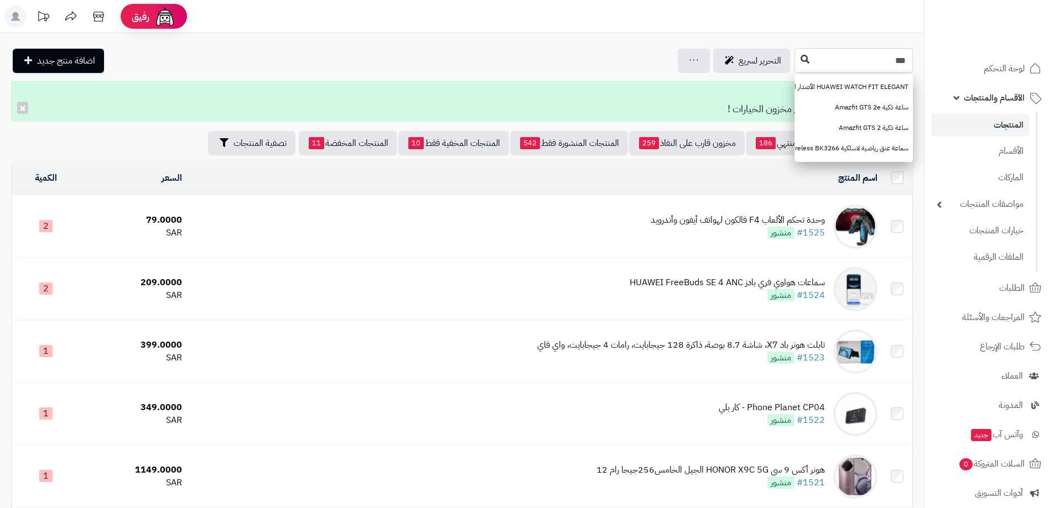
type input "***"
click at [800, 59] on icon at bounding box center [804, 59] width 9 height 9
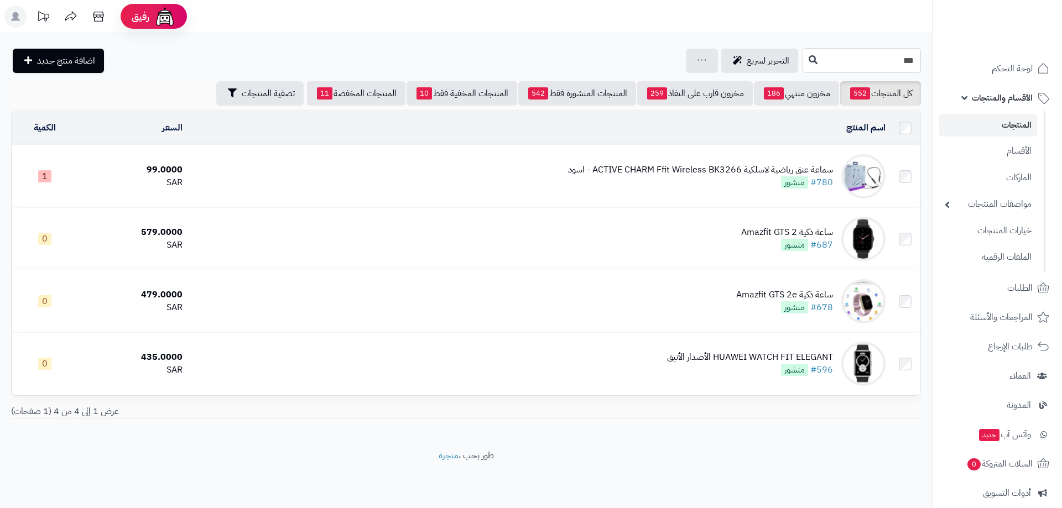
click at [809, 60] on input "***" at bounding box center [861, 60] width 118 height 25
type input "***"
click at [809, 55] on icon at bounding box center [813, 59] width 9 height 9
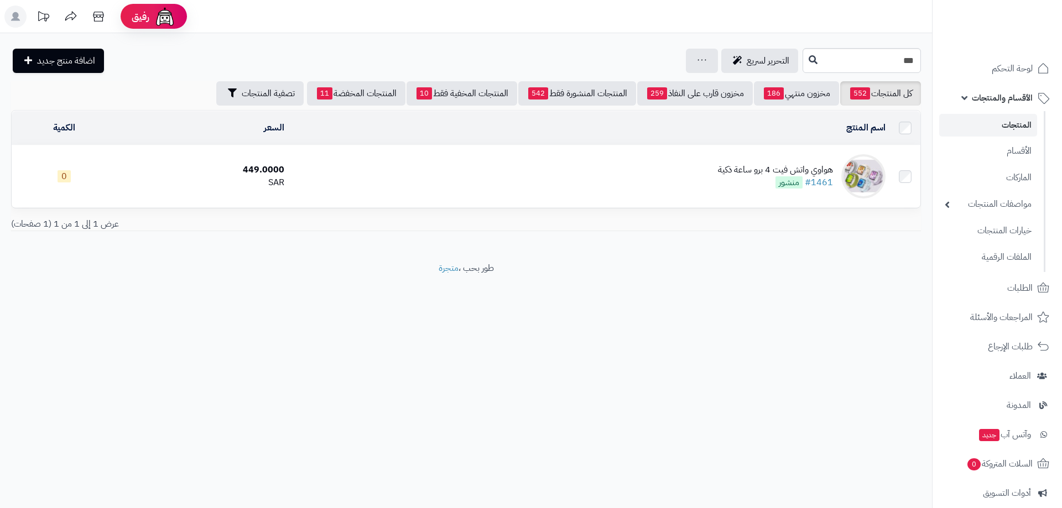
click at [791, 168] on div "هواوي واتش فيت 4 برو ساعة ذكية" at bounding box center [775, 170] width 115 height 13
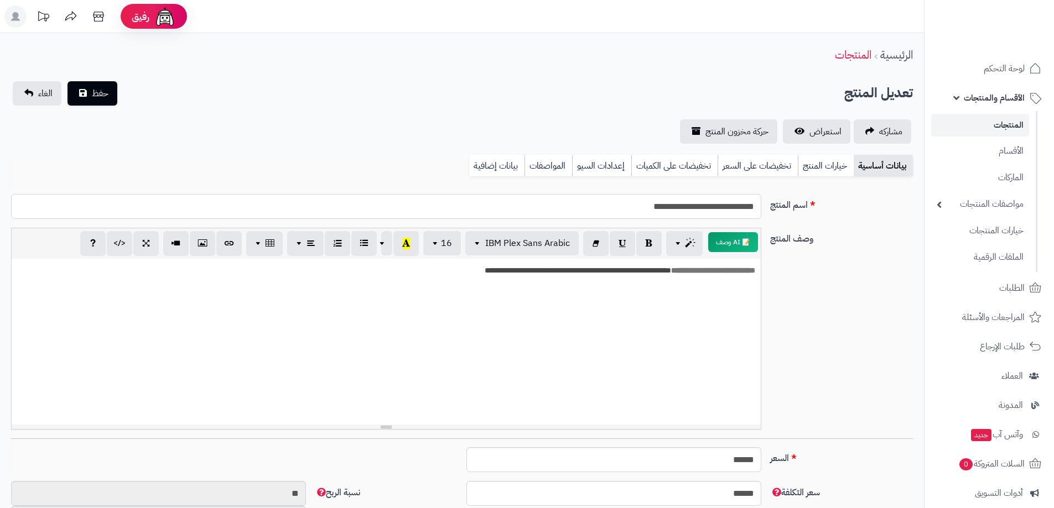
drag, startPoint x: 581, startPoint y: 204, endPoint x: 846, endPoint y: 203, distance: 264.4
click at [846, 203] on div "**********" at bounding box center [462, 211] width 910 height 34
paste input "text"
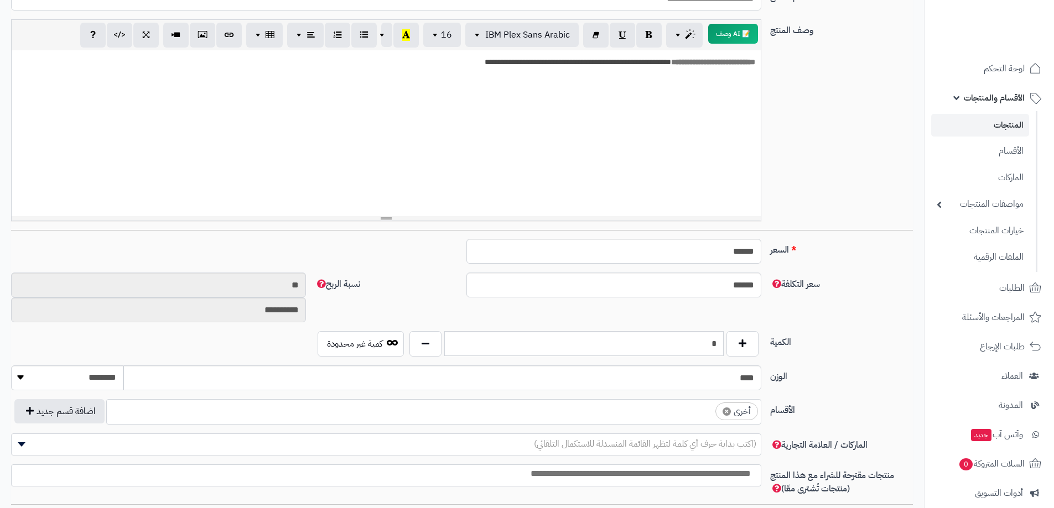
scroll to position [111, 0]
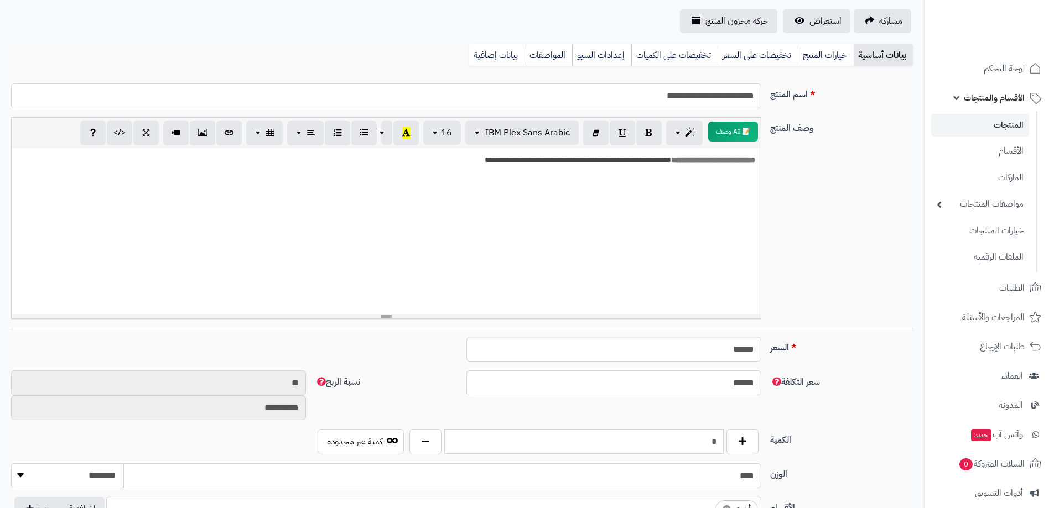
type input "**********"
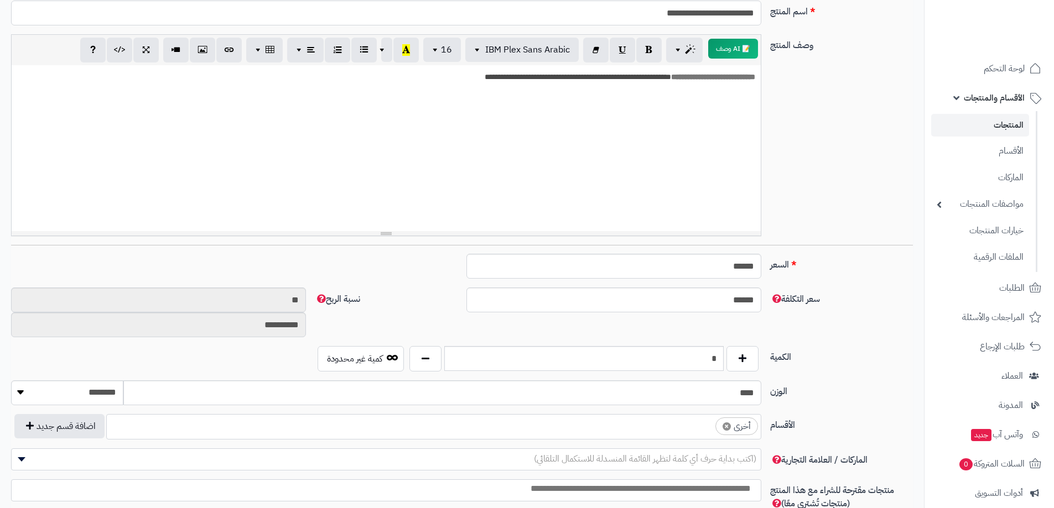
scroll to position [332, 0]
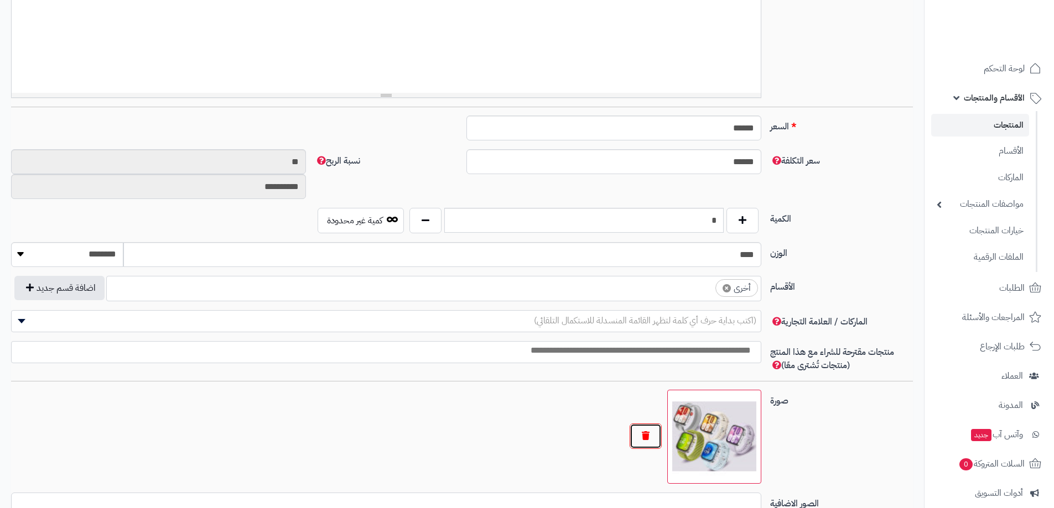
click at [640, 439] on button "button" at bounding box center [645, 436] width 32 height 25
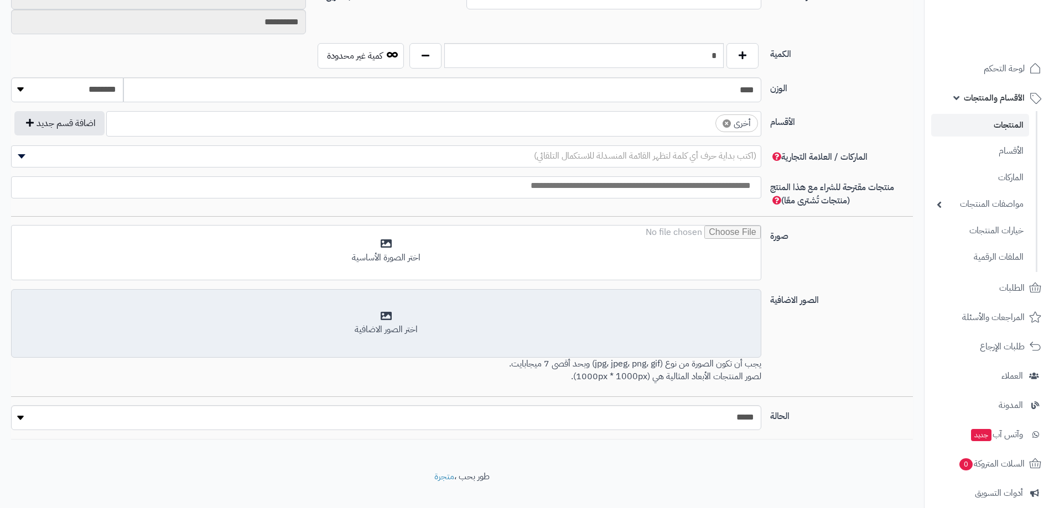
scroll to position [514, 0]
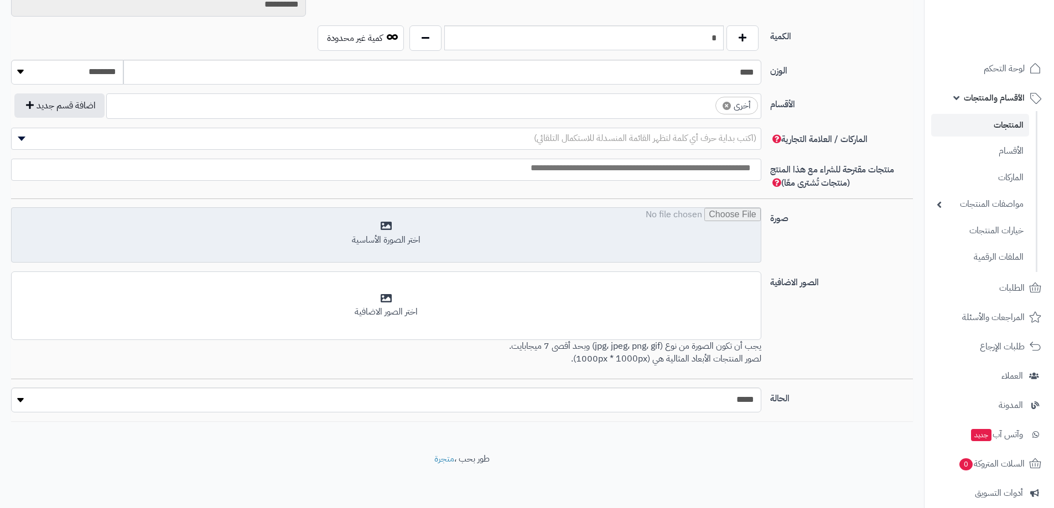
click at [406, 234] on input "file" at bounding box center [386, 235] width 749 height 55
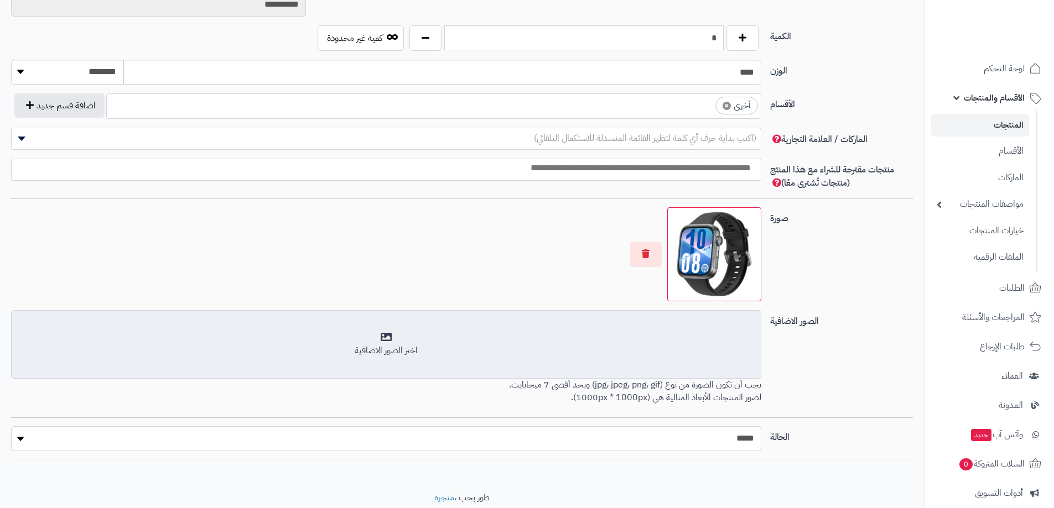
click at [422, 336] on div "اختر الصور الاضافية" at bounding box center [386, 345] width 736 height 26
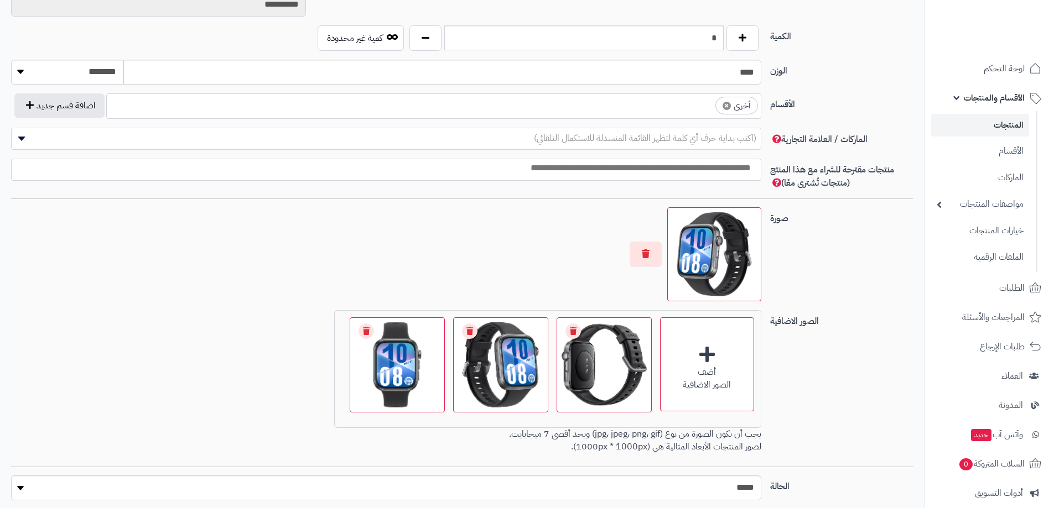
click at [726, 106] on span "×" at bounding box center [726, 106] width 8 height 8
select select
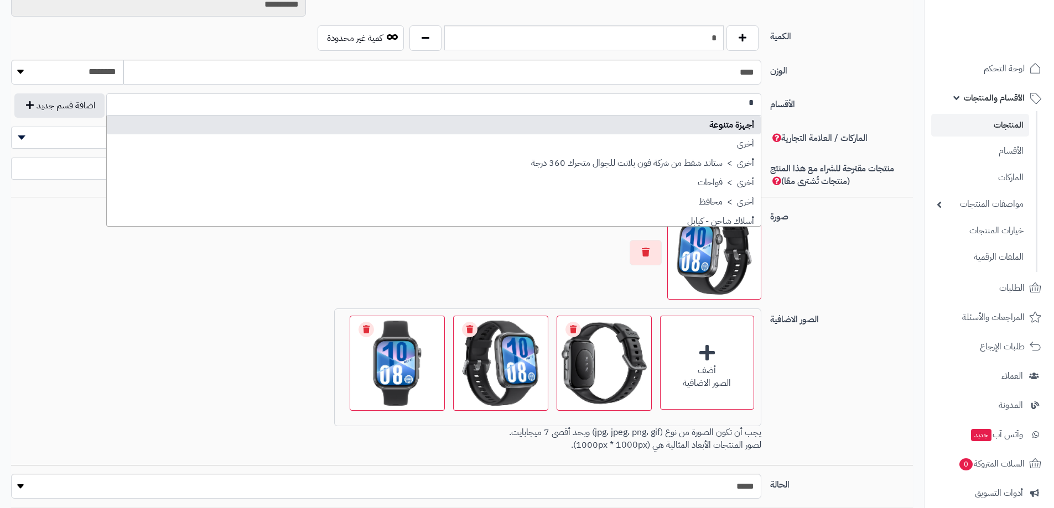
scroll to position [0, 0]
type input "***"
select select "***"
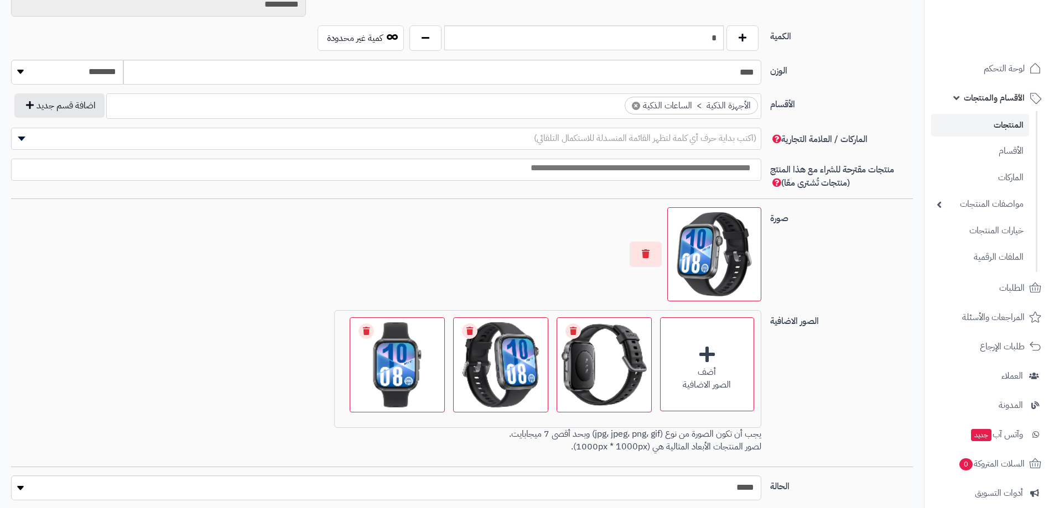
click at [603, 103] on input "search" at bounding box center [608, 103] width 27 height 13
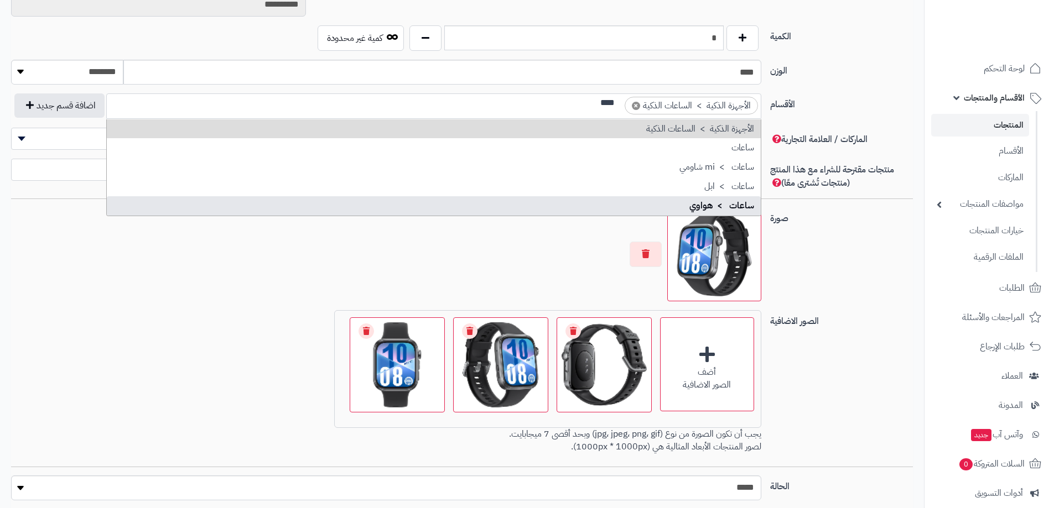
type input "****"
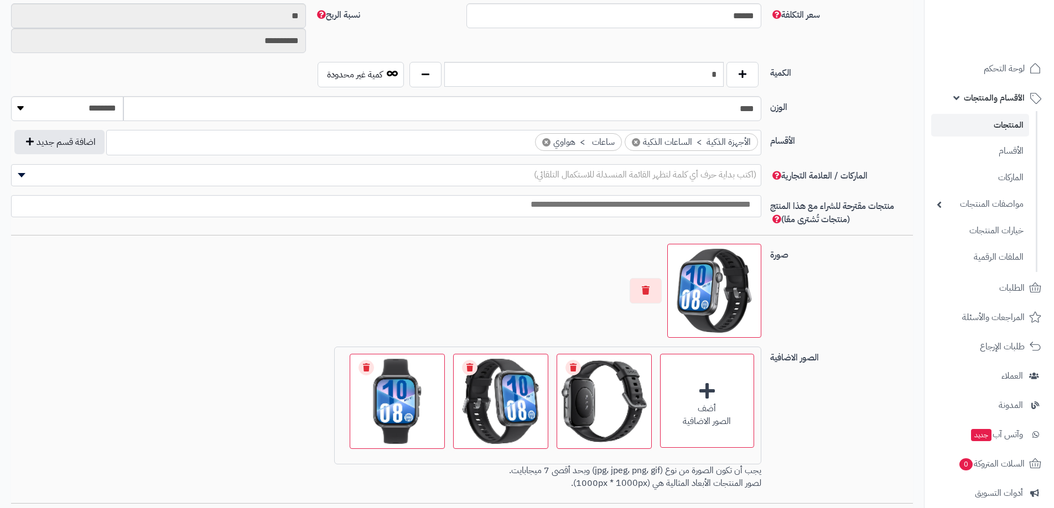
scroll to position [404, 0]
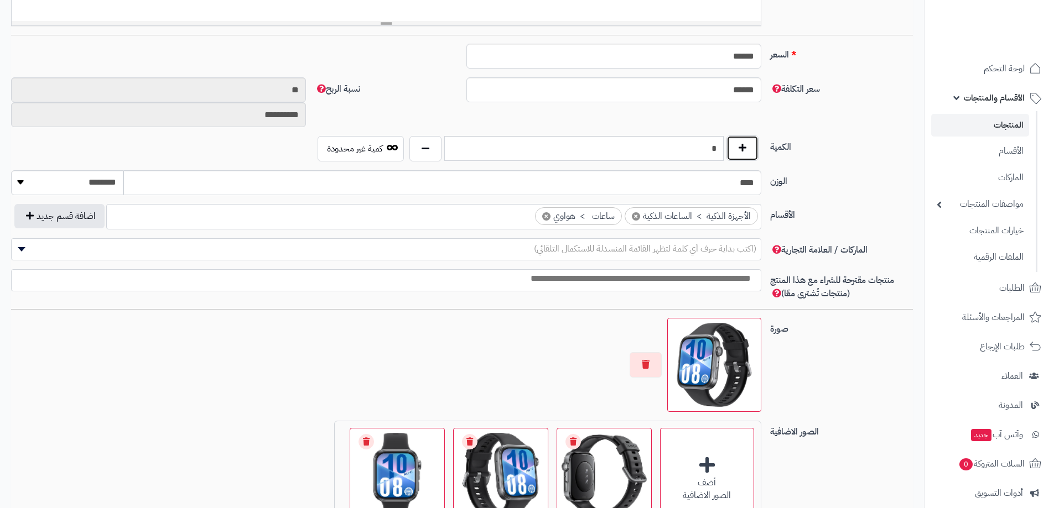
click at [752, 150] on button "button" at bounding box center [742, 147] width 32 height 25
type input "*"
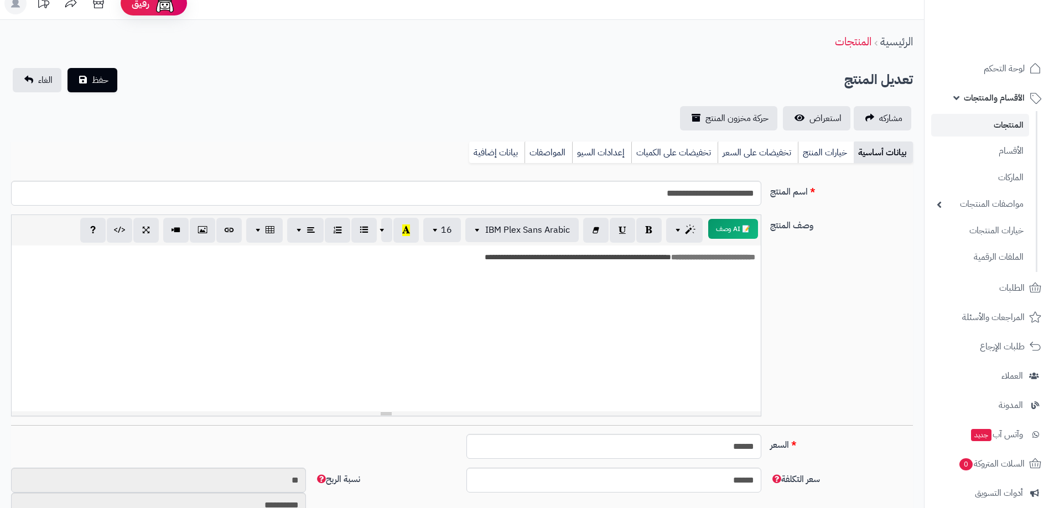
scroll to position [0, 0]
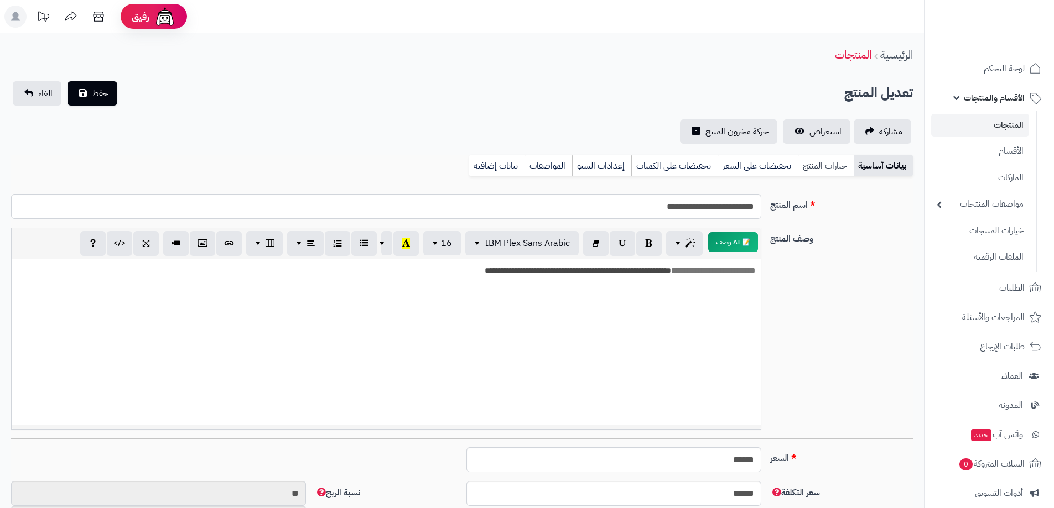
click at [832, 170] on link "خيارات المنتج" at bounding box center [825, 166] width 56 height 22
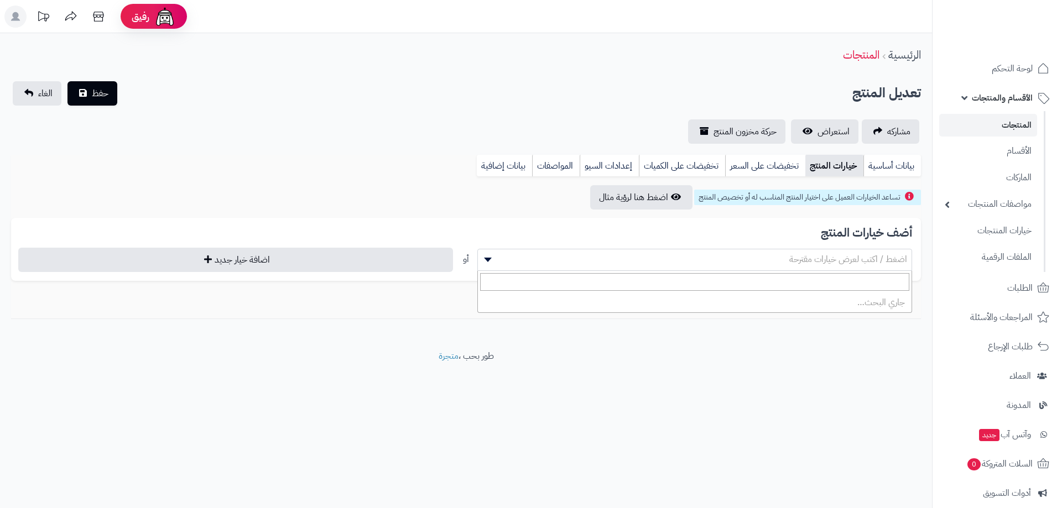
click at [750, 258] on span "اضغط / اكتب لعرض خيارات مقترحة" at bounding box center [695, 259] width 434 height 17
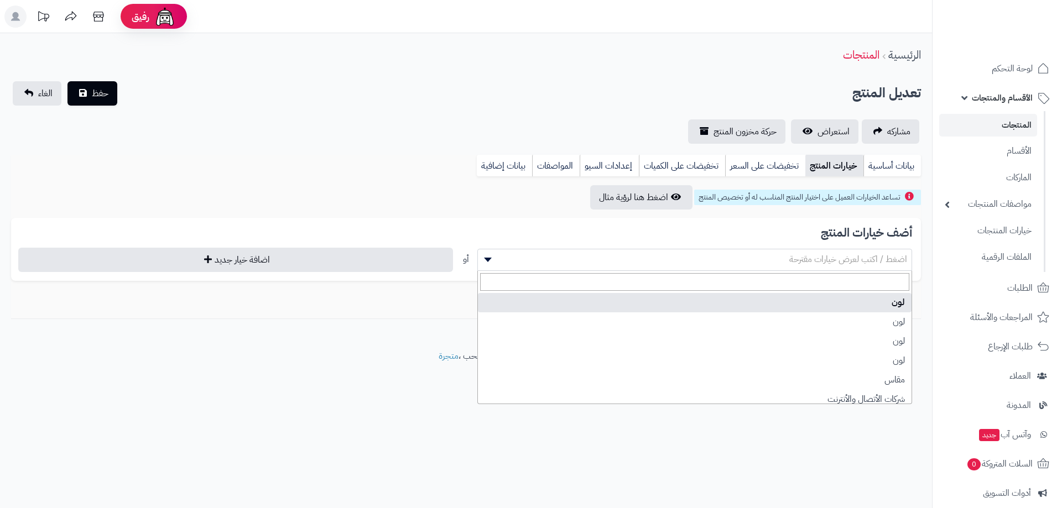
select select "**"
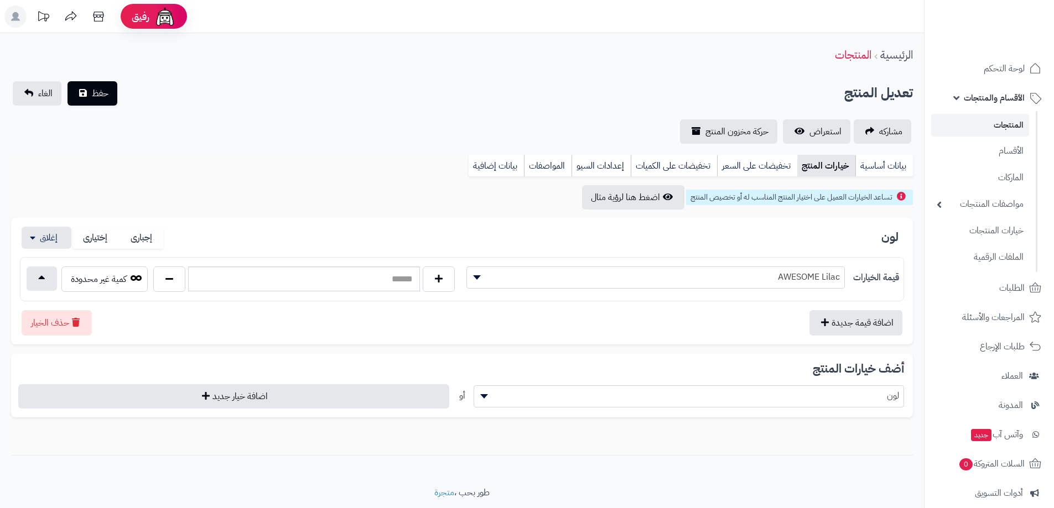
click at [746, 275] on span "AWESOME Lilac" at bounding box center [655, 277] width 377 height 17
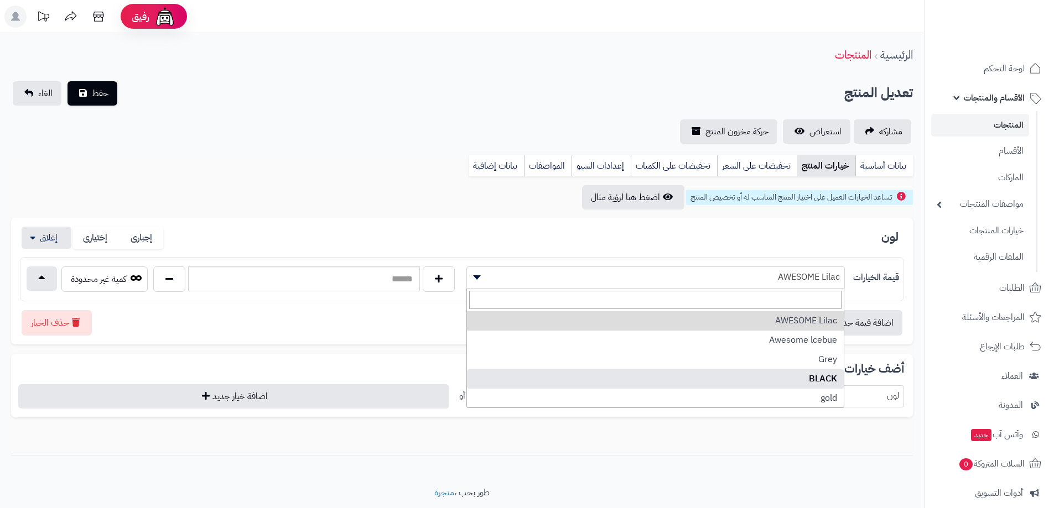
select select "***"
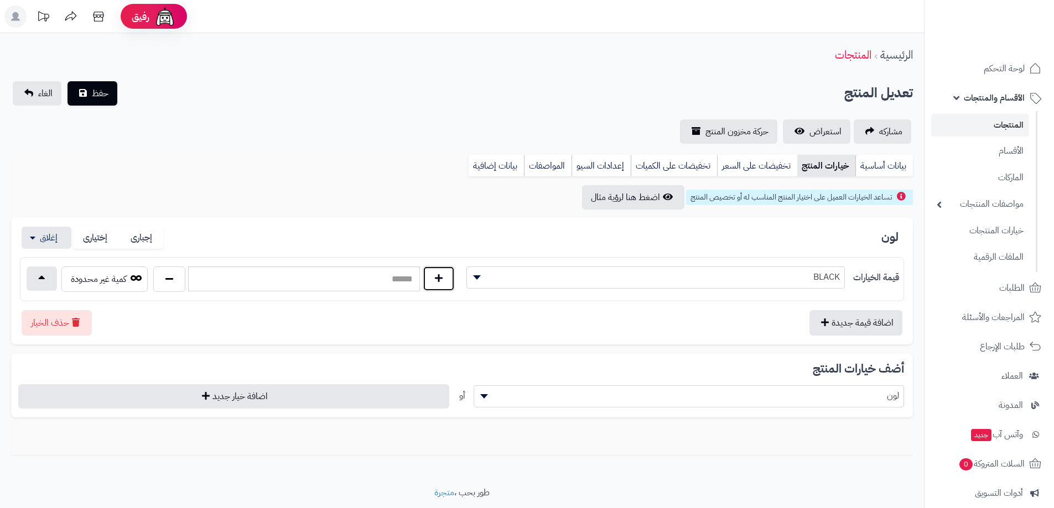
click at [439, 277] on button "button" at bounding box center [439, 278] width 32 height 25
type input "*"
click at [883, 161] on link "بيانات أساسية" at bounding box center [884, 166] width 58 height 22
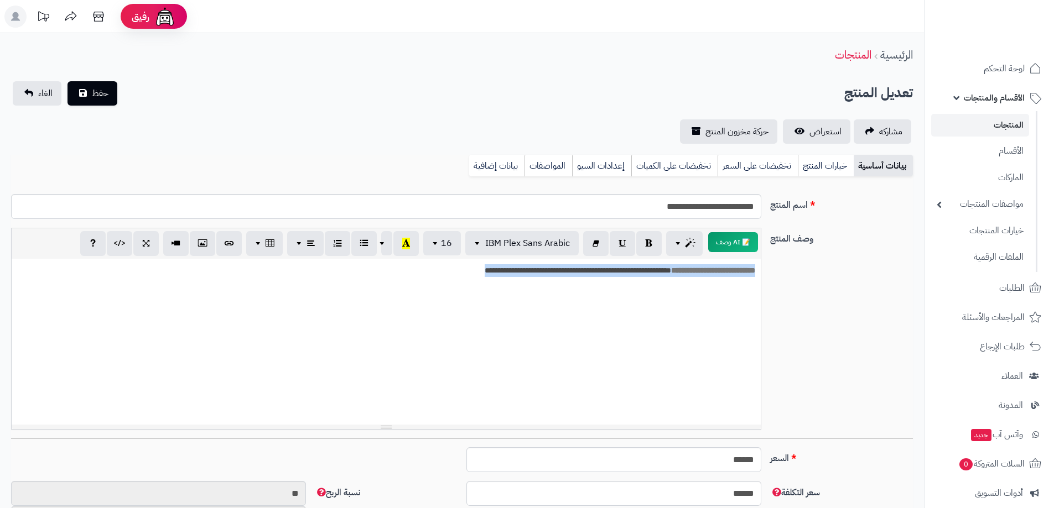
drag, startPoint x: 447, startPoint y: 280, endPoint x: 791, endPoint y: 266, distance: 344.8
click at [791, 266] on div "**********" at bounding box center [462, 333] width 910 height 211
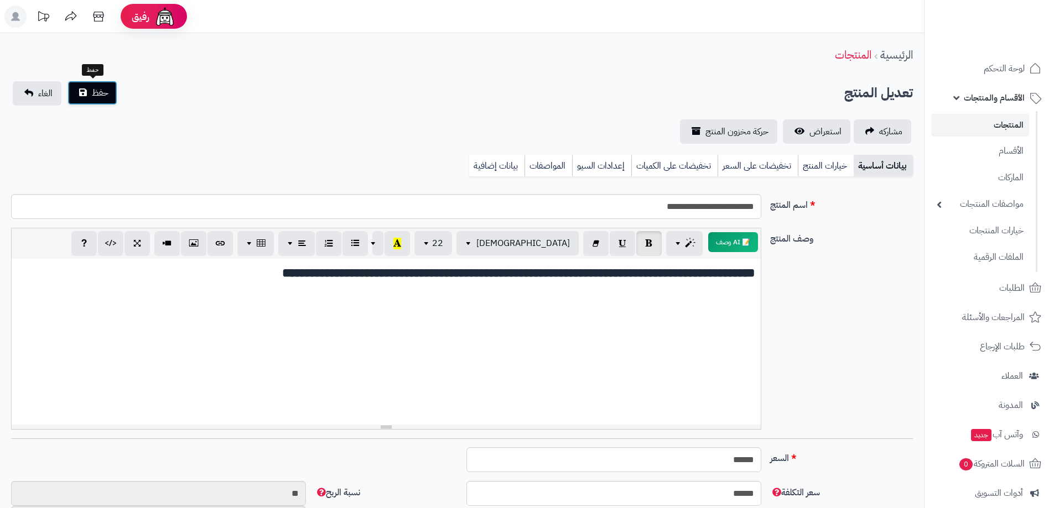
click at [95, 94] on span "حفظ" at bounding box center [100, 92] width 17 height 13
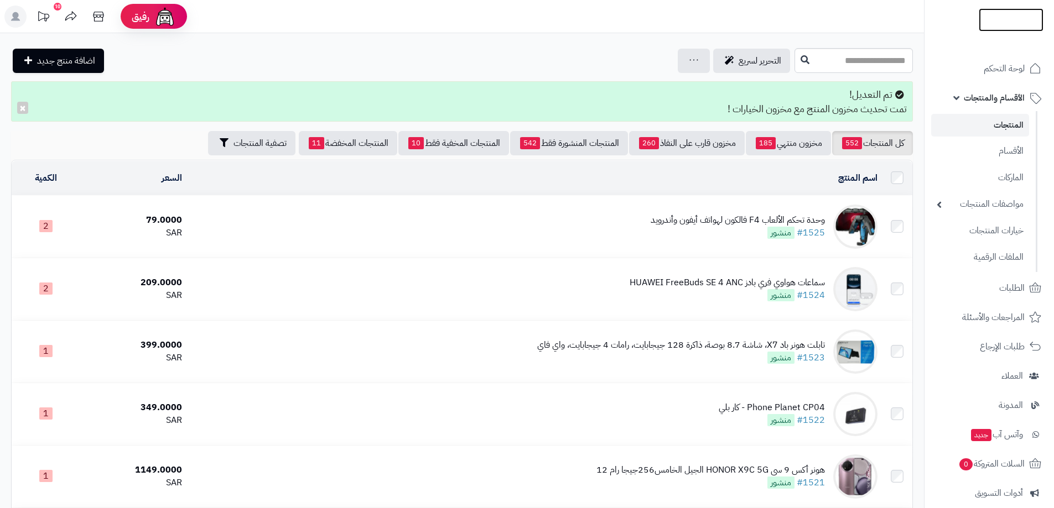
click at [1005, 14] on img at bounding box center [1010, 19] width 65 height 23
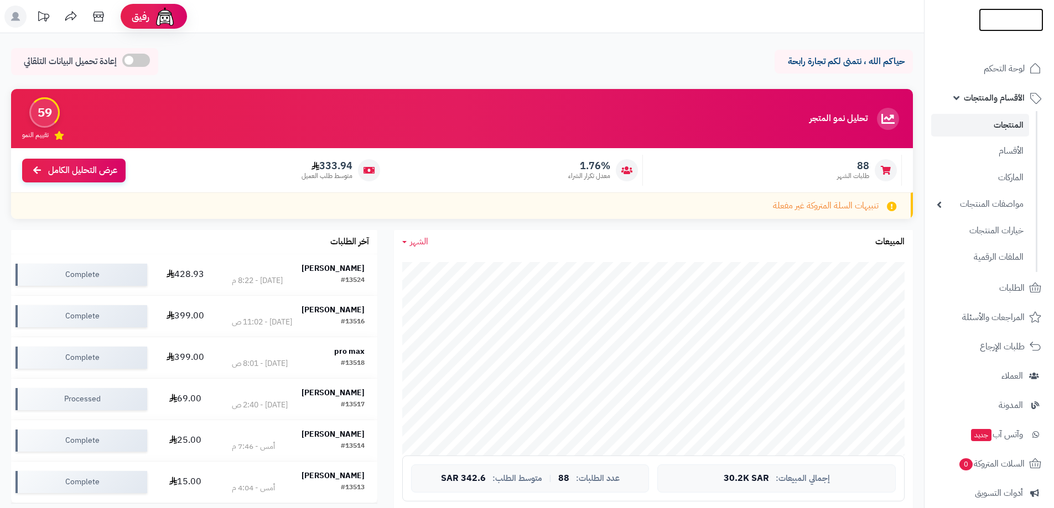
click at [1006, 32] on img at bounding box center [1010, 43] width 65 height 23
click at [1005, 31] on img at bounding box center [1010, 42] width 65 height 23
click at [98, 12] on icon at bounding box center [98, 17] width 22 height 22
click at [997, 121] on link "المنتجات" at bounding box center [980, 125] width 98 height 23
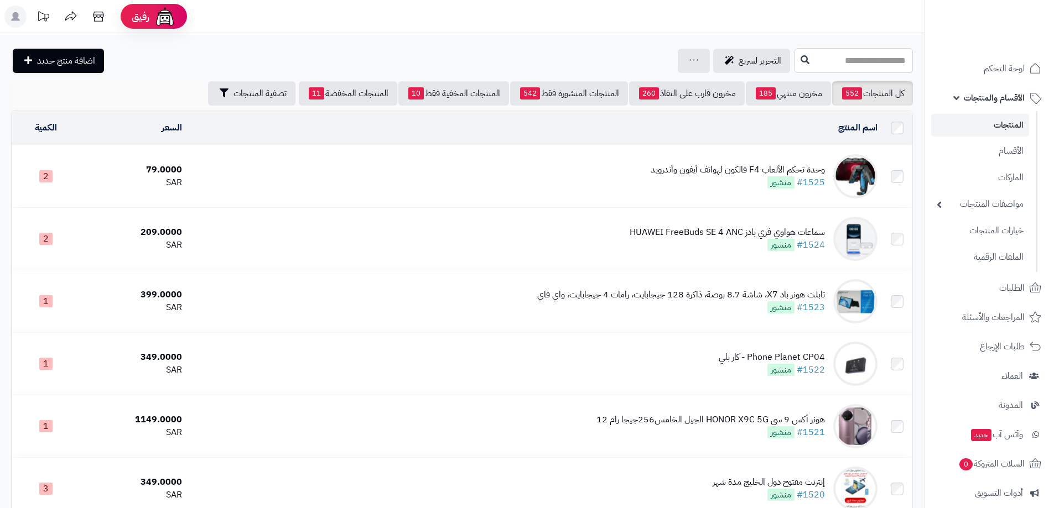
click at [839, 59] on input "text" at bounding box center [853, 60] width 118 height 25
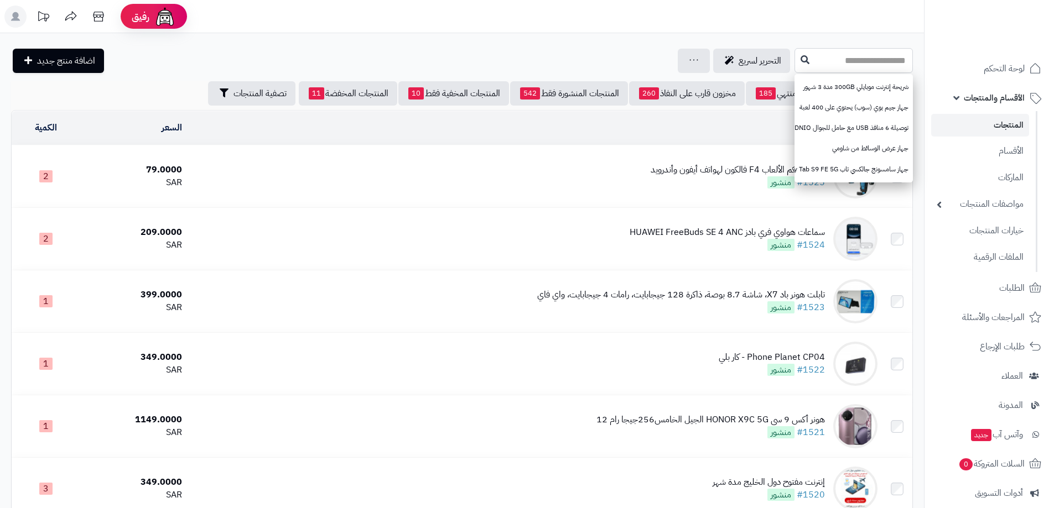
paste input "**********"
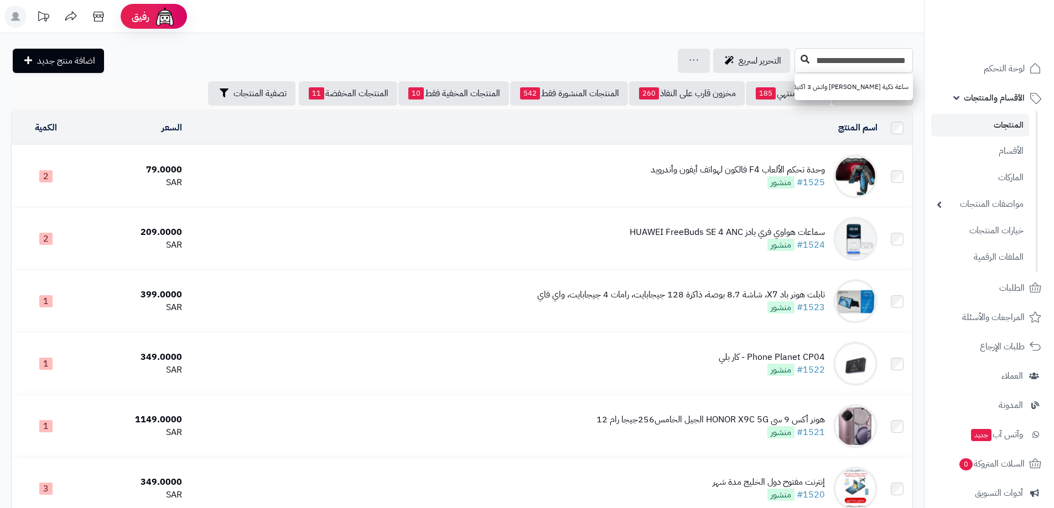
type input "**********"
click at [800, 59] on icon at bounding box center [804, 59] width 9 height 9
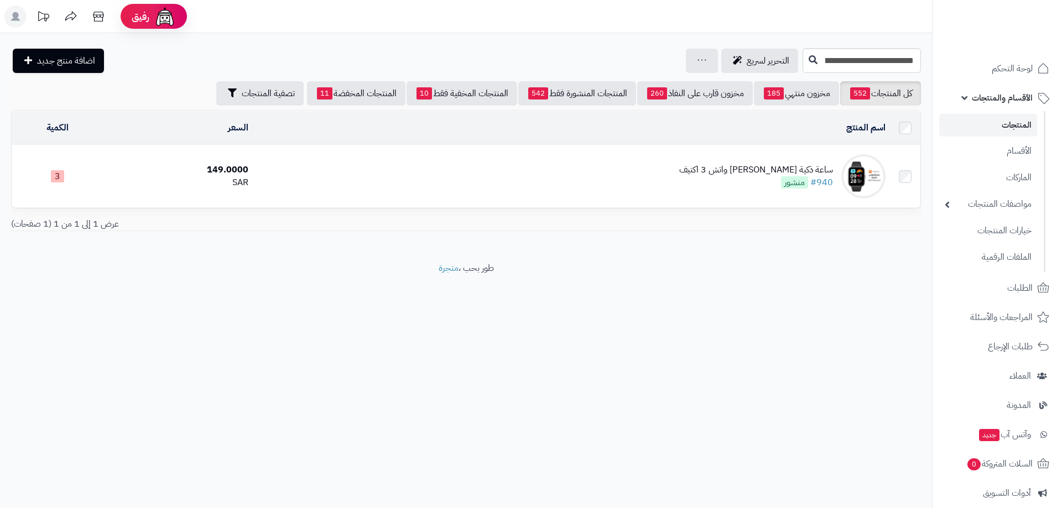
click at [727, 164] on div "ساعة ذكية [PERSON_NAME] واتش 3 اكتيف" at bounding box center [756, 170] width 154 height 13
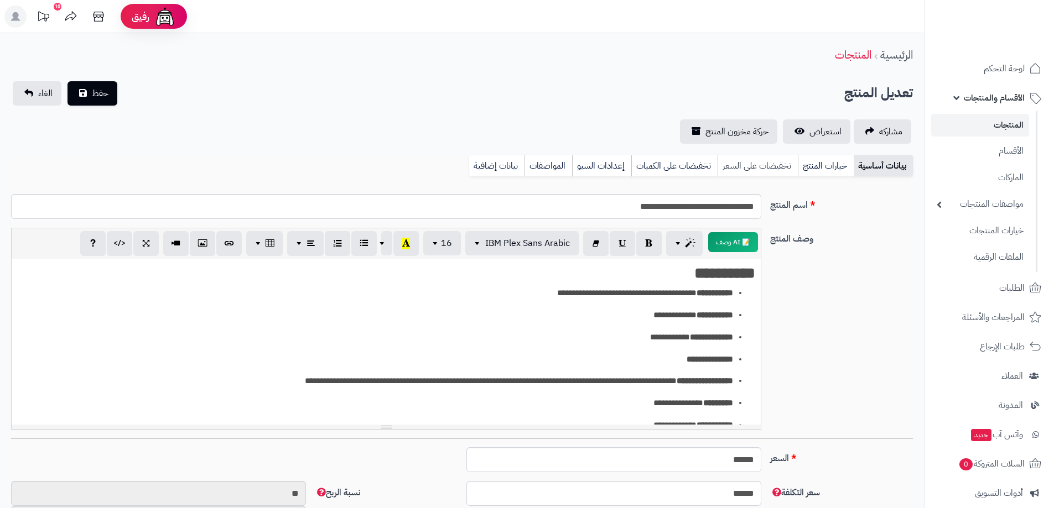
click at [749, 160] on link "تخفيضات على السعر" at bounding box center [757, 166] width 80 height 22
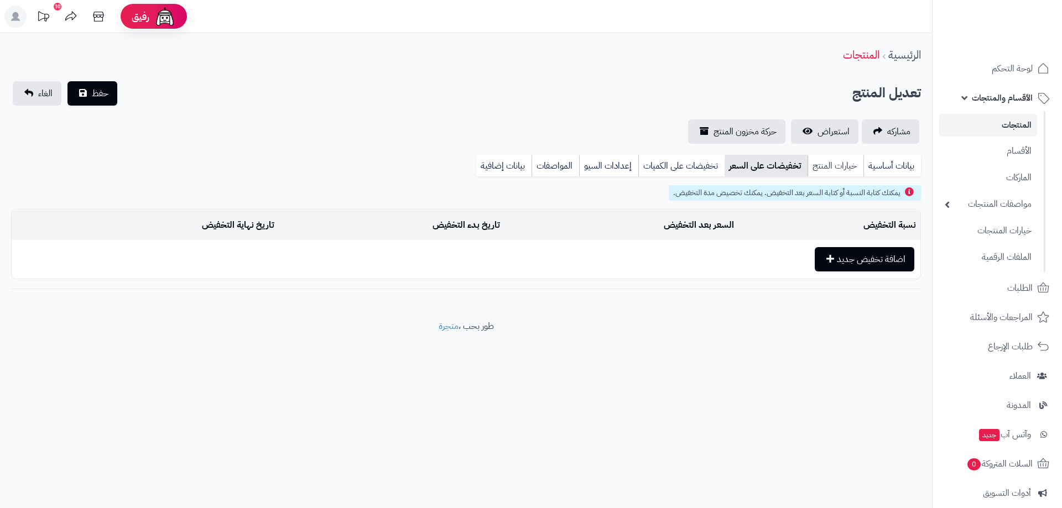
click at [834, 163] on link "خيارات المنتج" at bounding box center [835, 166] width 56 height 22
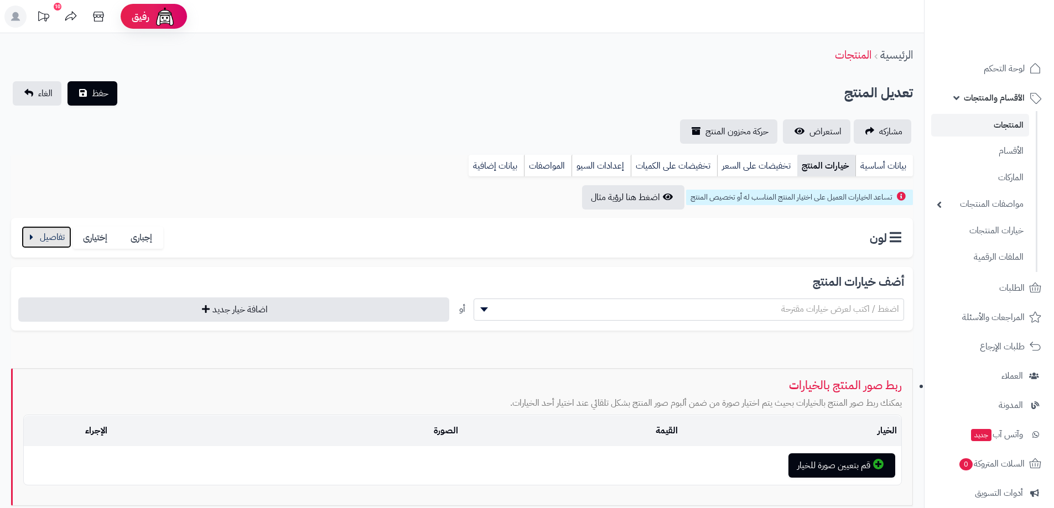
click at [55, 237] on button "button" at bounding box center [47, 237] width 50 height 22
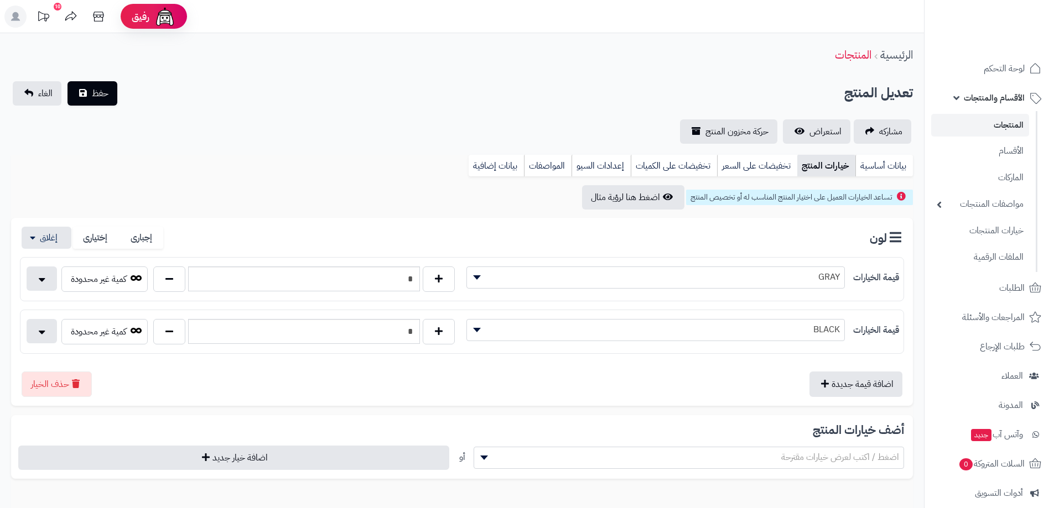
click at [507, 277] on span "GRAY" at bounding box center [655, 277] width 377 height 17
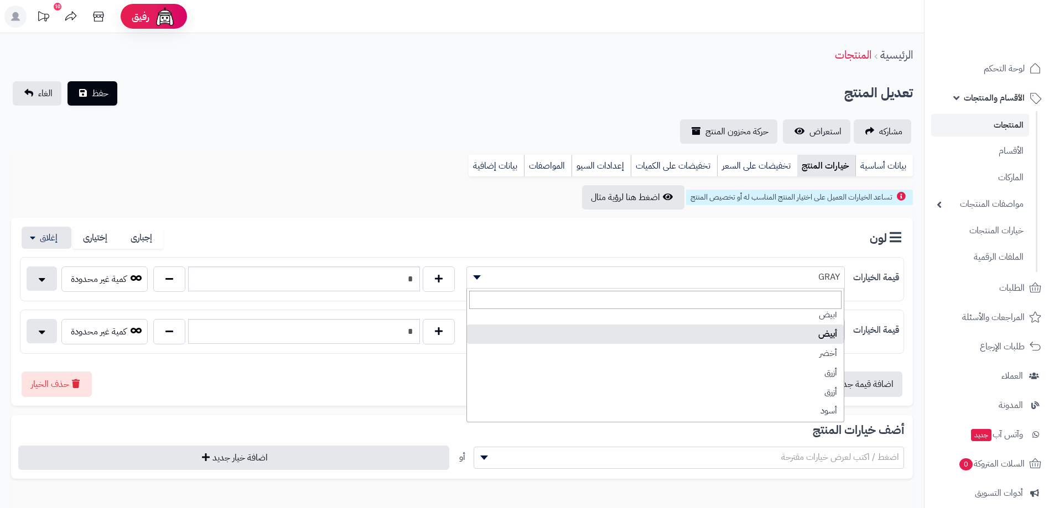
select select "***"
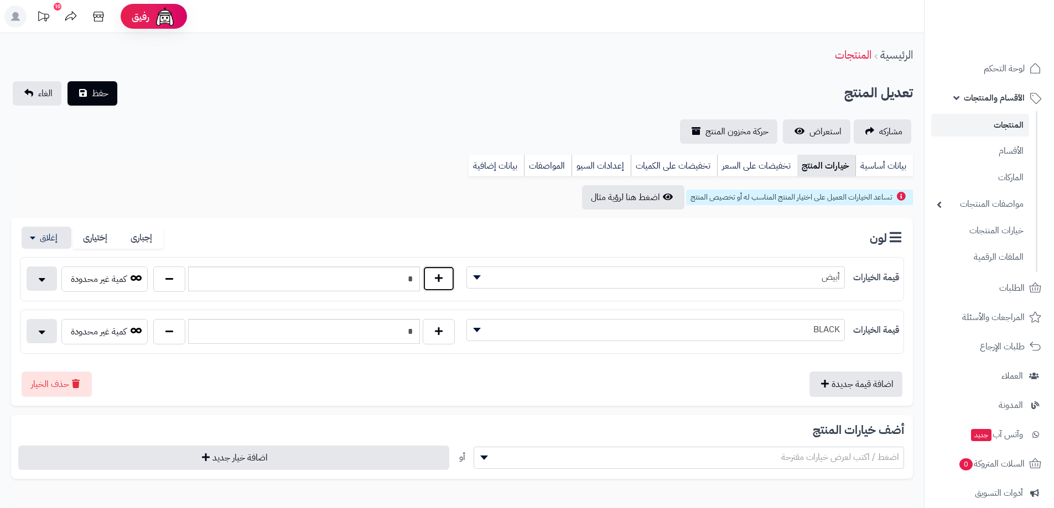
click at [437, 273] on button "button" at bounding box center [439, 278] width 32 height 25
type input "*"
click at [165, 331] on button "button" at bounding box center [169, 331] width 32 height 25
type input "*"
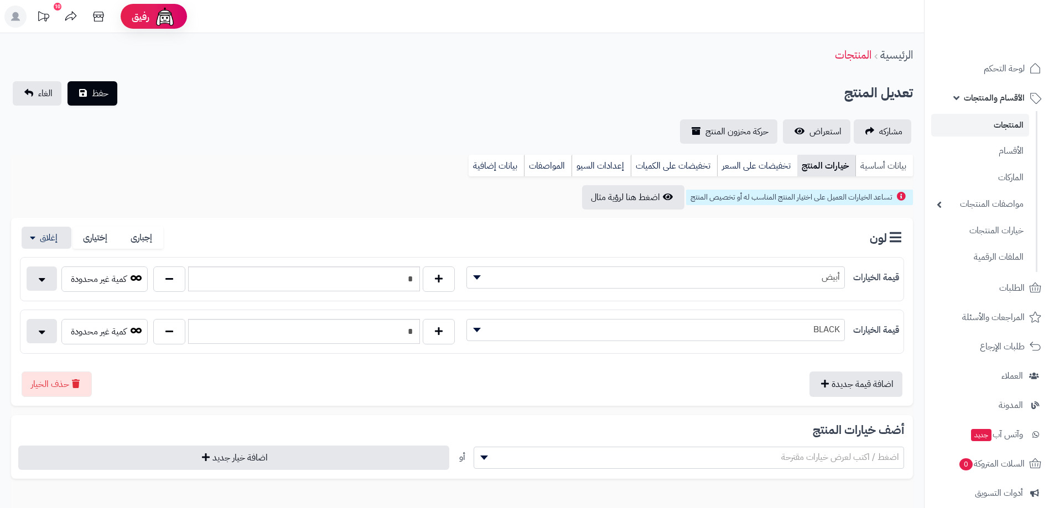
click at [898, 164] on link "بيانات أساسية" at bounding box center [884, 166] width 58 height 22
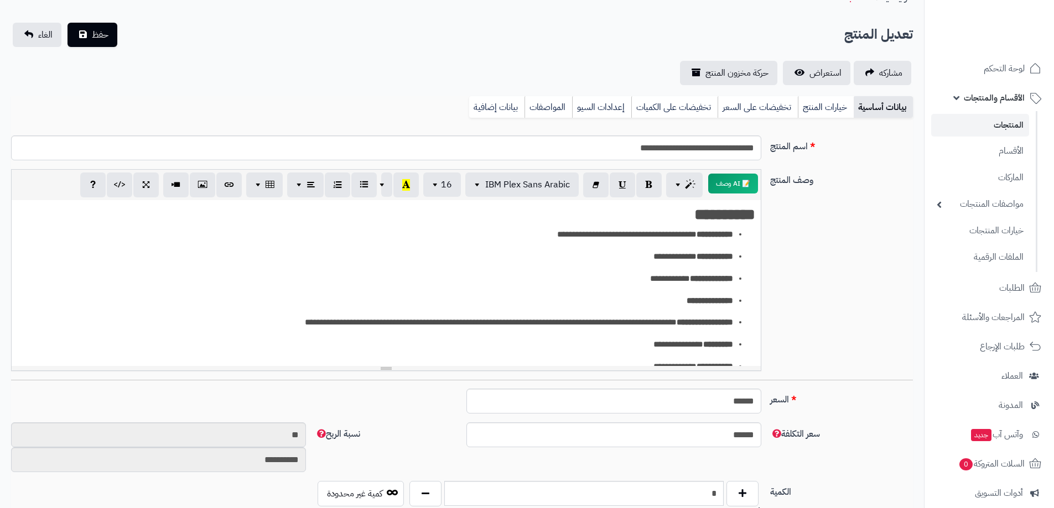
scroll to position [221, 0]
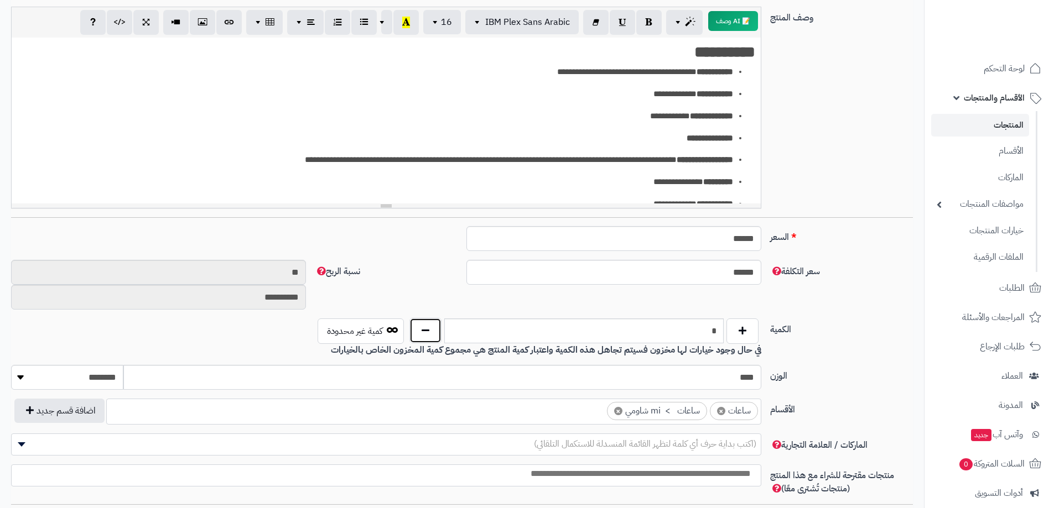
click at [425, 330] on button "button" at bounding box center [425, 330] width 32 height 25
type input "*"
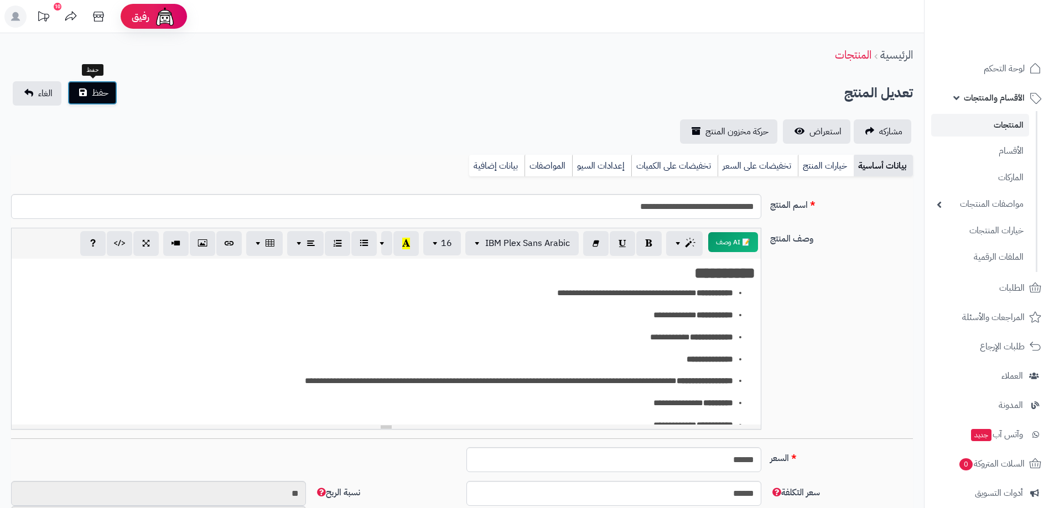
click at [106, 96] on span "حفظ" at bounding box center [100, 92] width 17 height 13
